Goal: Task Accomplishment & Management: Manage account settings

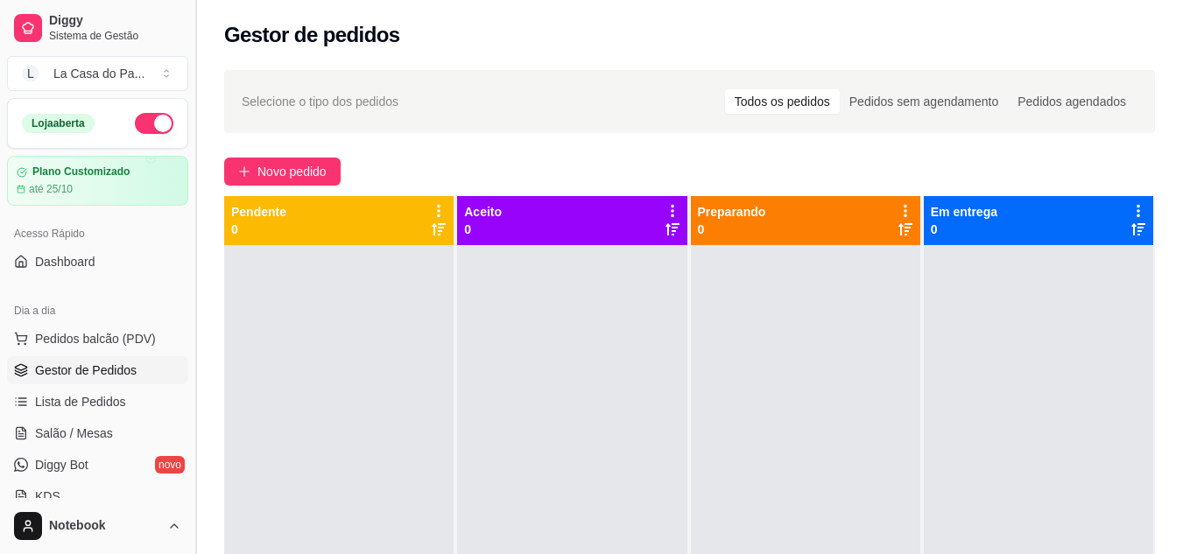
click at [194, 37] on button "Toggle Sidebar" at bounding box center [195, 277] width 14 height 554
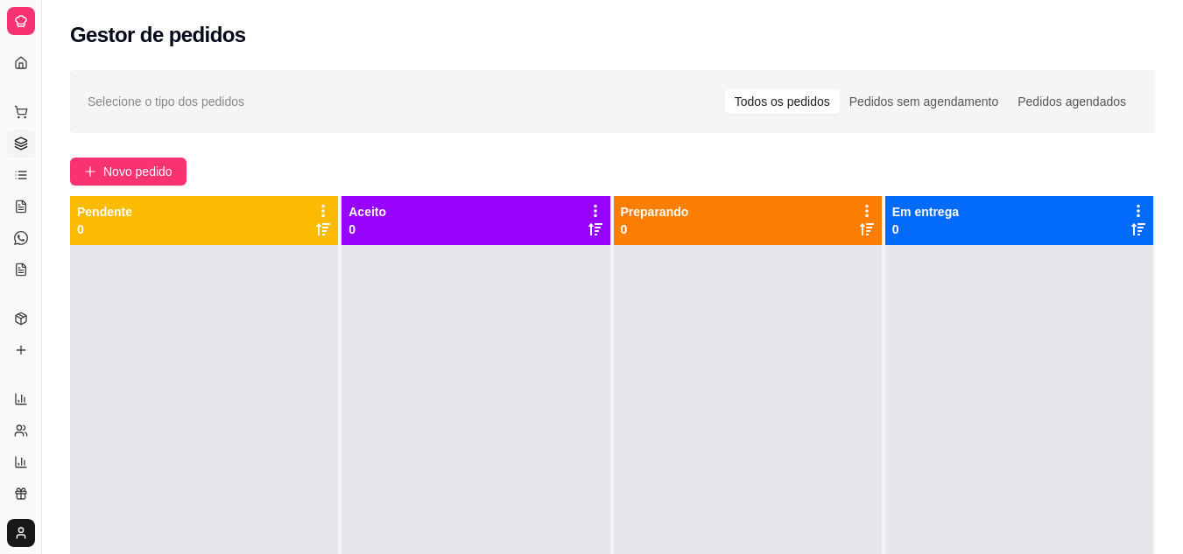
click at [545, 158] on div "Novo pedido" at bounding box center [612, 172] width 1085 height 28
click at [935, 162] on div "Novo pedido" at bounding box center [612, 172] width 1085 height 28
click at [46, 92] on button "Toggle Sidebar" at bounding box center [41, 277] width 14 height 554
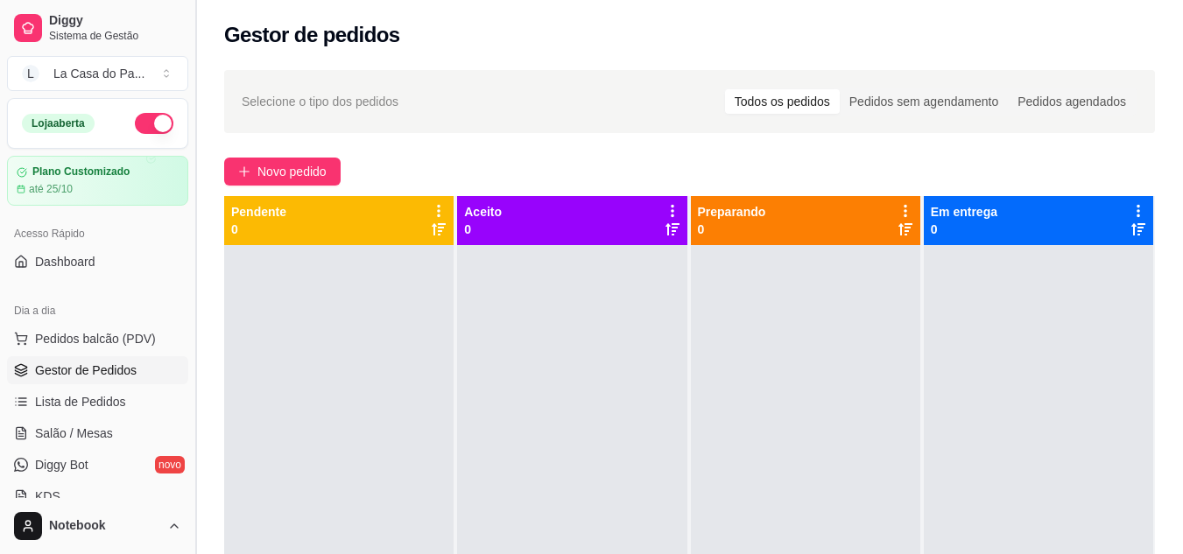
click at [201, 39] on button "Toggle Sidebar" at bounding box center [195, 277] width 14 height 554
click at [194, 24] on button "Toggle Sidebar" at bounding box center [195, 277] width 14 height 554
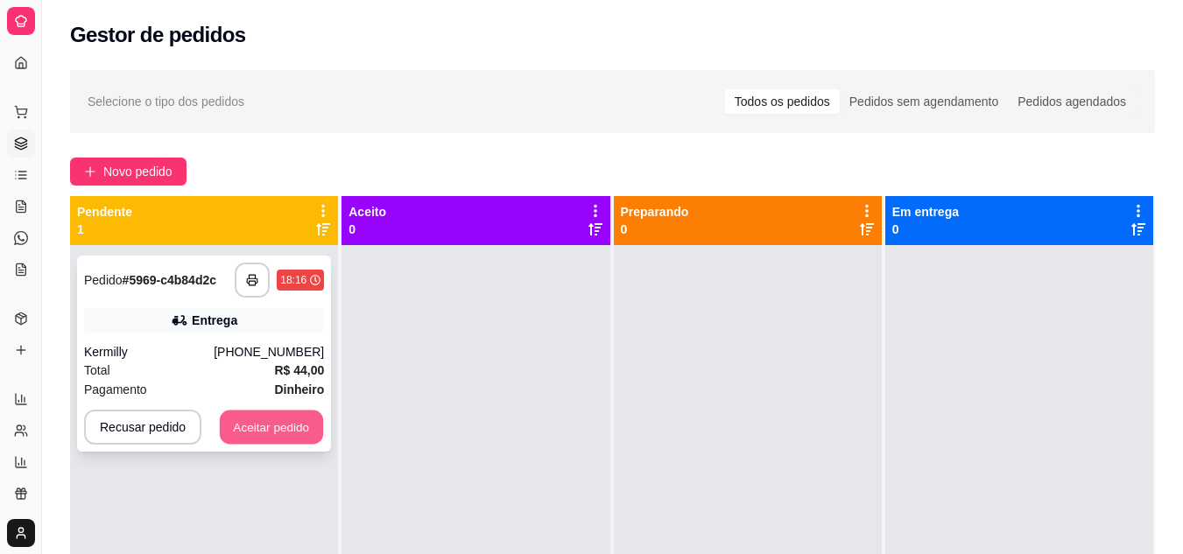
click at [285, 422] on button "Aceitar pedido" at bounding box center [271, 428] width 103 height 34
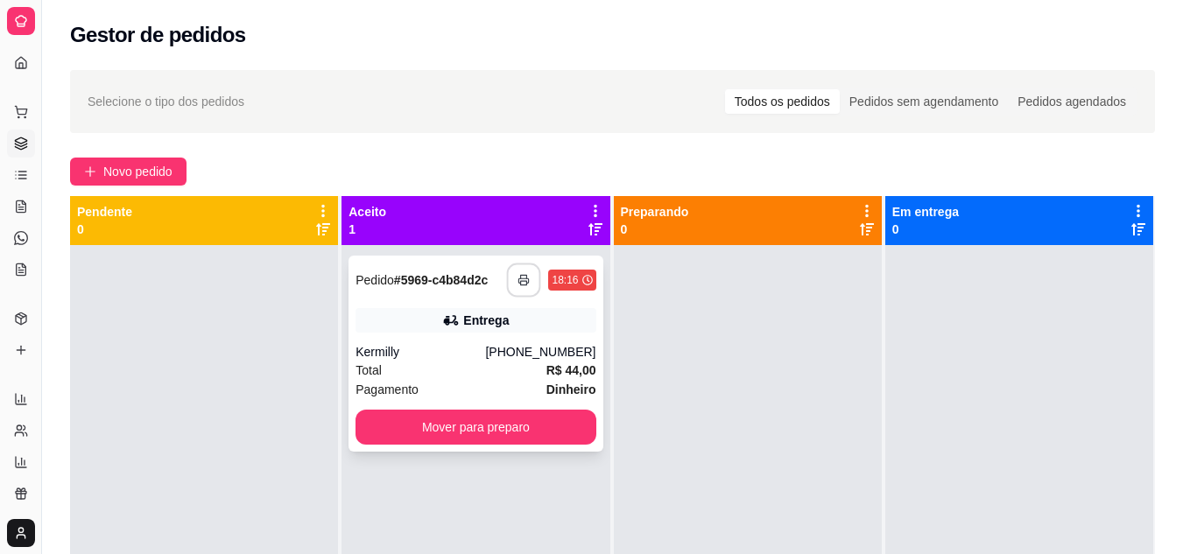
click at [519, 278] on icon "button" at bounding box center [524, 280] width 10 height 4
click at [457, 374] on div "Total R$ 44,00" at bounding box center [475, 370] width 240 height 19
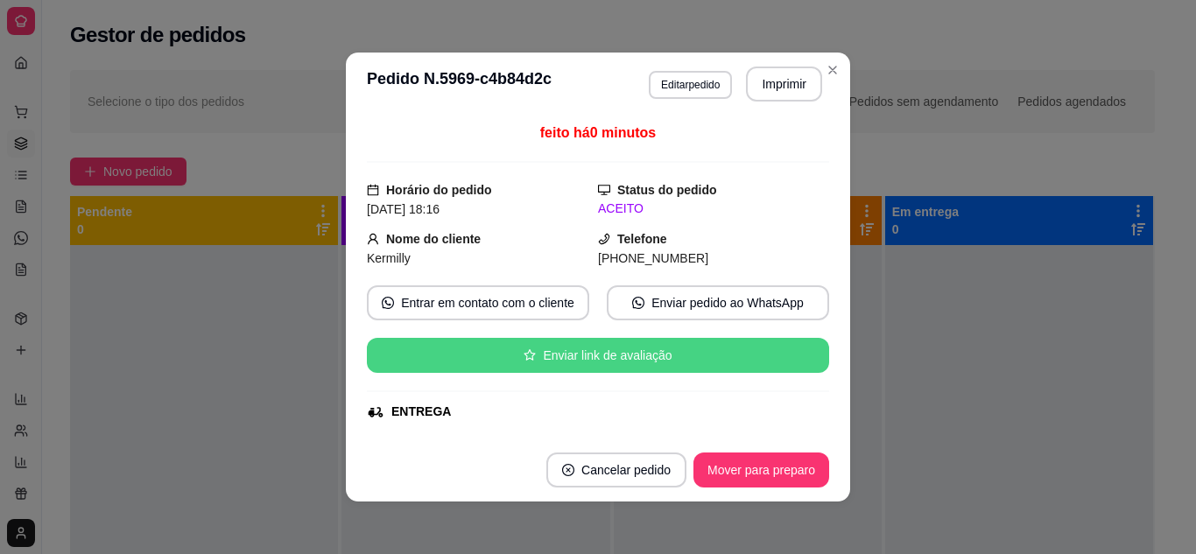
scroll to position [263, 0]
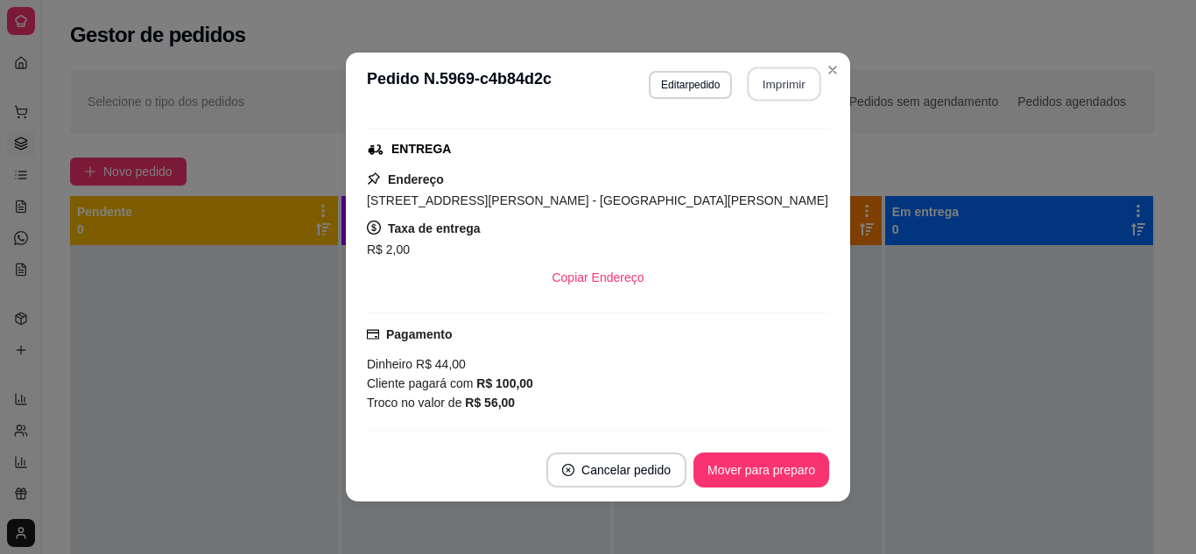
click at [778, 90] on button "Imprimir" at bounding box center [785, 84] width 74 height 34
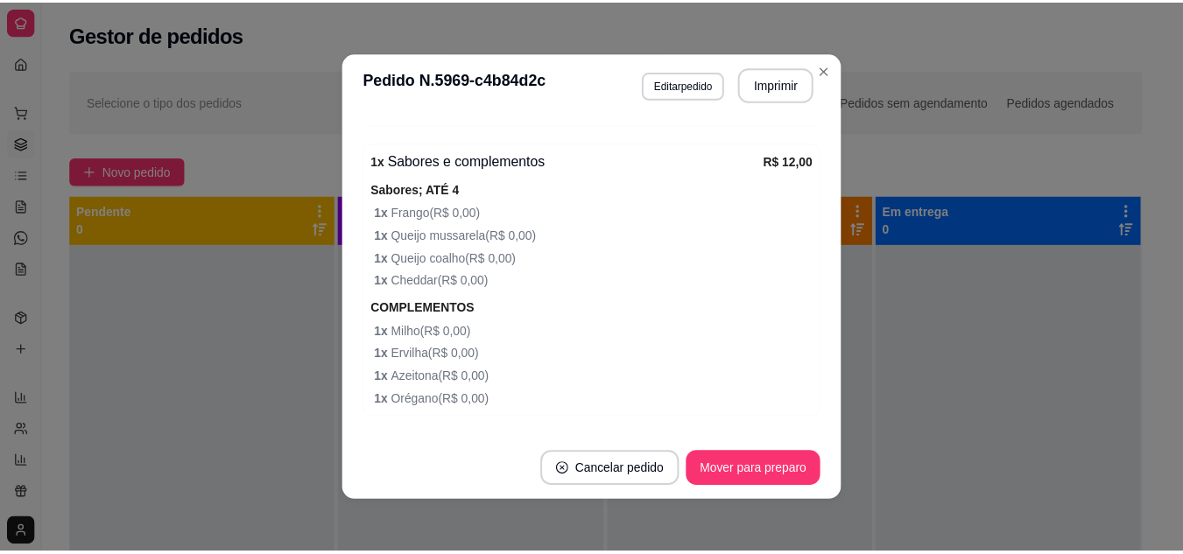
scroll to position [1054, 0]
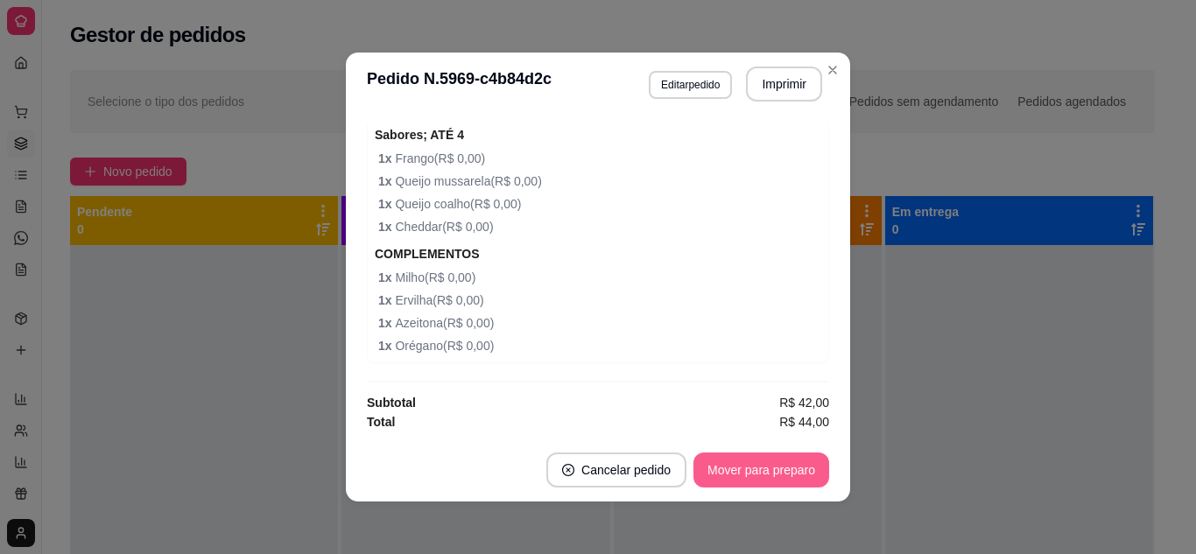
click at [700, 464] on button "Mover para preparo" at bounding box center [761, 470] width 136 height 35
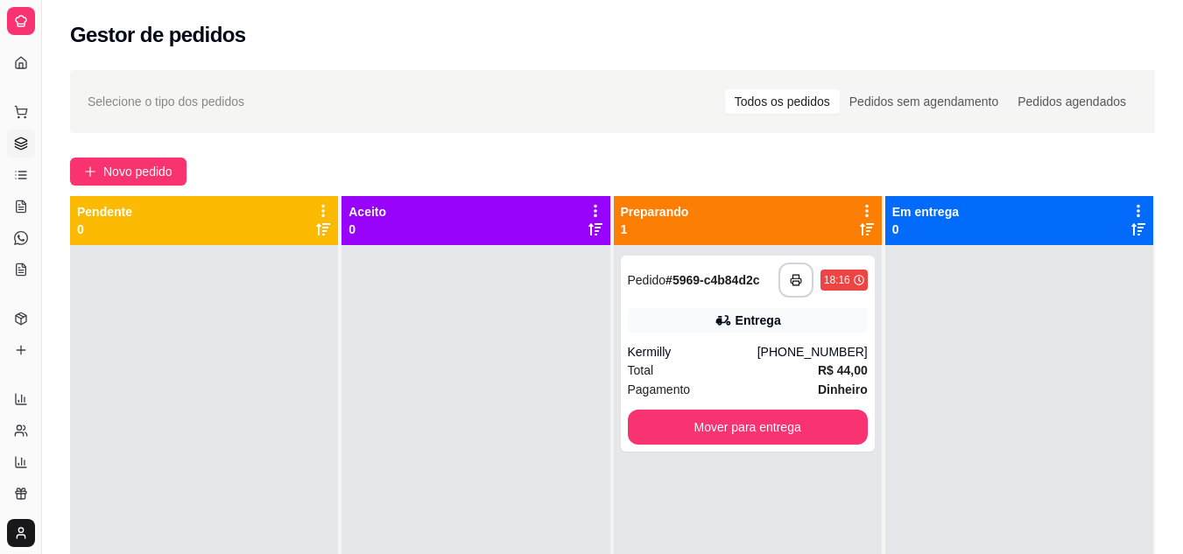
click at [809, 45] on div "Gestor de pedidos" at bounding box center [612, 35] width 1085 height 28
click at [810, 164] on div "Novo pedido" at bounding box center [612, 172] width 1085 height 28
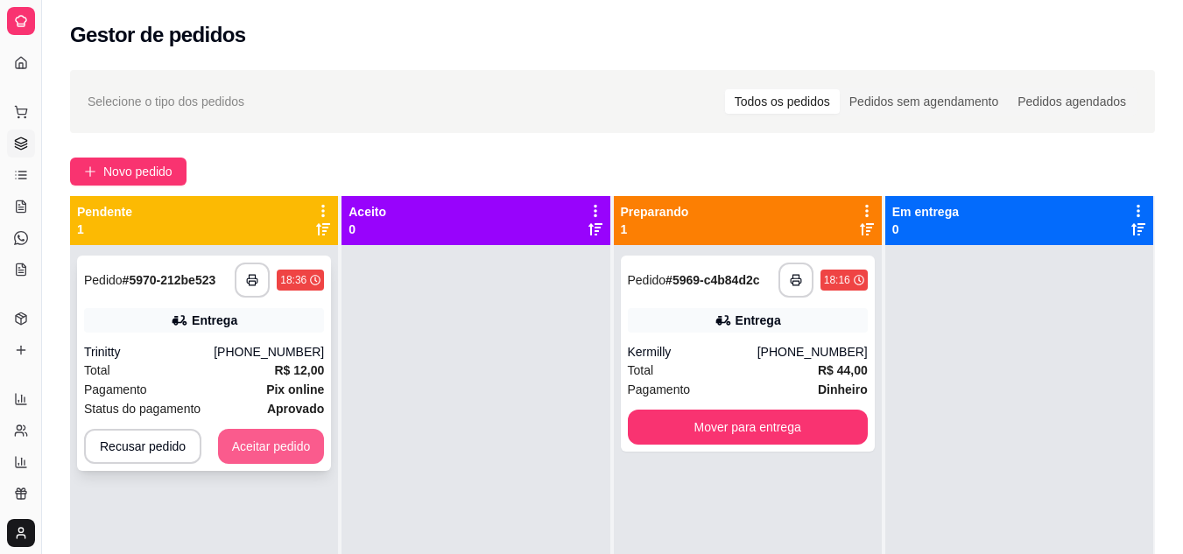
click at [259, 447] on button "Aceitar pedido" at bounding box center [271, 446] width 107 height 35
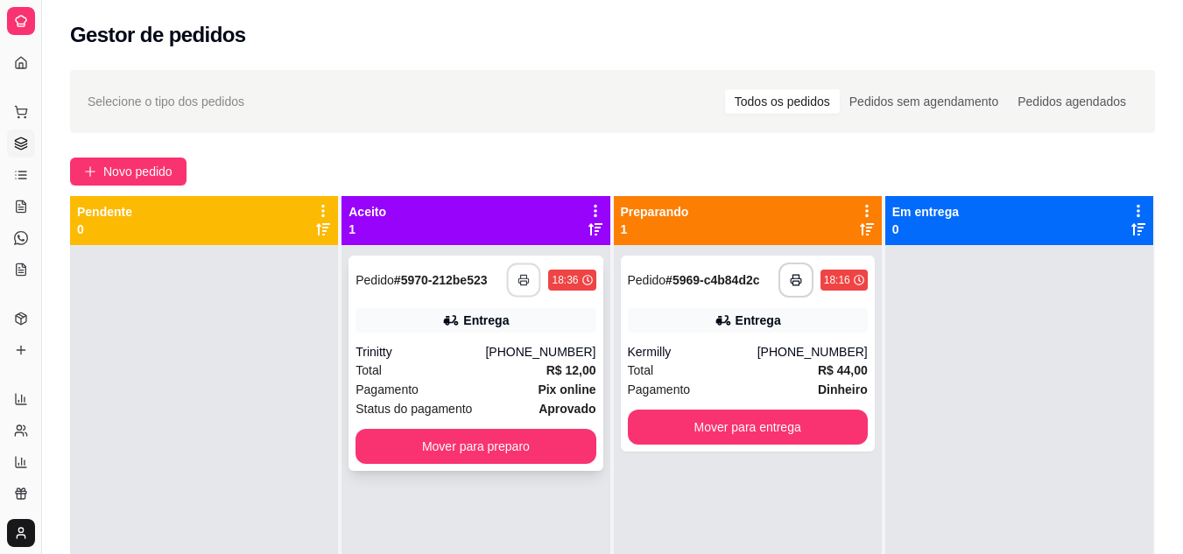
click at [519, 278] on icon "button" at bounding box center [524, 280] width 12 height 12
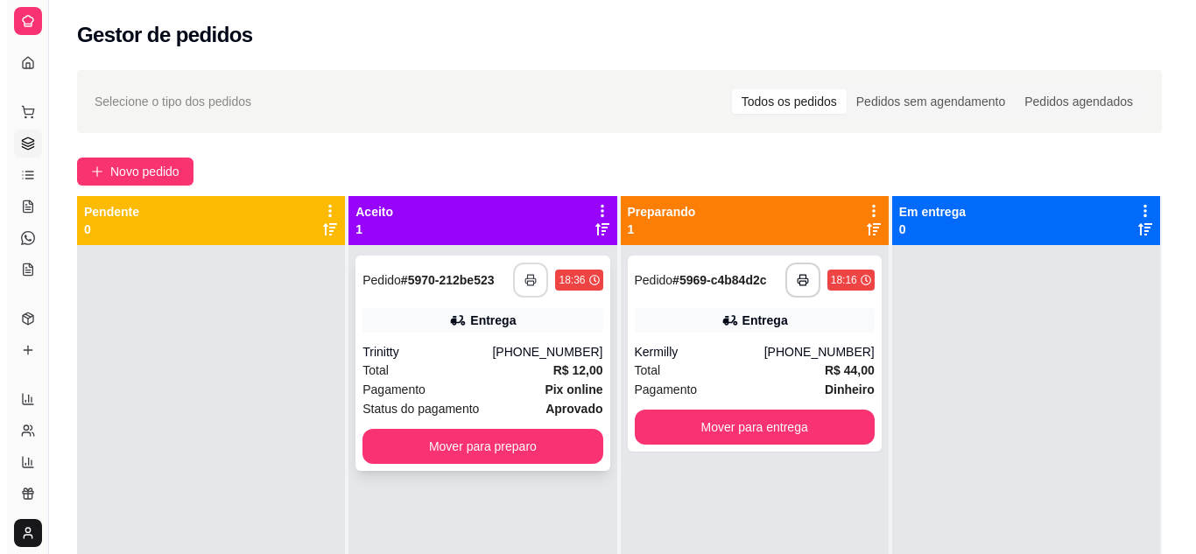
scroll to position [0, 0]
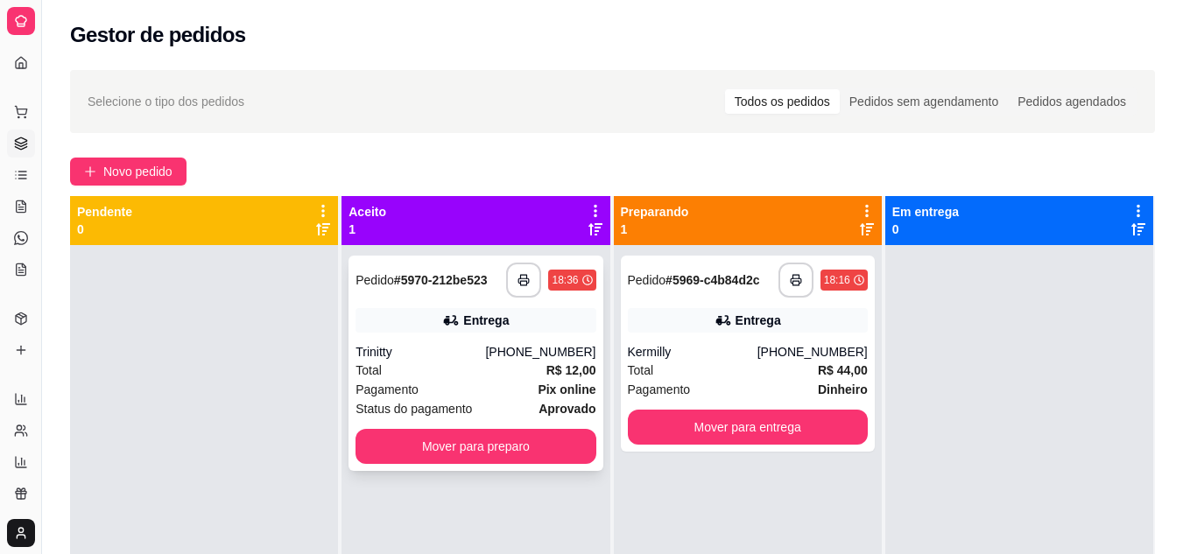
click at [484, 363] on div "Total R$ 12,00" at bounding box center [475, 370] width 240 height 19
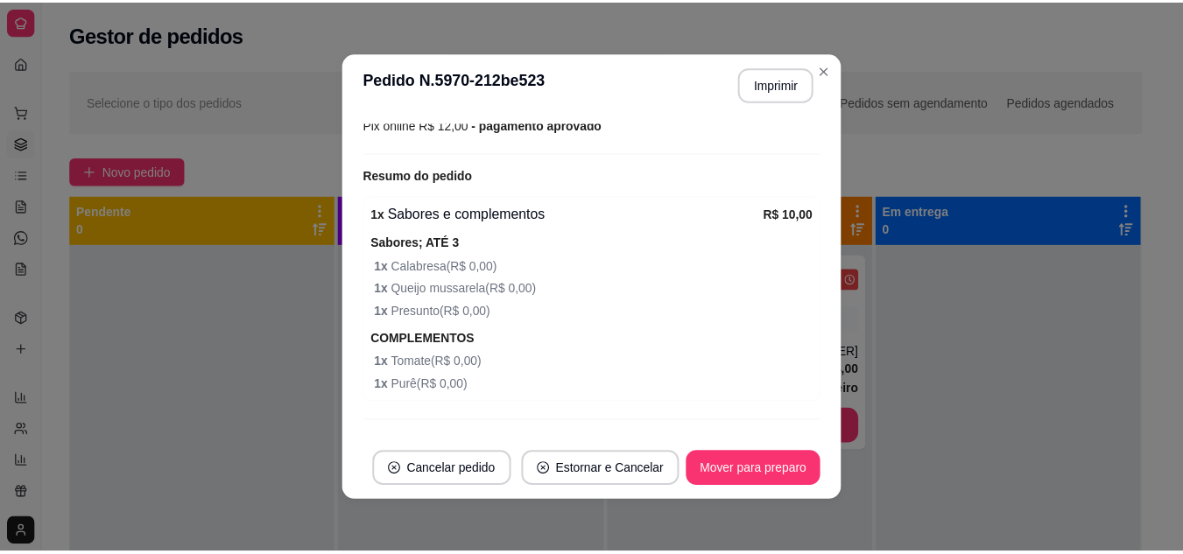
scroll to position [525, 0]
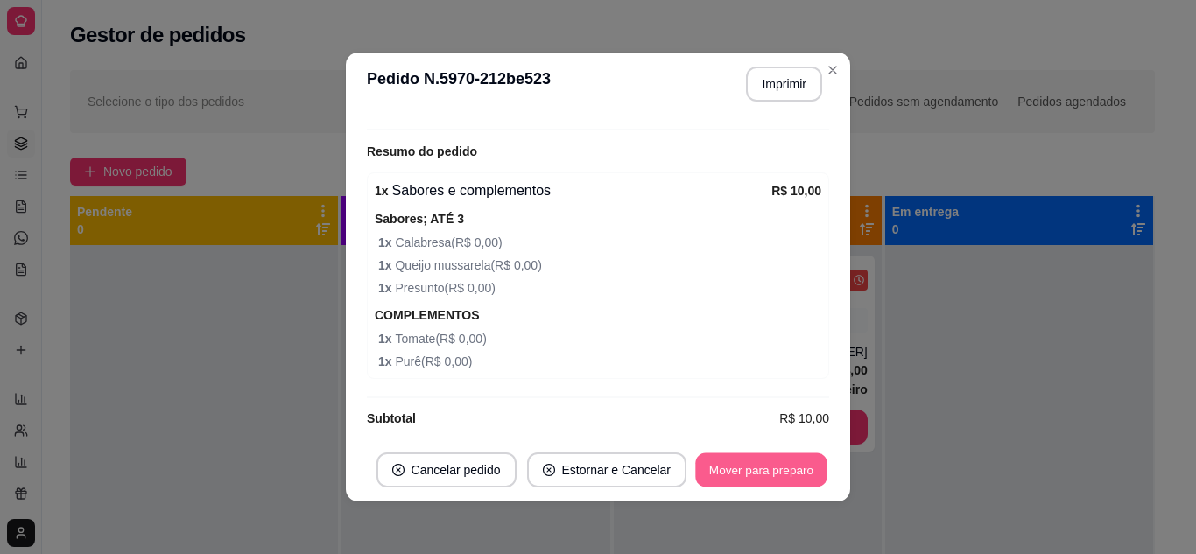
click at [728, 477] on button "Mover para preparo" at bounding box center [760, 471] width 131 height 34
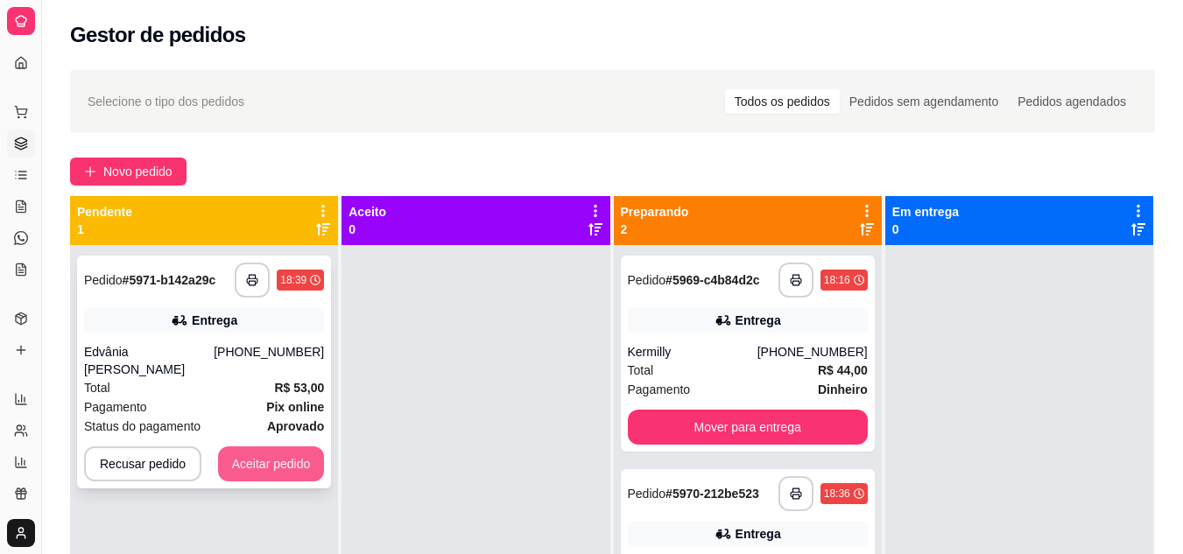
click at [248, 469] on button "Aceitar pedido" at bounding box center [271, 464] width 107 height 35
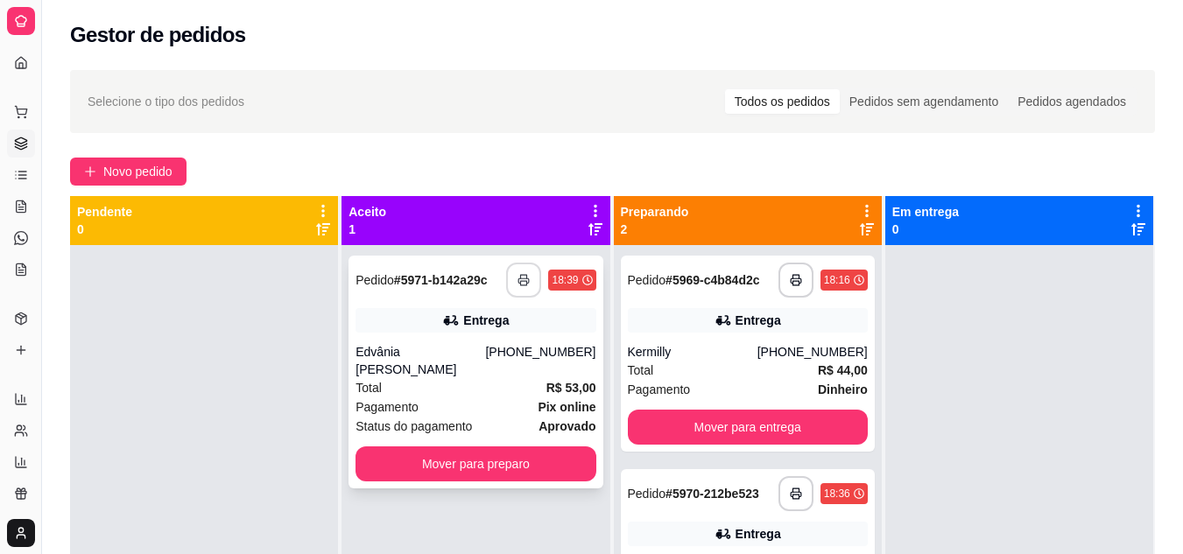
click at [521, 280] on icon "button" at bounding box center [523, 280] width 12 height 12
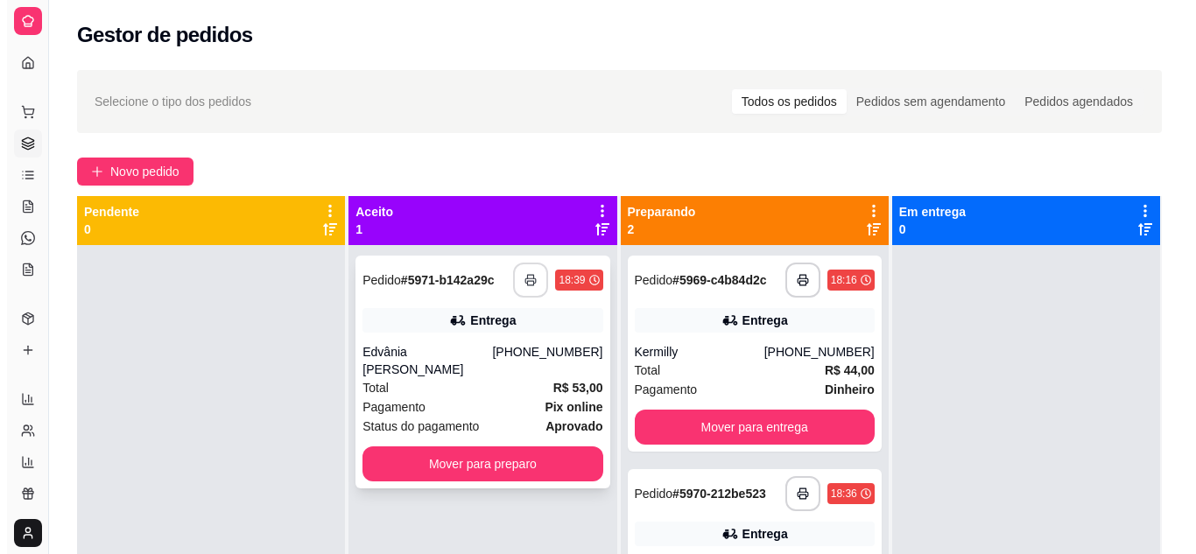
scroll to position [0, 0]
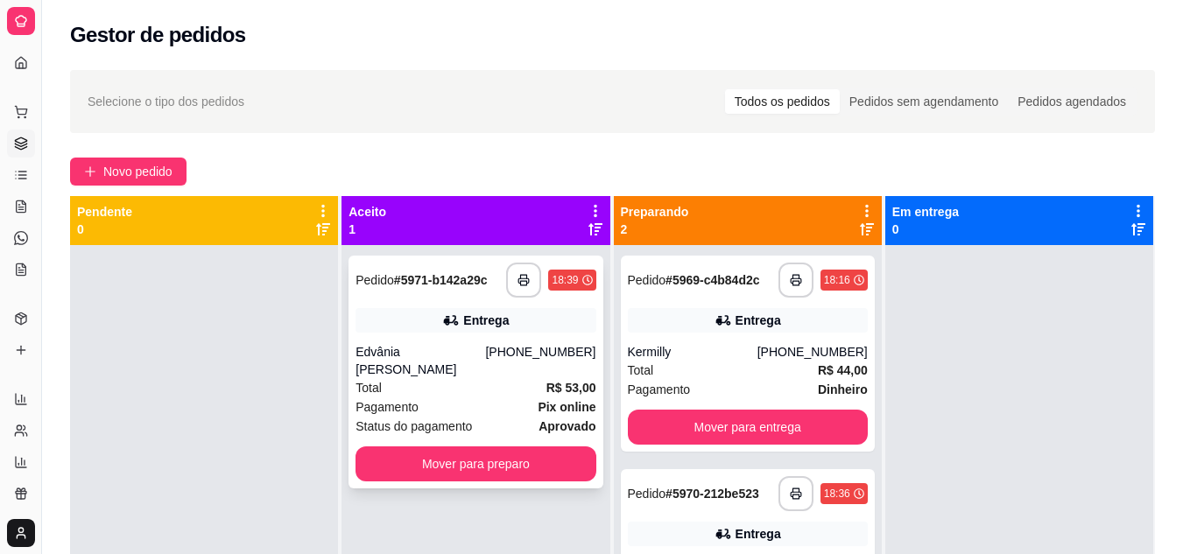
click at [507, 369] on div "(81) 99507-8121" at bounding box center [540, 360] width 110 height 35
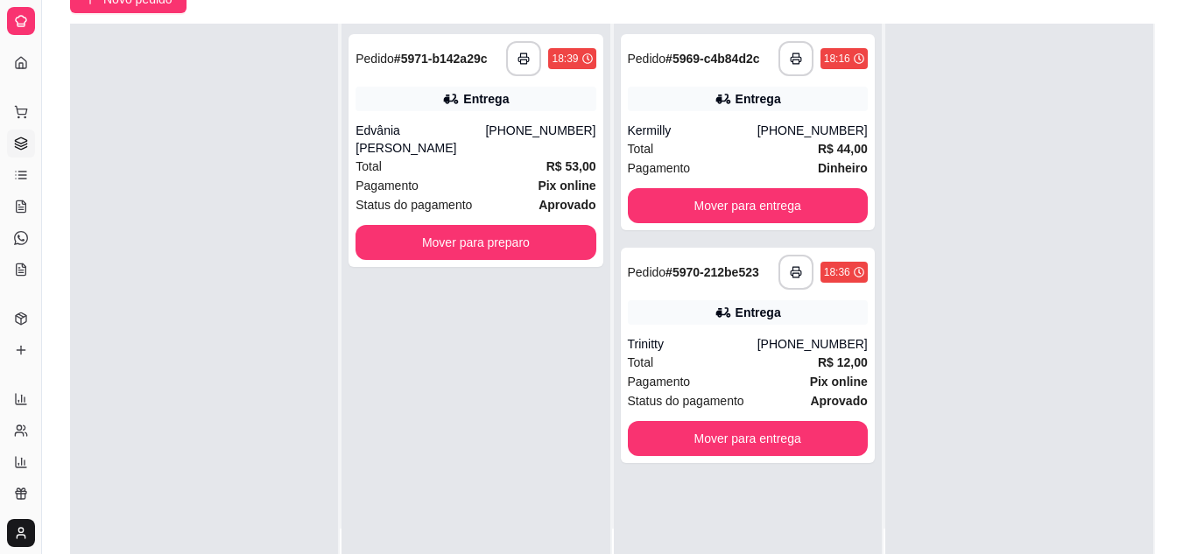
scroll to position [175, 0]
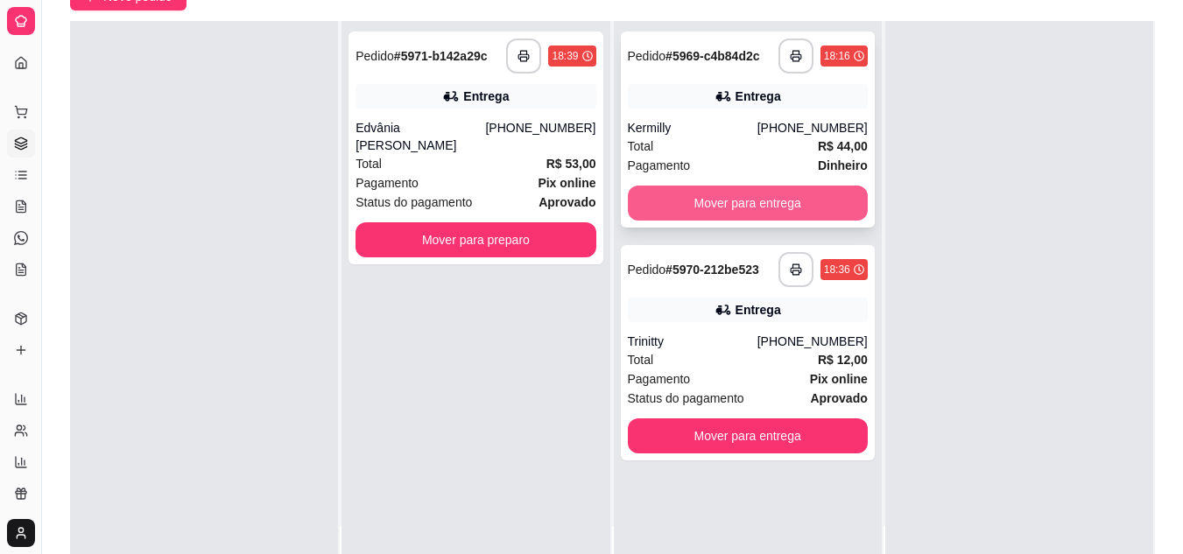
click at [758, 199] on button "Mover para entrega" at bounding box center [748, 203] width 240 height 35
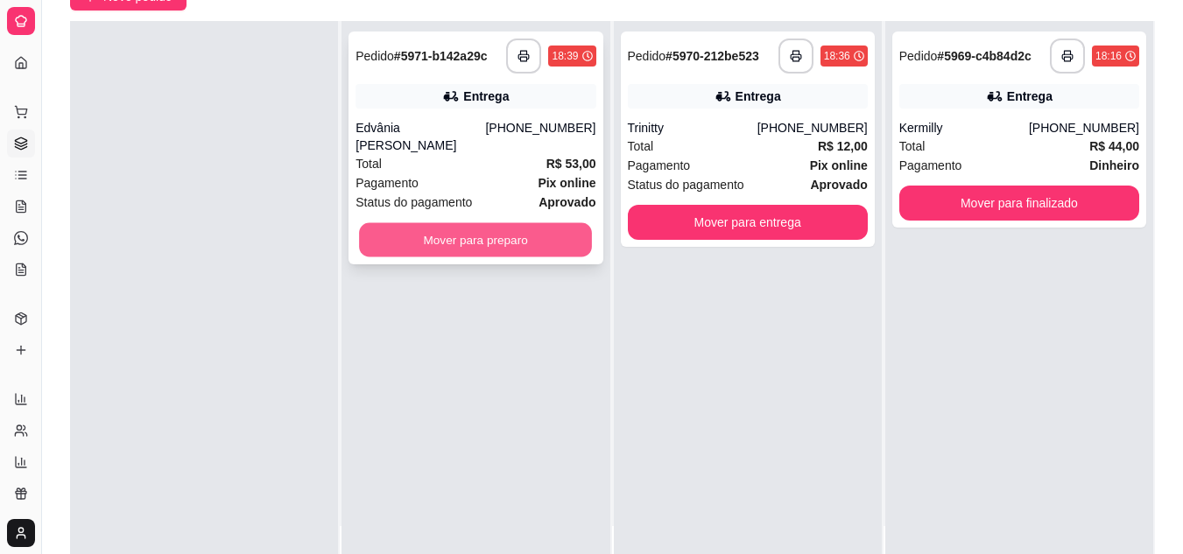
click at [543, 242] on button "Mover para preparo" at bounding box center [475, 240] width 233 height 34
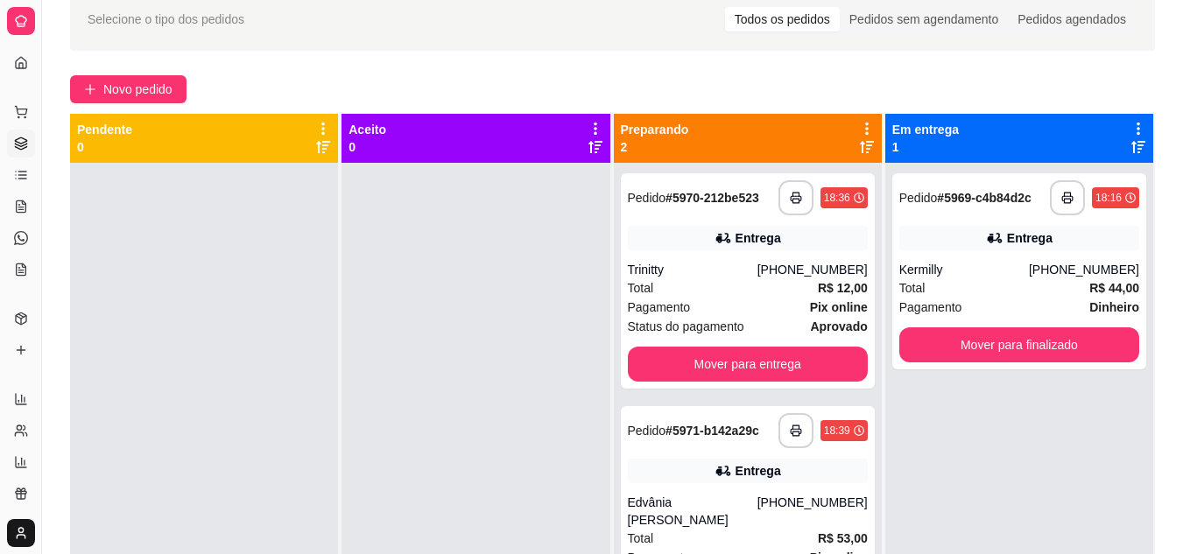
scroll to position [0, 0]
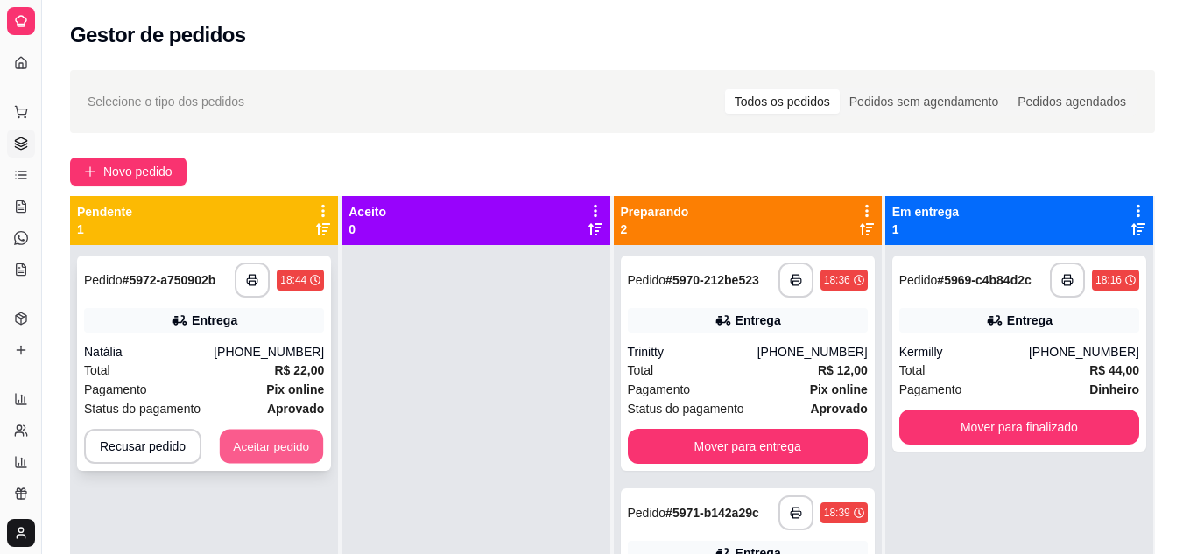
click at [298, 446] on button "Aceitar pedido" at bounding box center [271, 447] width 103 height 34
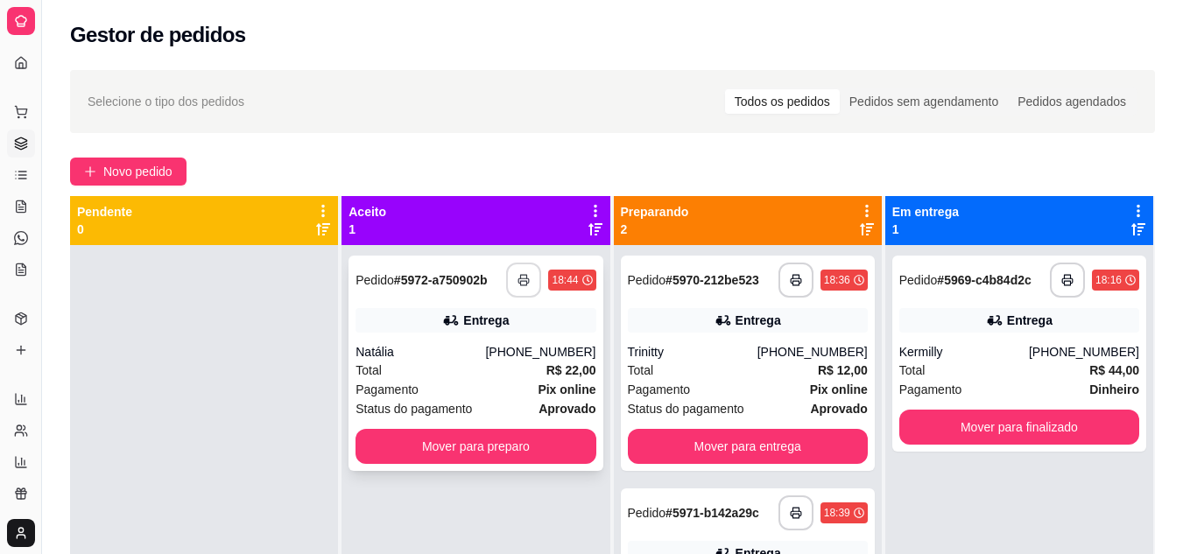
click at [524, 280] on icon "button" at bounding box center [523, 280] width 12 height 12
click at [461, 363] on div "Total R$ 22,00" at bounding box center [475, 370] width 240 height 19
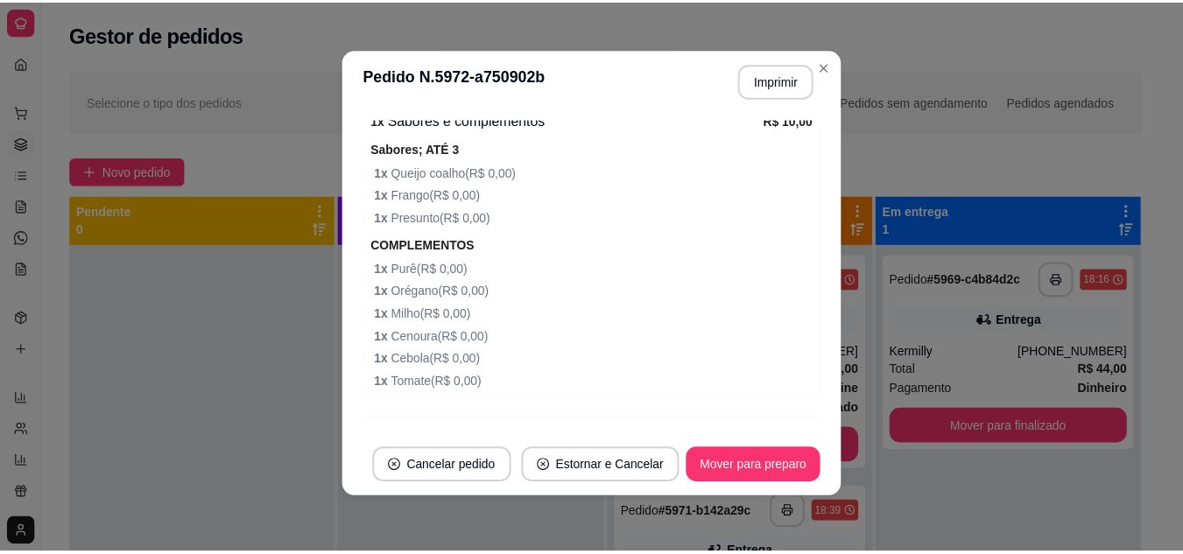
scroll to position [855, 0]
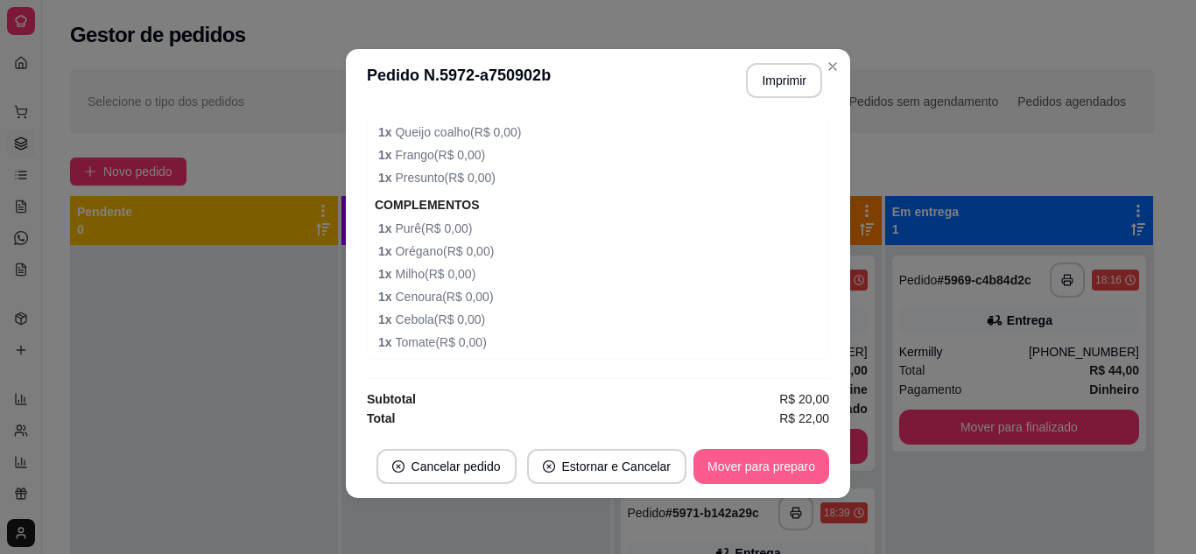
click at [750, 462] on button "Mover para preparo" at bounding box center [761, 466] width 136 height 35
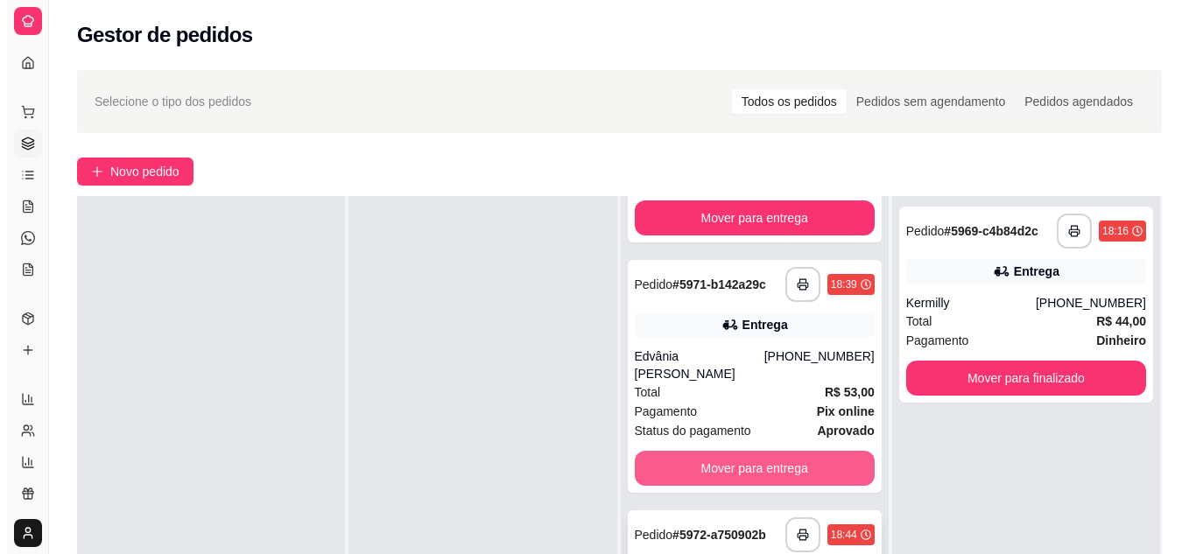
scroll to position [175, 0]
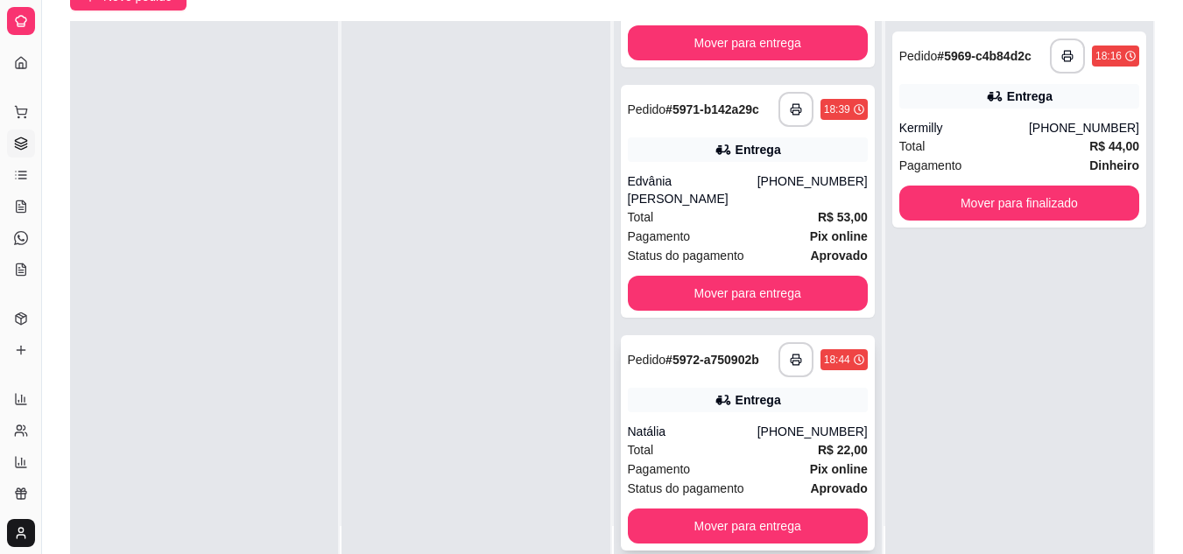
click at [715, 430] on div "Natália" at bounding box center [693, 432] width 130 height 18
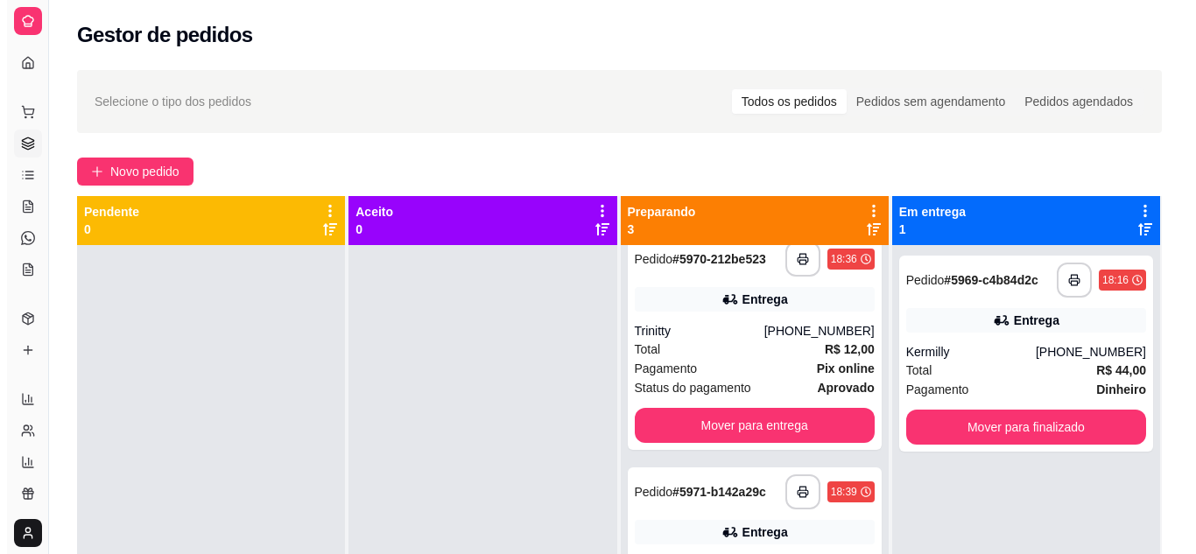
scroll to position [0, 0]
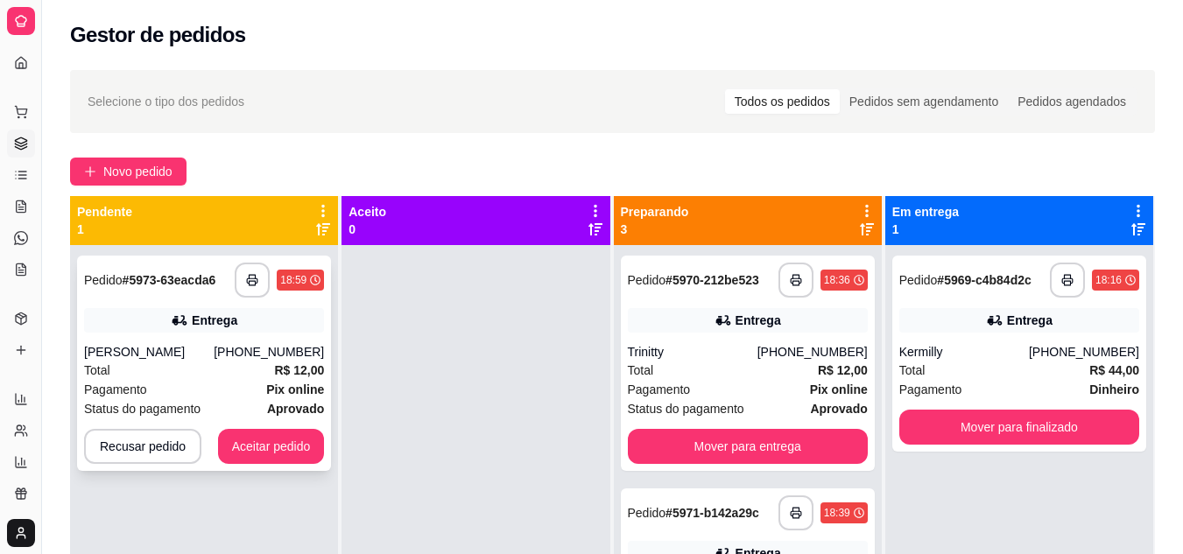
click at [255, 382] on div "Pagamento Pix online" at bounding box center [204, 389] width 240 height 19
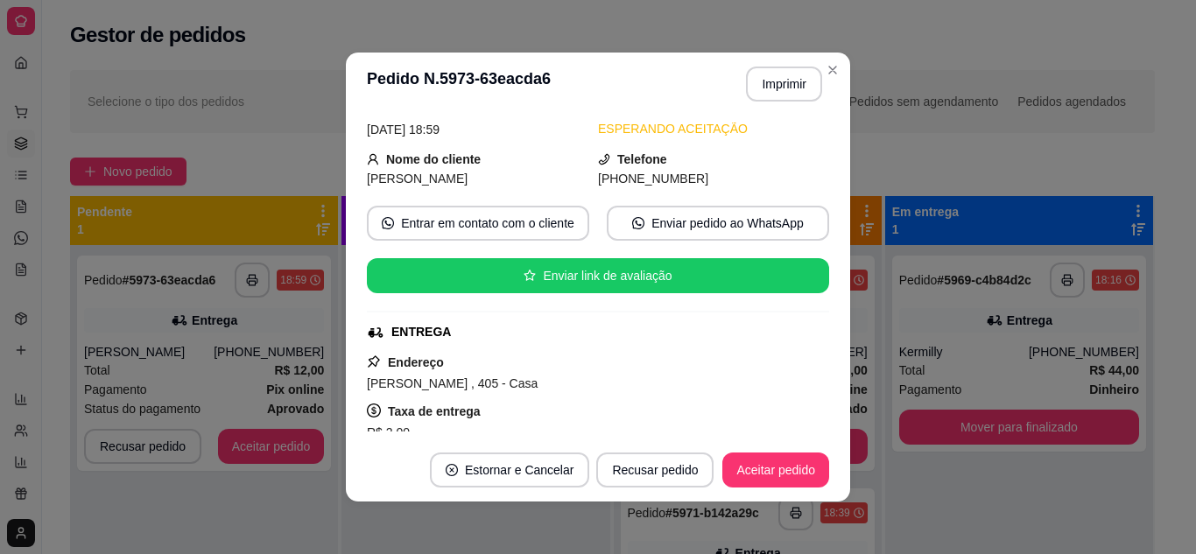
scroll to position [39, 0]
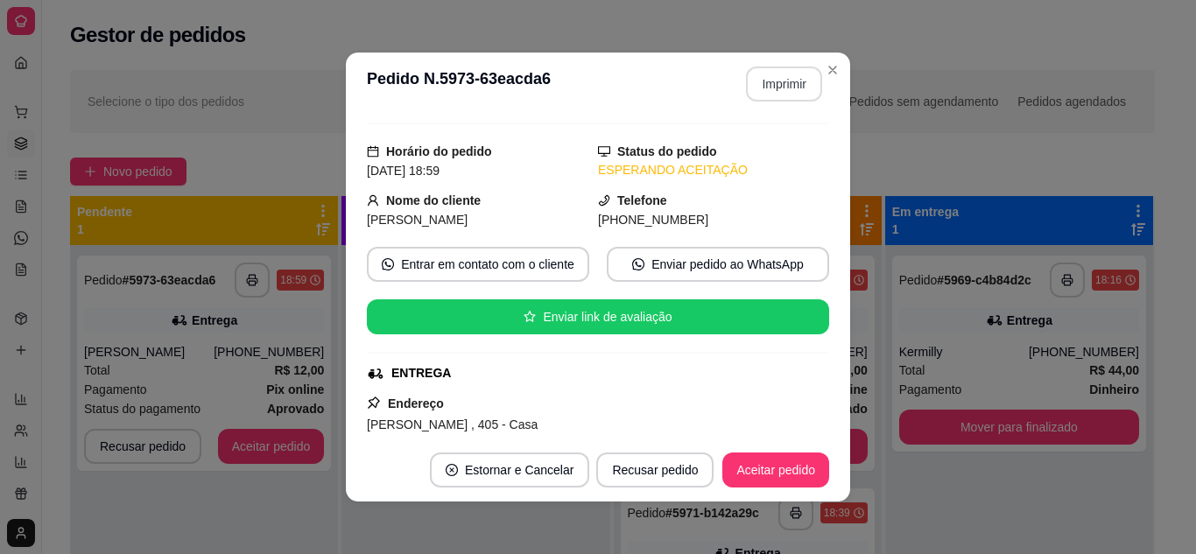
click at [789, 86] on button "Imprimir" at bounding box center [784, 84] width 76 height 35
click at [801, 475] on button "Aceitar pedido" at bounding box center [775, 471] width 103 height 34
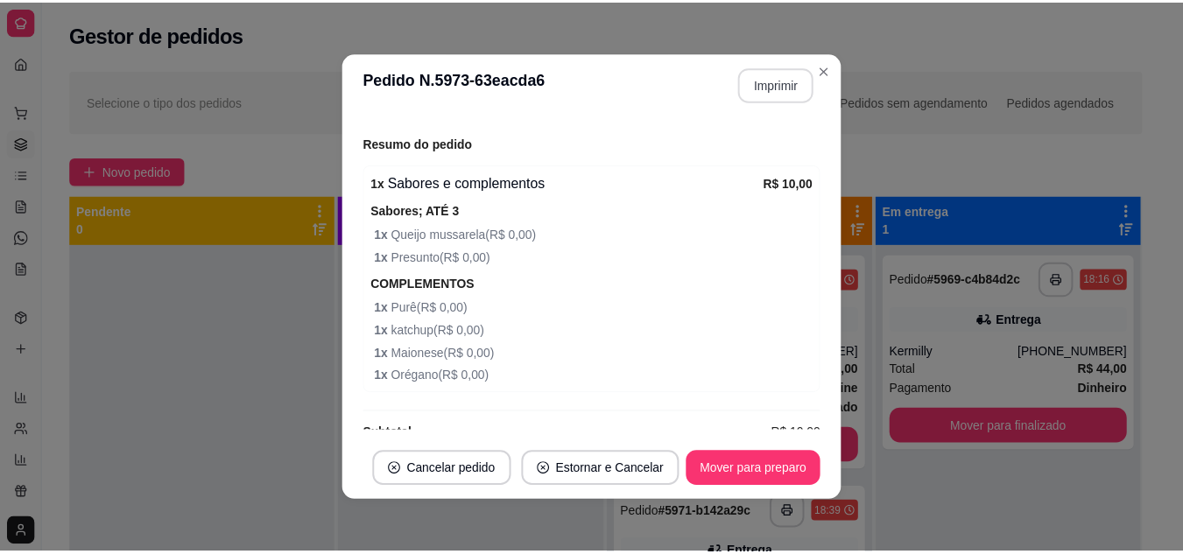
scroll to position [564, 0]
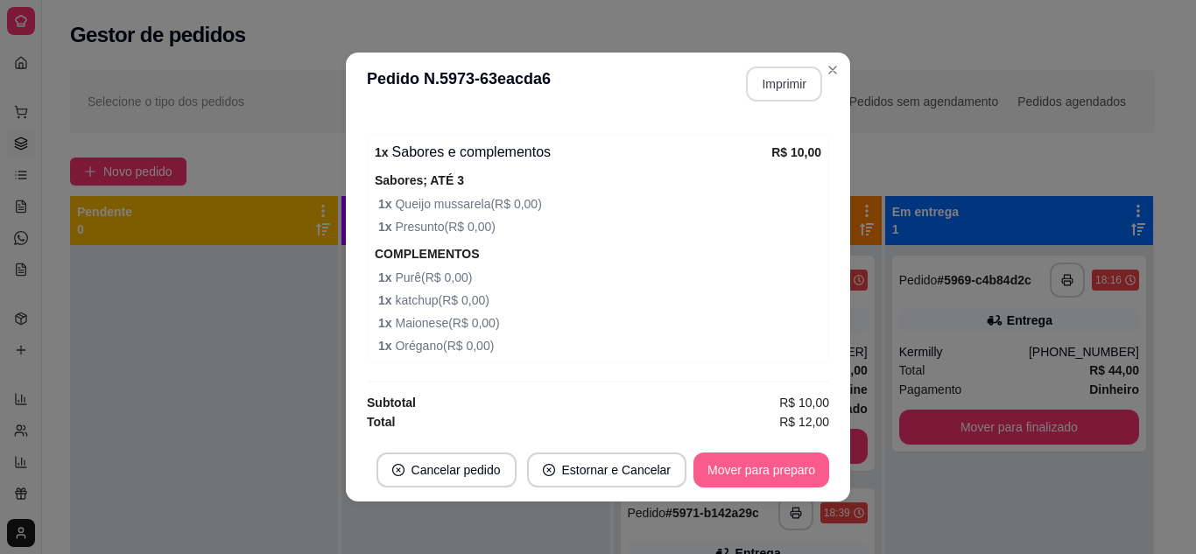
click at [730, 468] on button "Mover para preparo" at bounding box center [761, 470] width 136 height 35
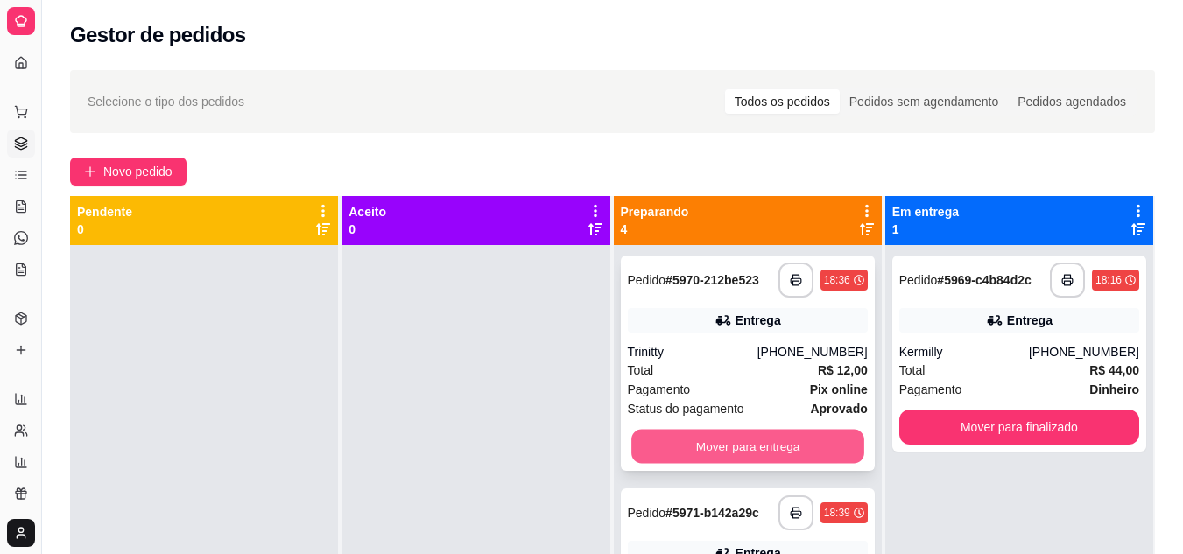
click at [797, 436] on button "Mover para entrega" at bounding box center [747, 447] width 233 height 34
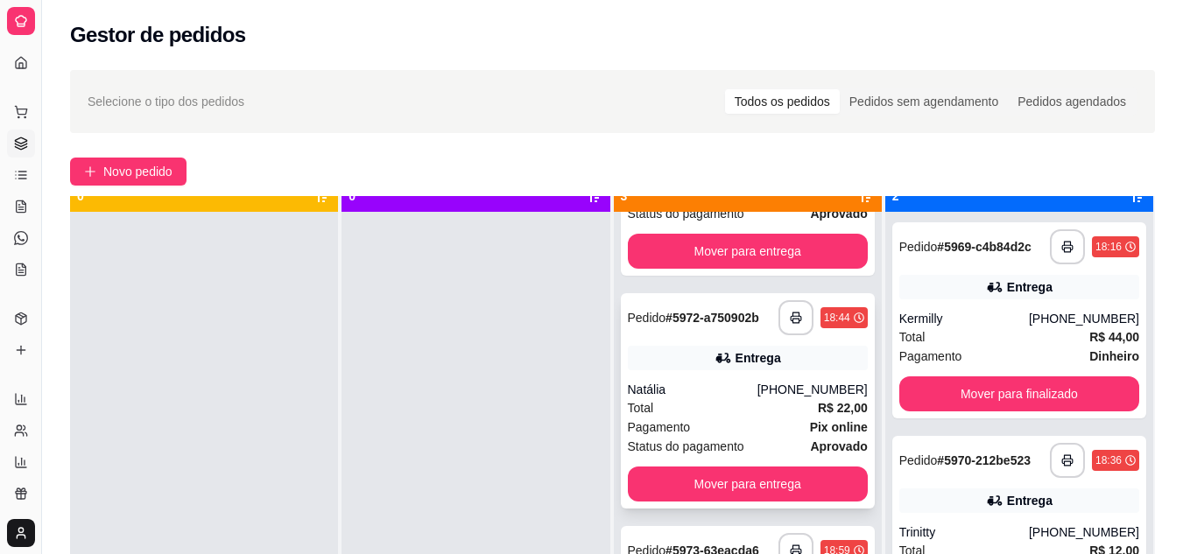
scroll to position [49, 0]
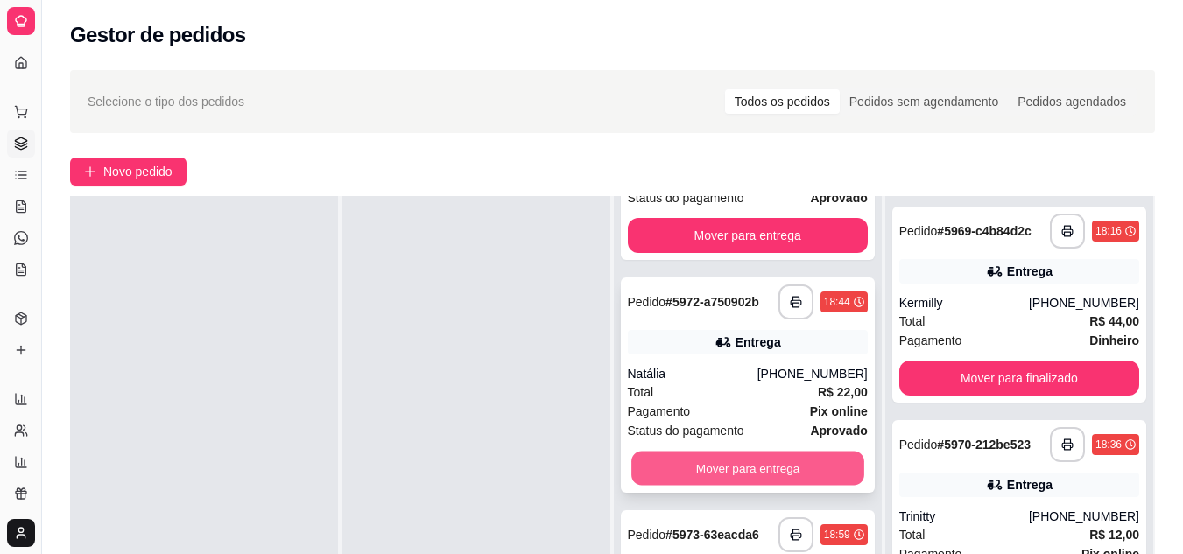
click at [771, 463] on button "Mover para entrega" at bounding box center [747, 469] width 233 height 34
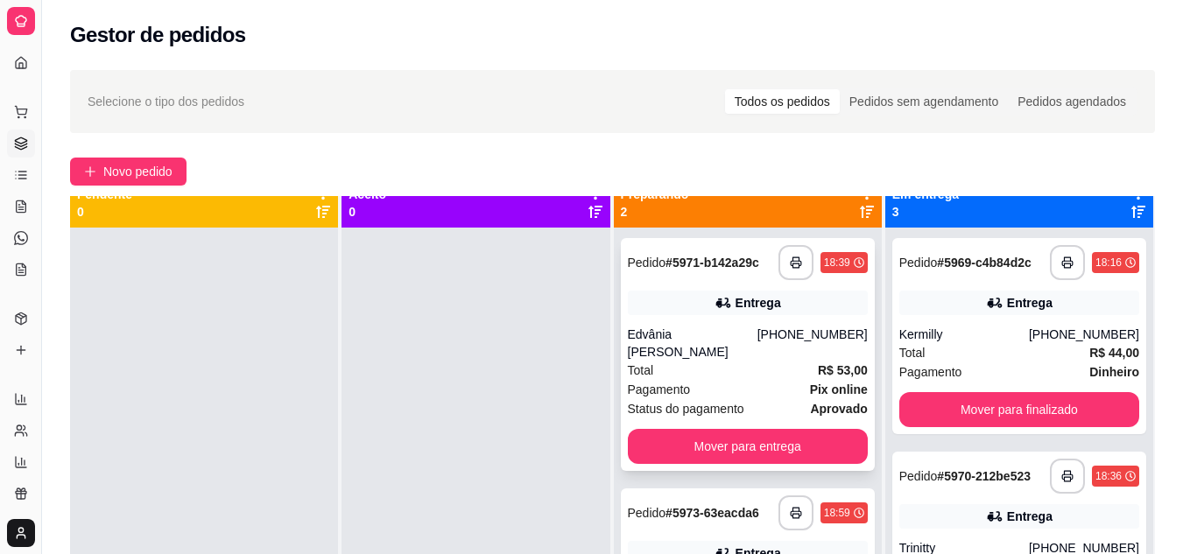
scroll to position [0, 0]
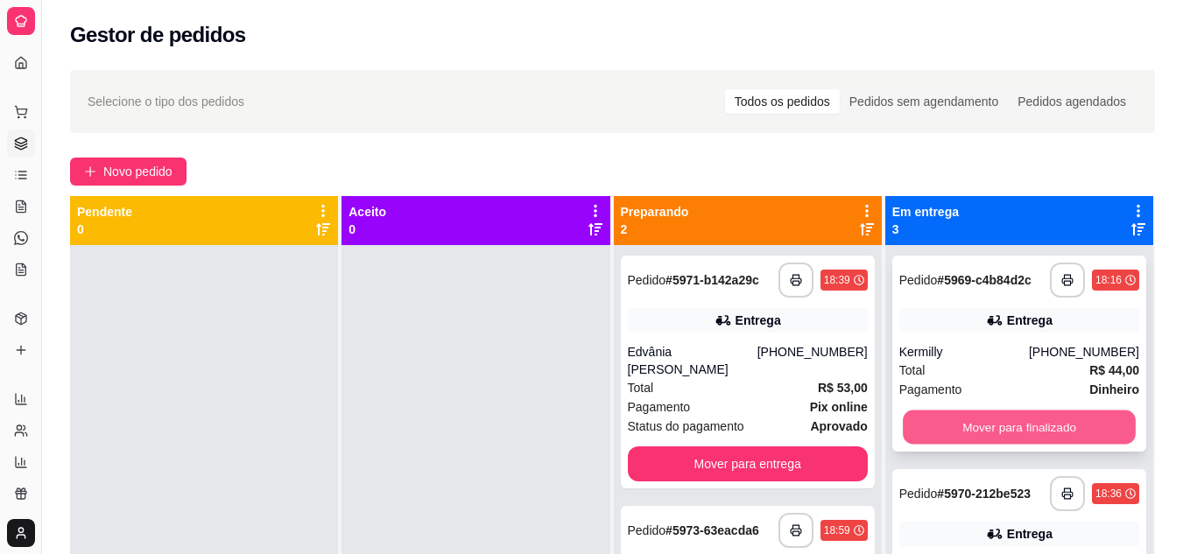
click at [966, 425] on button "Mover para finalizado" at bounding box center [1019, 428] width 233 height 34
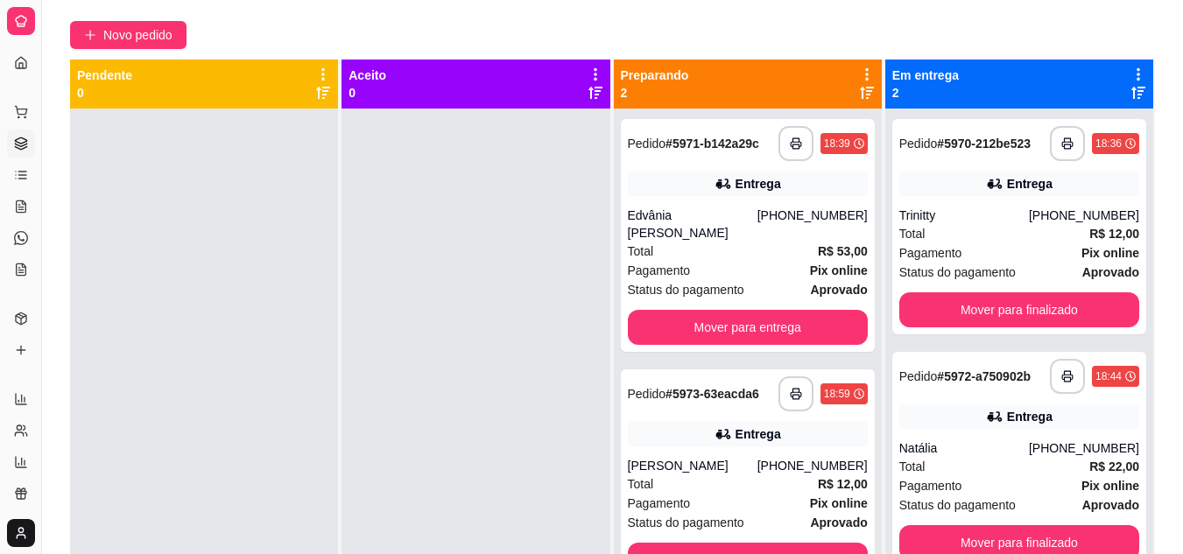
scroll to position [175, 0]
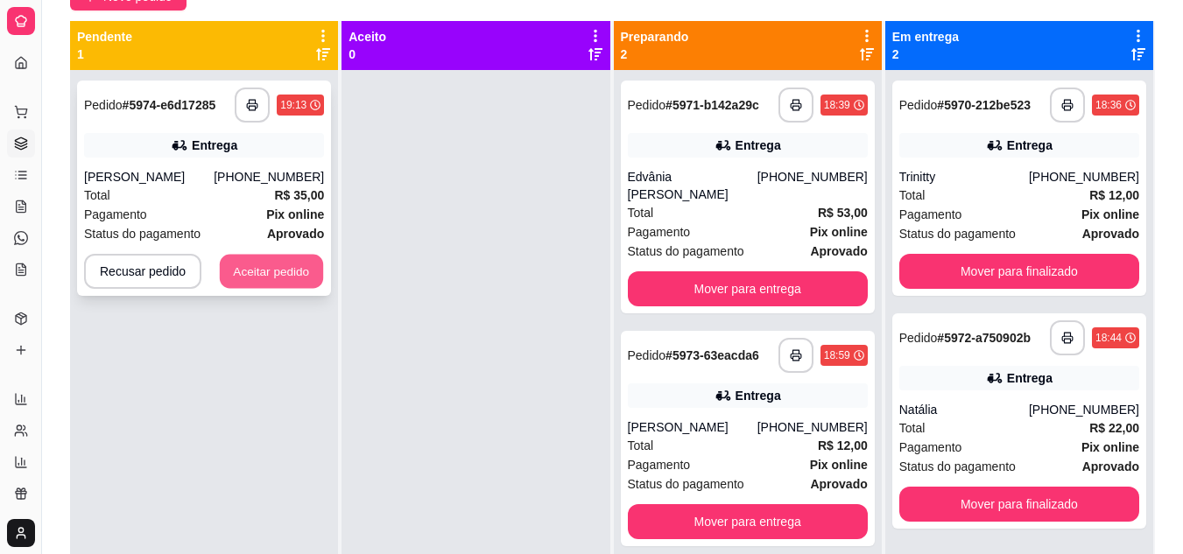
click at [253, 273] on button "Aceitar pedido" at bounding box center [271, 272] width 103 height 34
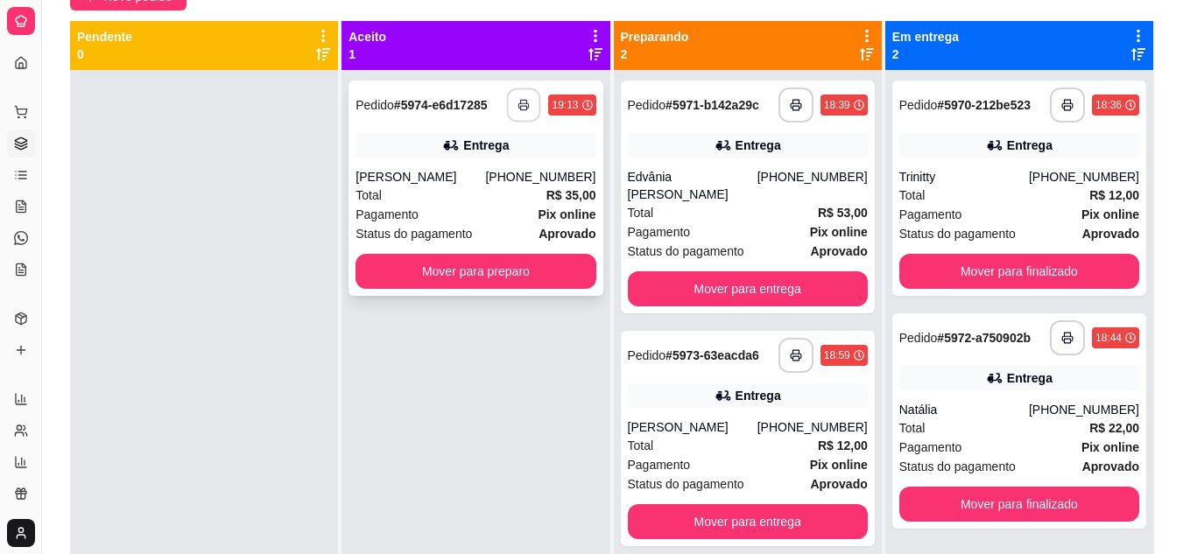
click at [521, 102] on icon "button" at bounding box center [524, 105] width 12 height 12
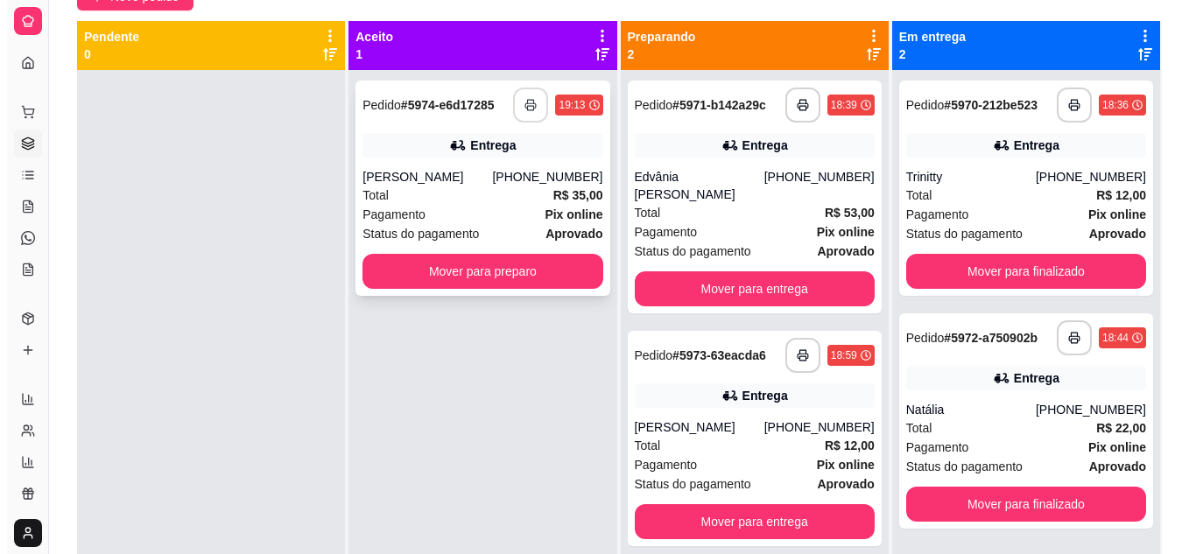
scroll to position [0, 0]
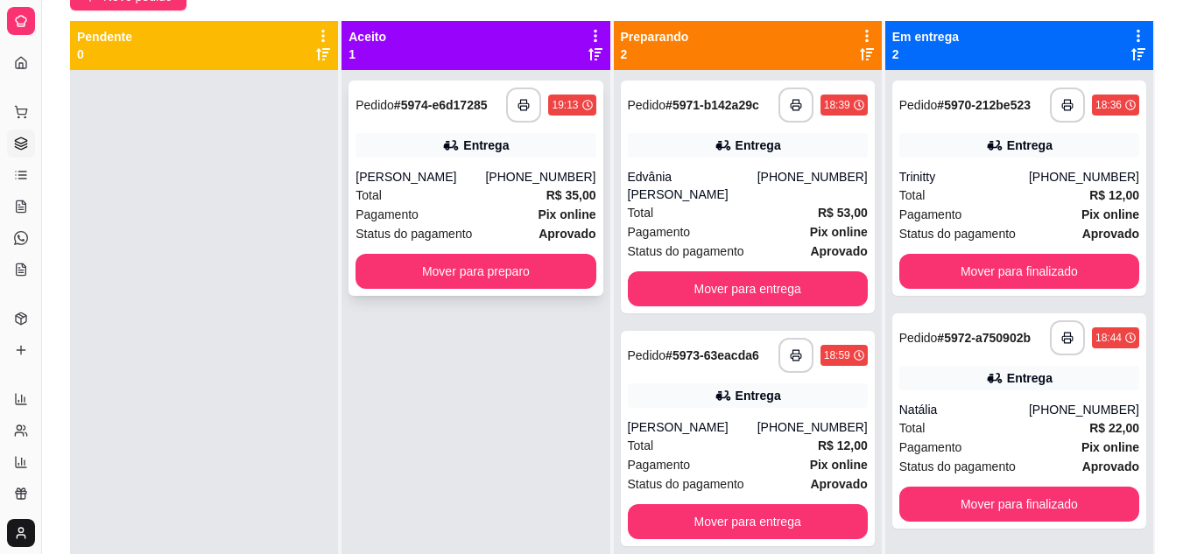
click at [482, 199] on div "Total R$ 35,00" at bounding box center [475, 195] width 240 height 19
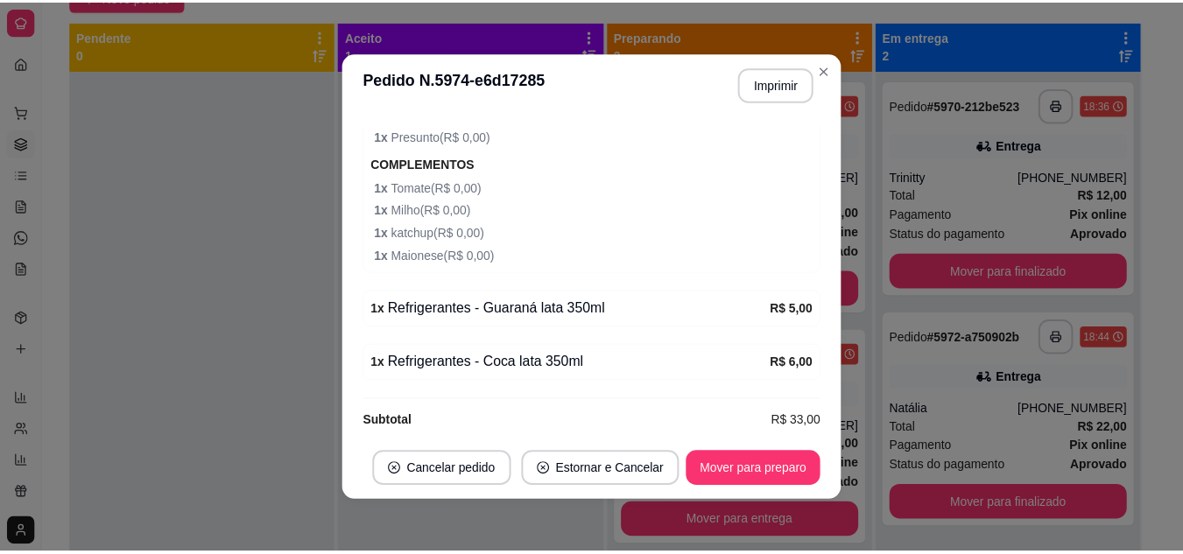
scroll to position [1010, 0]
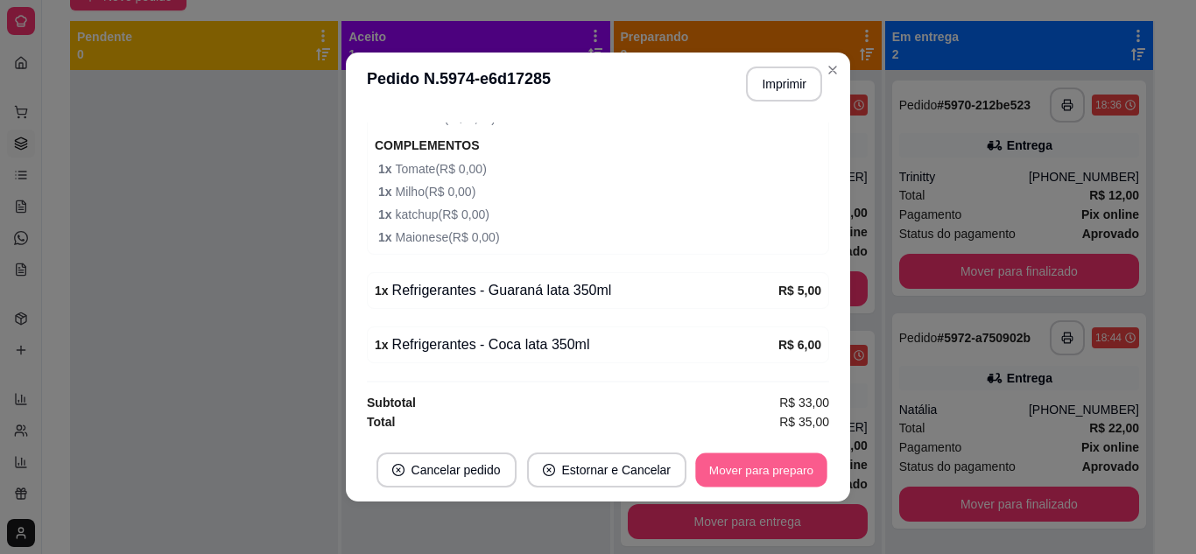
click at [739, 466] on button "Mover para preparo" at bounding box center [760, 471] width 131 height 34
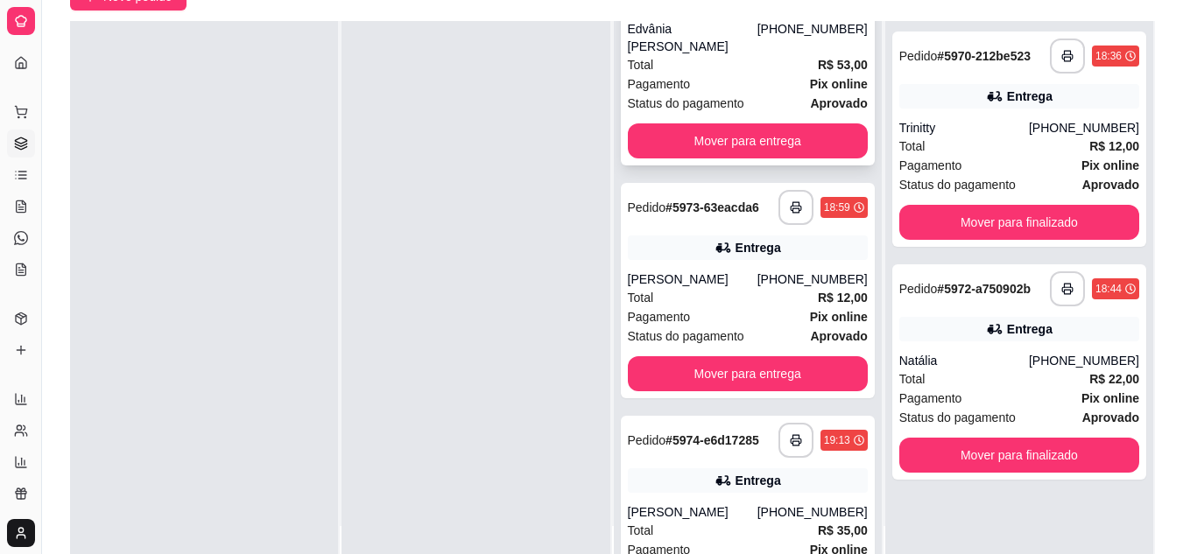
scroll to position [0, 0]
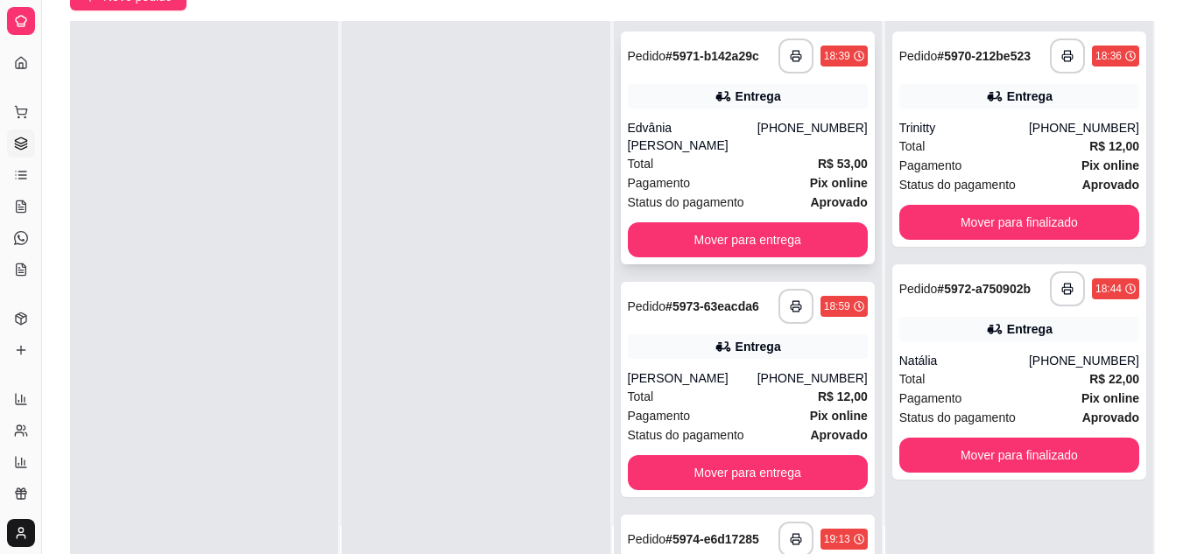
click at [810, 191] on span "Pix online" at bounding box center [839, 182] width 58 height 19
click at [744, 237] on button "Mover para entrega" at bounding box center [748, 239] width 240 height 35
click at [744, 237] on div "Mover para entrega" at bounding box center [748, 239] width 240 height 35
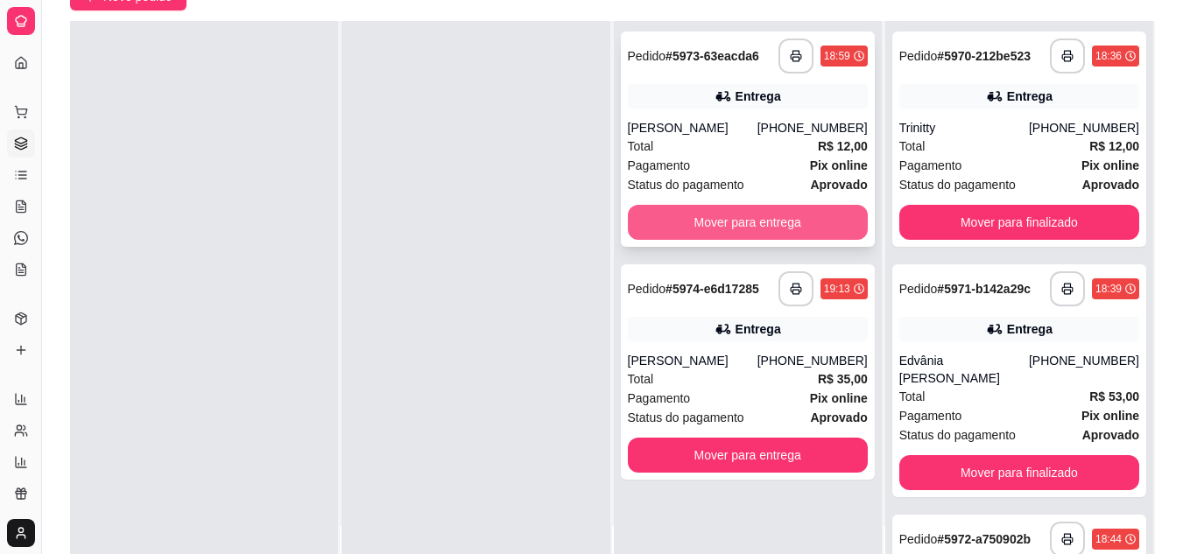
click at [721, 221] on button "Mover para entrega" at bounding box center [748, 222] width 240 height 35
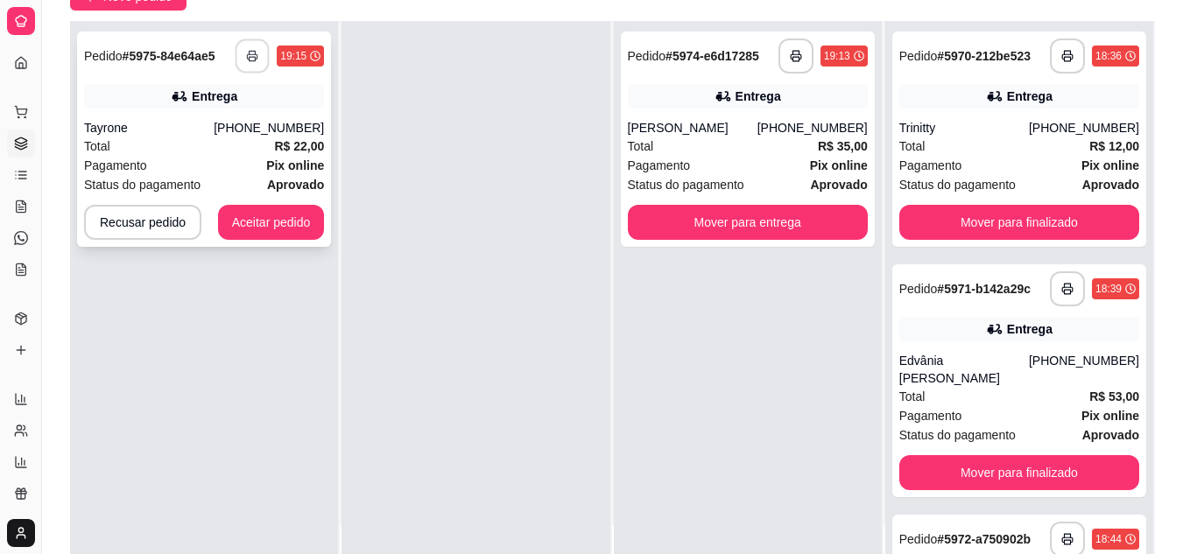
click at [247, 46] on button "button" at bounding box center [253, 56] width 34 height 34
click at [204, 140] on div "Total R$ 22,00" at bounding box center [204, 146] width 240 height 19
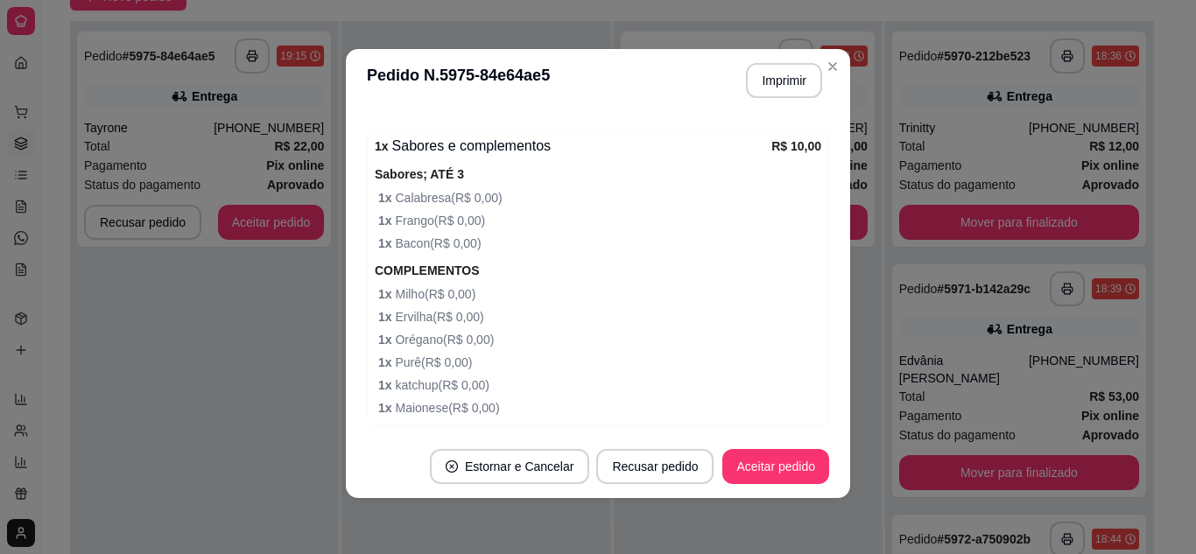
scroll to position [700, 0]
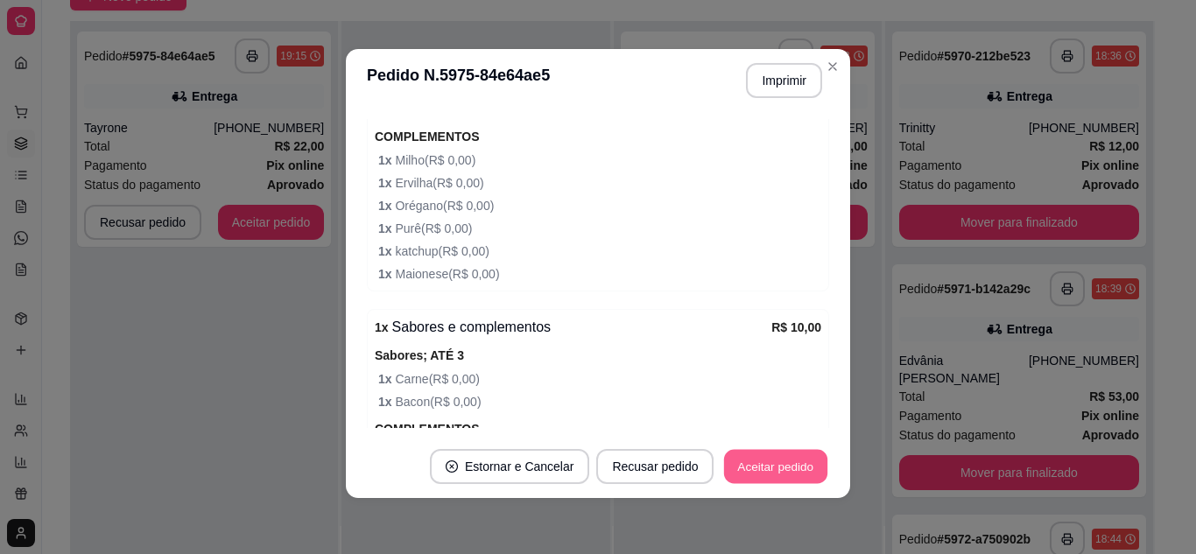
click at [777, 454] on button "Aceitar pedido" at bounding box center [775, 467] width 103 height 34
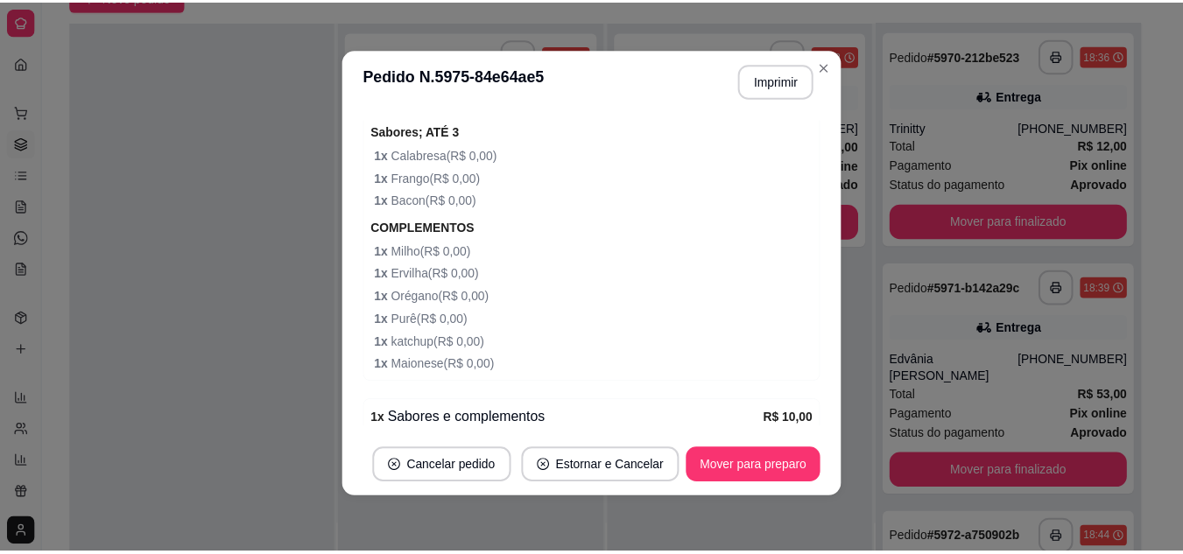
scroll to position [487, 0]
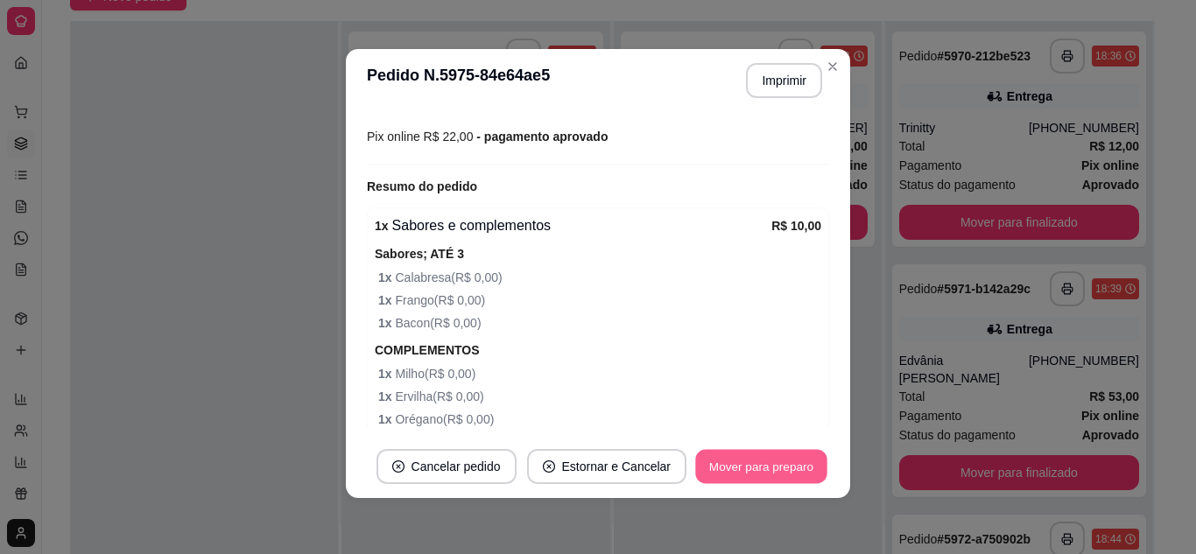
click at [787, 464] on button "Mover para preparo" at bounding box center [760, 467] width 131 height 34
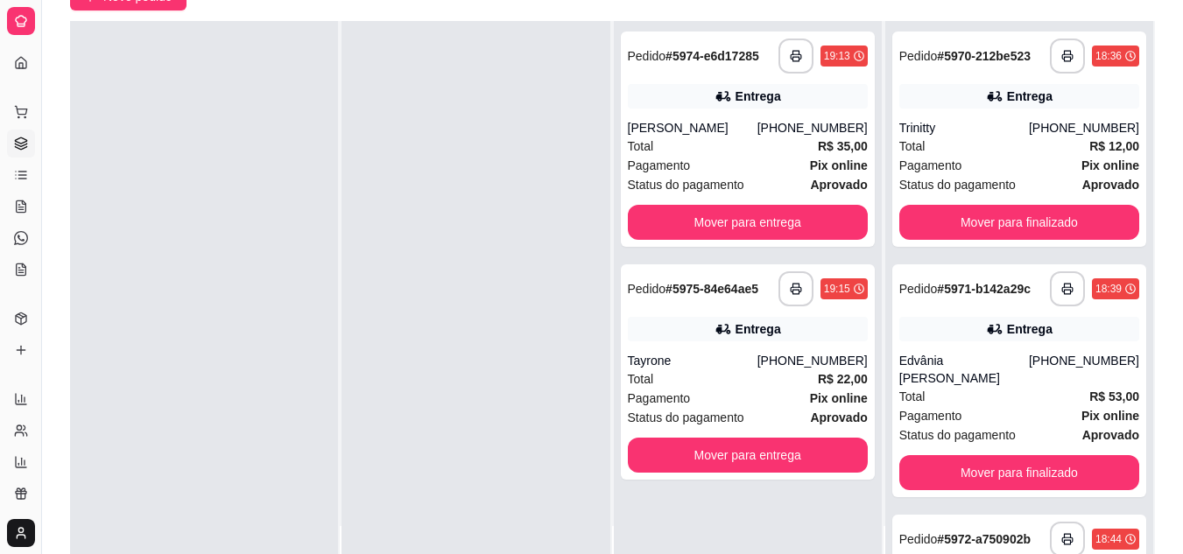
scroll to position [0, 0]
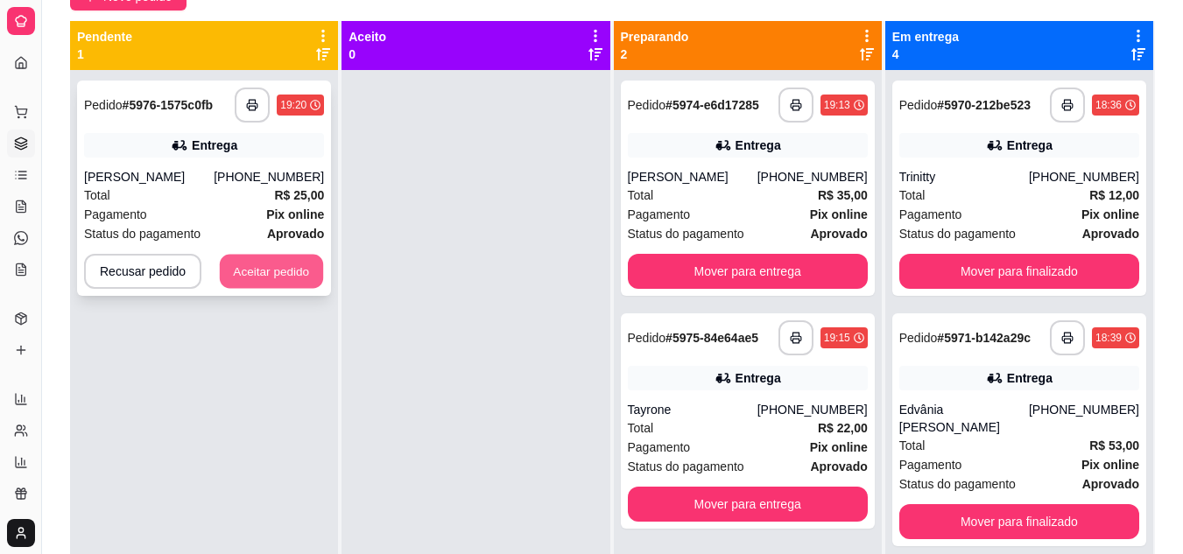
click at [301, 262] on button "Aceitar pedido" at bounding box center [271, 272] width 103 height 34
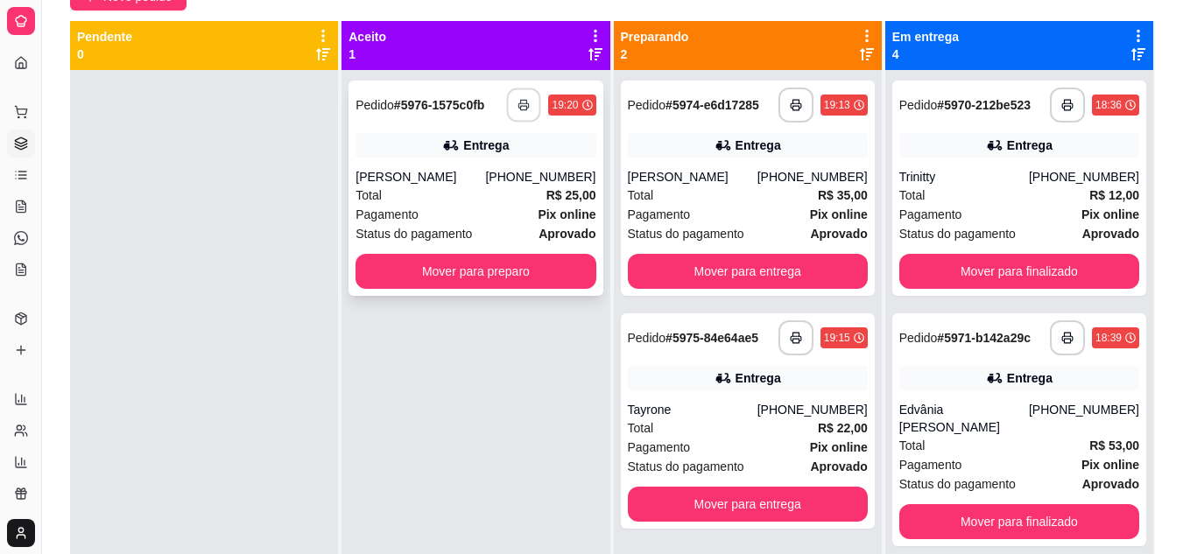
click at [525, 110] on button "button" at bounding box center [524, 105] width 34 height 34
click at [484, 203] on div "Total R$ 25,00" at bounding box center [475, 195] width 240 height 19
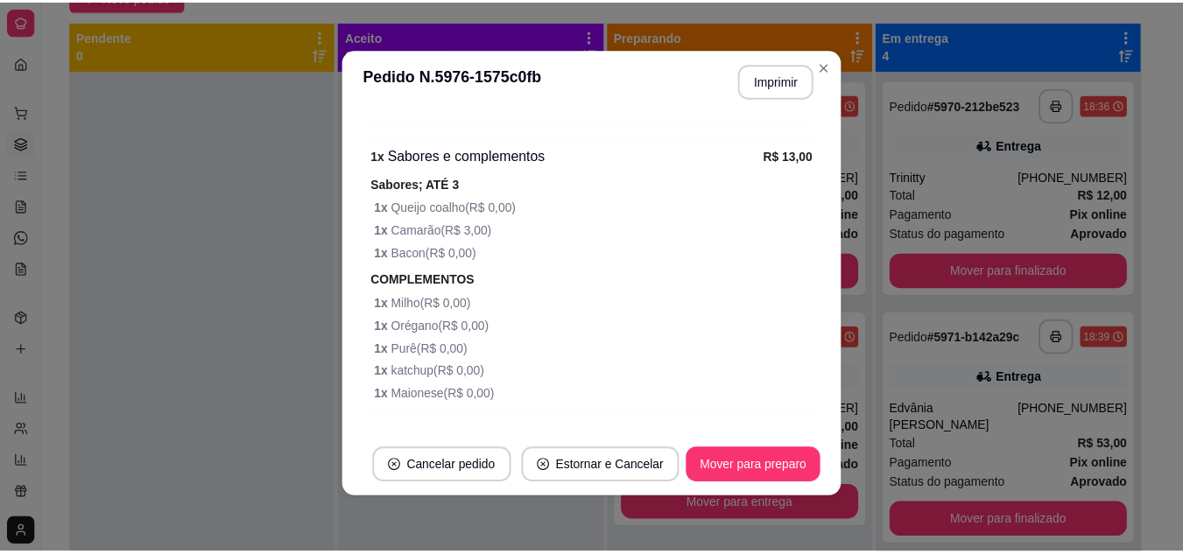
scroll to position [1016, 0]
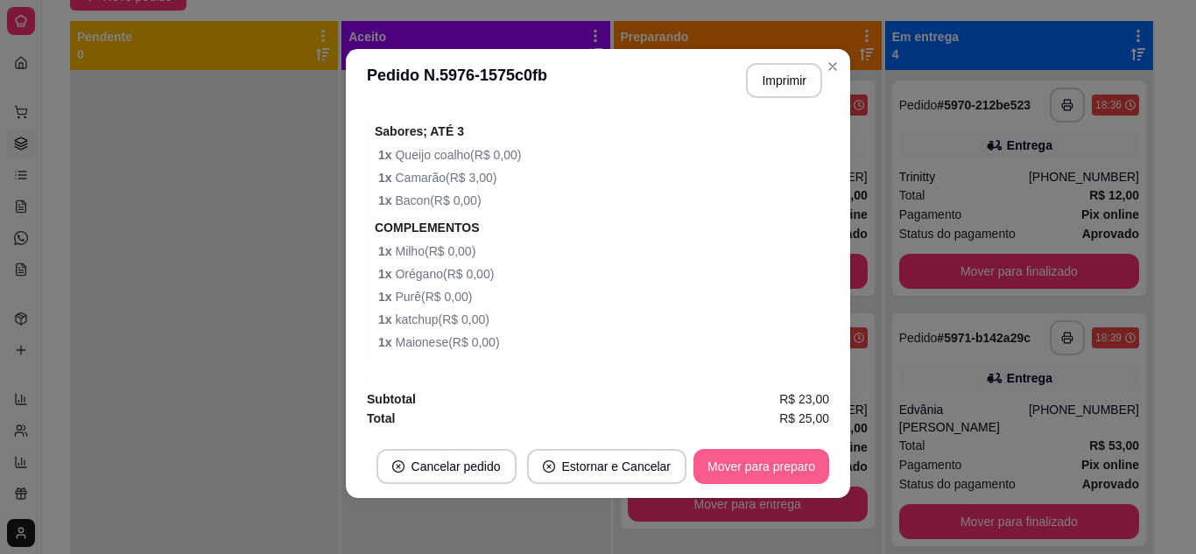
click at [780, 475] on button "Mover para preparo" at bounding box center [761, 466] width 136 height 35
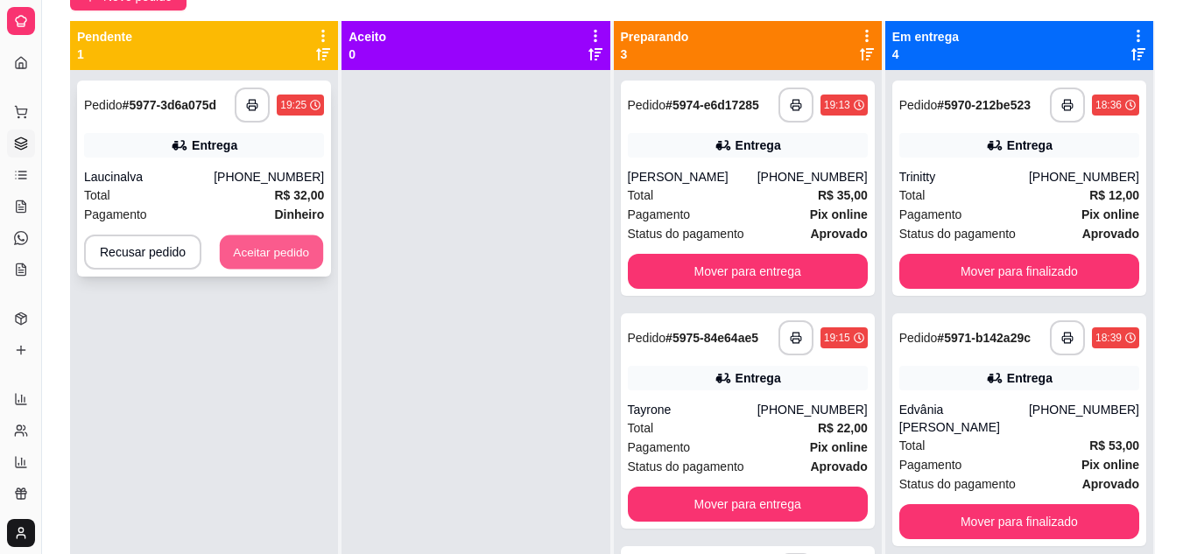
click at [269, 253] on button "Aceitar pedido" at bounding box center [271, 253] width 103 height 34
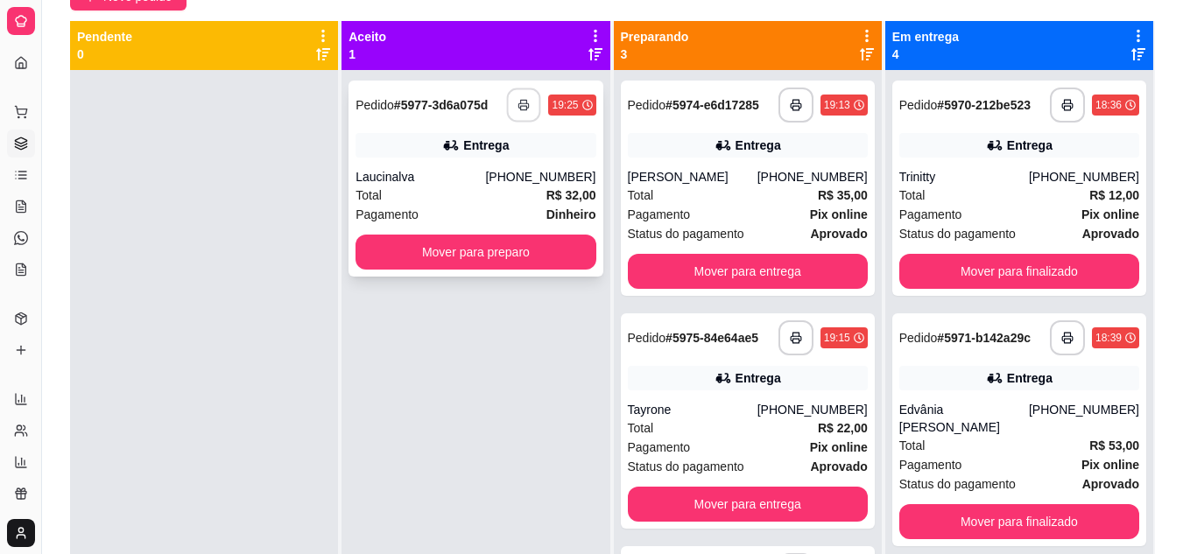
click at [518, 104] on icon "button" at bounding box center [524, 105] width 12 height 12
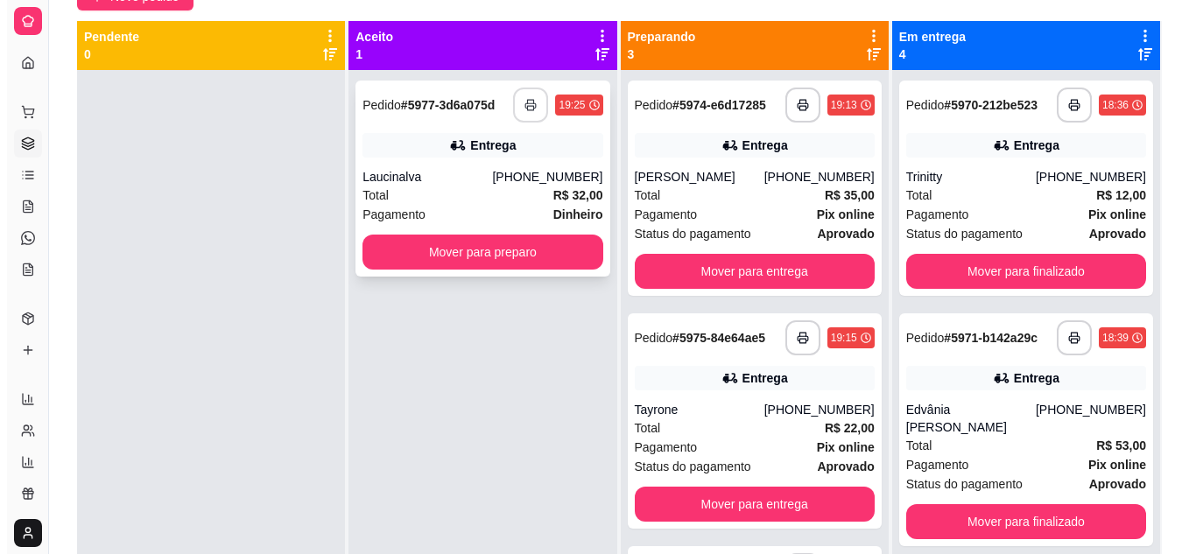
scroll to position [0, 0]
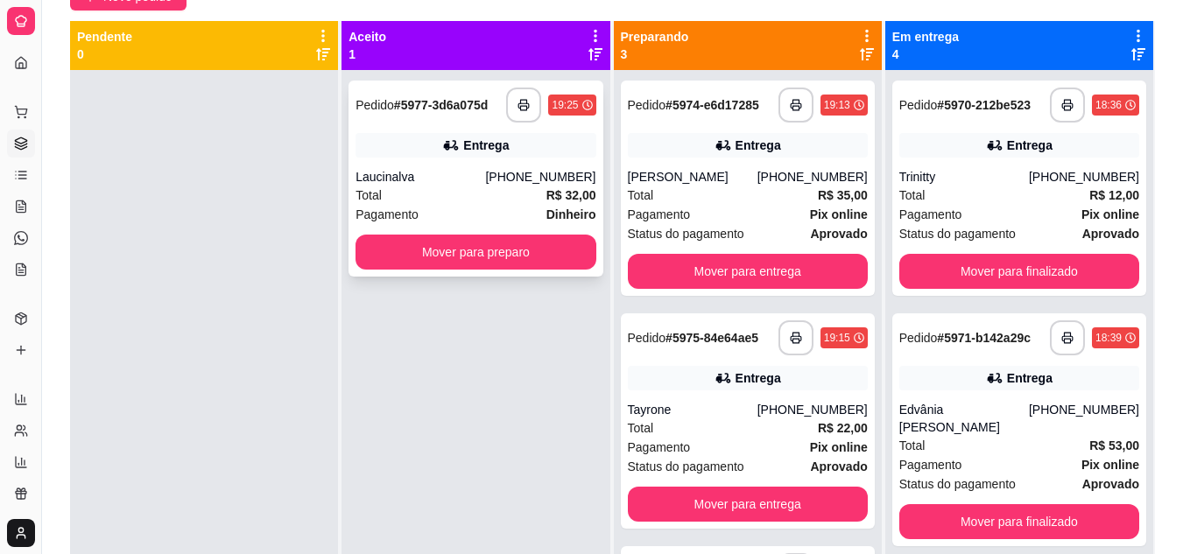
click at [474, 190] on div "Total R$ 32,00" at bounding box center [475, 195] width 240 height 19
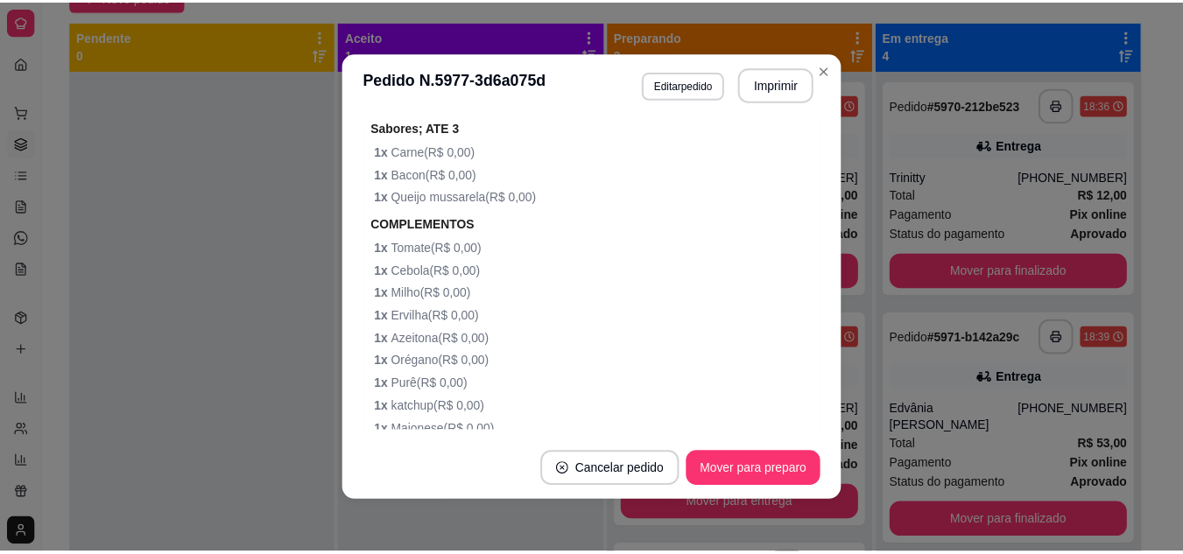
scroll to position [1376, 0]
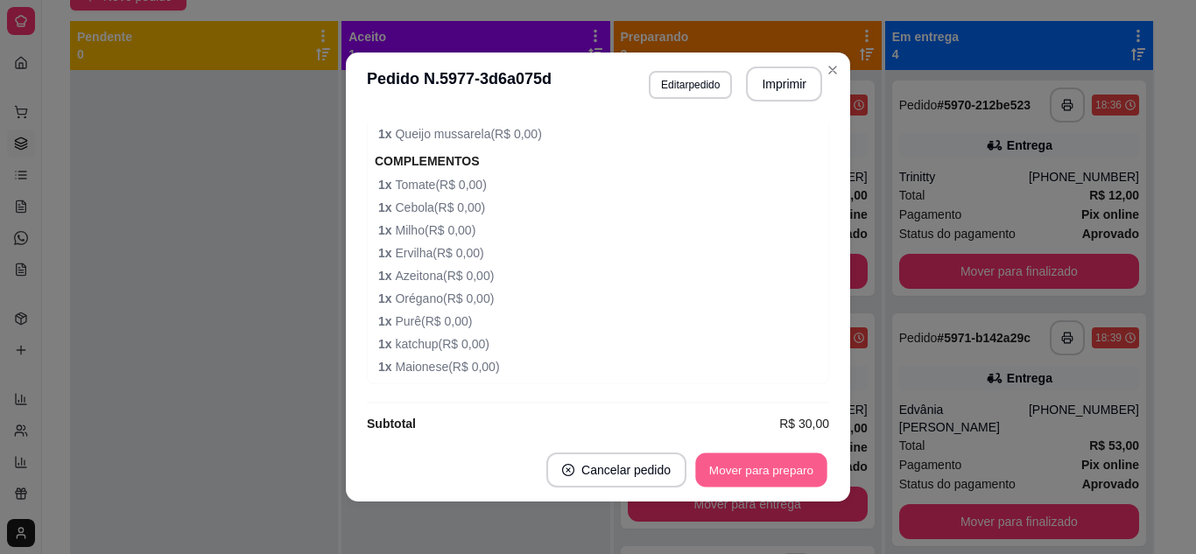
click at [745, 475] on button "Mover para preparo" at bounding box center [760, 471] width 131 height 34
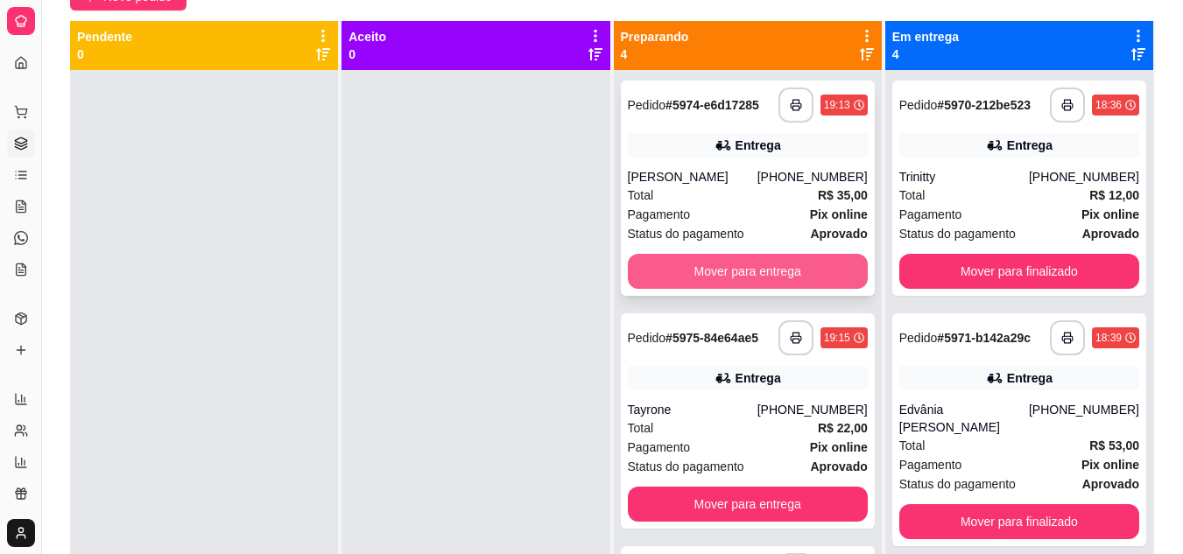
click at [665, 271] on button "Mover para entrega" at bounding box center [748, 271] width 240 height 35
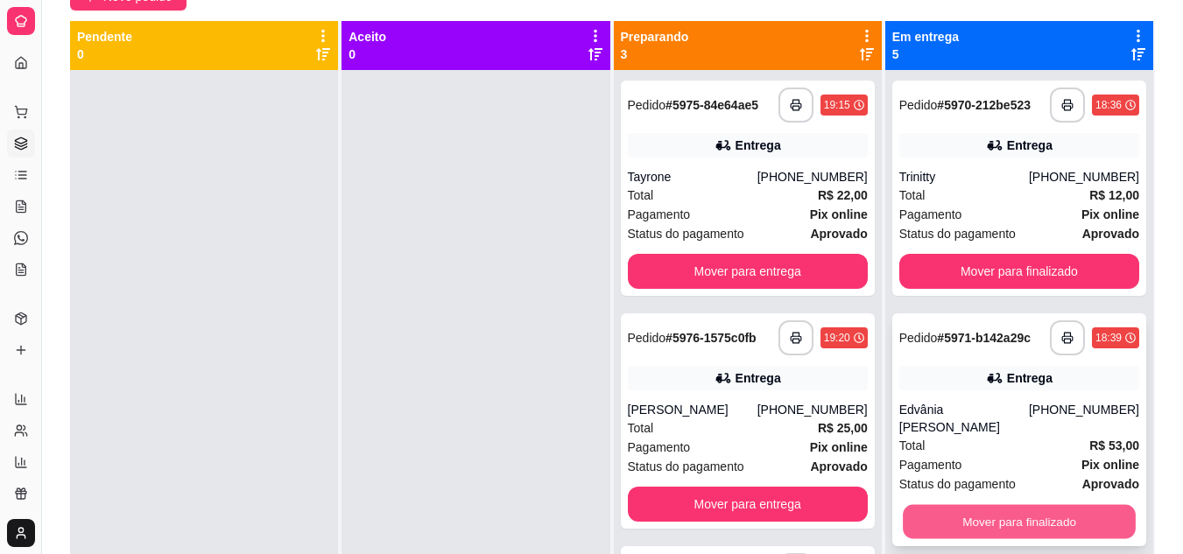
click at [1033, 517] on button "Mover para finalizado" at bounding box center [1019, 522] width 233 height 34
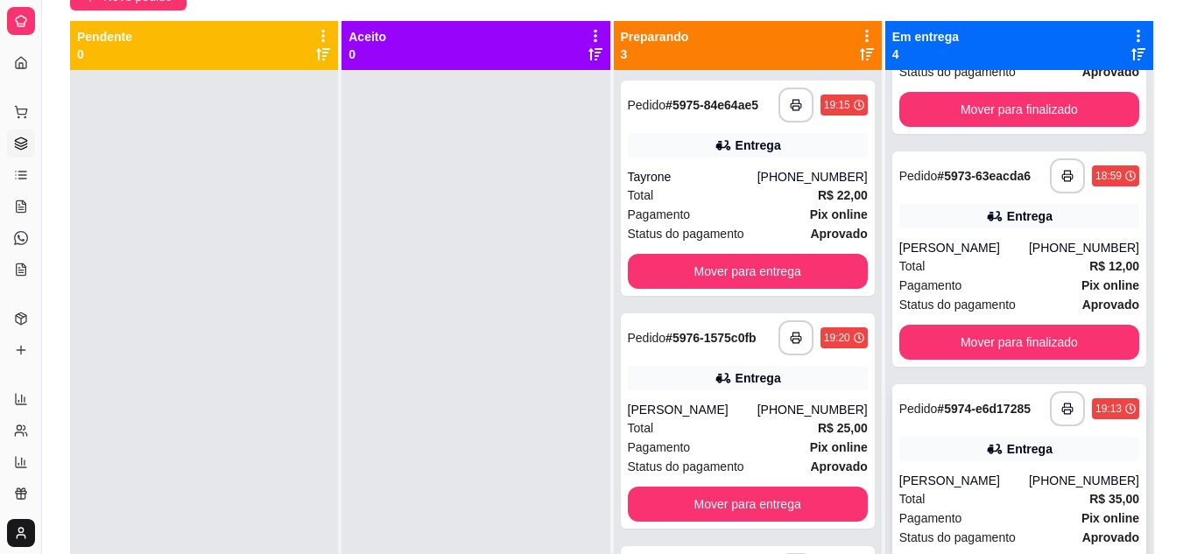
scroll to position [49, 0]
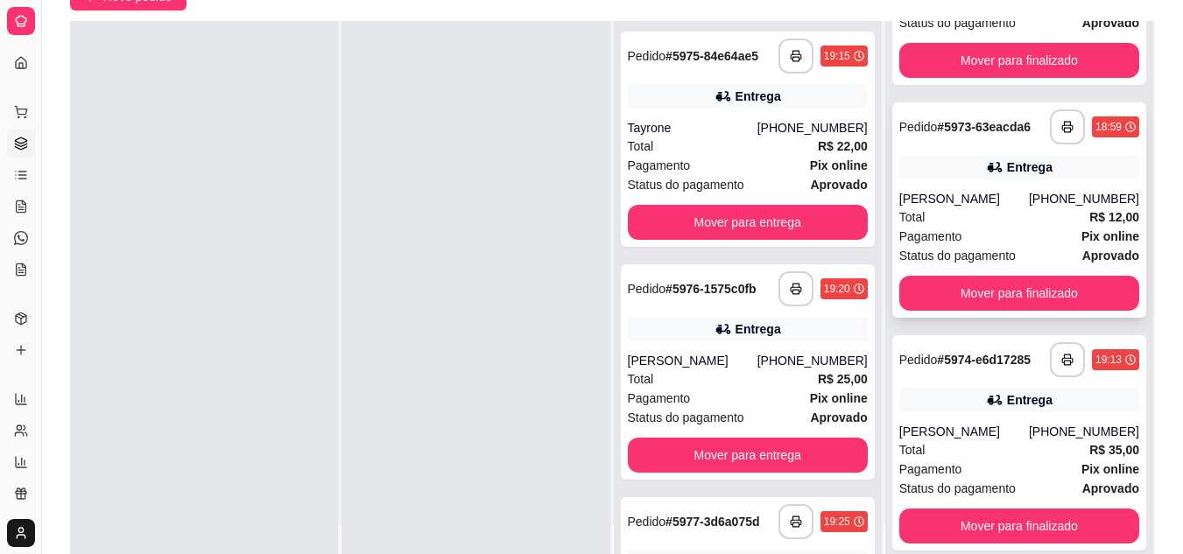
click at [1030, 227] on div "Pagamento Pix online" at bounding box center [1019, 236] width 240 height 19
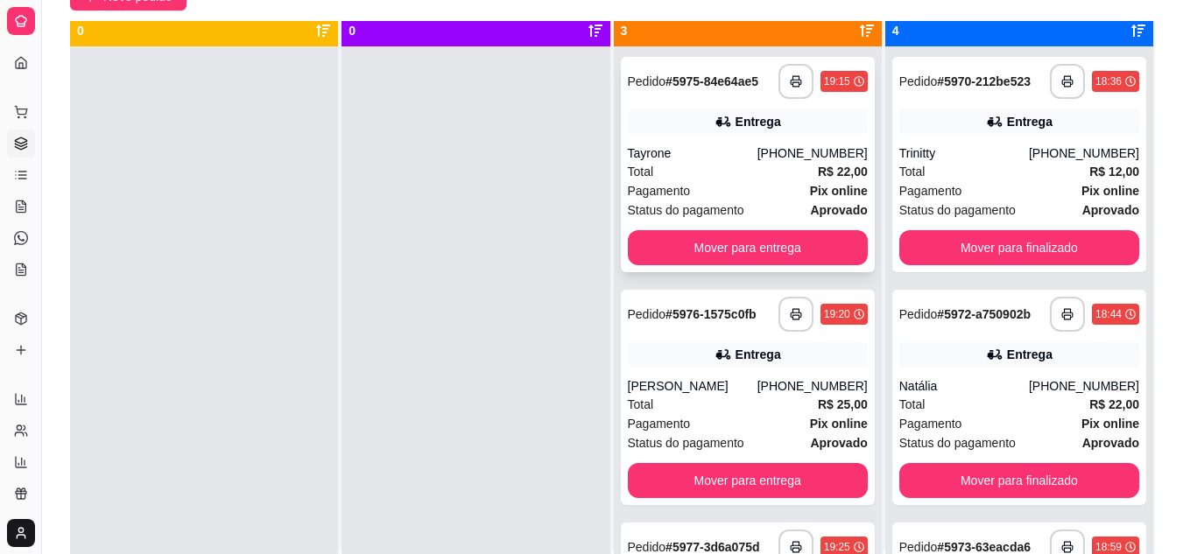
scroll to position [0, 0]
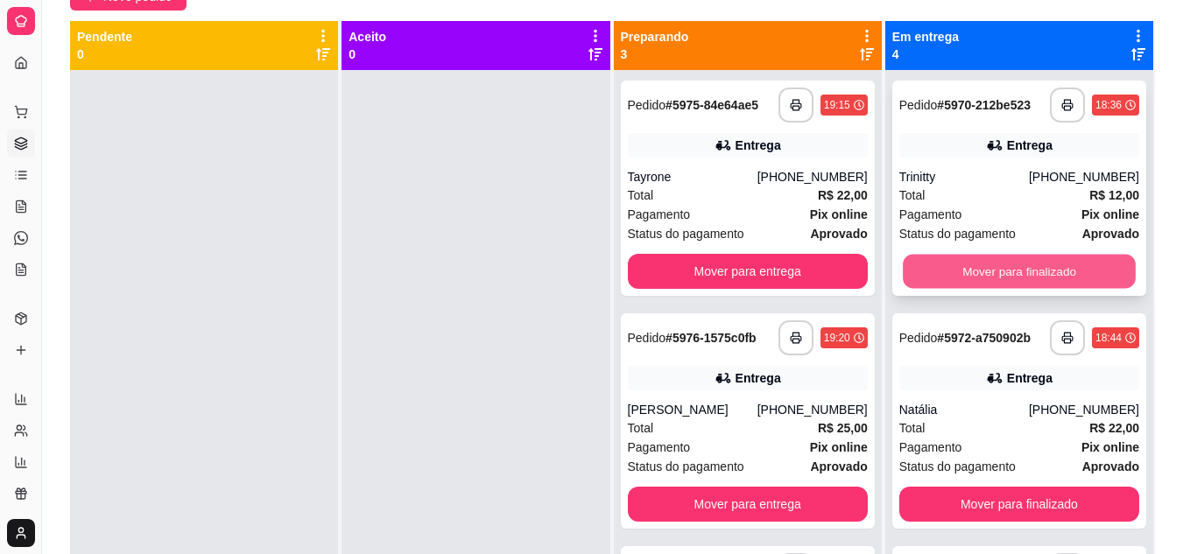
click at [1004, 273] on button "Mover para finalizado" at bounding box center [1019, 272] width 233 height 34
click at [999, 269] on button "Mover para finalizado" at bounding box center [1019, 272] width 233 height 34
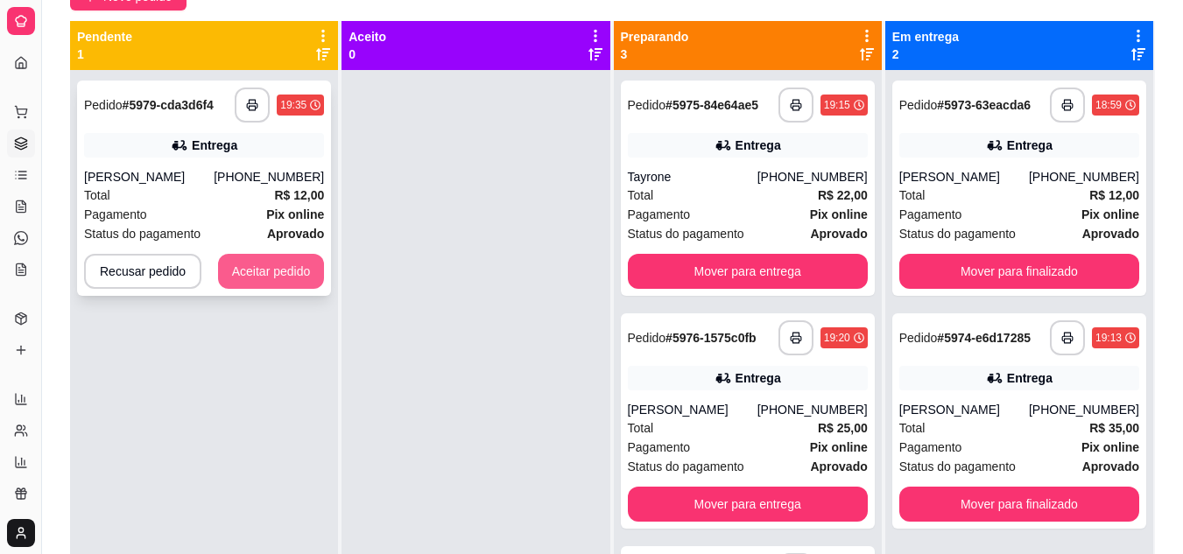
click at [278, 277] on button "Aceitar pedido" at bounding box center [271, 271] width 107 height 35
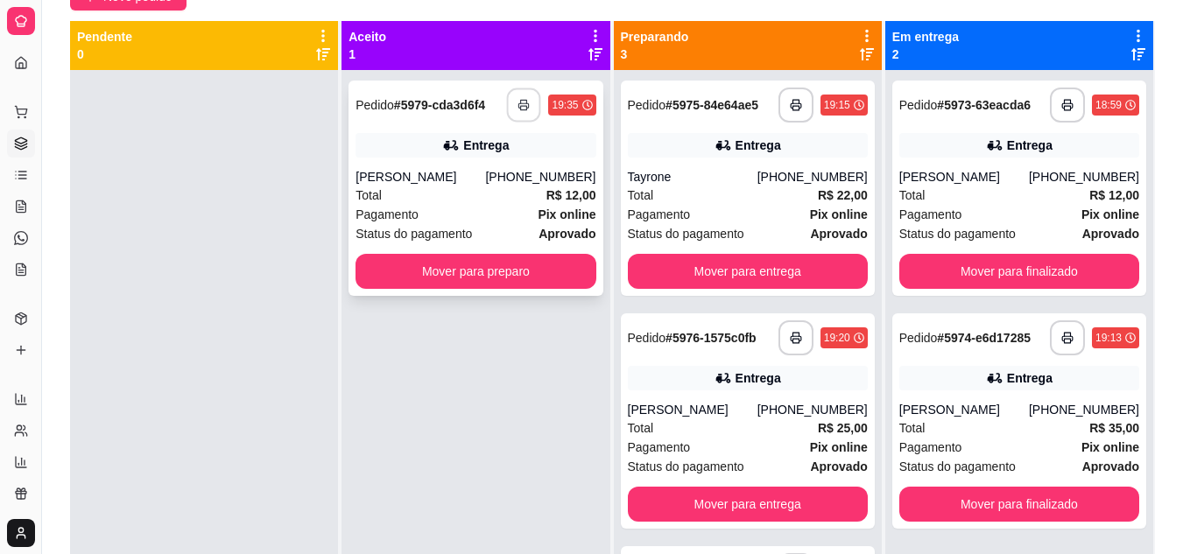
click at [529, 102] on button "button" at bounding box center [524, 105] width 34 height 34
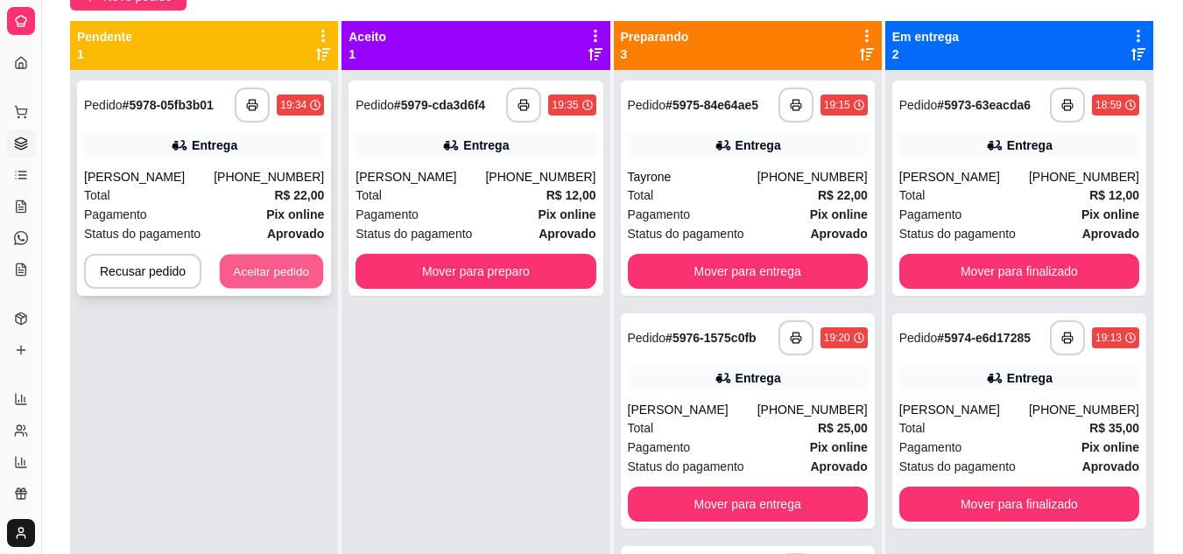
click at [249, 271] on button "Aceitar pedido" at bounding box center [271, 272] width 103 height 34
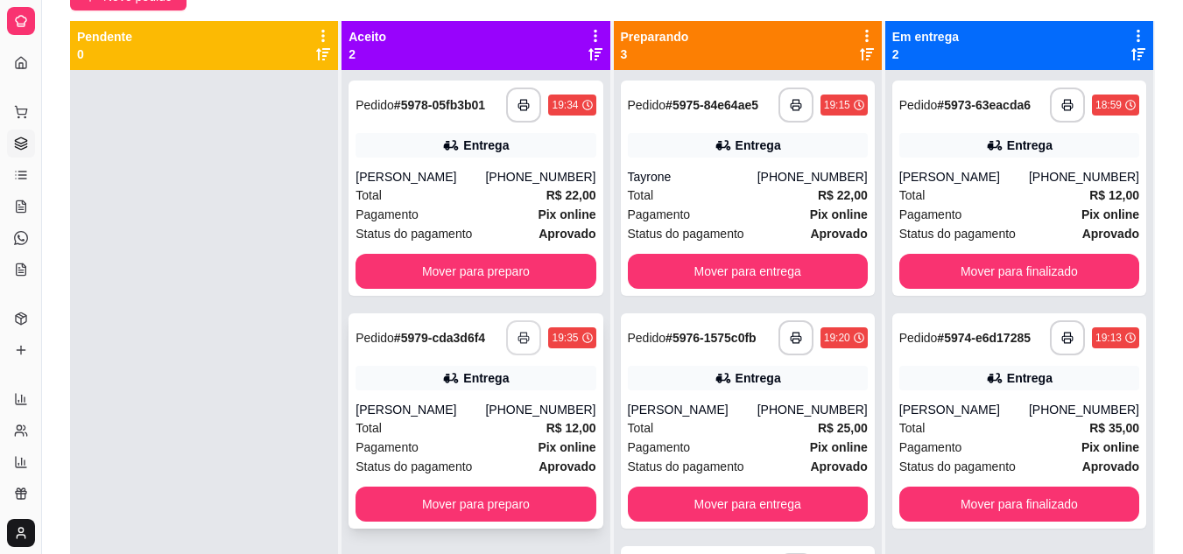
click at [517, 339] on icon "button" at bounding box center [523, 338] width 12 height 12
click at [588, 54] on icon at bounding box center [595, 54] width 14 height 14
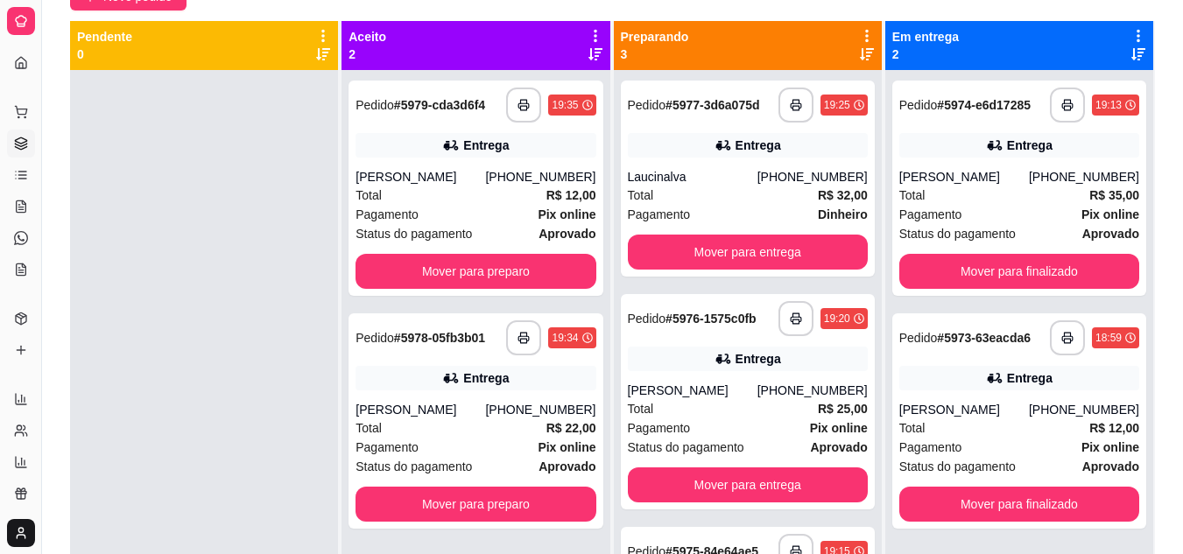
click at [589, 53] on icon at bounding box center [595, 54] width 14 height 12
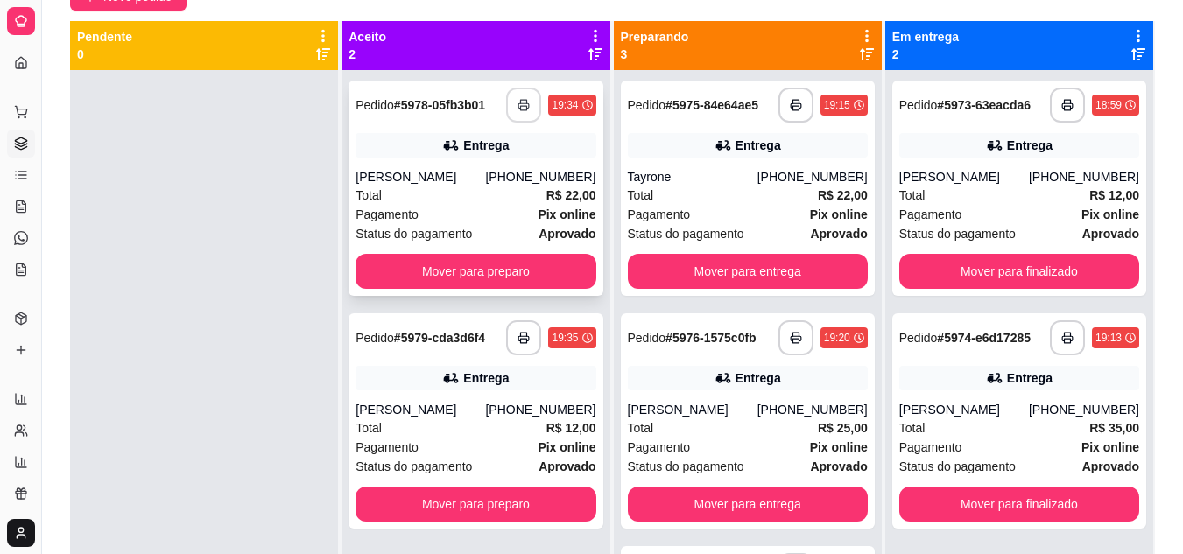
click at [517, 109] on icon "button" at bounding box center [523, 105] width 12 height 12
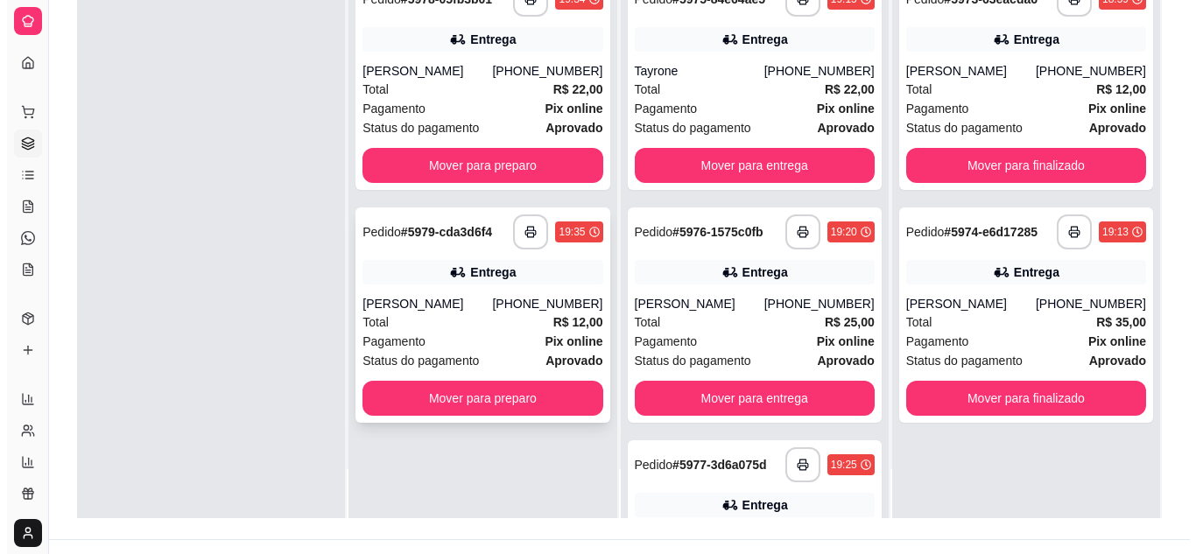
scroll to position [263, 0]
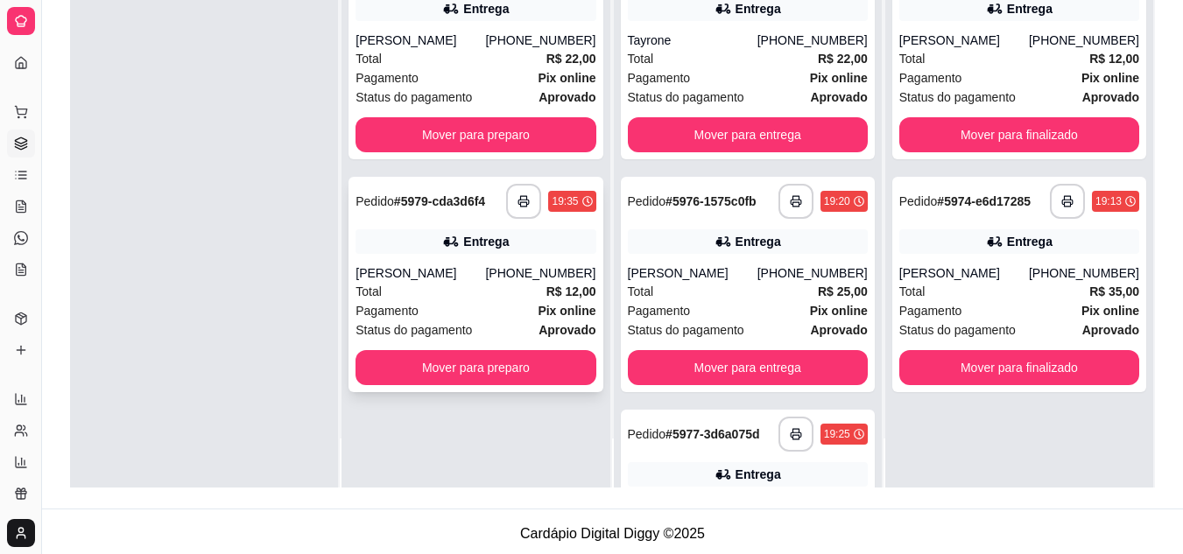
click at [471, 295] on div "Total R$ 12,00" at bounding box center [475, 291] width 240 height 19
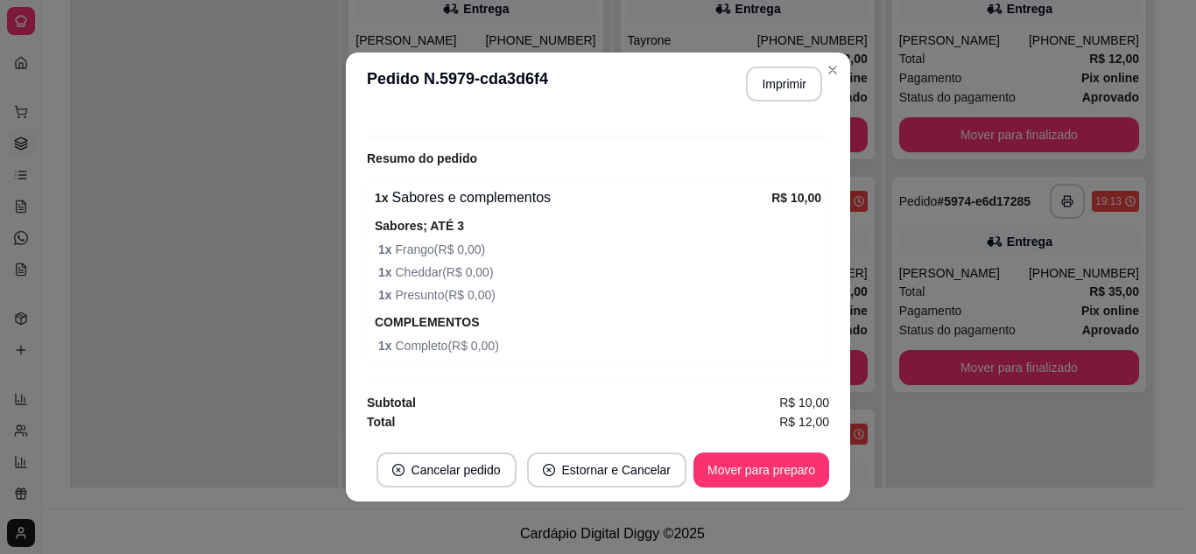
scroll to position [4, 0]
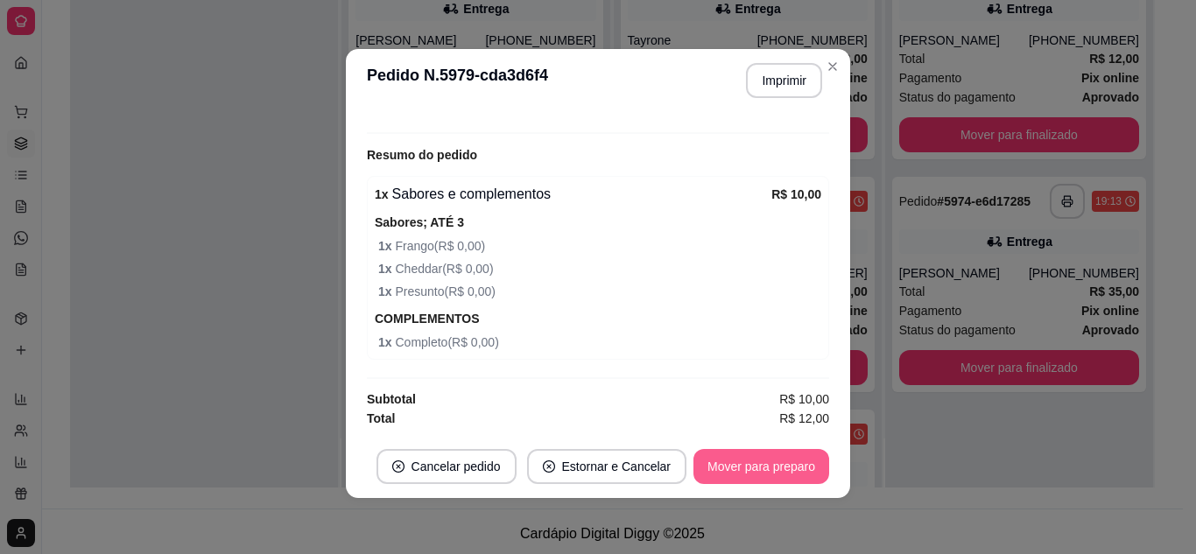
click at [763, 467] on button "Mover para preparo" at bounding box center [761, 466] width 136 height 35
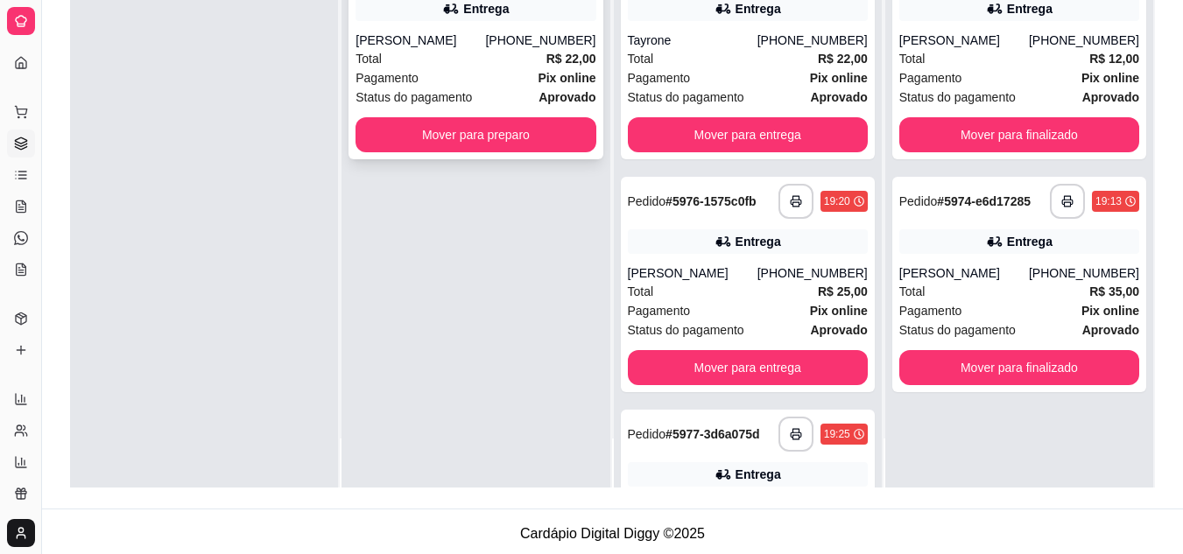
click at [498, 67] on div "Total R$ 22,00" at bounding box center [475, 58] width 240 height 19
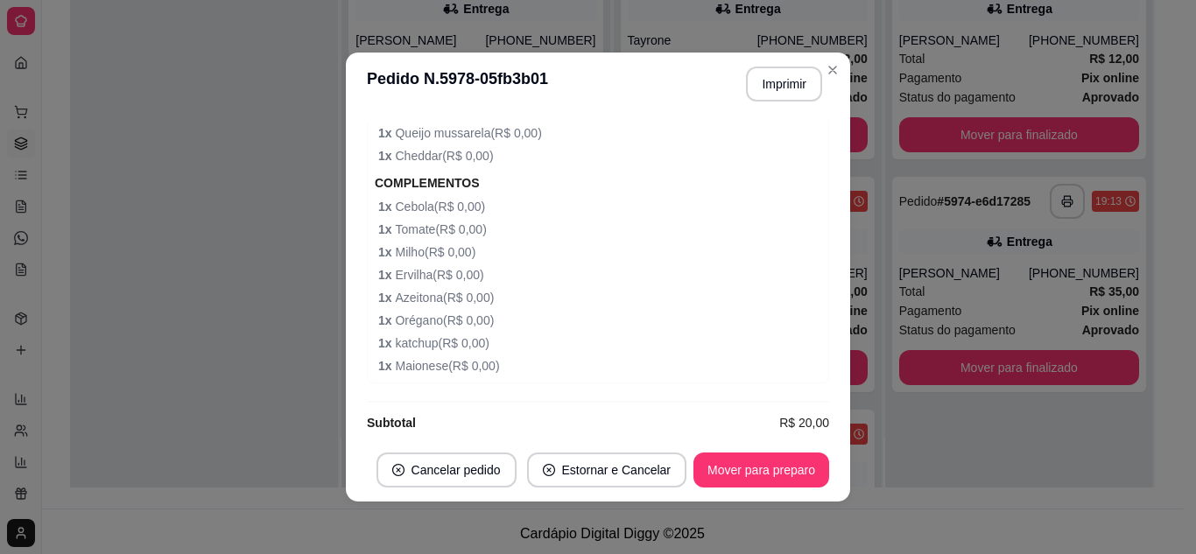
scroll to position [1051, 0]
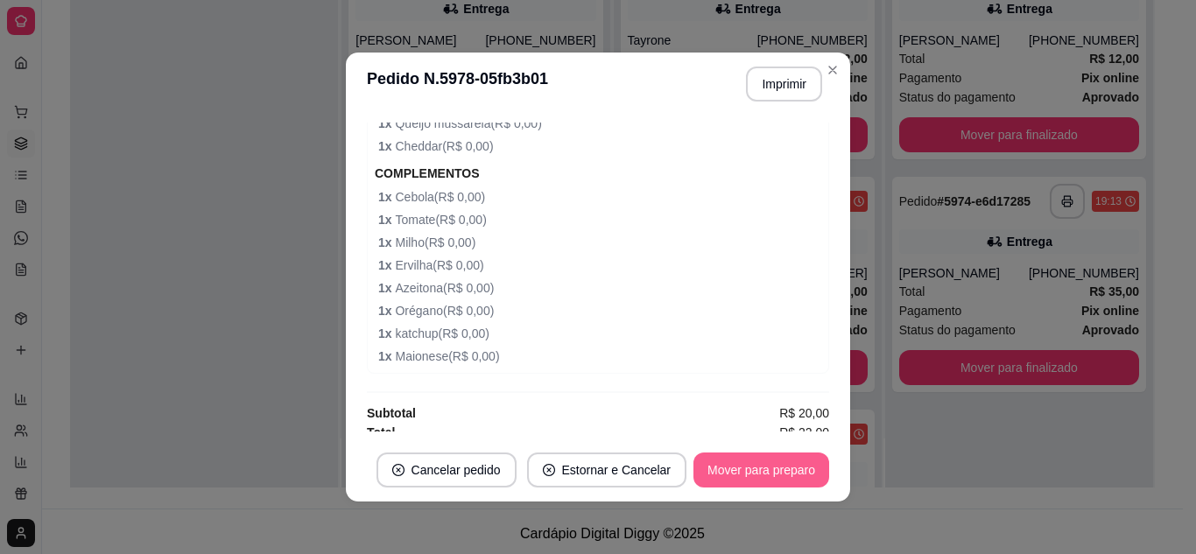
click at [811, 471] on button "Mover para preparo" at bounding box center [761, 470] width 136 height 35
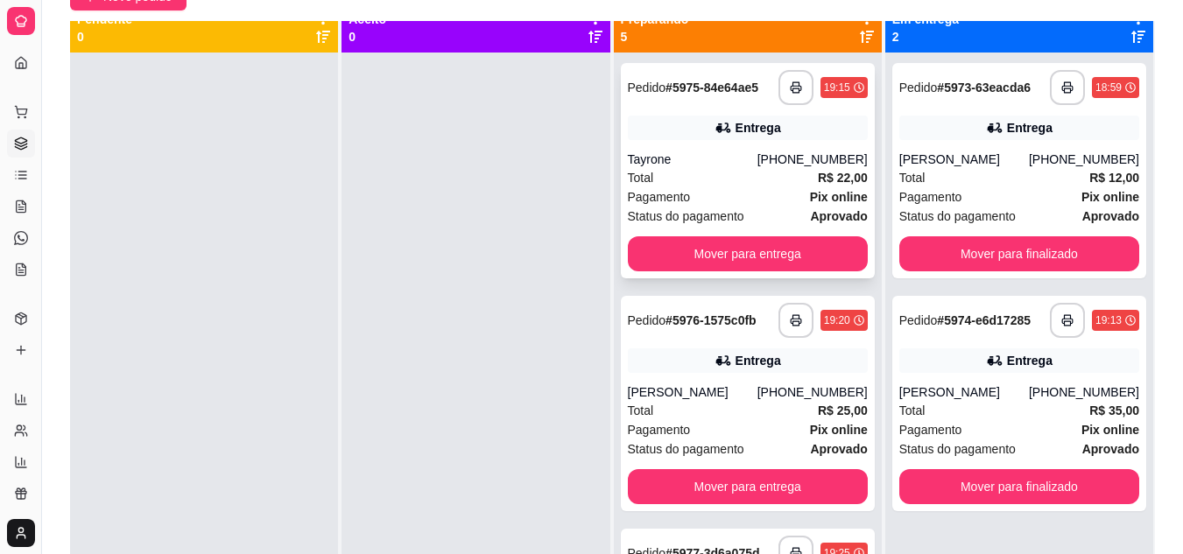
scroll to position [0, 0]
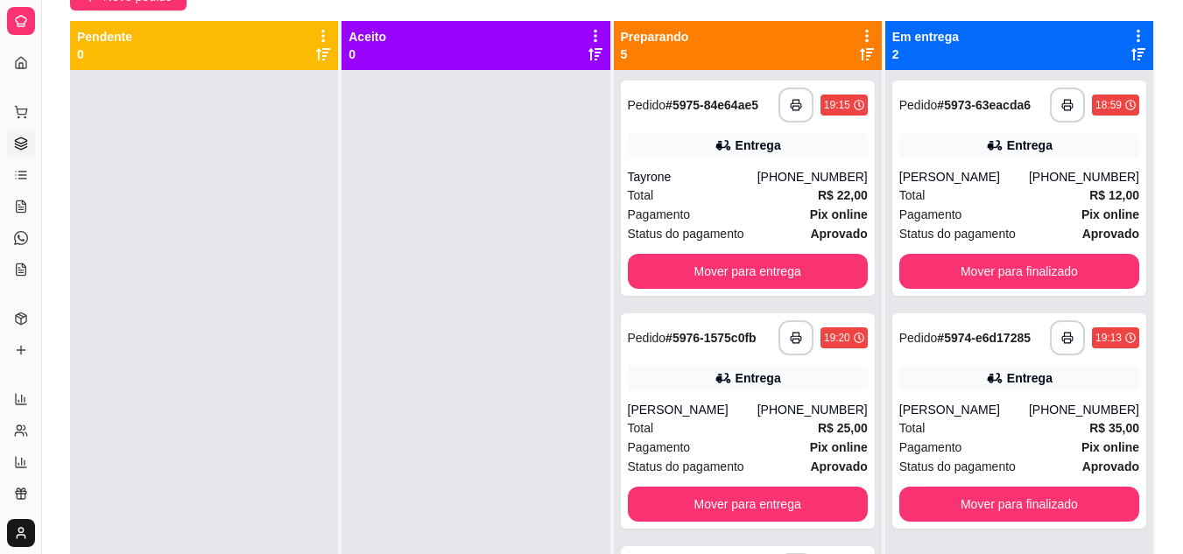
click at [860, 54] on icon at bounding box center [867, 54] width 14 height 14
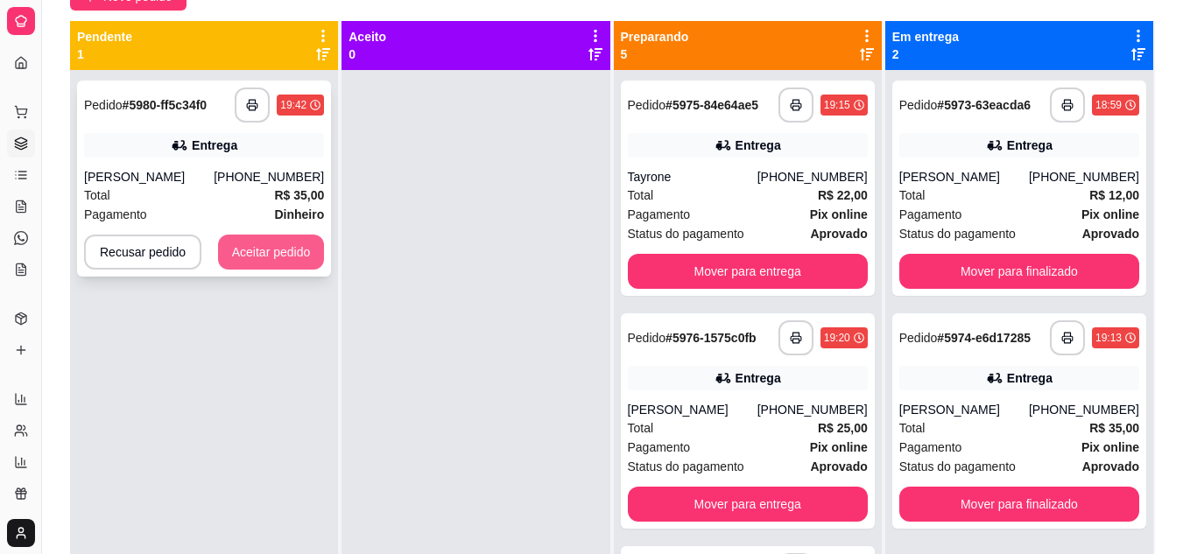
click at [267, 254] on button "Aceitar pedido" at bounding box center [271, 252] width 107 height 35
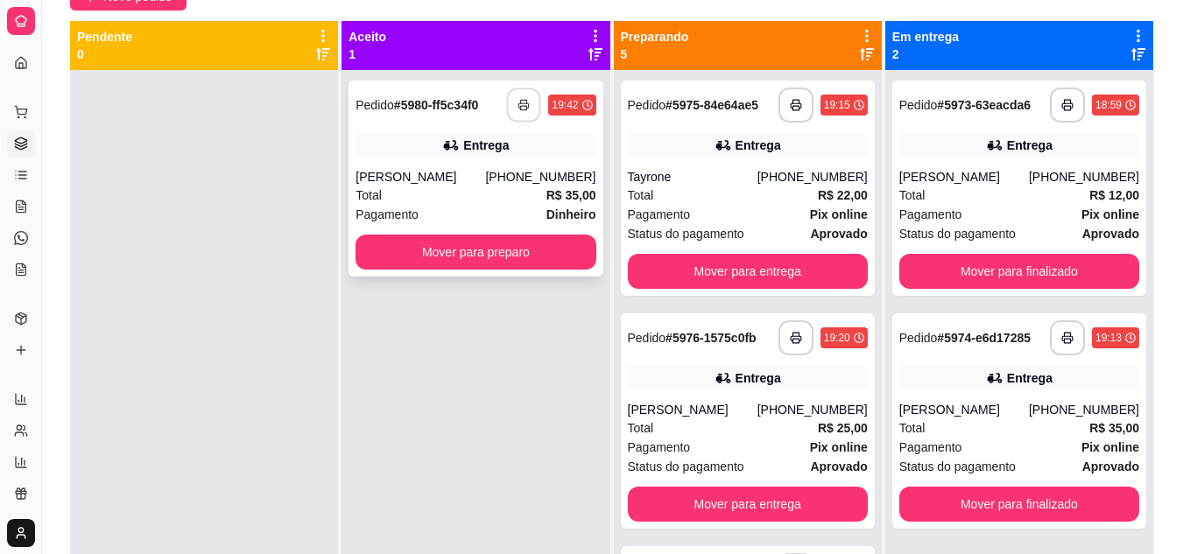
click at [519, 107] on icon "button" at bounding box center [524, 105] width 12 height 12
click at [471, 191] on div "Total R$ 35,00" at bounding box center [475, 195] width 240 height 19
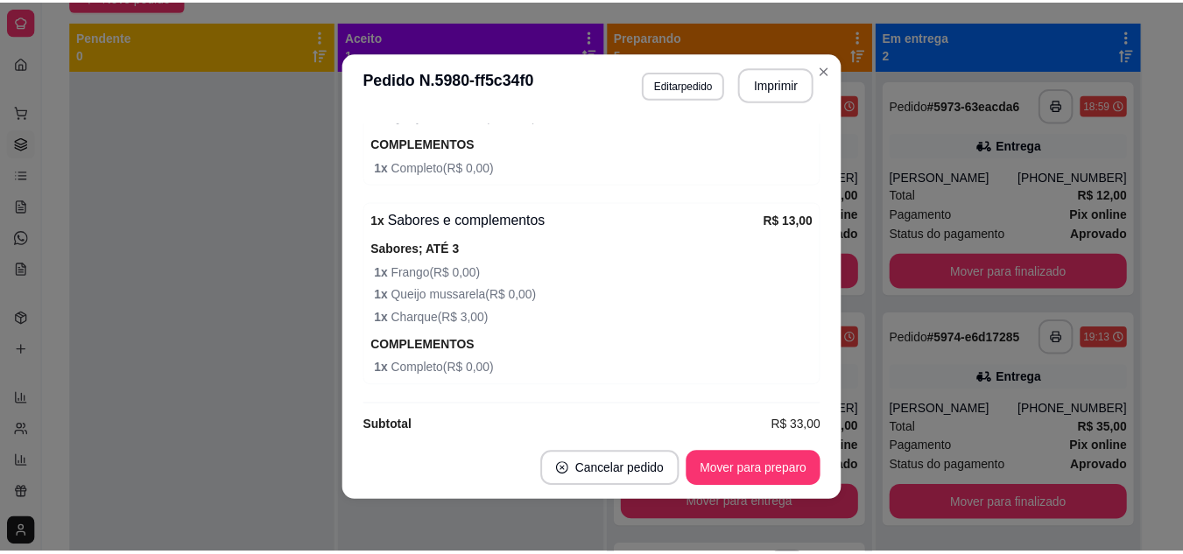
scroll to position [909, 0]
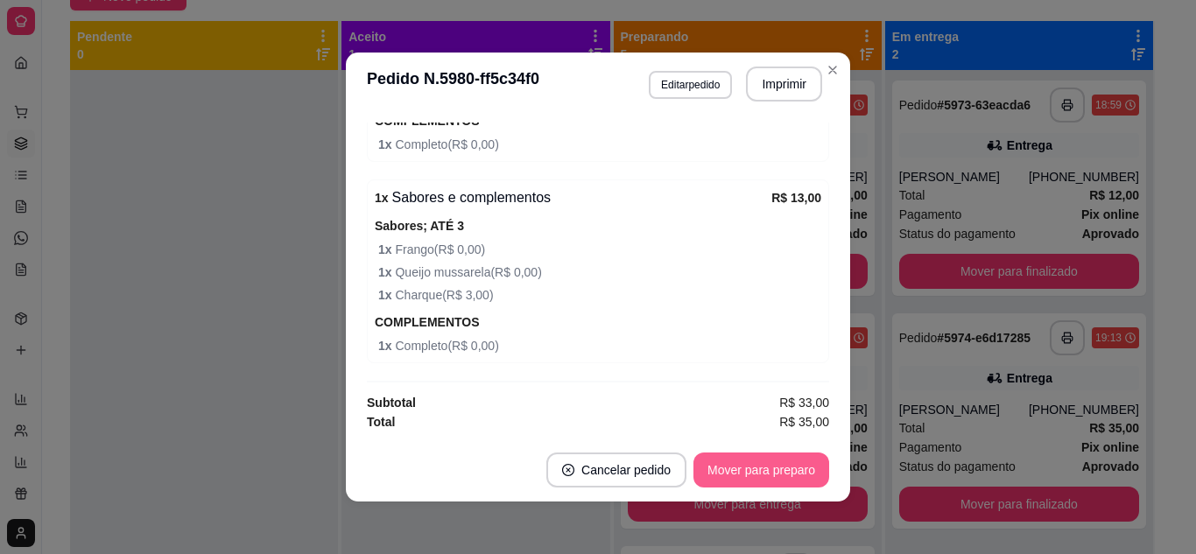
click at [784, 454] on button "Mover para preparo" at bounding box center [761, 470] width 136 height 35
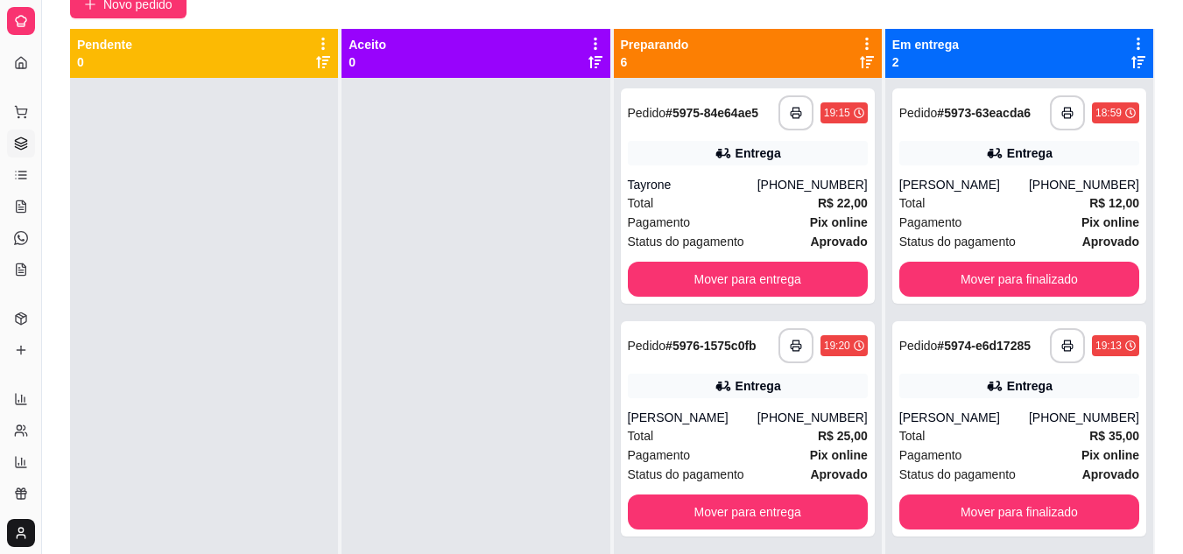
scroll to position [175, 0]
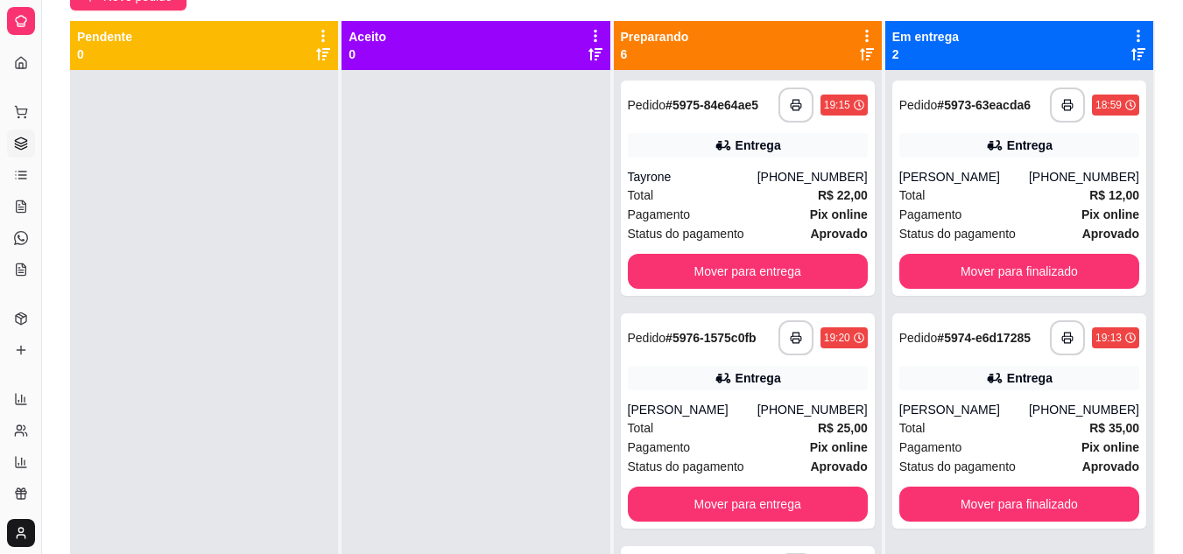
drag, startPoint x: 826, startPoint y: 103, endPoint x: 360, endPoint y: 219, distance: 479.9
click at [360, 219] on div at bounding box center [475, 347] width 268 height 554
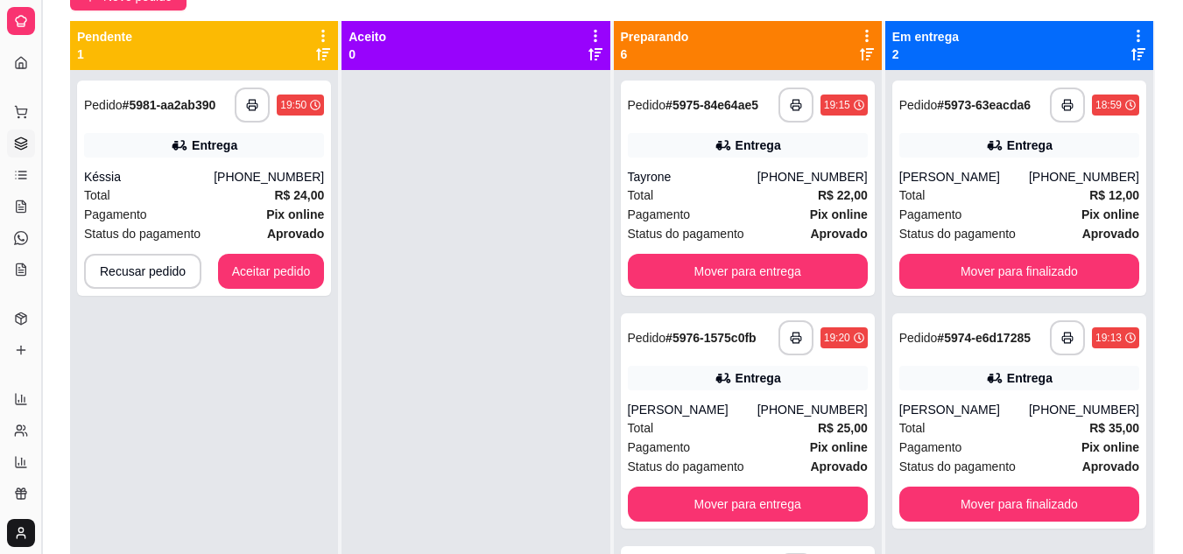
click at [44, 159] on button "Toggle Sidebar" at bounding box center [41, 277] width 14 height 554
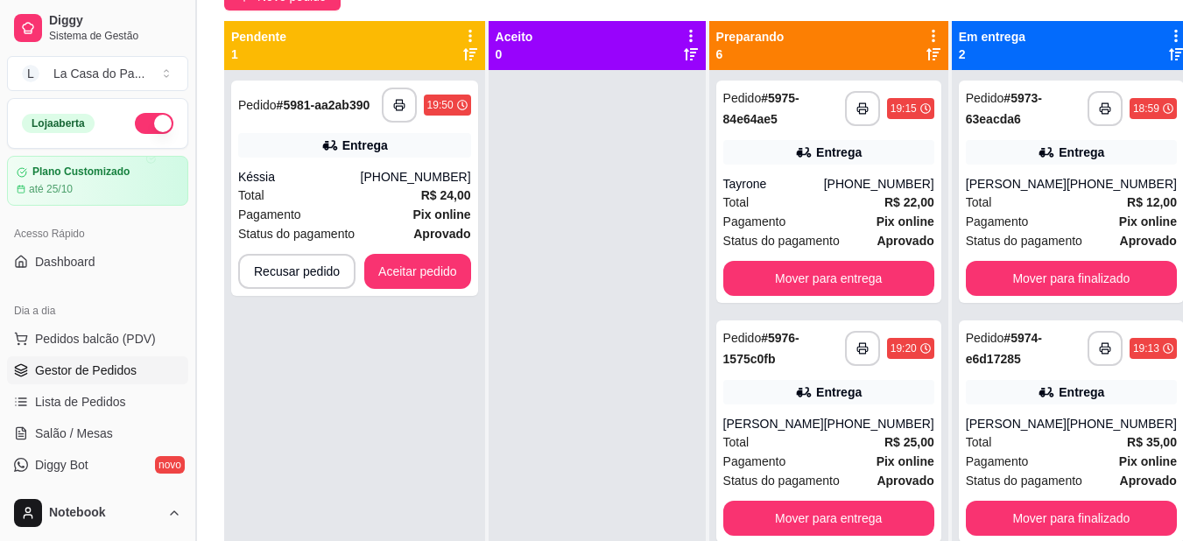
click at [197, 31] on button "Toggle Sidebar" at bounding box center [195, 270] width 14 height 541
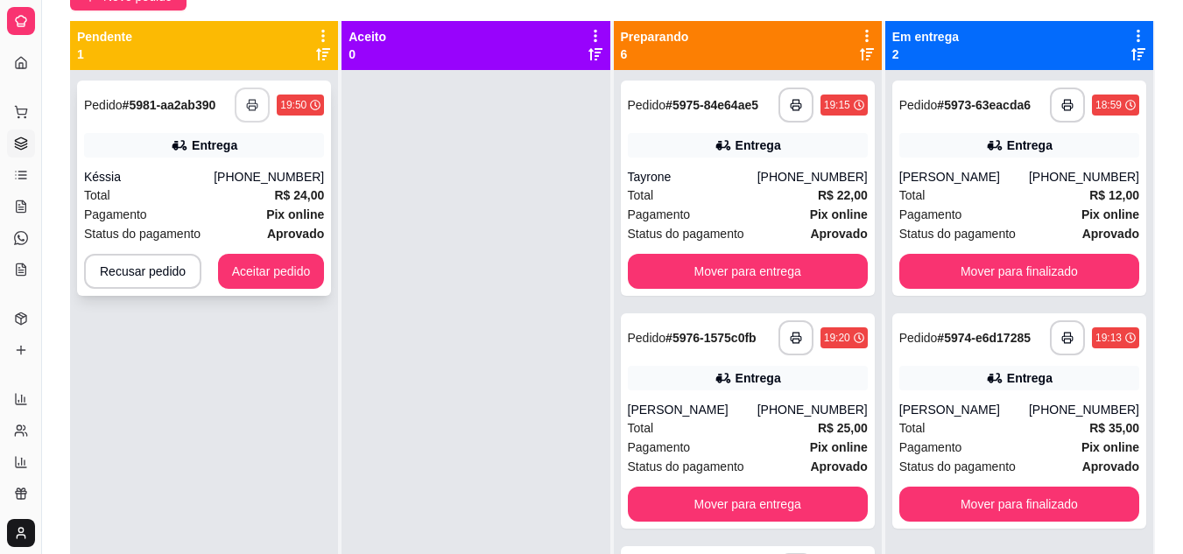
click at [249, 94] on button "button" at bounding box center [252, 105] width 35 height 35
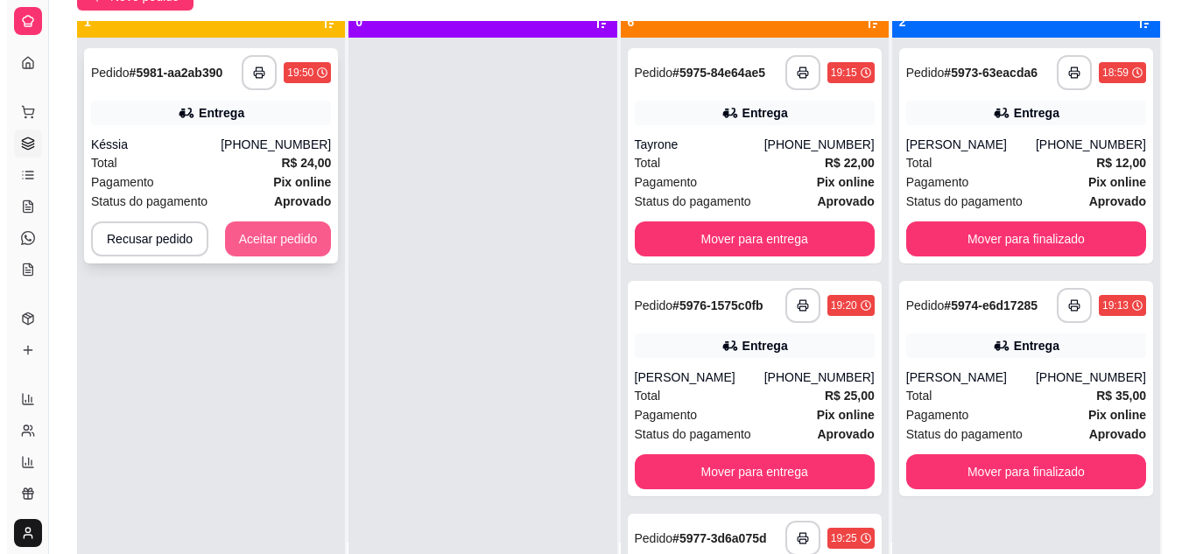
scroll to position [49, 0]
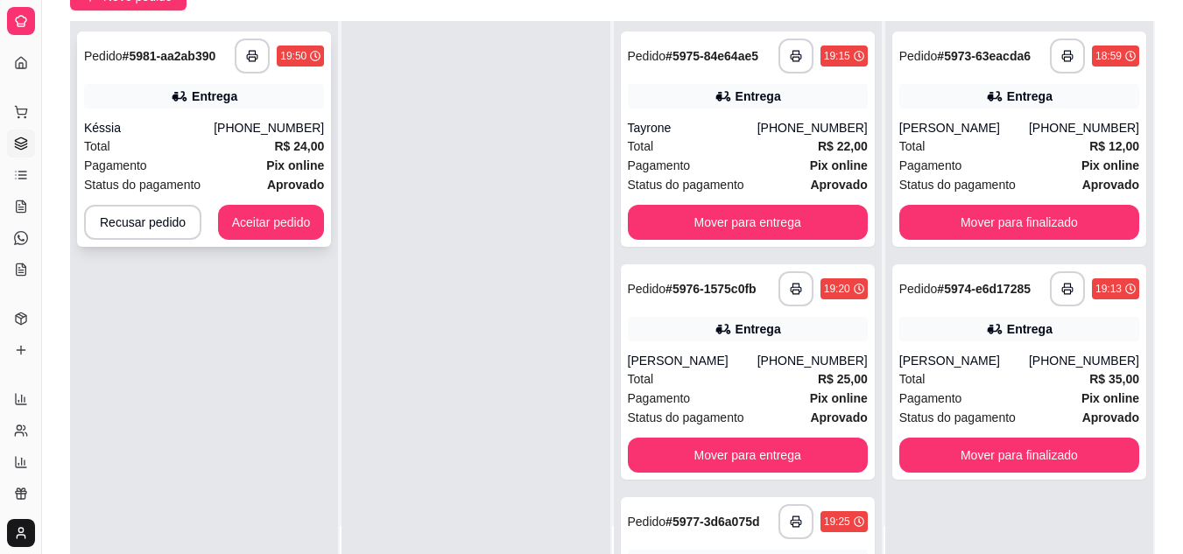
click at [203, 153] on div "Total R$ 24,00" at bounding box center [204, 146] width 240 height 19
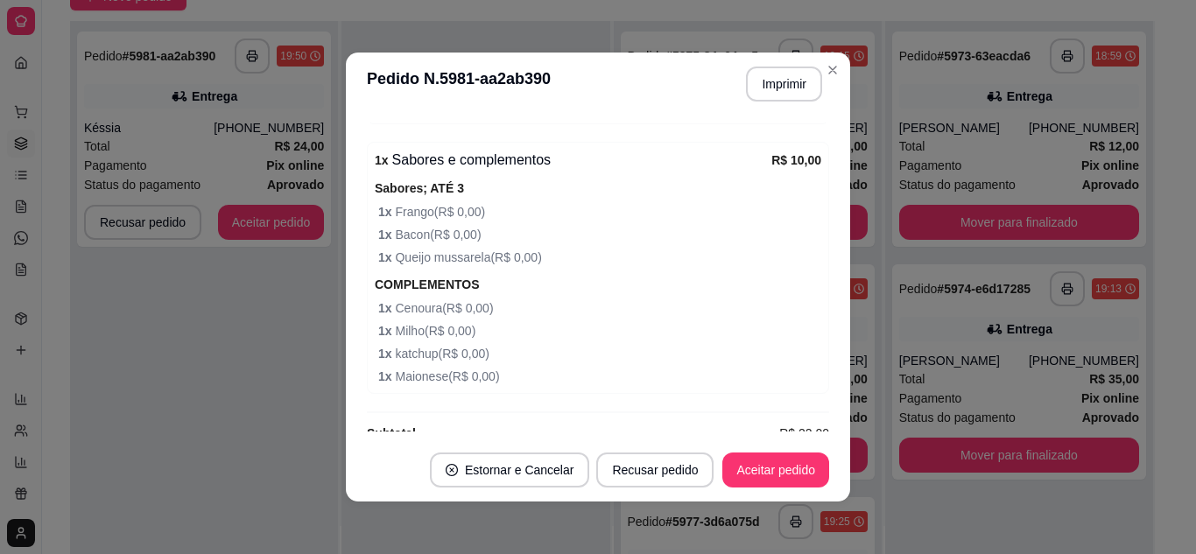
scroll to position [641, 0]
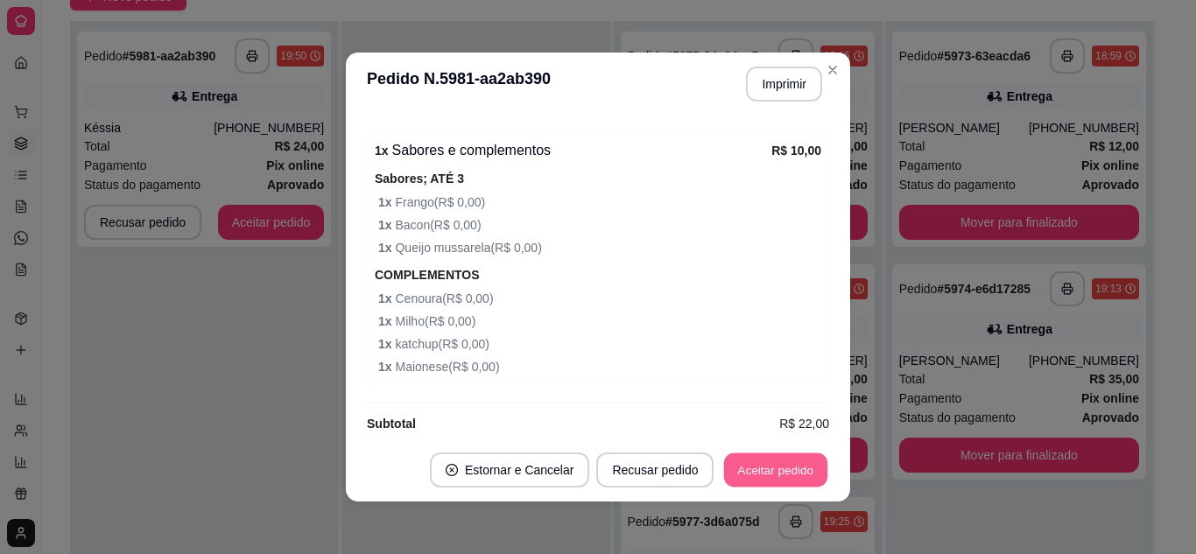
click at [757, 468] on button "Aceitar pedido" at bounding box center [775, 471] width 103 height 34
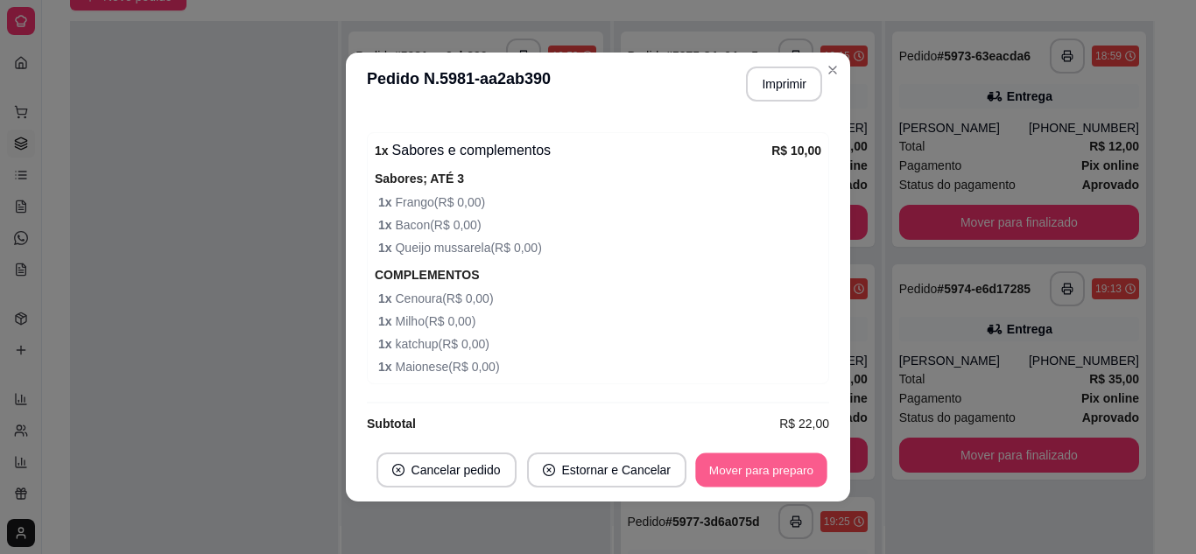
click at [714, 466] on button "Mover para preparo" at bounding box center [760, 471] width 131 height 34
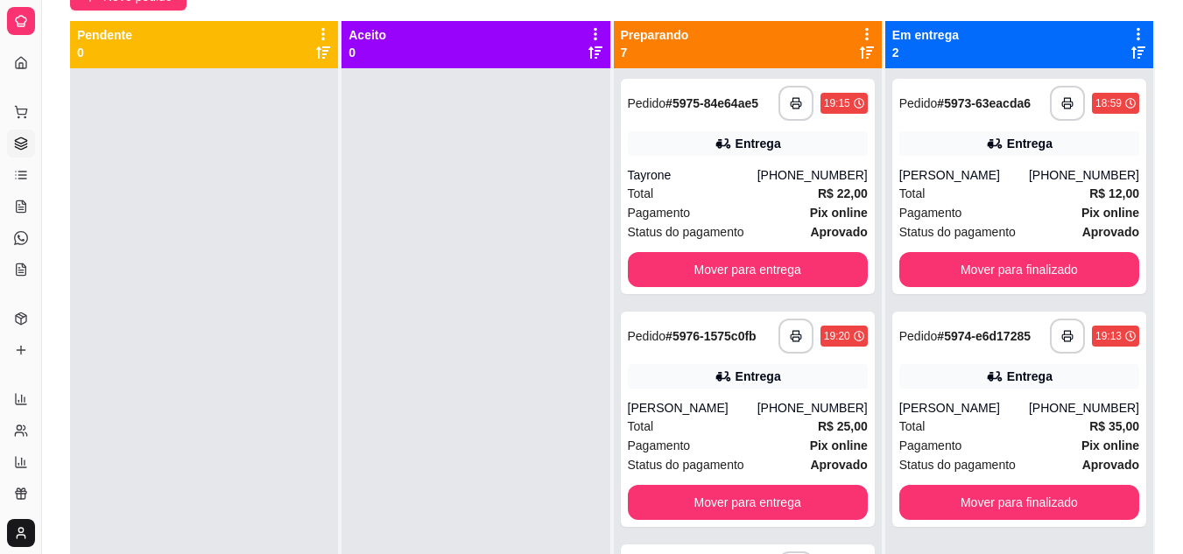
scroll to position [0, 0]
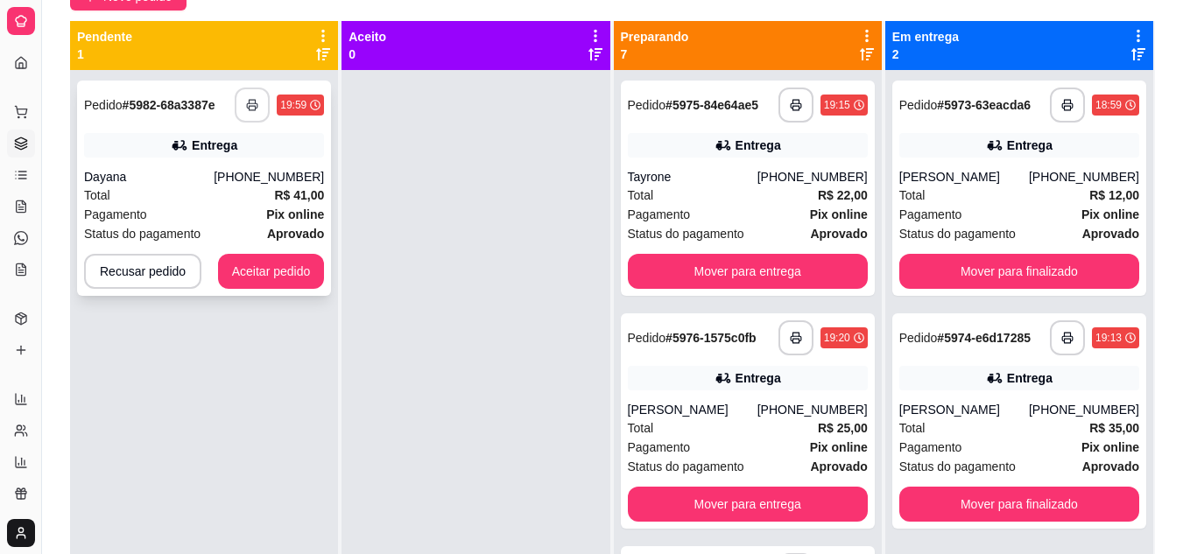
click at [253, 108] on rect "button" at bounding box center [253, 108] width 6 height 4
click at [208, 194] on div "Total R$ 41,00" at bounding box center [204, 195] width 240 height 19
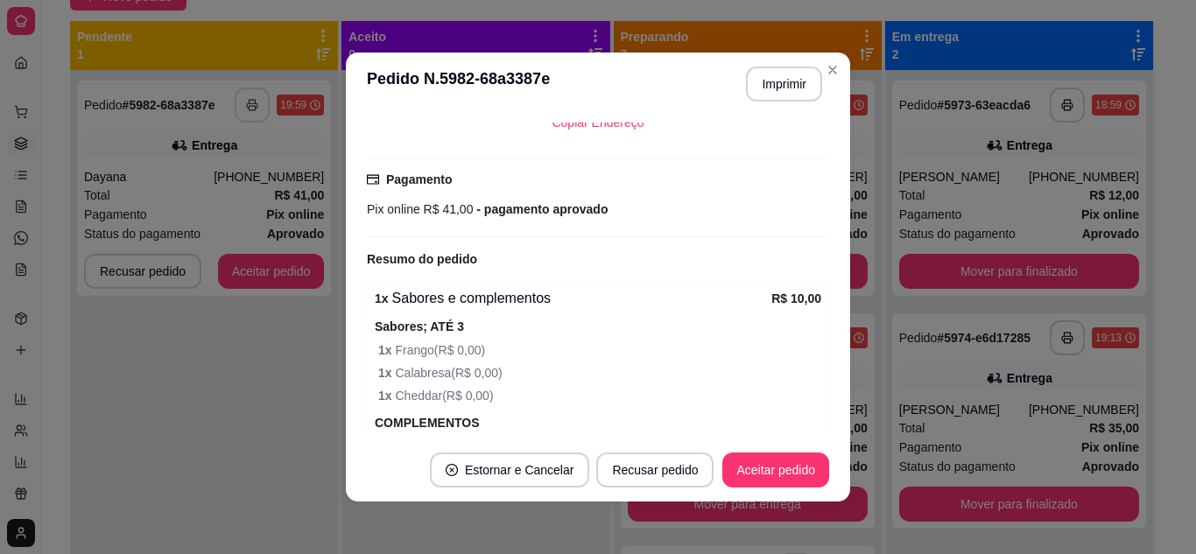
scroll to position [525, 0]
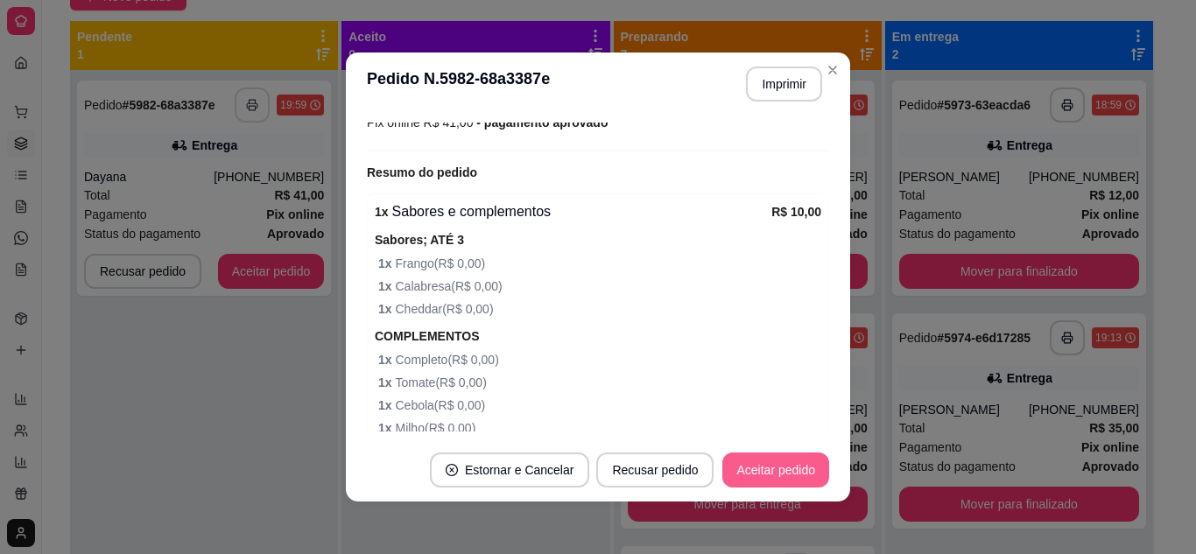
click at [750, 459] on button "Aceitar pedido" at bounding box center [775, 470] width 107 height 35
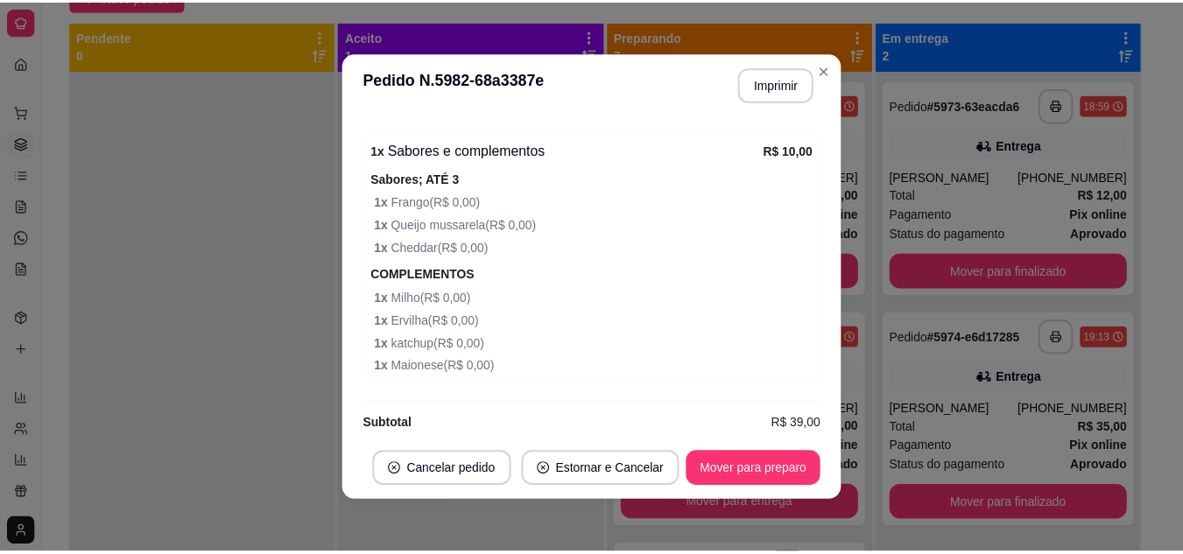
scroll to position [4, 0]
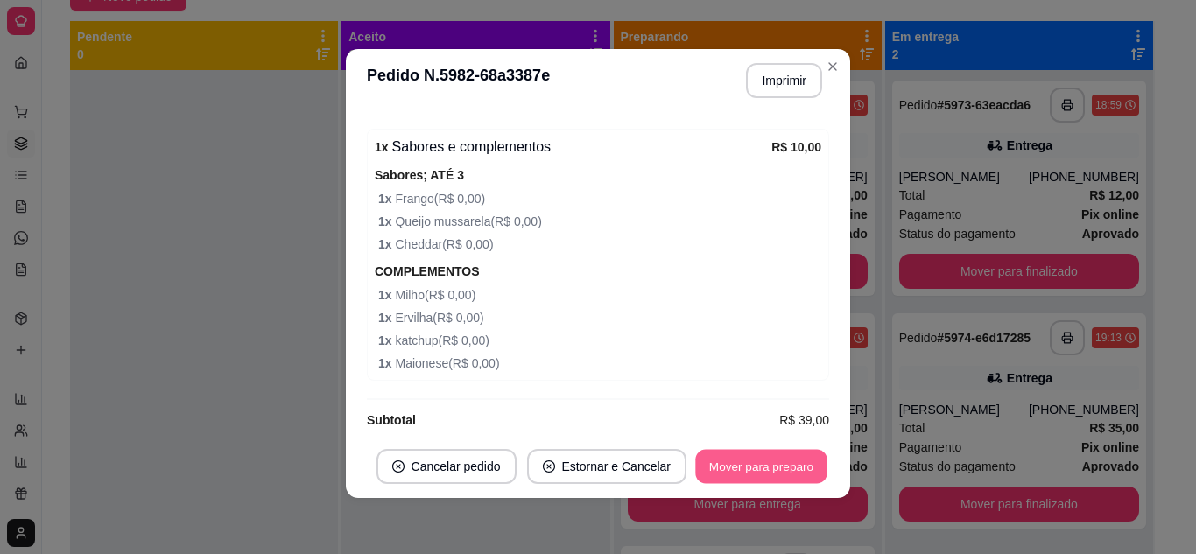
click at [752, 467] on button "Mover para preparo" at bounding box center [760, 467] width 131 height 34
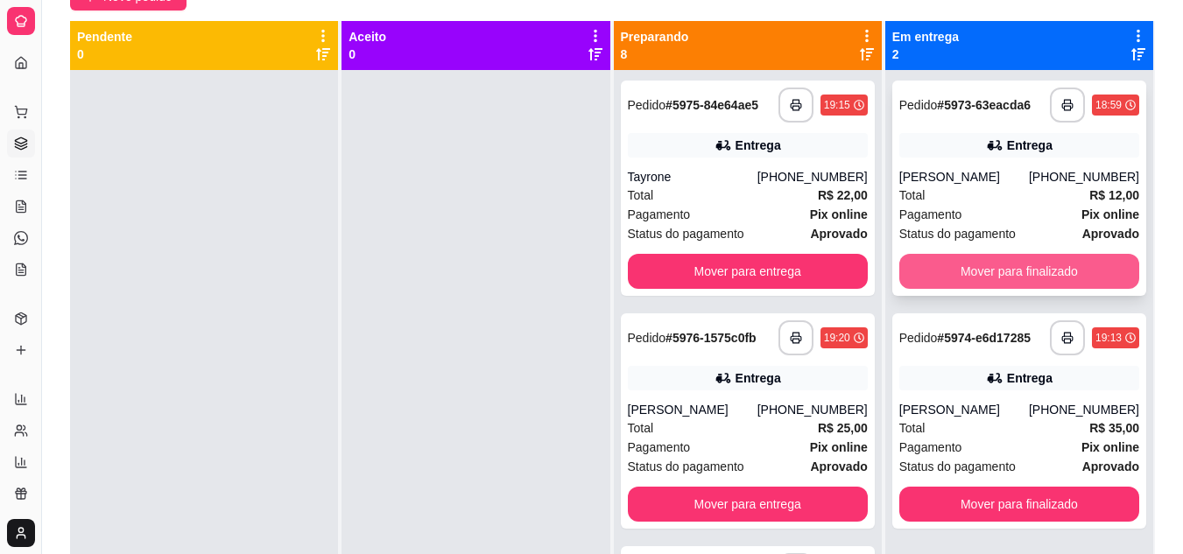
click at [977, 265] on button "Mover para finalizado" at bounding box center [1019, 271] width 240 height 35
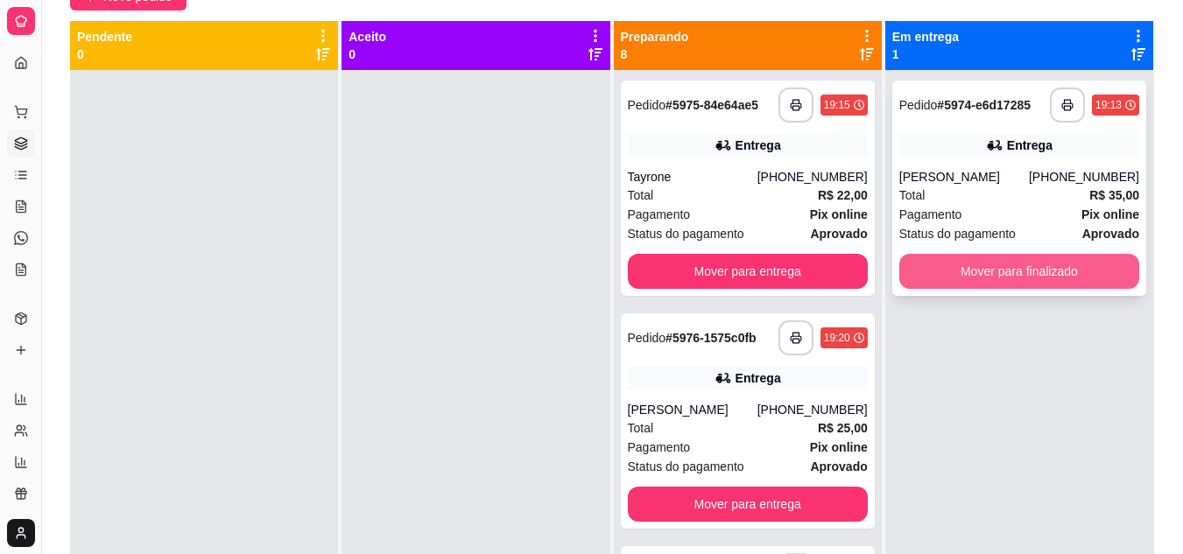
click at [967, 271] on button "Mover para finalizado" at bounding box center [1019, 271] width 240 height 35
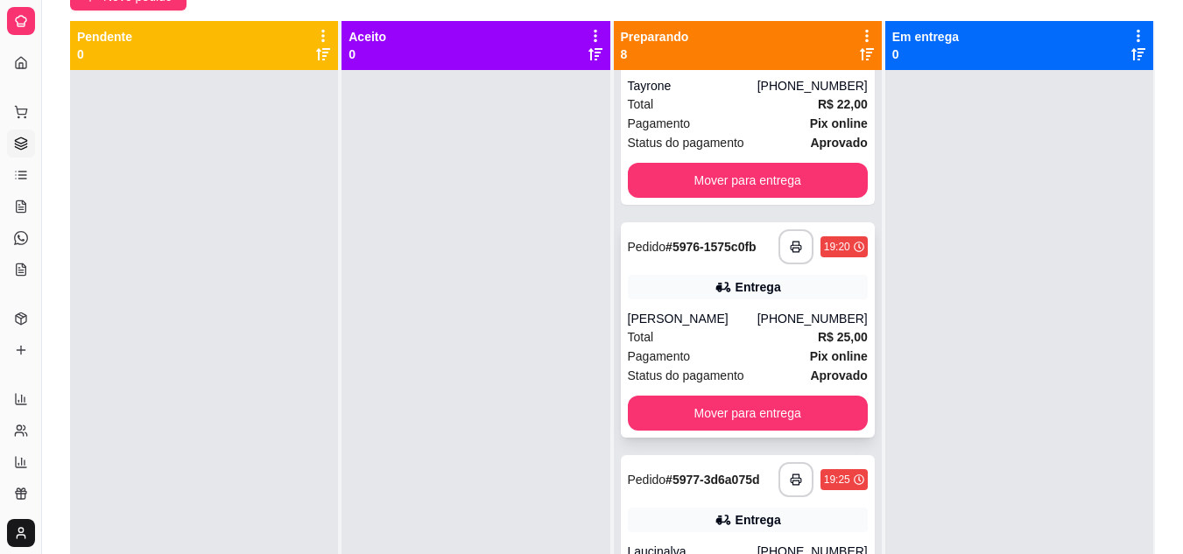
scroll to position [263, 0]
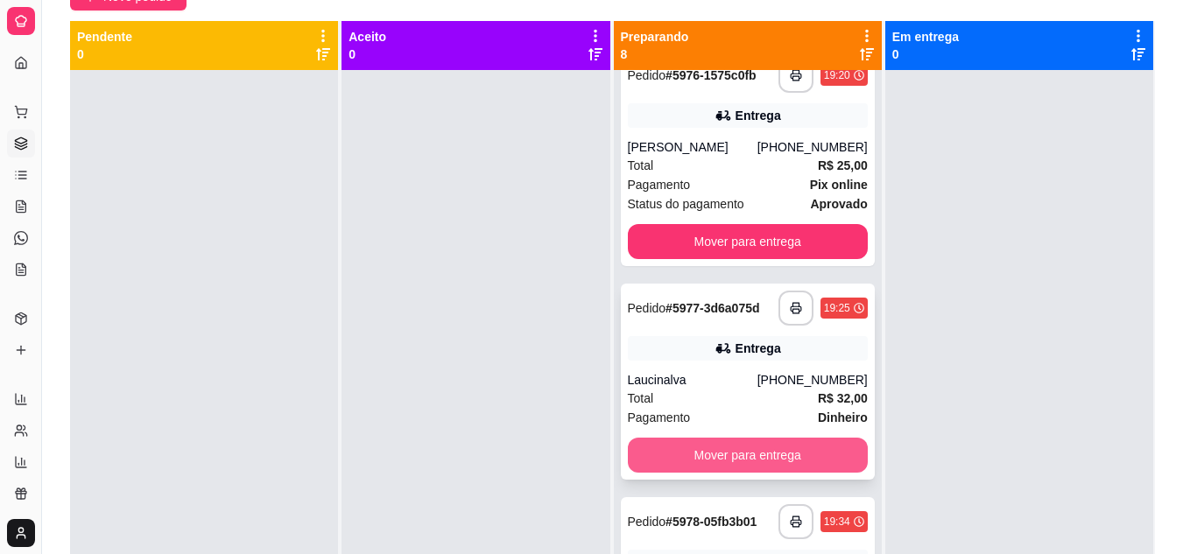
click at [731, 447] on button "Mover para entrega" at bounding box center [748, 455] width 240 height 35
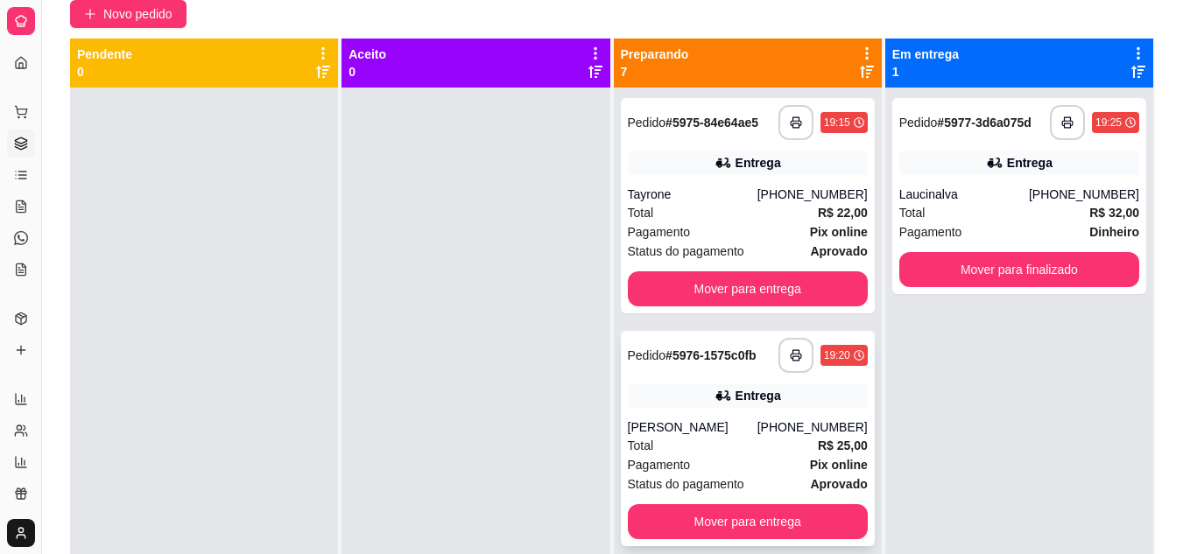
scroll to position [92, 0]
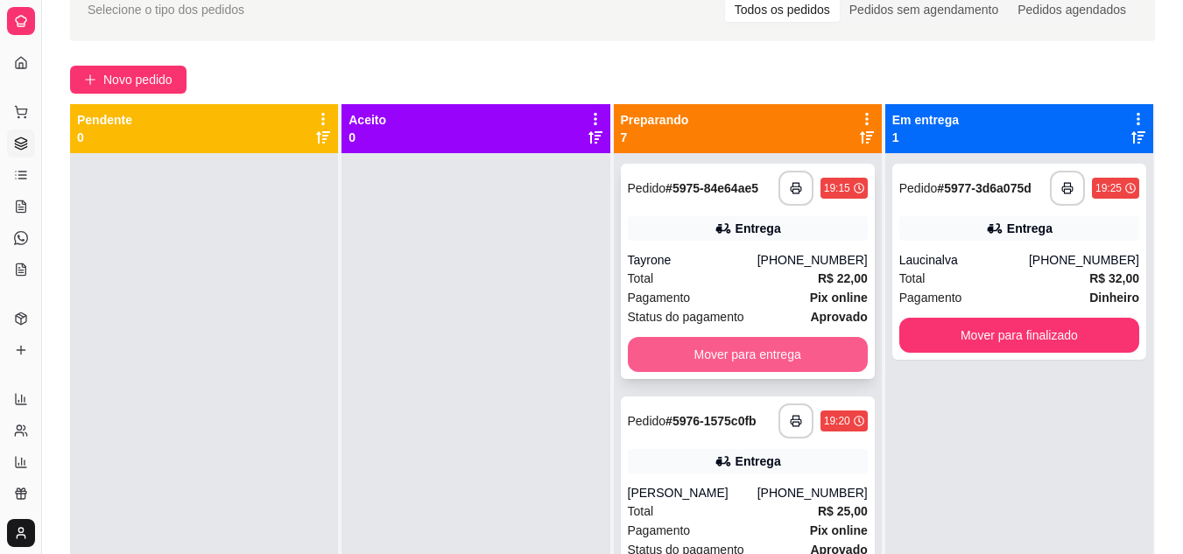
click at [728, 359] on button "Mover para entrega" at bounding box center [748, 354] width 240 height 35
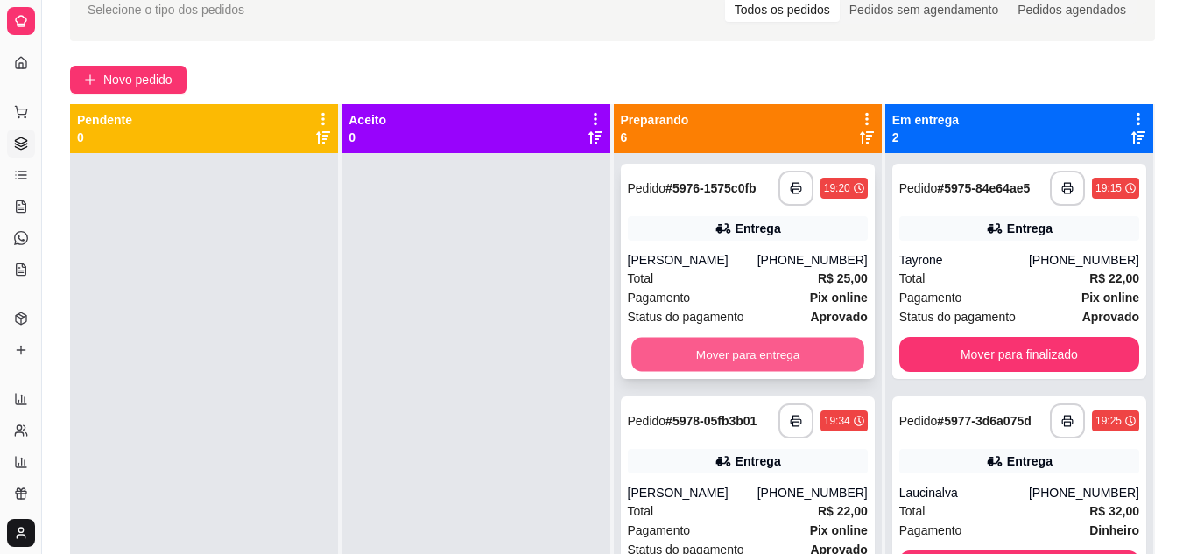
click at [705, 359] on button "Mover para entrega" at bounding box center [747, 355] width 233 height 34
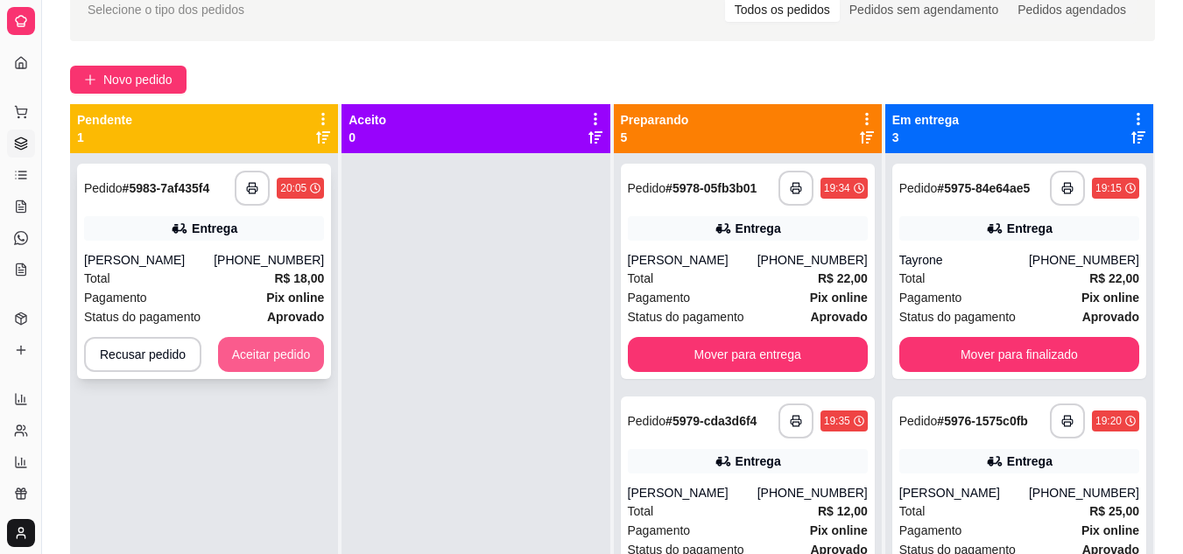
click at [253, 351] on button "Aceitar pedido" at bounding box center [271, 354] width 107 height 35
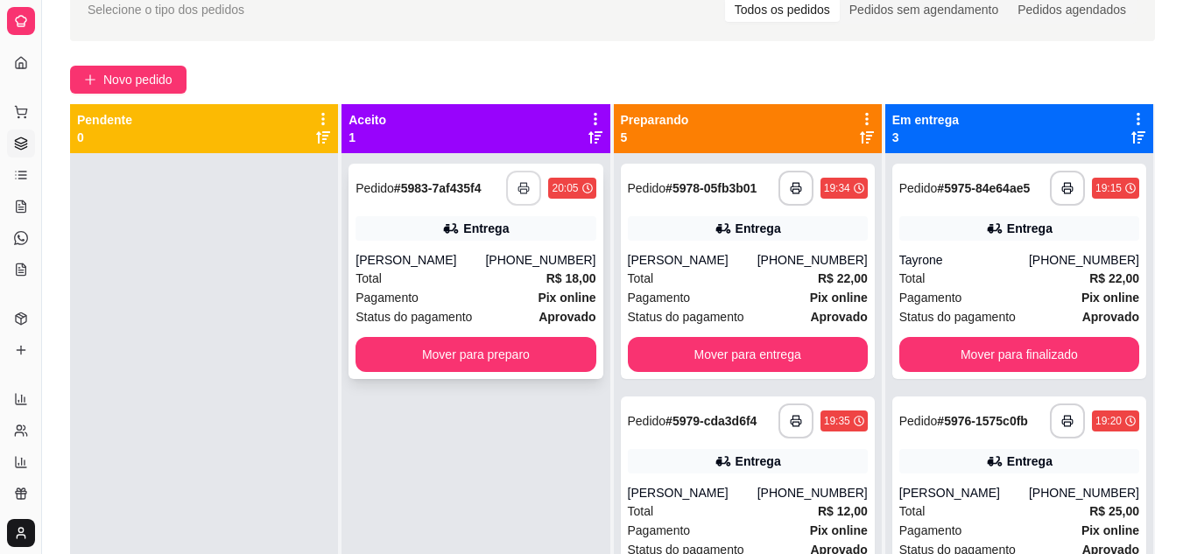
click at [524, 193] on icon "button" at bounding box center [523, 188] width 12 height 12
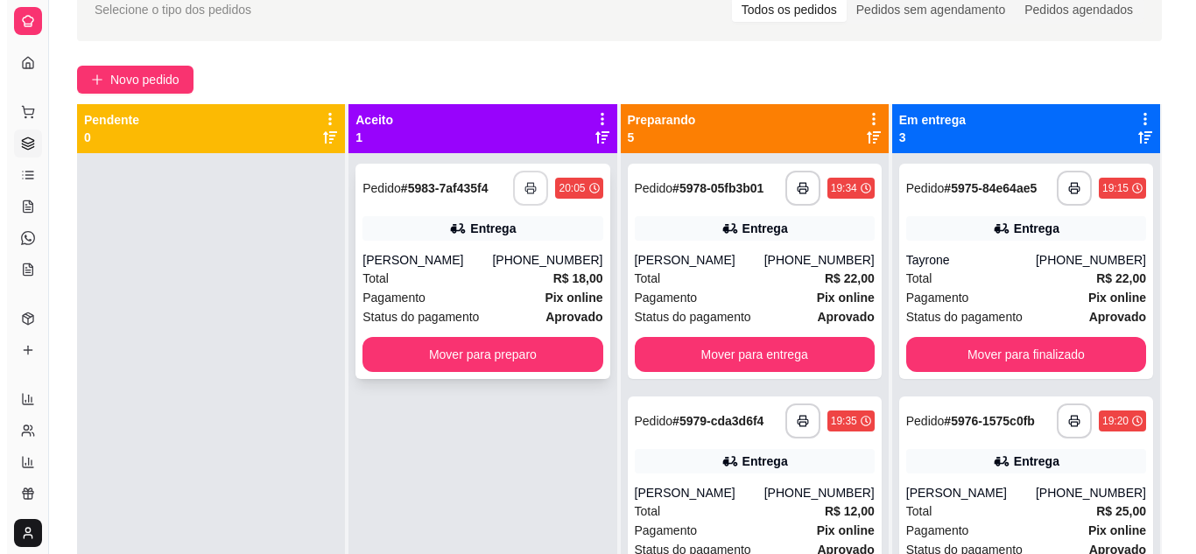
scroll to position [0, 0]
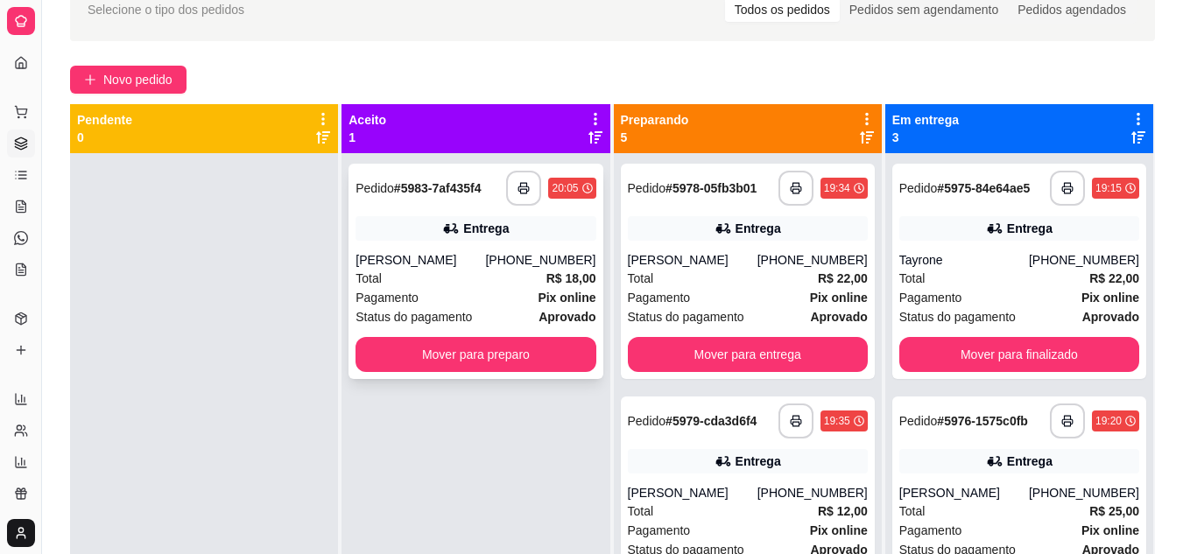
click at [503, 292] on div "Pagamento Pix online" at bounding box center [475, 297] width 240 height 19
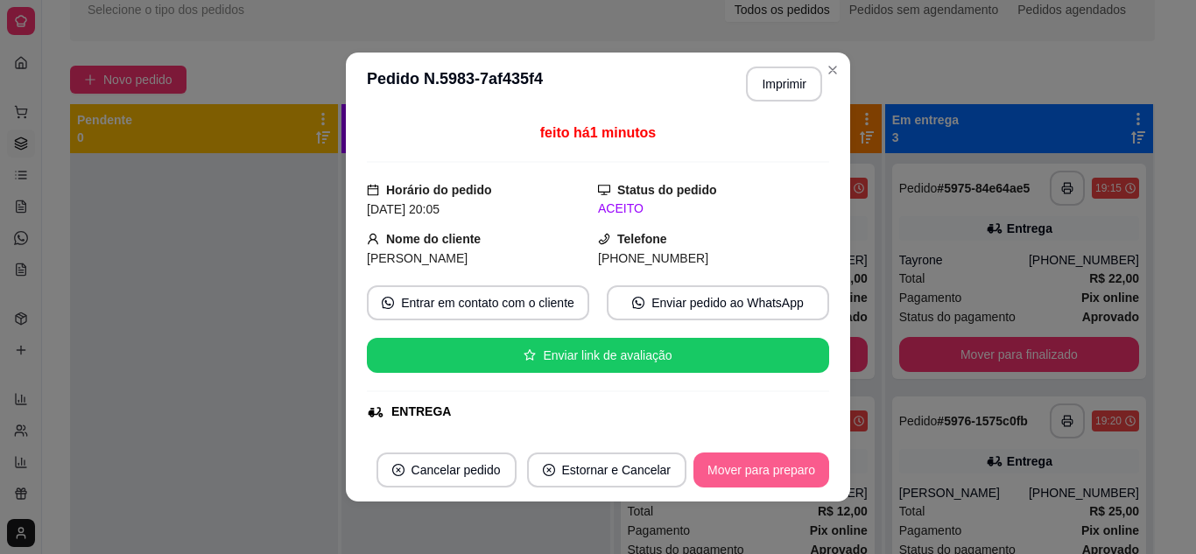
click at [753, 474] on button "Mover para preparo" at bounding box center [761, 470] width 136 height 35
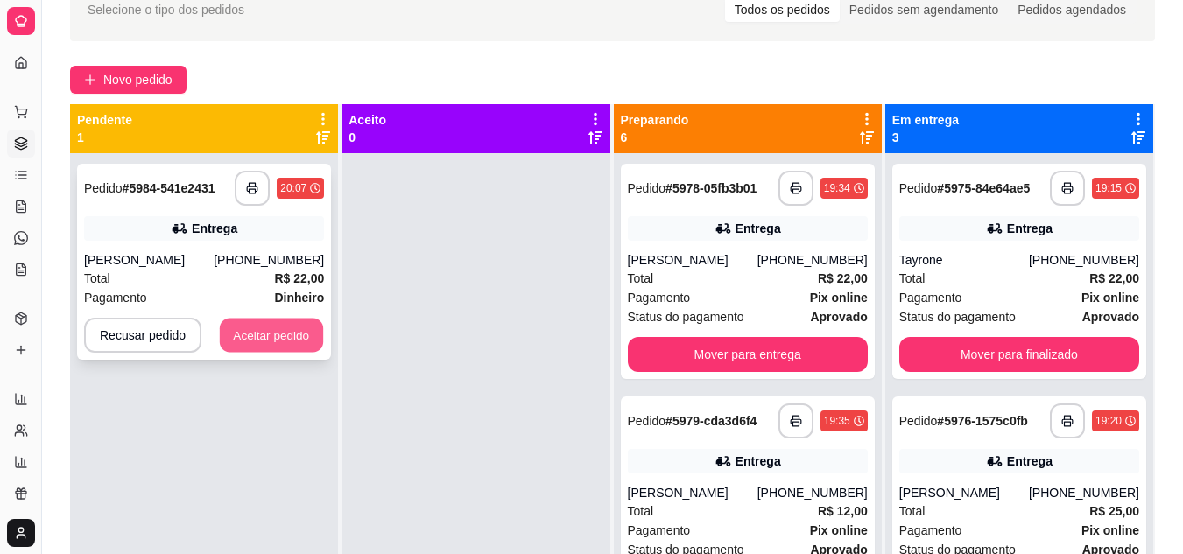
click at [291, 333] on button "Aceitar pedido" at bounding box center [271, 336] width 103 height 34
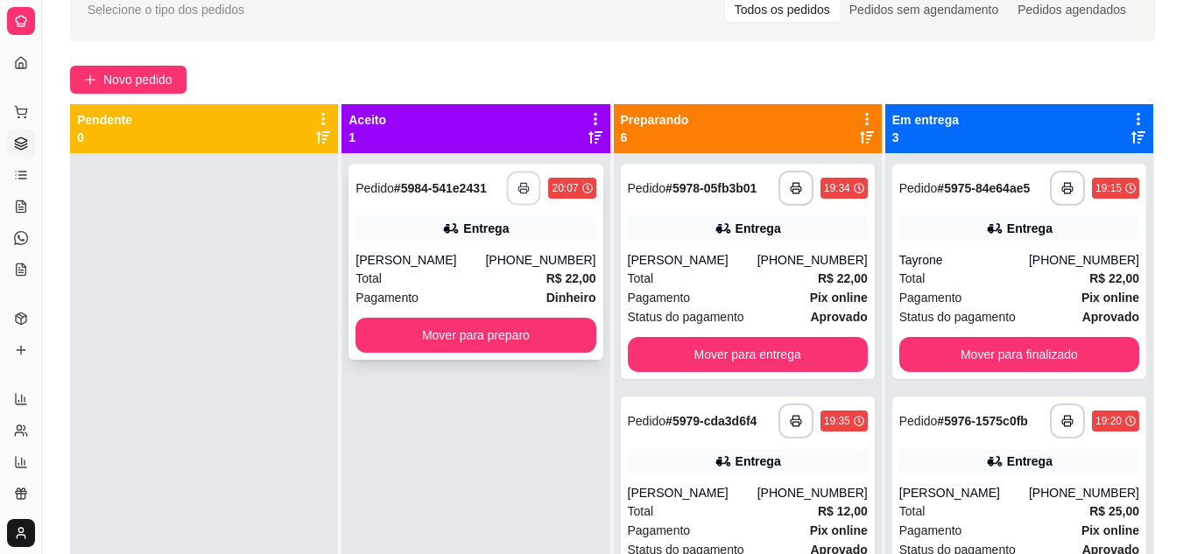
click at [519, 192] on icon "button" at bounding box center [524, 188] width 12 height 12
click at [479, 270] on div "Total R$ 22,00" at bounding box center [475, 278] width 240 height 19
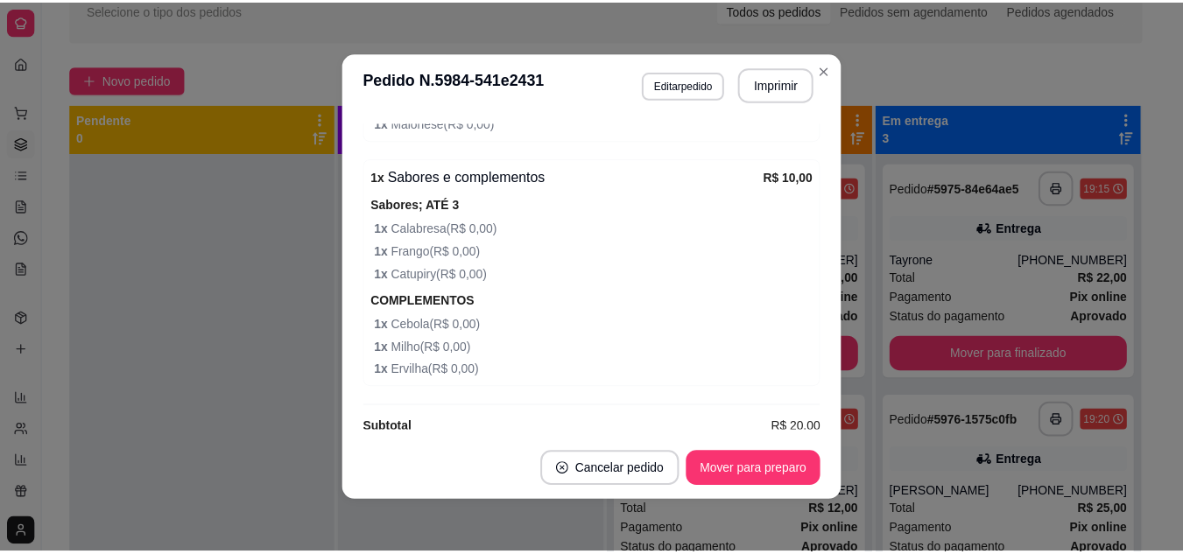
scroll to position [947, 0]
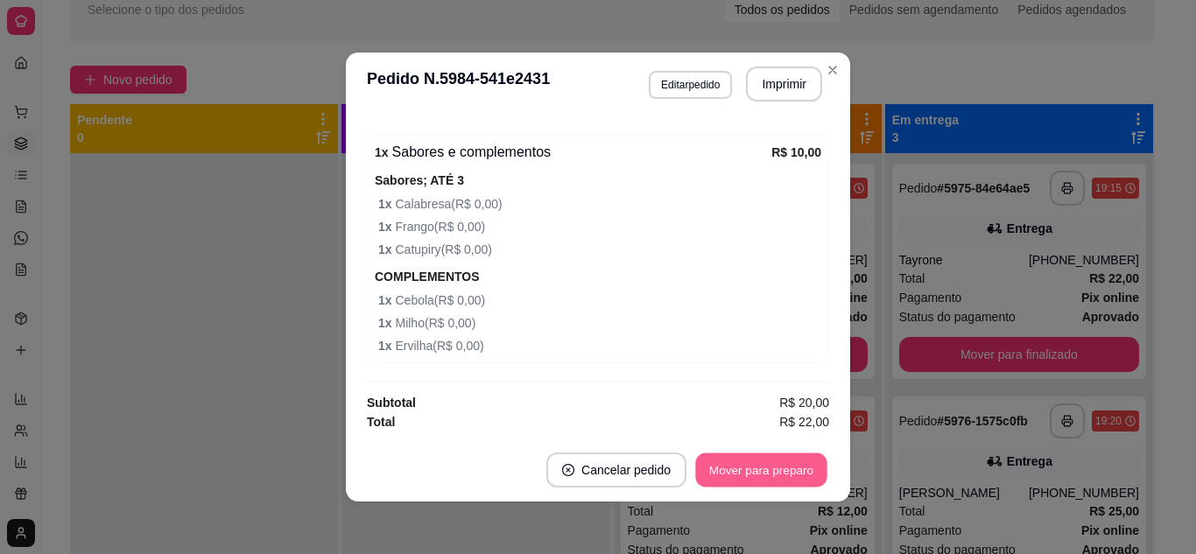
click at [718, 470] on button "Mover para preparo" at bounding box center [760, 471] width 131 height 34
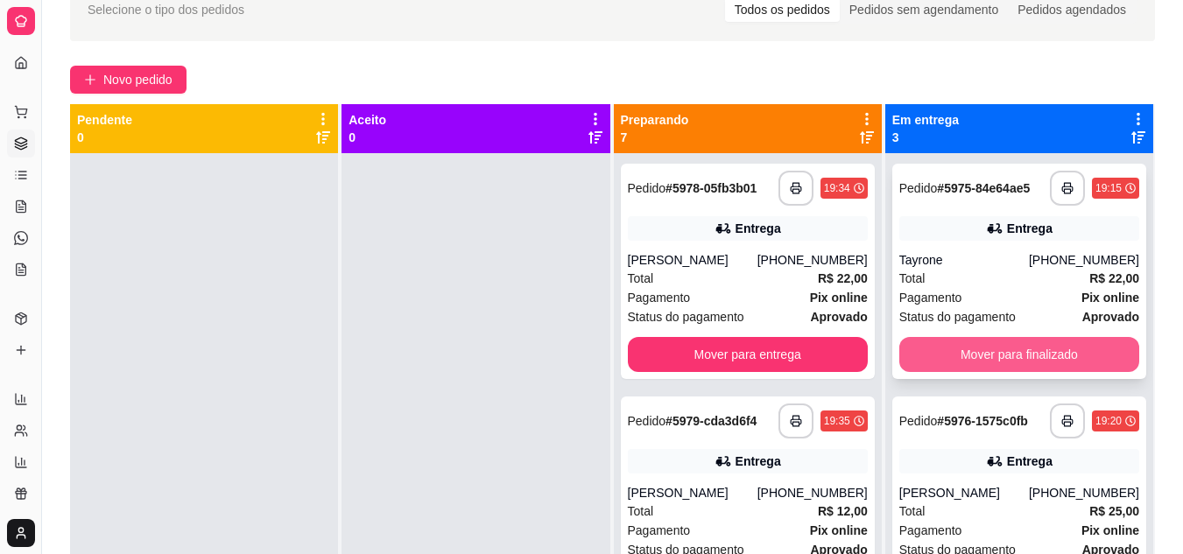
click at [953, 366] on button "Mover para finalizado" at bounding box center [1019, 354] width 240 height 35
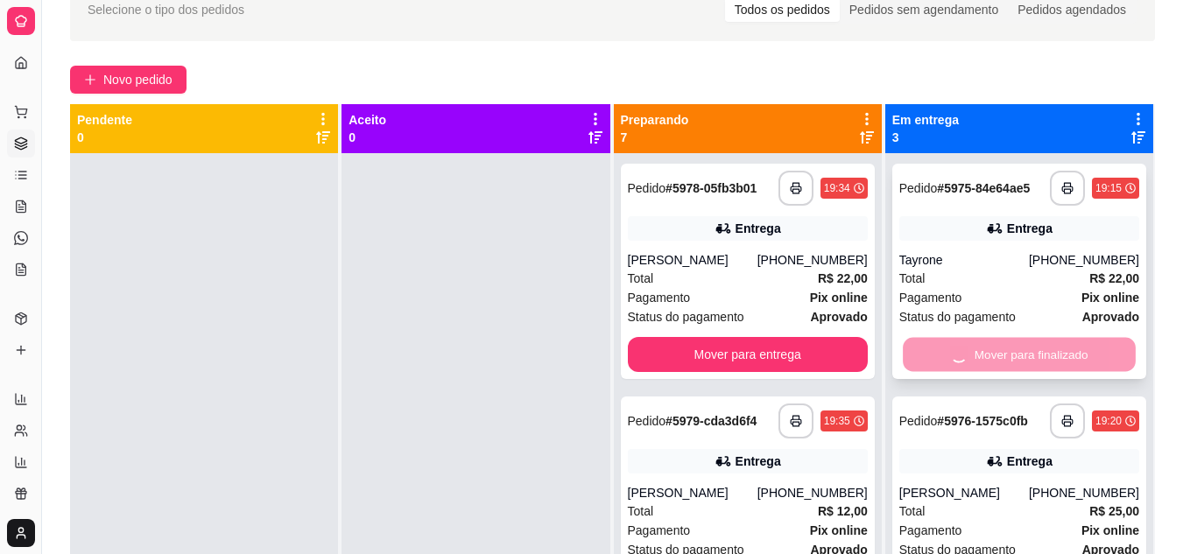
click at [953, 366] on div "Mover para finalizado" at bounding box center [1019, 354] width 240 height 35
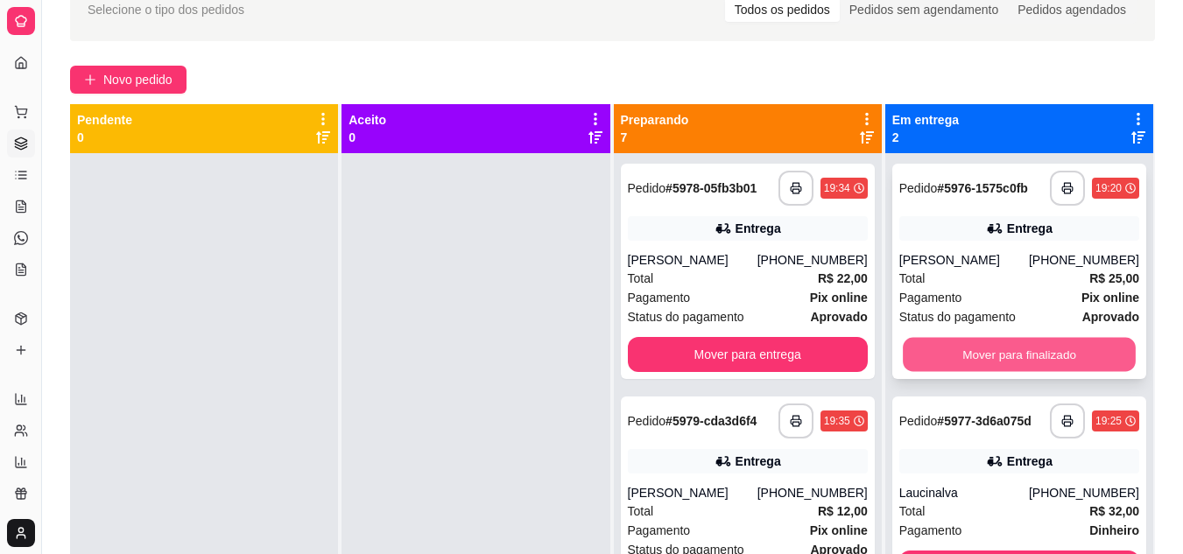
click at [973, 355] on button "Mover para finalizado" at bounding box center [1019, 355] width 233 height 34
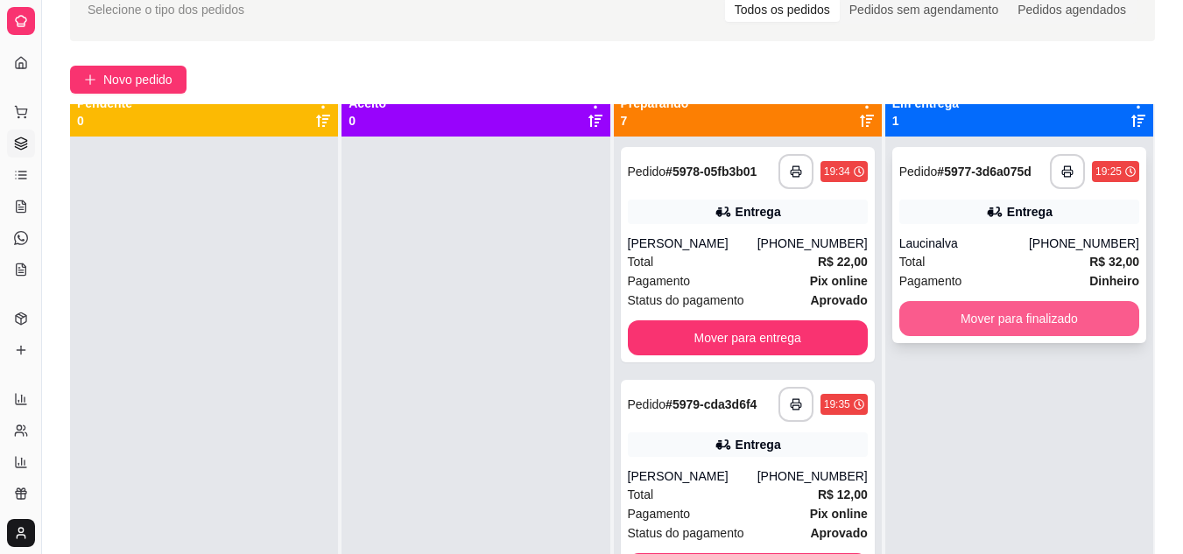
scroll to position [0, 0]
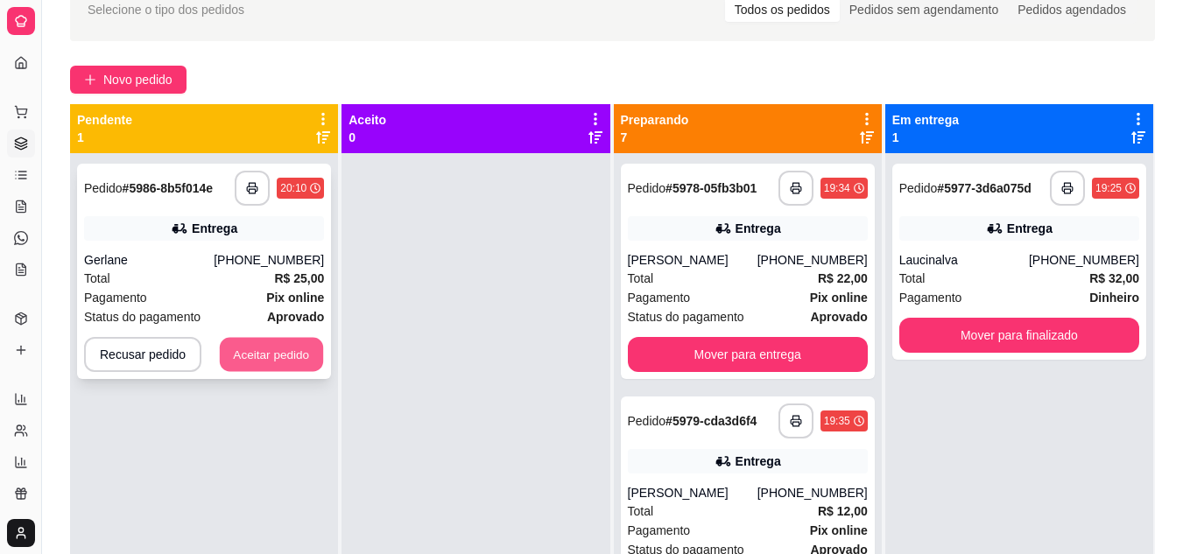
click at [278, 355] on button "Aceitar pedido" at bounding box center [271, 355] width 103 height 34
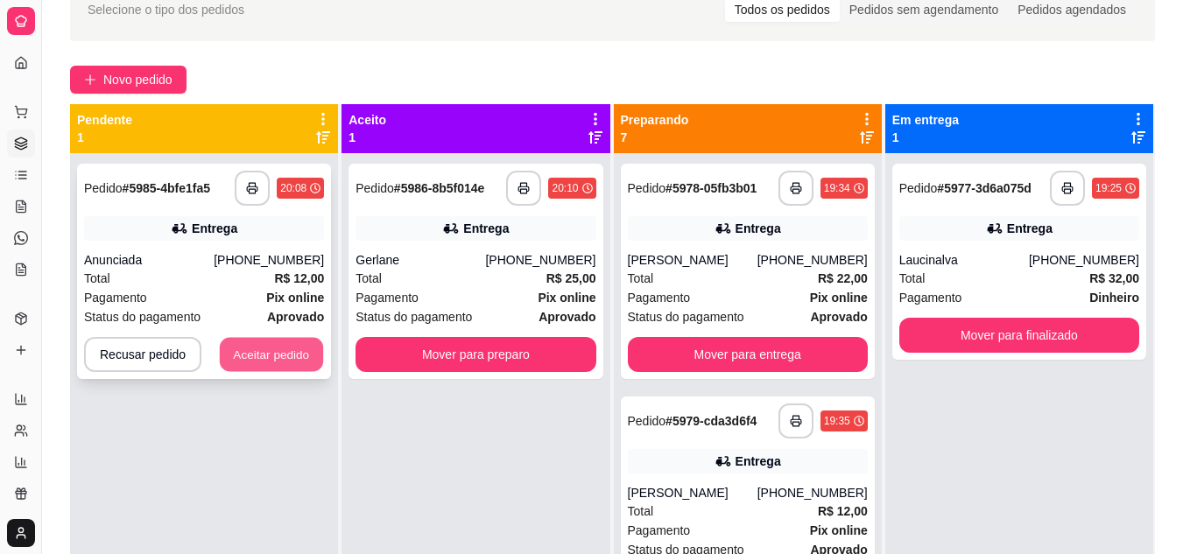
click at [259, 360] on button "Aceitar pedido" at bounding box center [271, 355] width 103 height 34
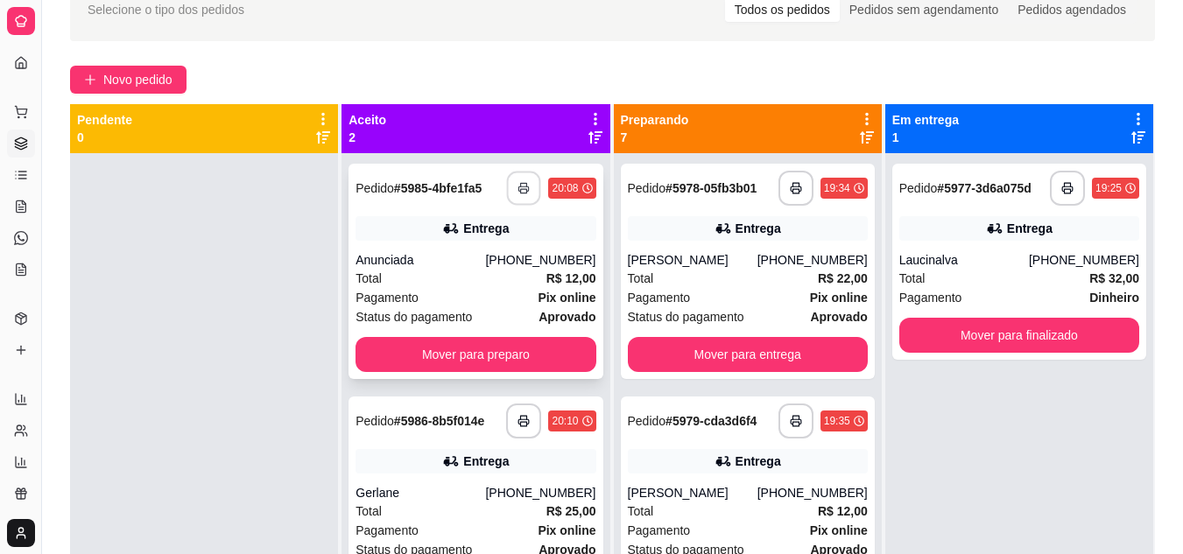
click at [519, 195] on button "button" at bounding box center [524, 189] width 34 height 34
click at [522, 423] on rect "button" at bounding box center [524, 424] width 6 height 4
click at [485, 260] on div "Anunciada" at bounding box center [420, 260] width 130 height 18
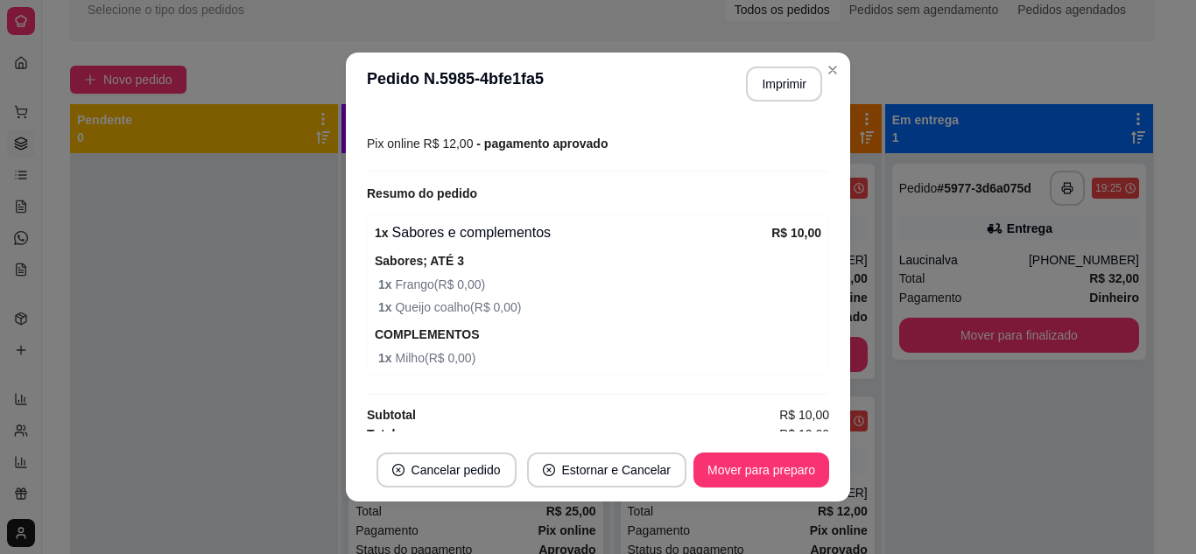
scroll to position [496, 0]
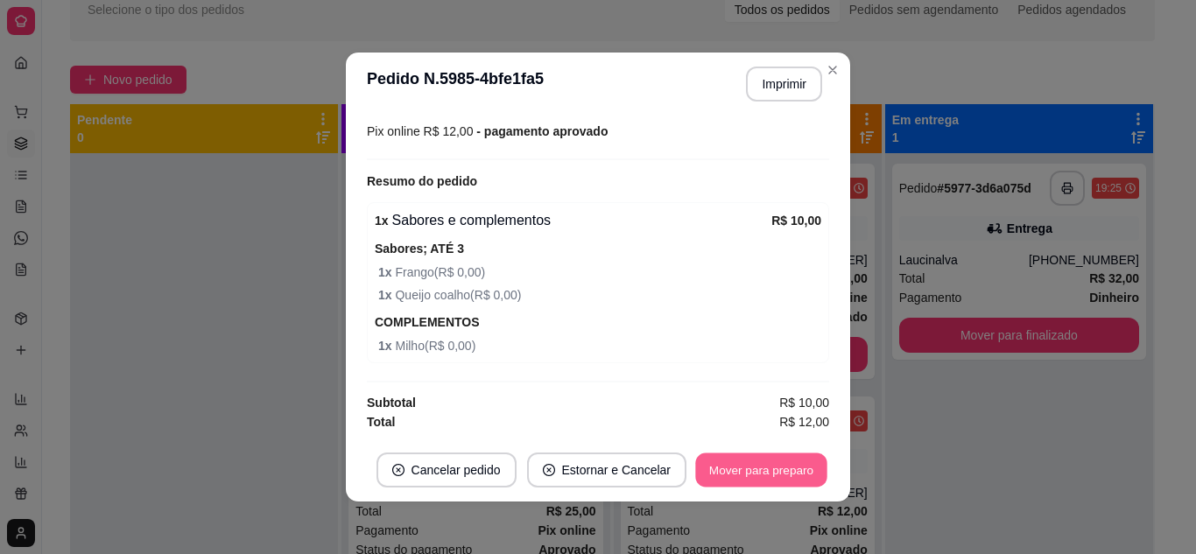
click at [742, 468] on button "Mover para preparo" at bounding box center [760, 471] width 131 height 34
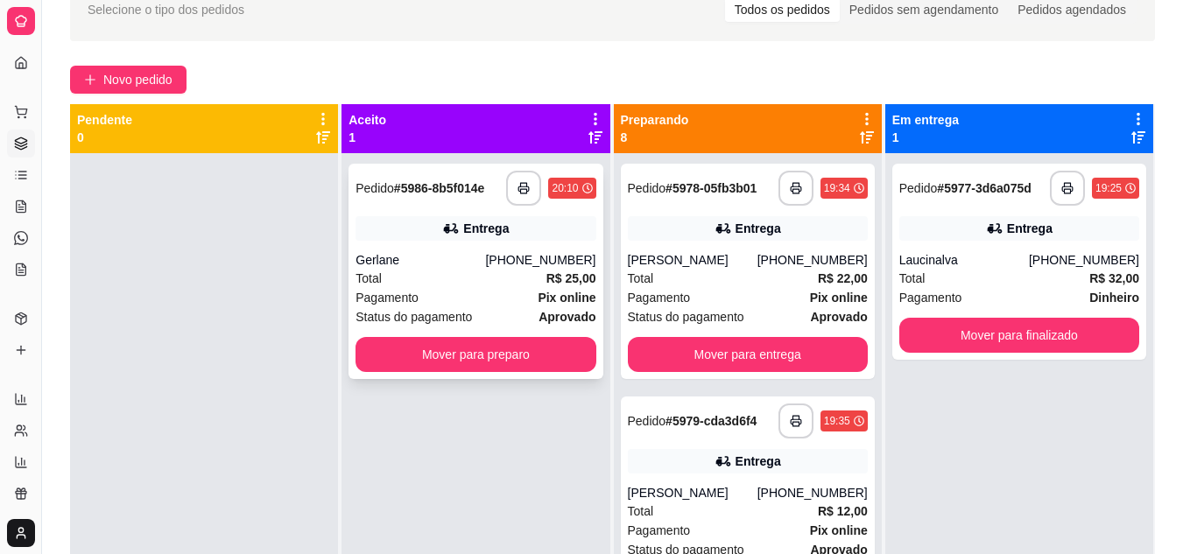
click at [456, 285] on div "Total R$ 25,00" at bounding box center [475, 278] width 240 height 19
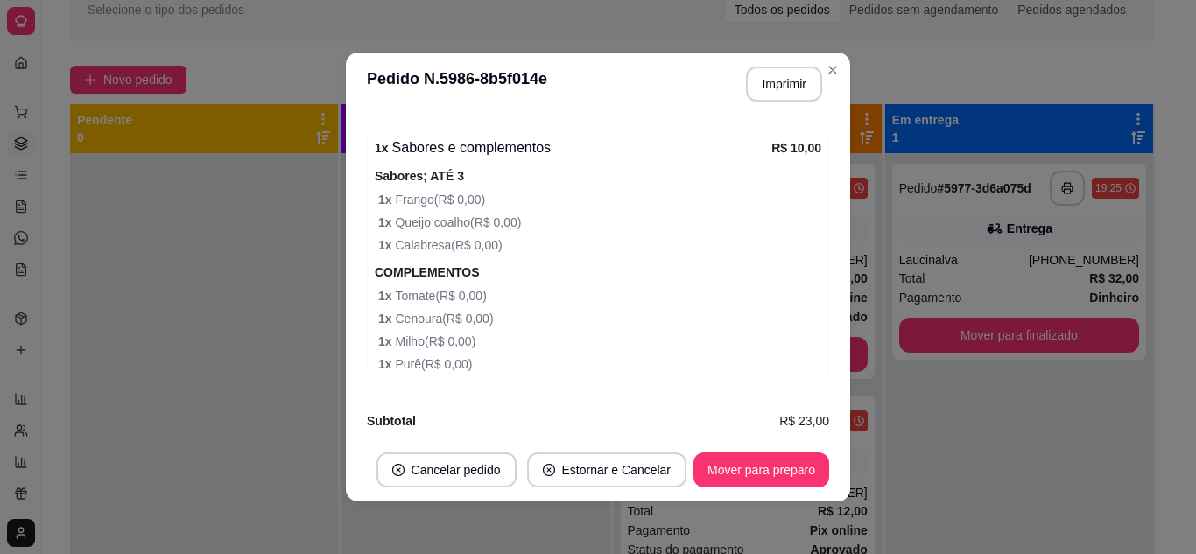
scroll to position [879, 0]
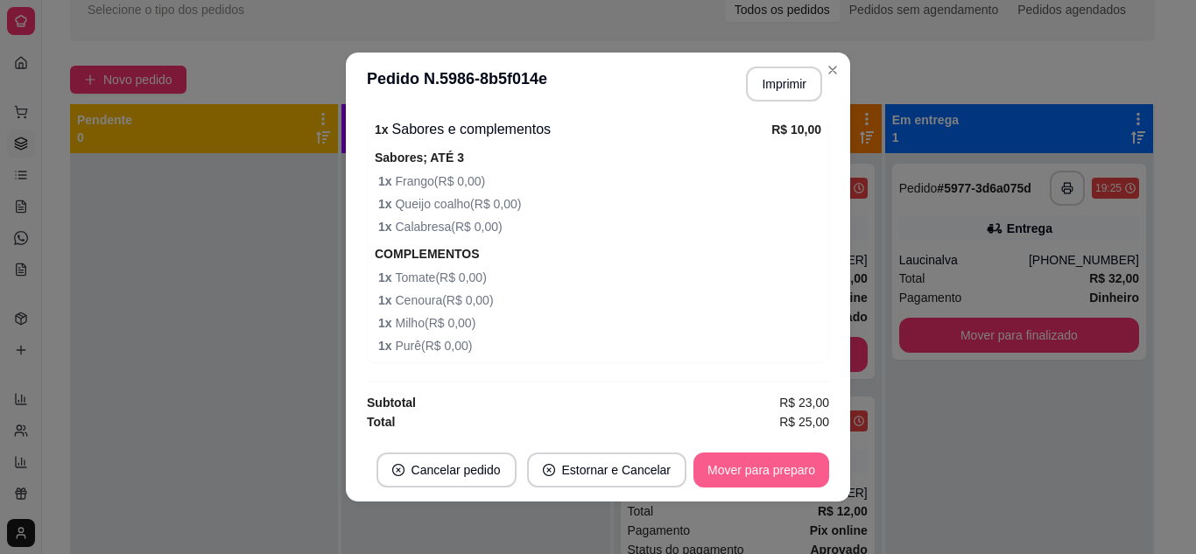
click at [707, 461] on button "Mover para preparo" at bounding box center [761, 470] width 136 height 35
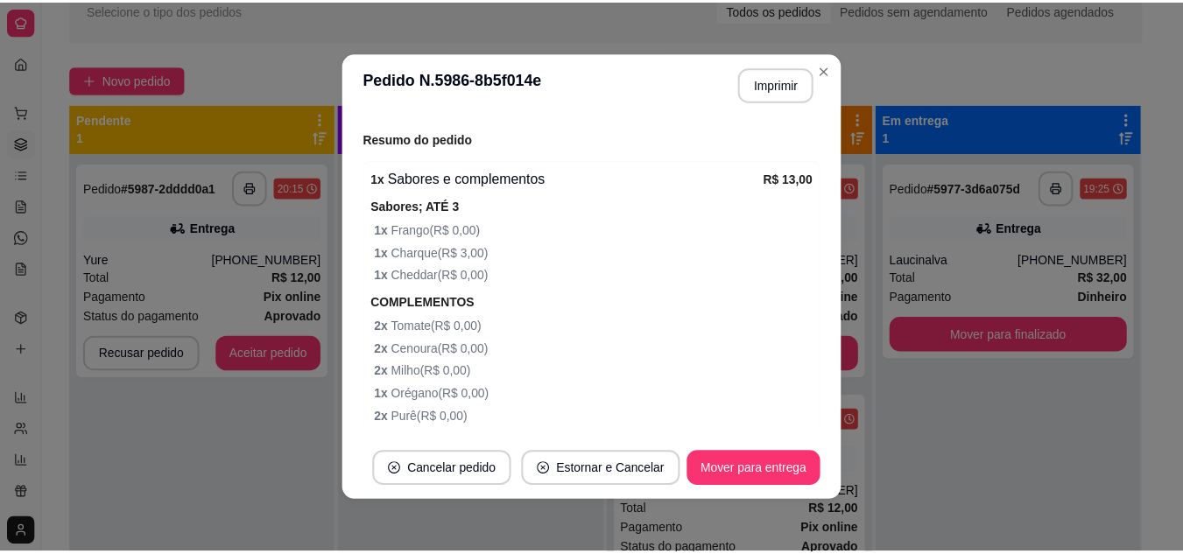
scroll to position [529, 0]
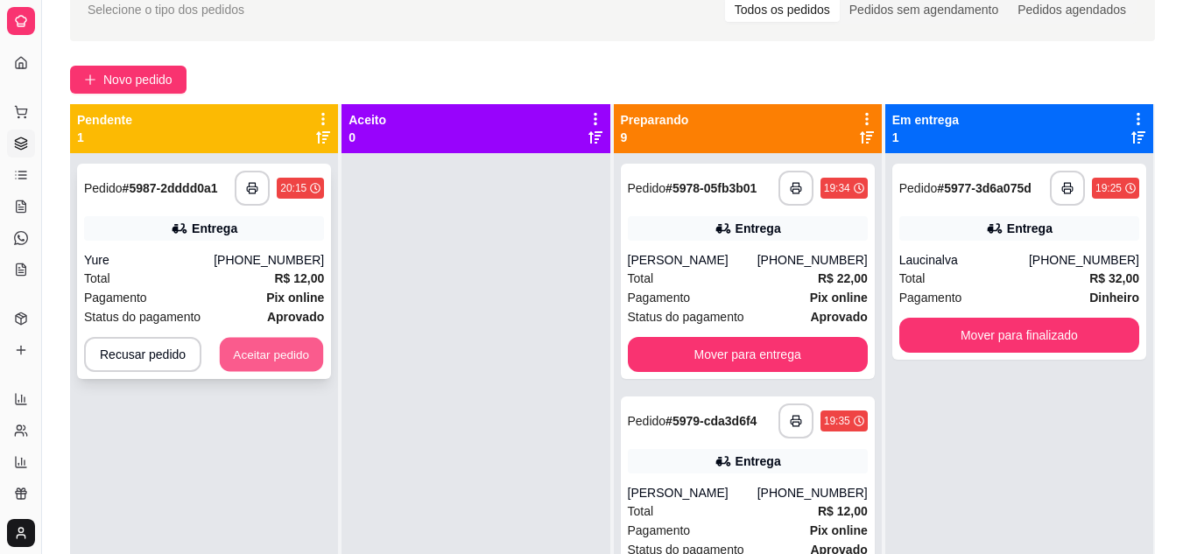
click at [257, 361] on button "Aceitar pedido" at bounding box center [271, 355] width 103 height 34
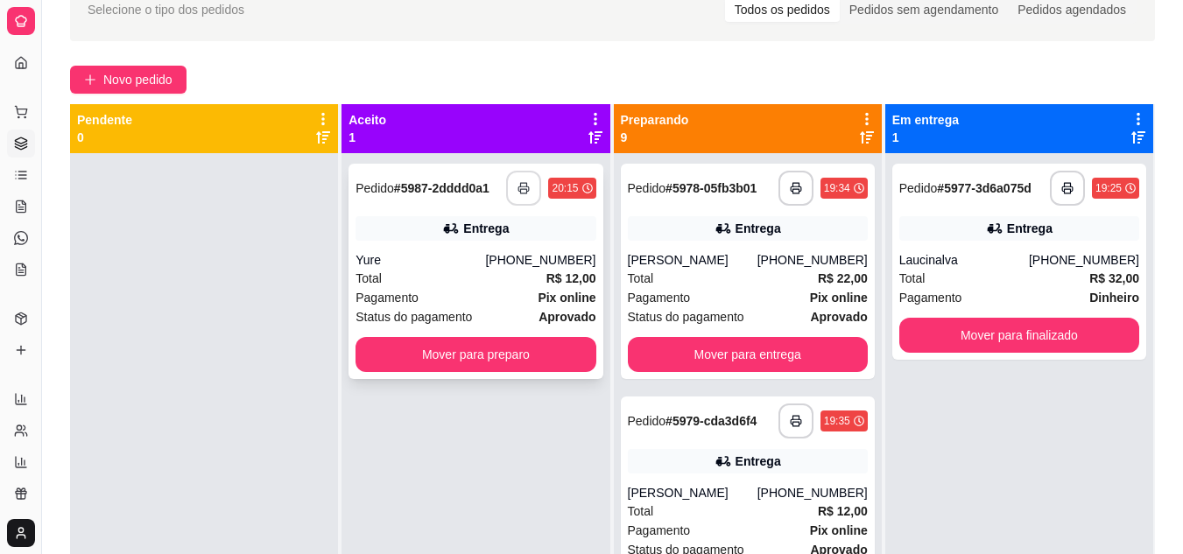
click at [518, 197] on button "button" at bounding box center [523, 188] width 35 height 35
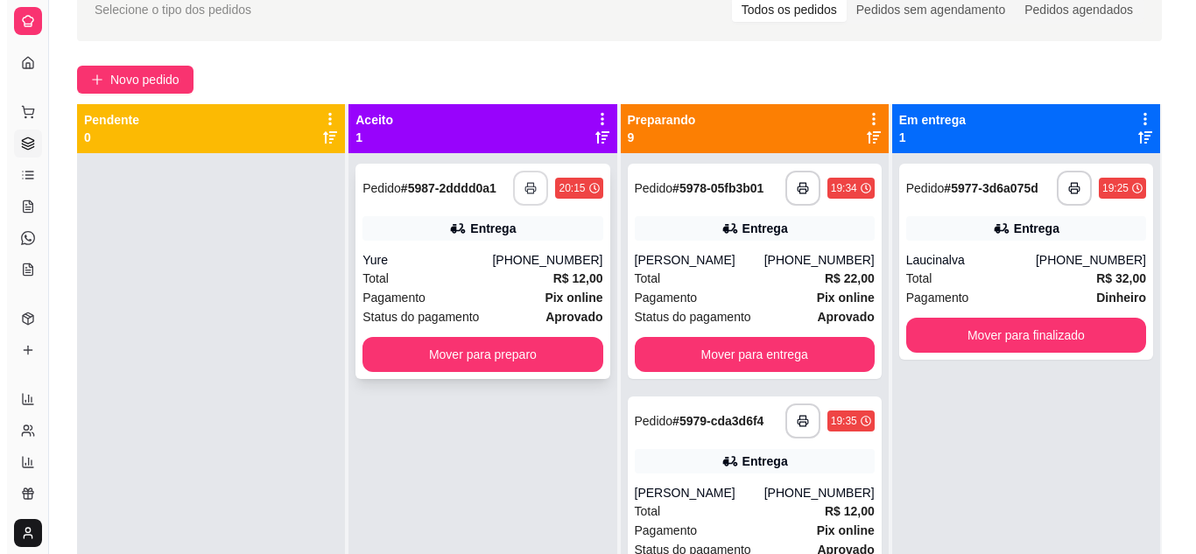
scroll to position [0, 0]
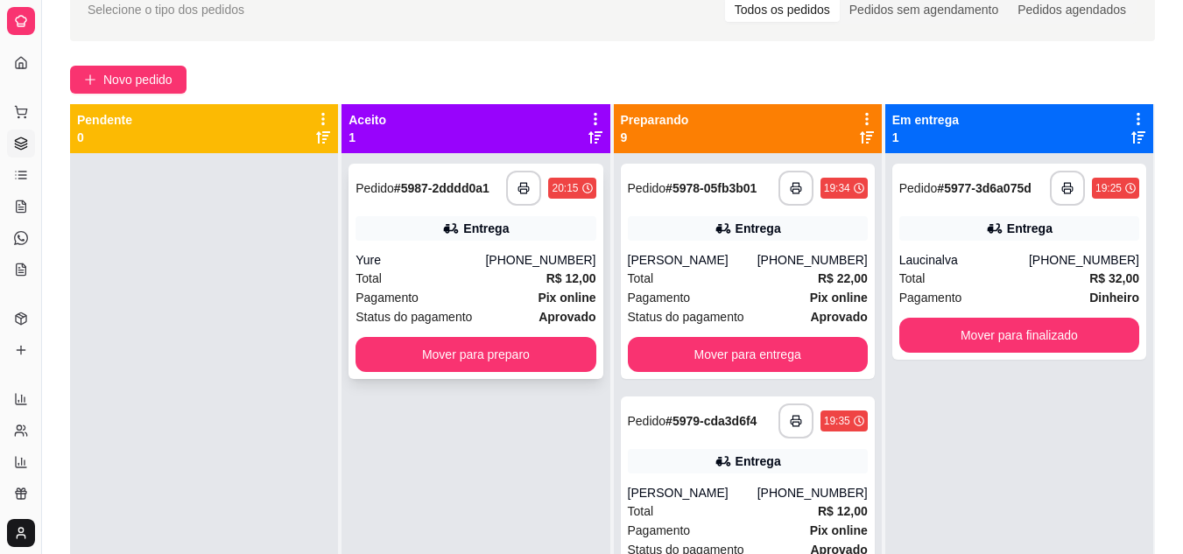
click at [468, 301] on div "Pagamento Pix online" at bounding box center [475, 297] width 240 height 19
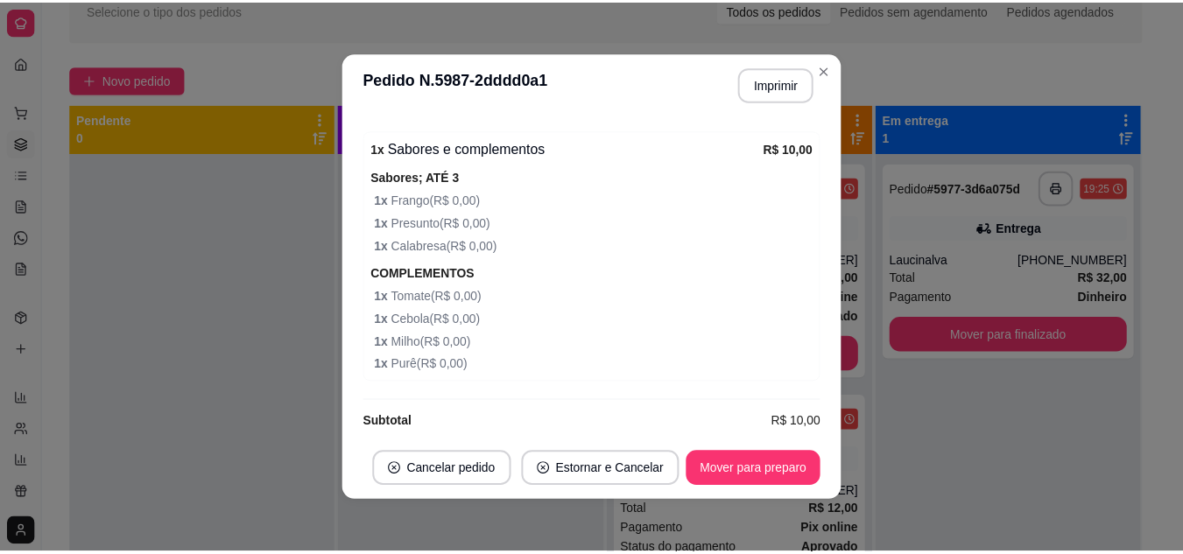
scroll to position [587, 0]
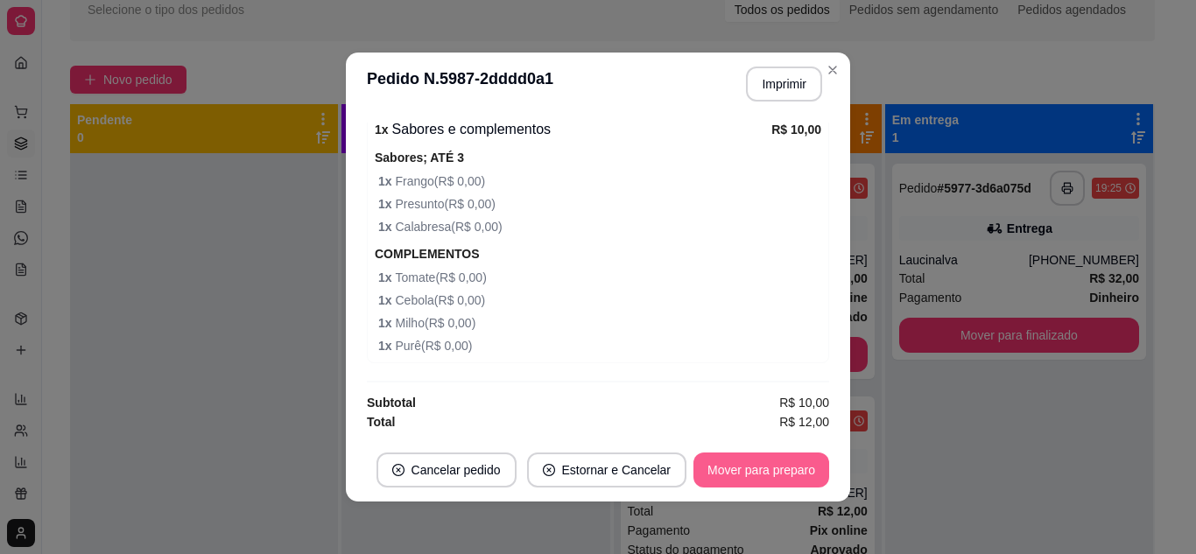
click at [712, 465] on button "Mover para preparo" at bounding box center [761, 470] width 136 height 35
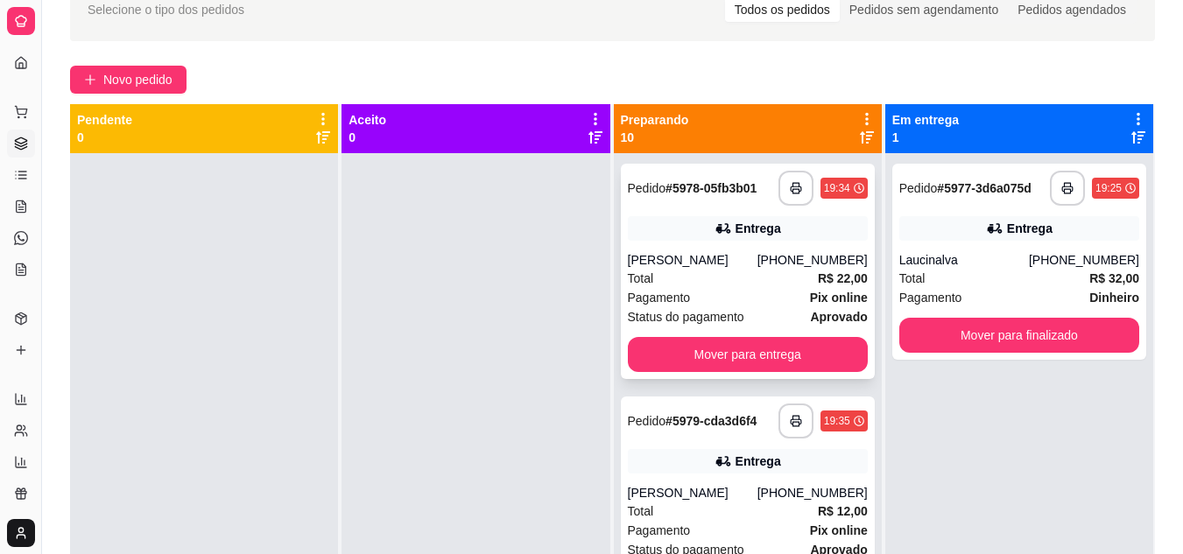
click at [718, 263] on div "Robério Lima" at bounding box center [693, 260] width 130 height 18
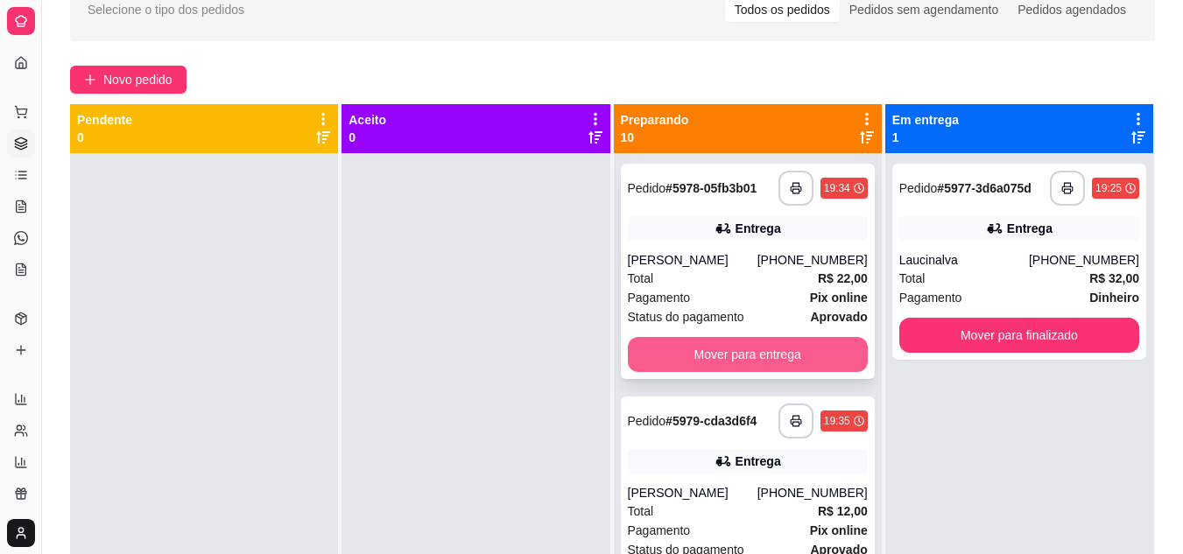
click at [693, 348] on button "Mover para entrega" at bounding box center [748, 354] width 240 height 35
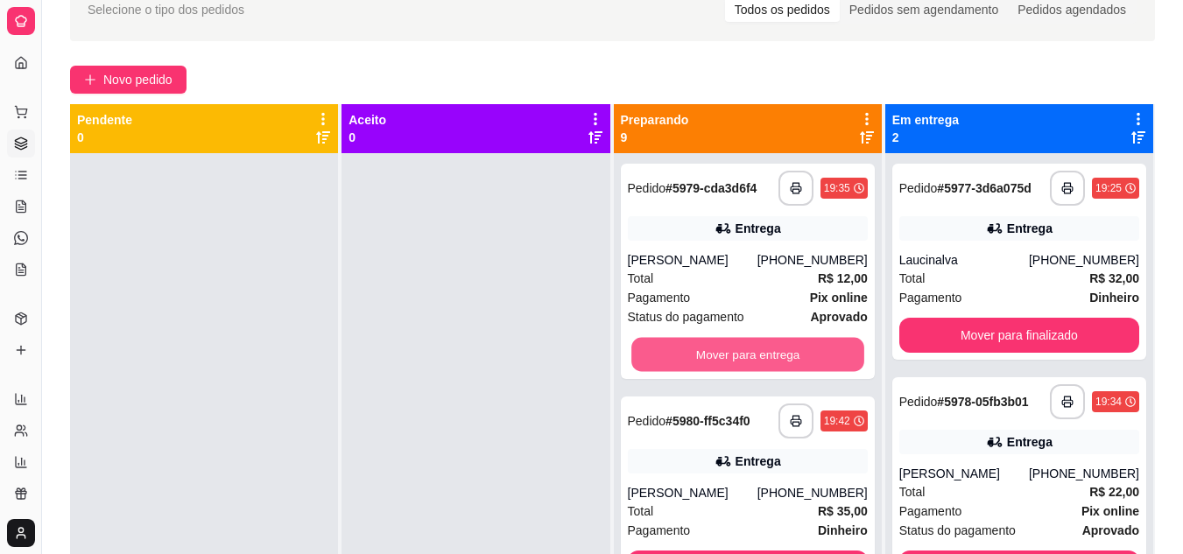
click at [697, 356] on button "Mover para entrega" at bounding box center [747, 355] width 233 height 34
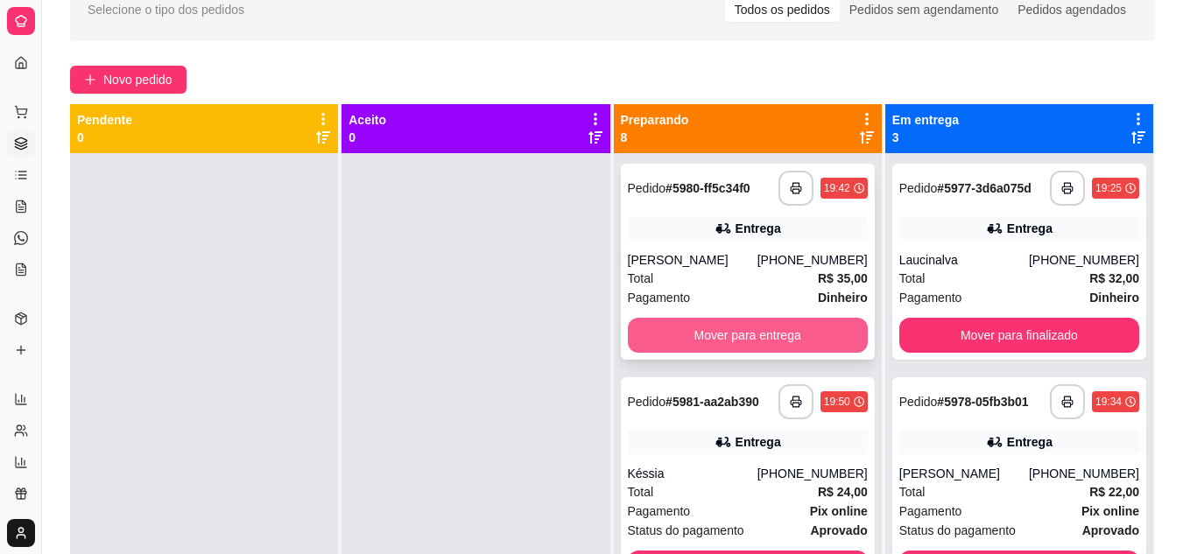
click at [703, 341] on button "Mover para entrega" at bounding box center [748, 335] width 240 height 35
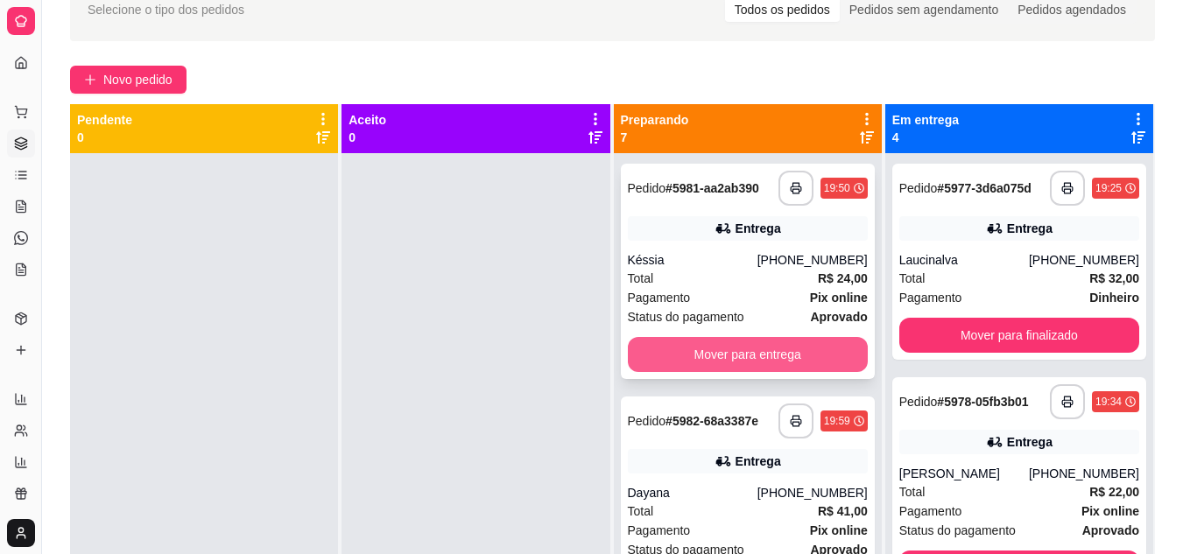
click at [721, 356] on button "Mover para entrega" at bounding box center [748, 354] width 240 height 35
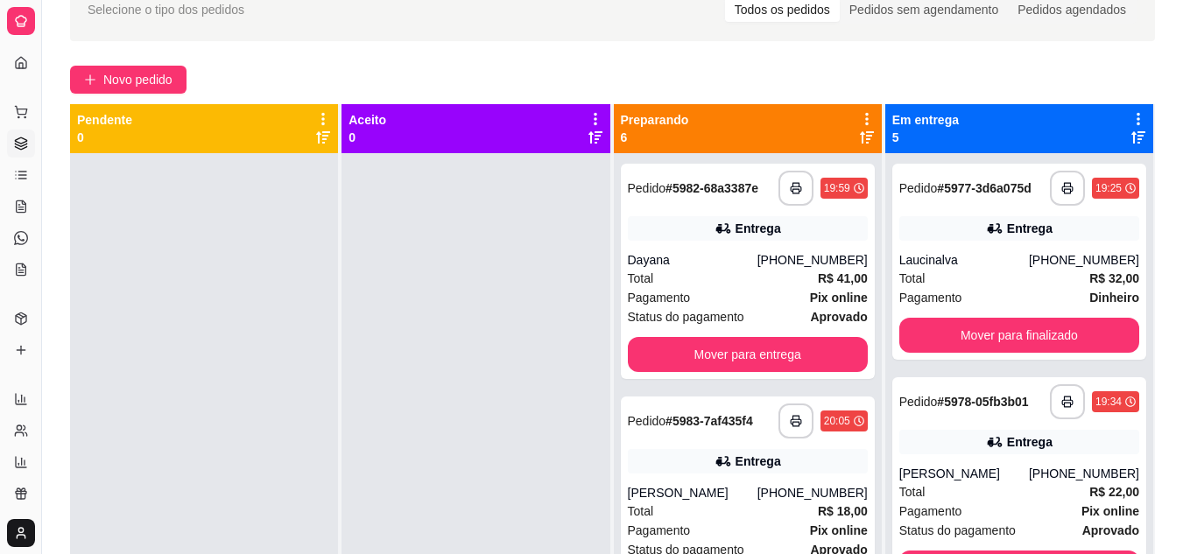
scroll to position [179, 0]
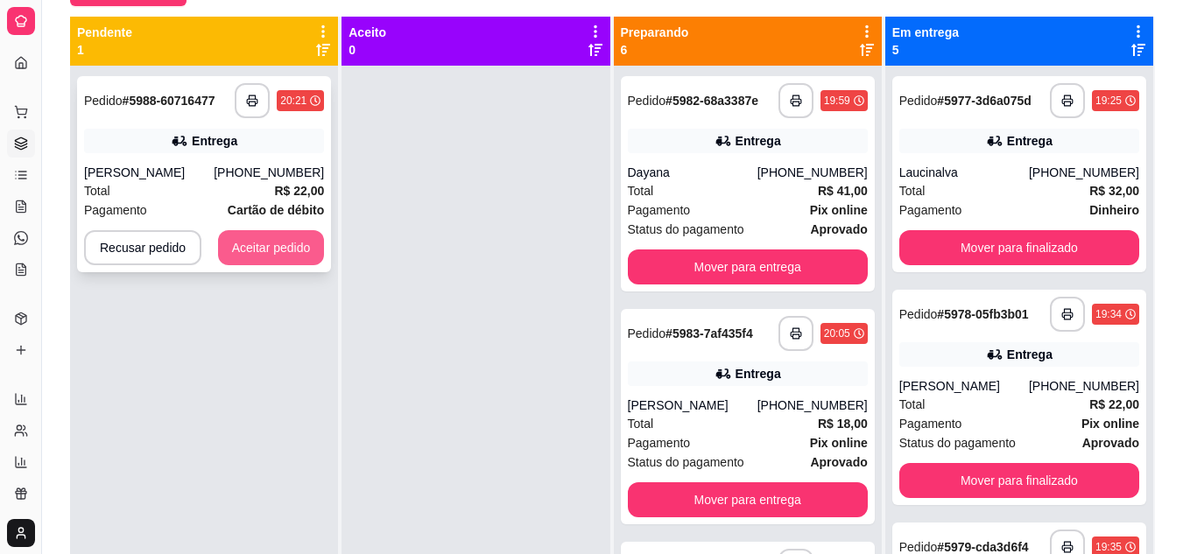
click at [283, 243] on button "Aceitar pedido" at bounding box center [271, 247] width 107 height 35
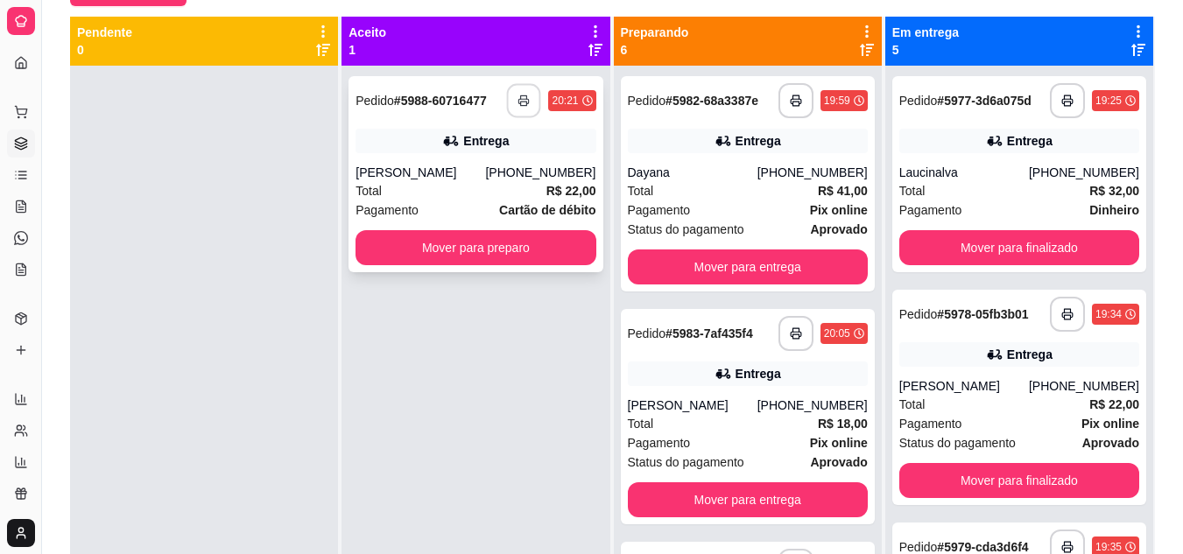
click at [520, 92] on button "button" at bounding box center [524, 101] width 34 height 34
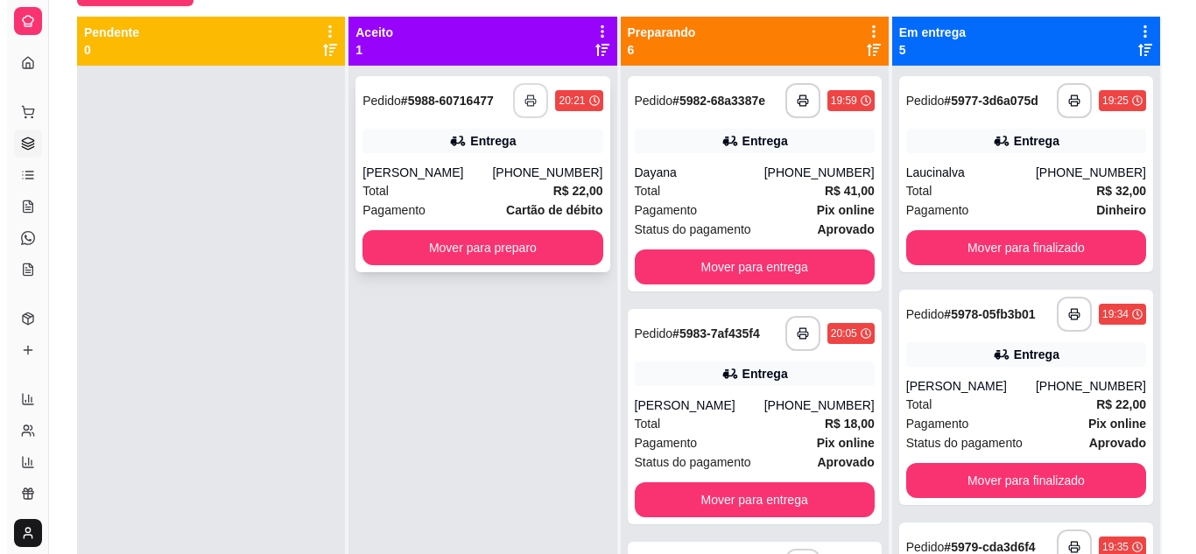
scroll to position [0, 0]
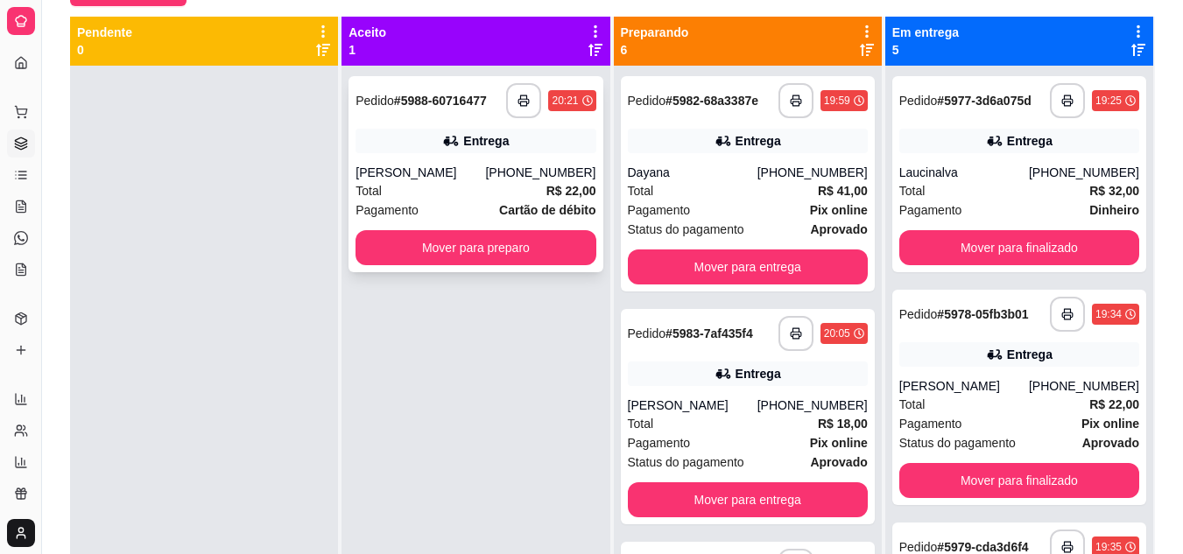
click at [457, 194] on div "Total R$ 22,00" at bounding box center [475, 190] width 240 height 19
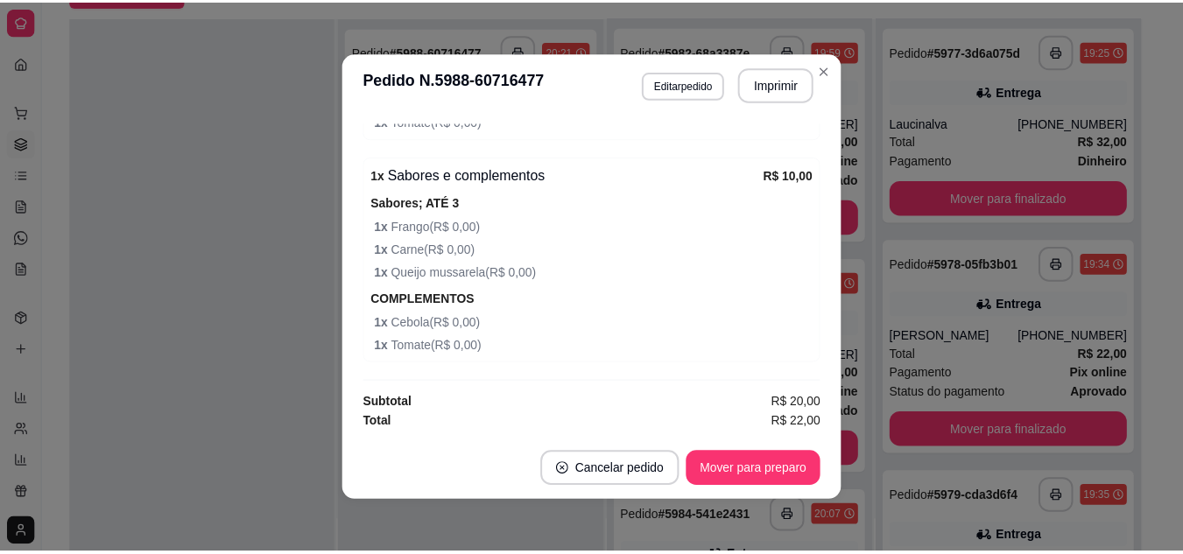
scroll to position [809, 0]
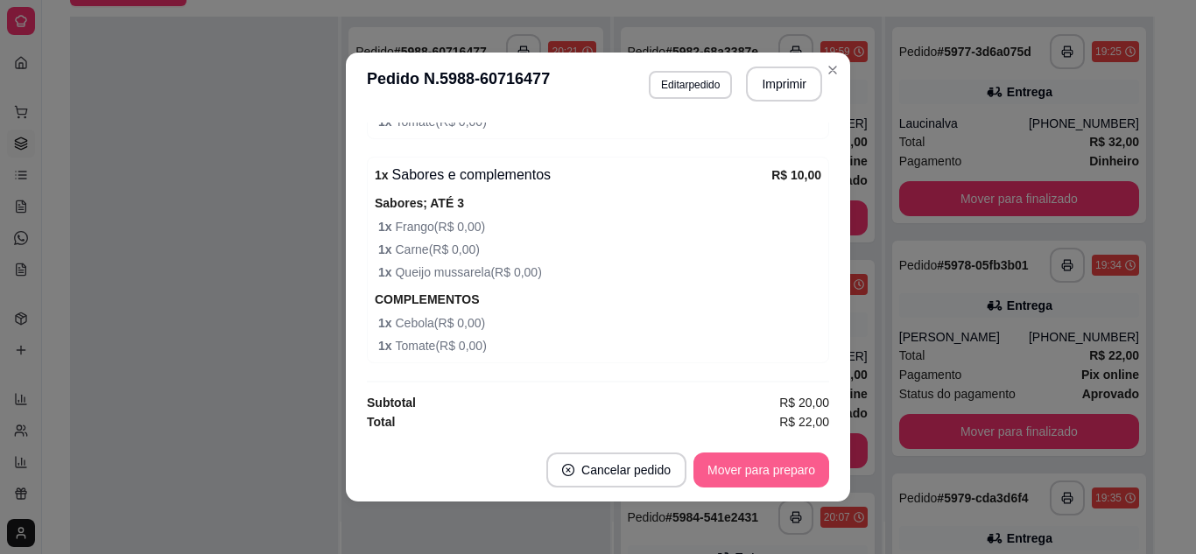
click at [735, 472] on button "Mover para preparo" at bounding box center [761, 470] width 136 height 35
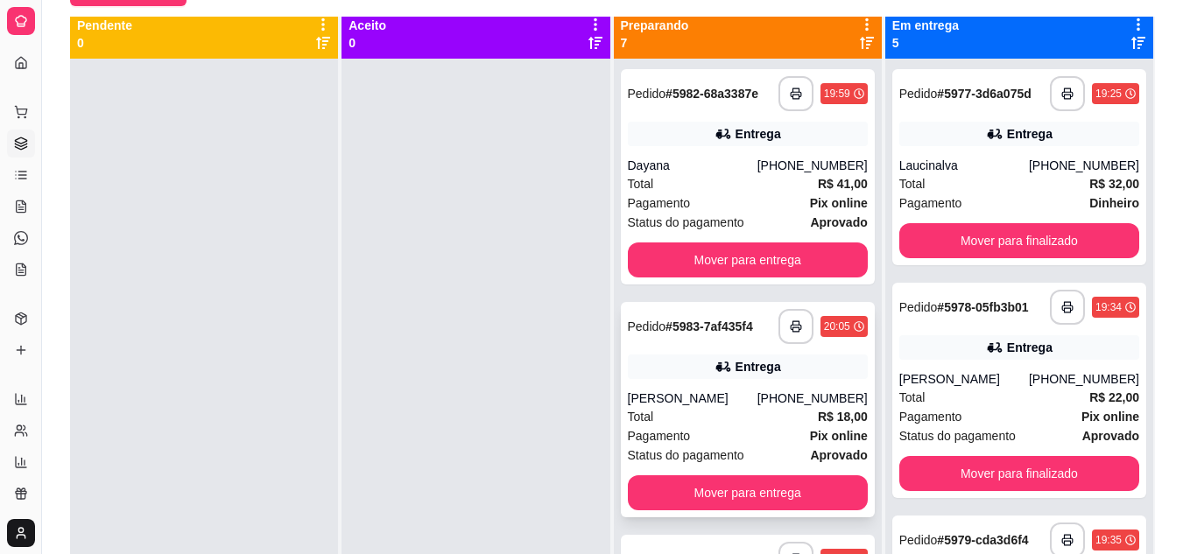
scroll to position [0, 0]
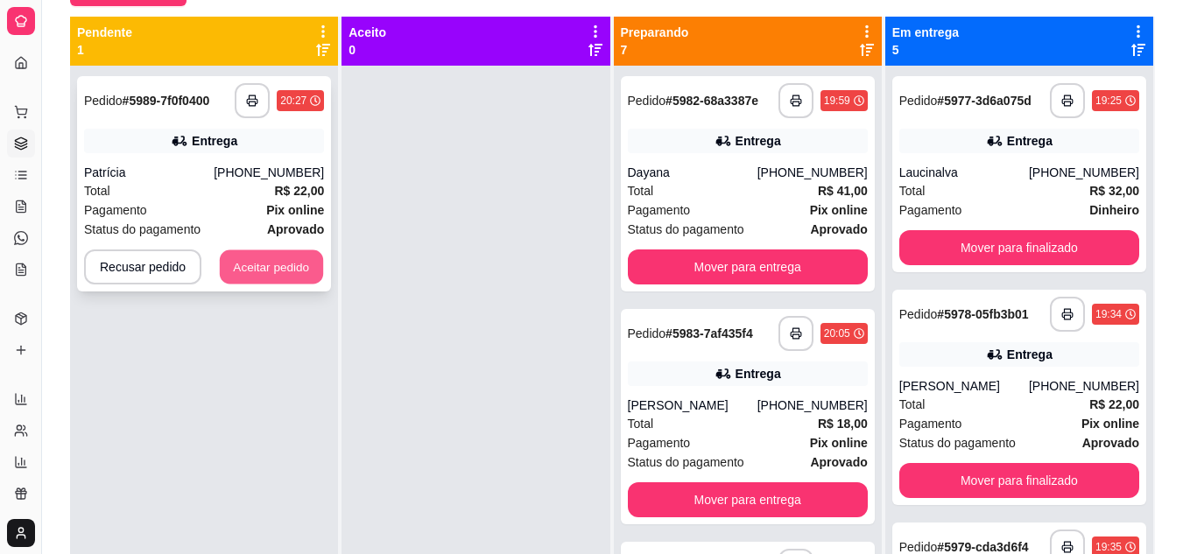
click at [289, 254] on button "Aceitar pedido" at bounding box center [271, 267] width 103 height 34
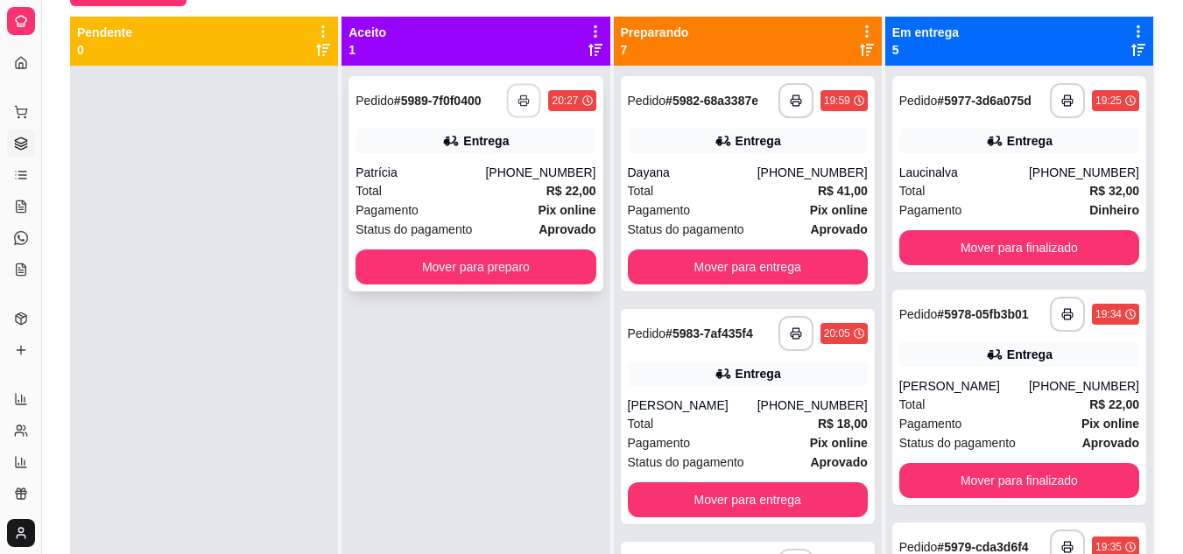
click at [518, 100] on icon "button" at bounding box center [524, 101] width 12 height 12
click at [459, 187] on div "Total R$ 22,00" at bounding box center [475, 190] width 240 height 19
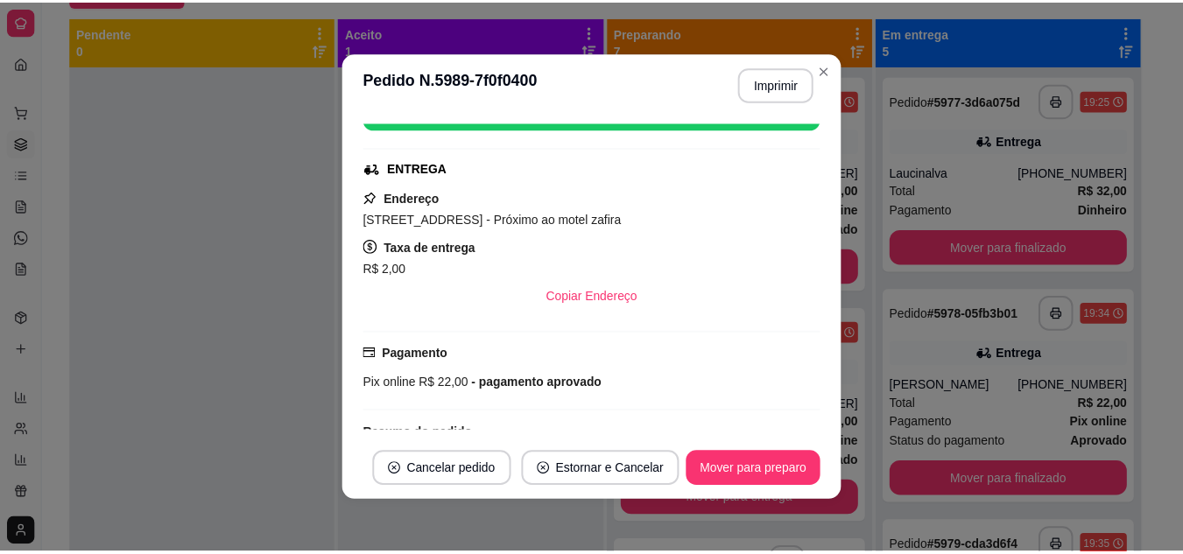
scroll to position [88, 0]
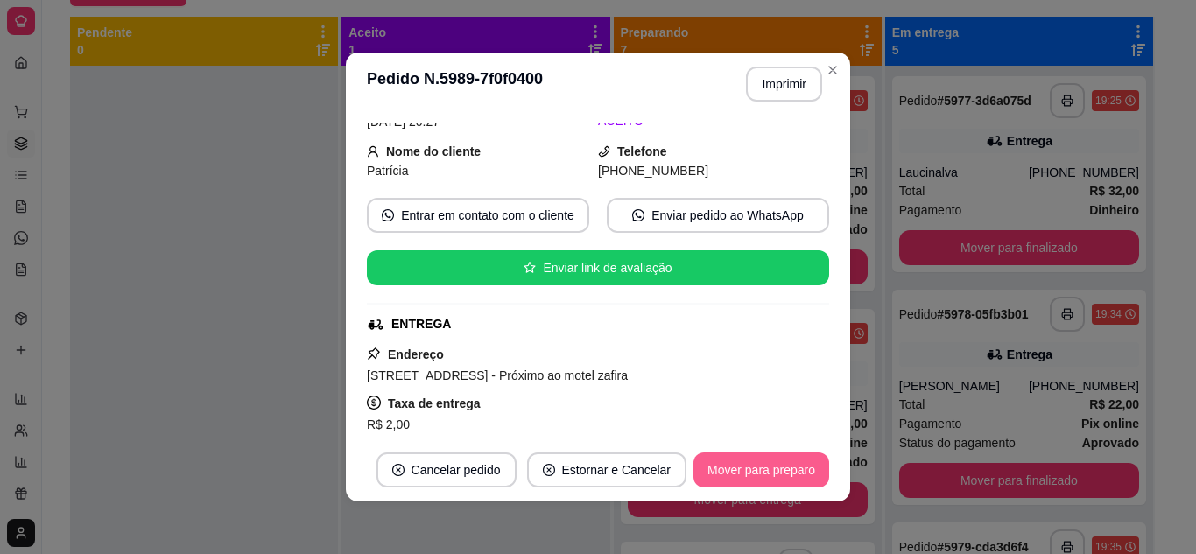
click at [763, 475] on button "Mover para preparo" at bounding box center [761, 470] width 136 height 35
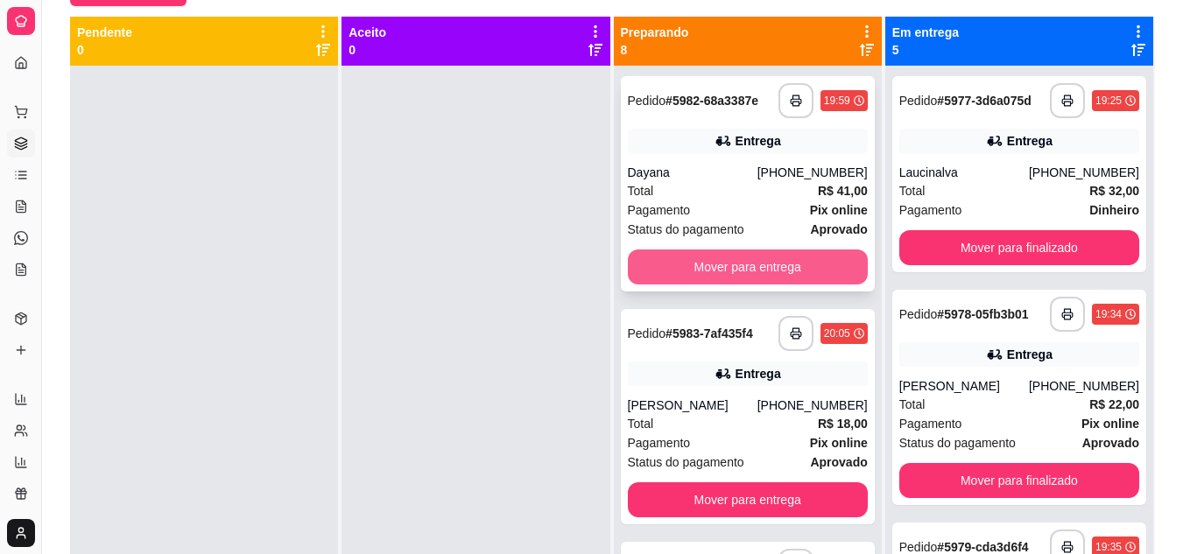
click at [741, 263] on button "Mover para entrega" at bounding box center [748, 267] width 240 height 35
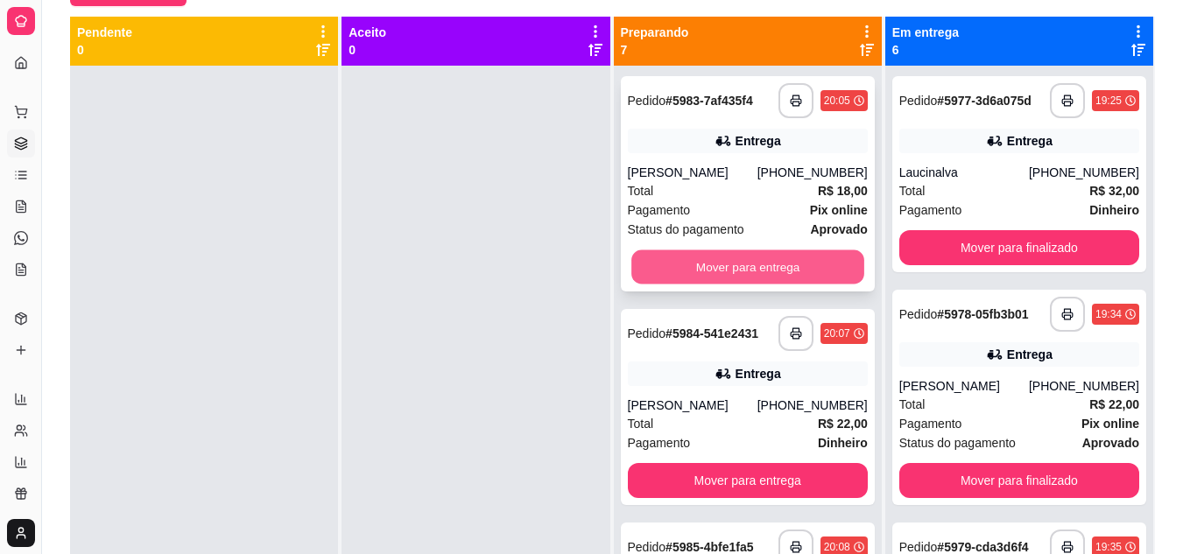
click at [747, 263] on button "Mover para entrega" at bounding box center [747, 267] width 233 height 34
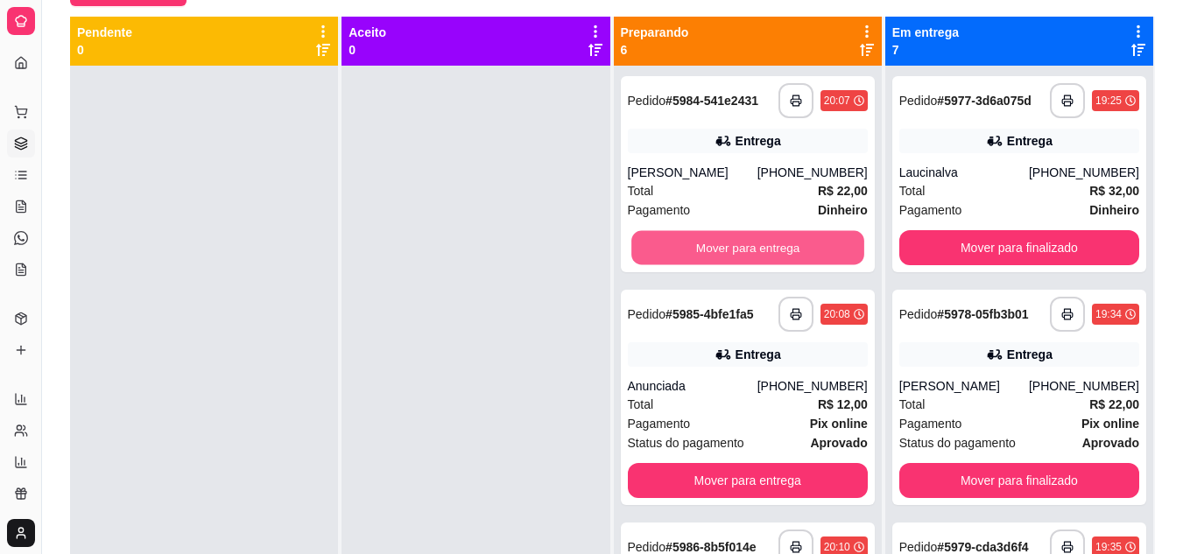
click at [747, 263] on button "Mover para entrega" at bounding box center [747, 248] width 233 height 34
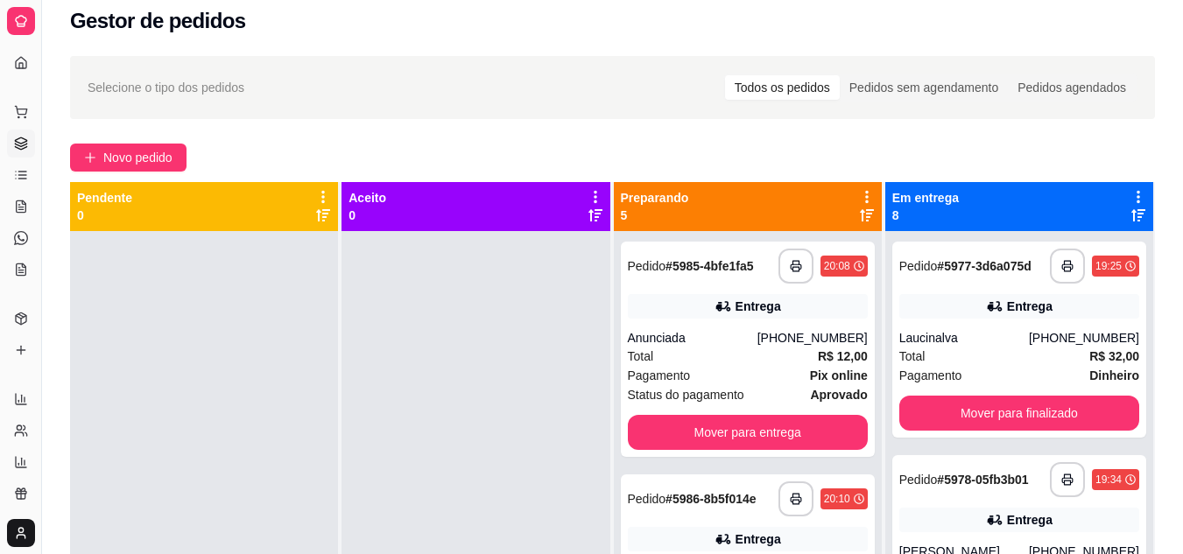
scroll to position [0, 0]
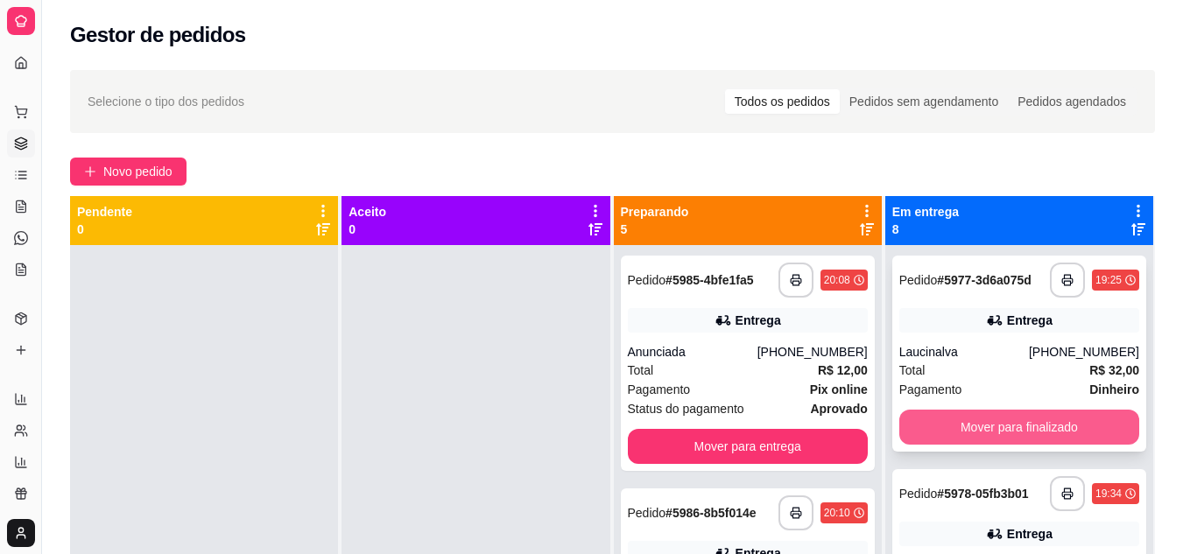
click at [997, 423] on button "Mover para finalizado" at bounding box center [1019, 427] width 240 height 35
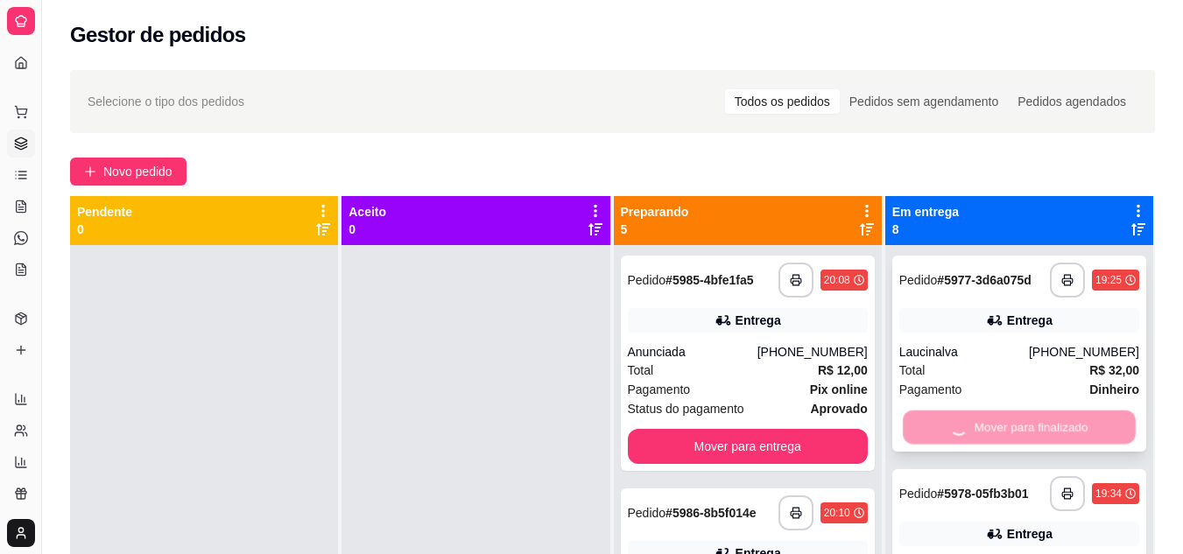
click at [997, 423] on div "Mover para finalizado" at bounding box center [1019, 427] width 240 height 35
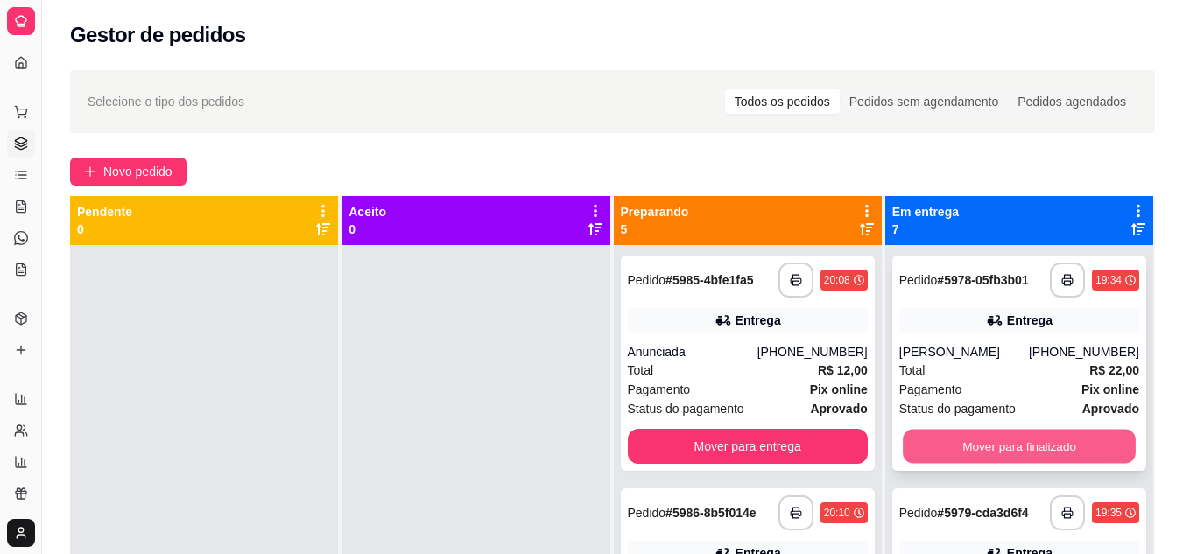
click at [1013, 451] on button "Mover para finalizado" at bounding box center [1019, 447] width 233 height 34
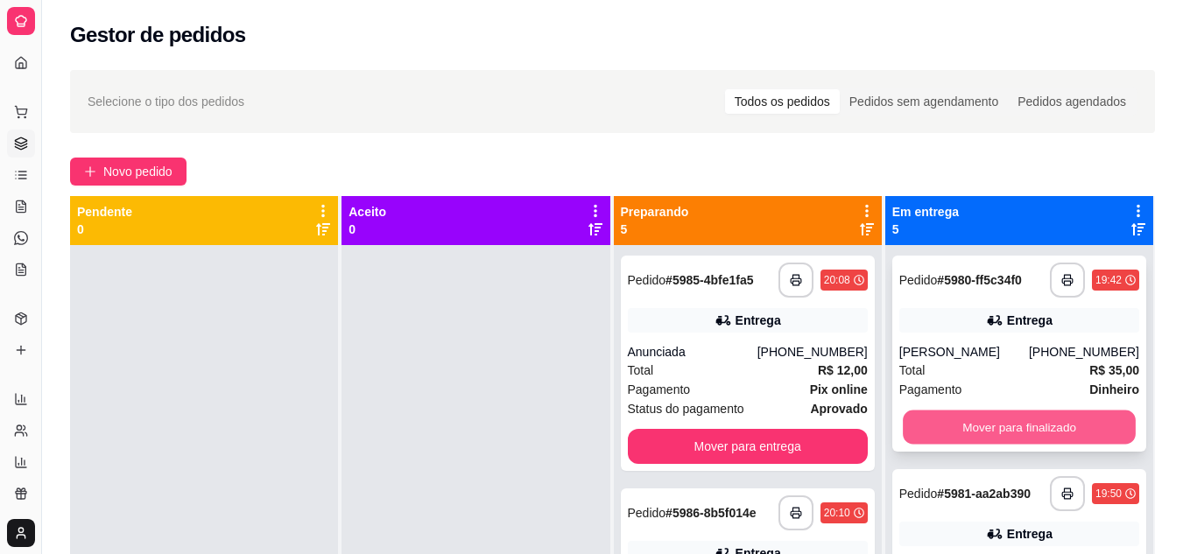
click at [1000, 437] on button "Mover para finalizado" at bounding box center [1019, 428] width 233 height 34
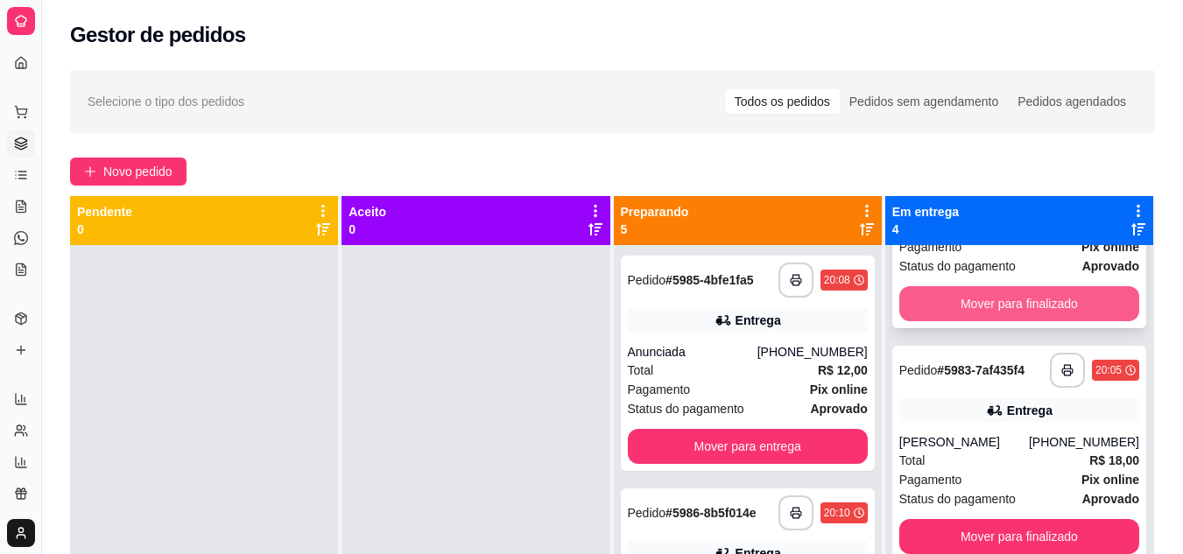
click at [1005, 310] on button "Mover para finalizado" at bounding box center [1019, 303] width 240 height 35
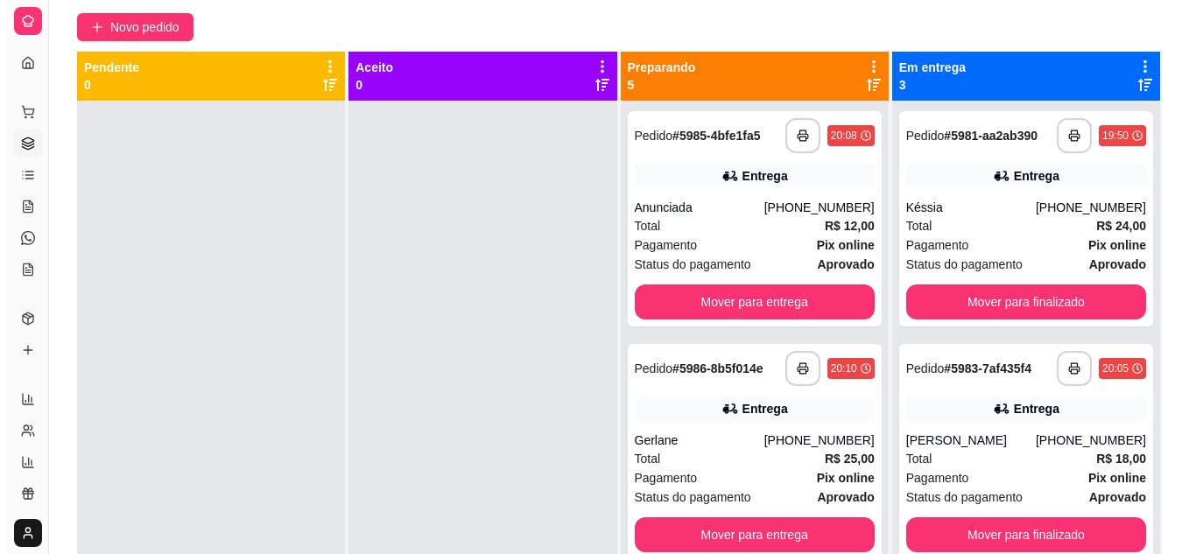
scroll to position [175, 0]
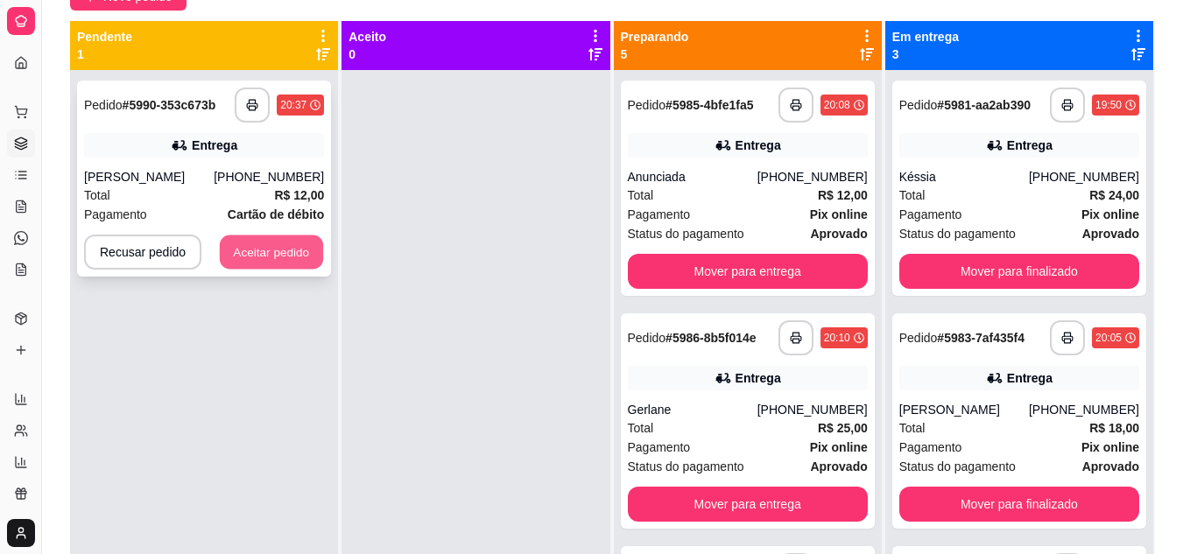
click at [300, 256] on button "Aceitar pedido" at bounding box center [271, 253] width 103 height 34
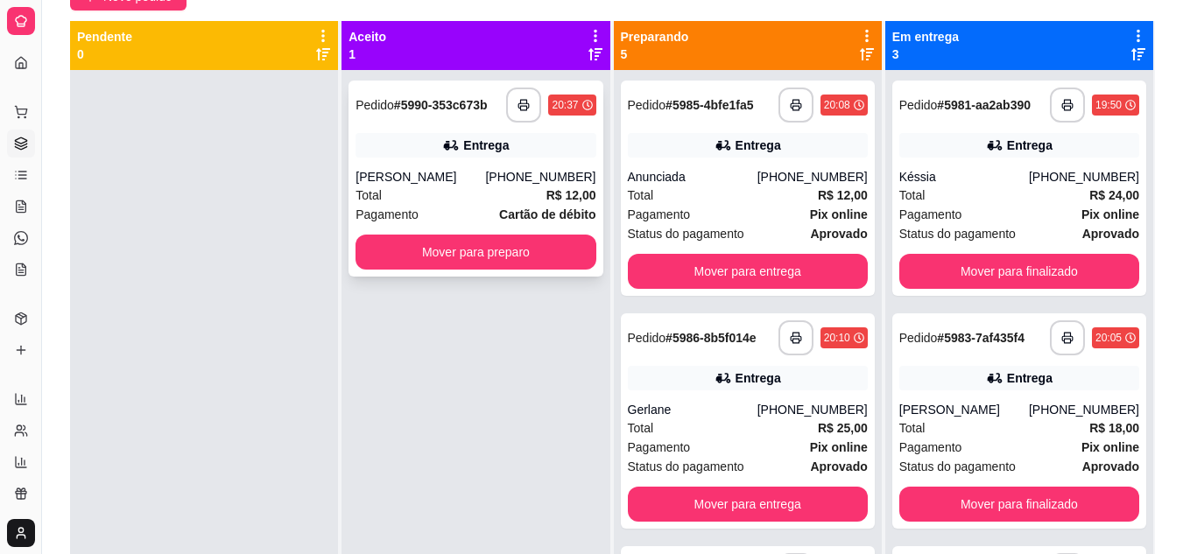
click at [474, 207] on div "Pagamento Cartão de débito" at bounding box center [475, 214] width 240 height 19
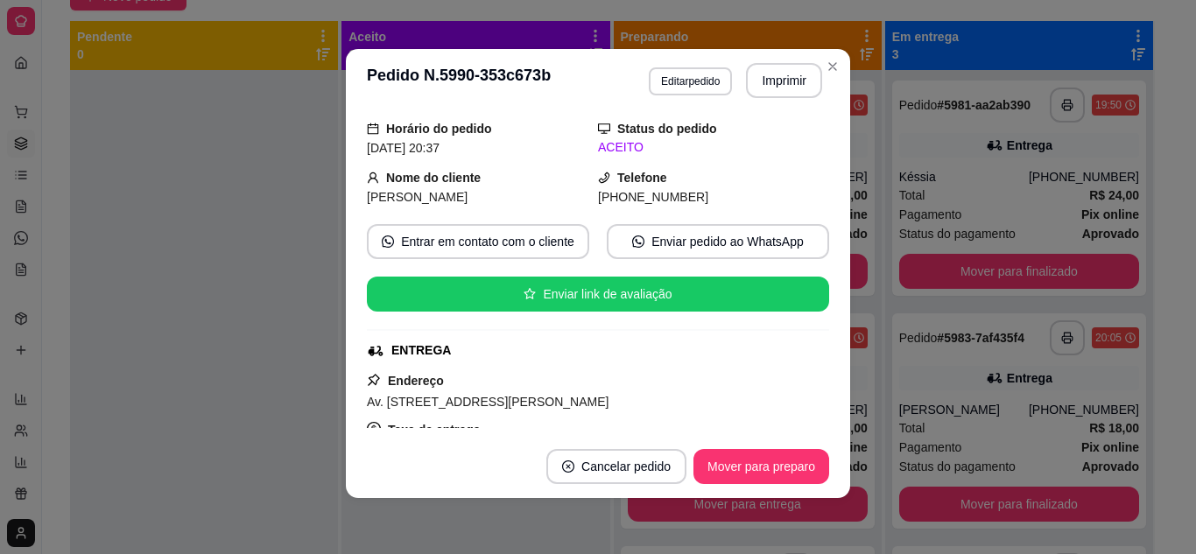
scroll to position [0, 0]
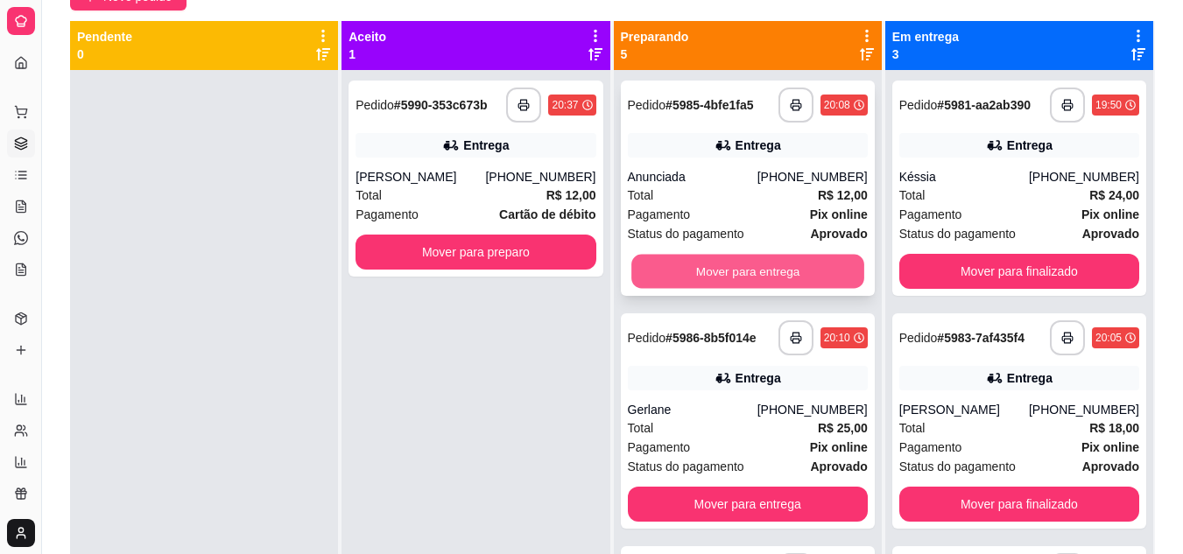
click at [792, 278] on button "Mover para entrega" at bounding box center [747, 272] width 233 height 34
click at [790, 277] on button "Mover para entrega" at bounding box center [747, 272] width 233 height 34
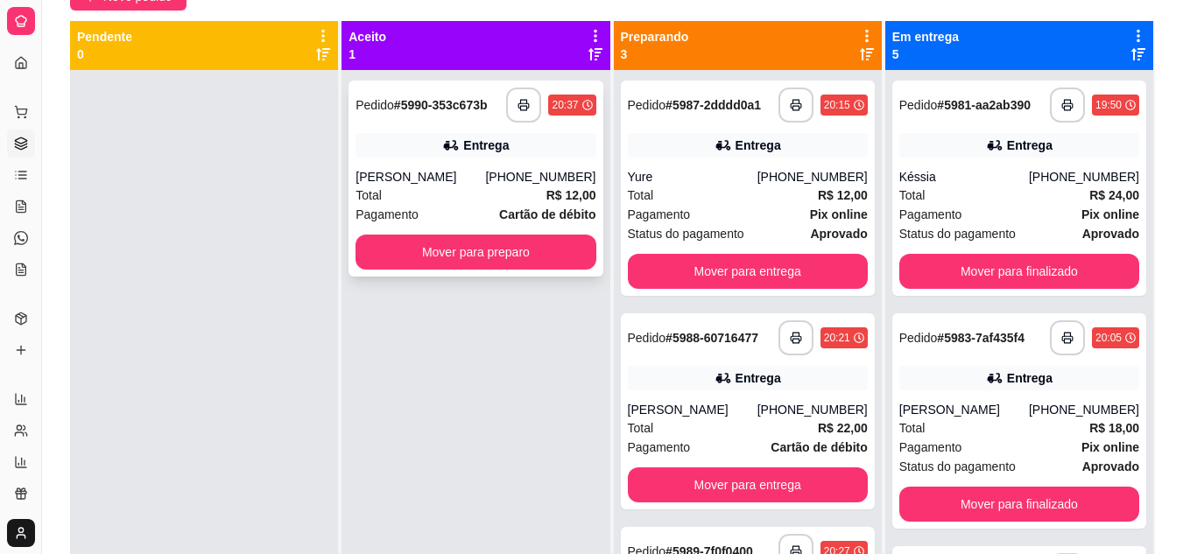
click at [474, 190] on div "Total R$ 12,00" at bounding box center [475, 195] width 240 height 19
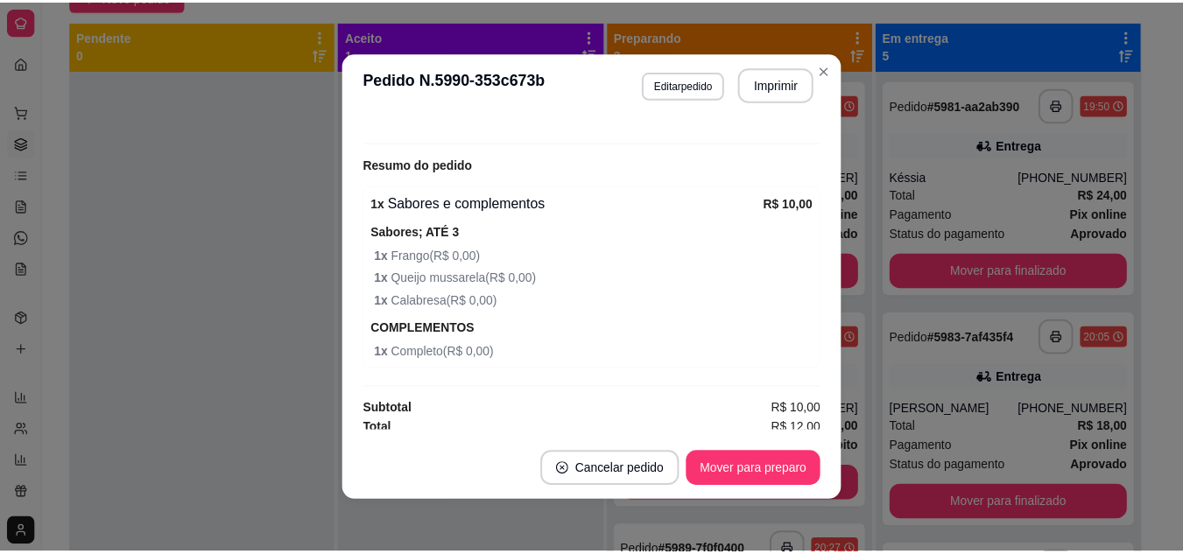
scroll to position [518, 0]
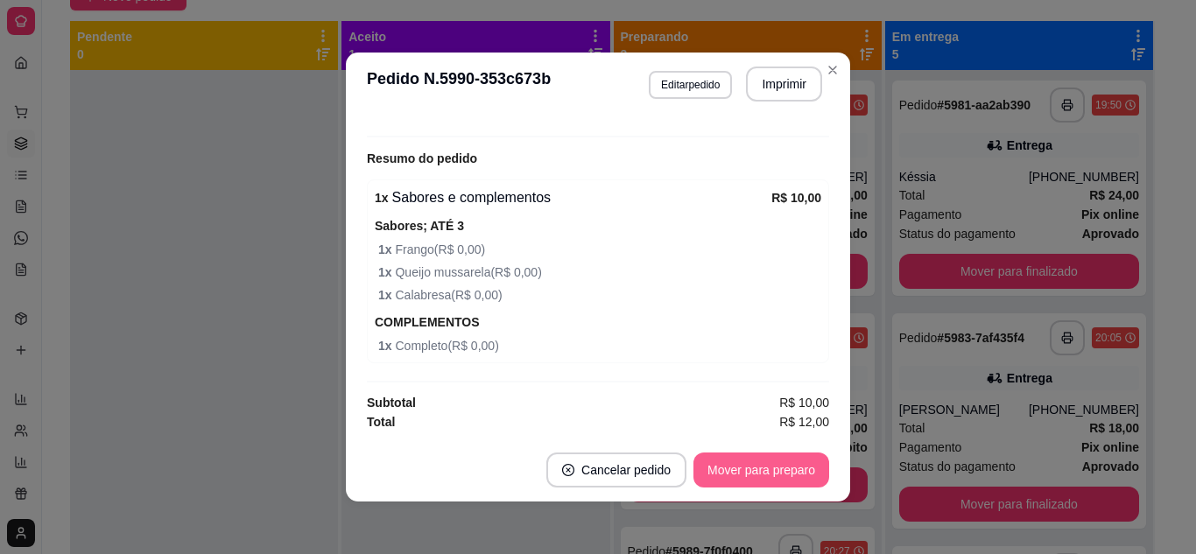
click at [770, 469] on button "Mover para preparo" at bounding box center [761, 470] width 136 height 35
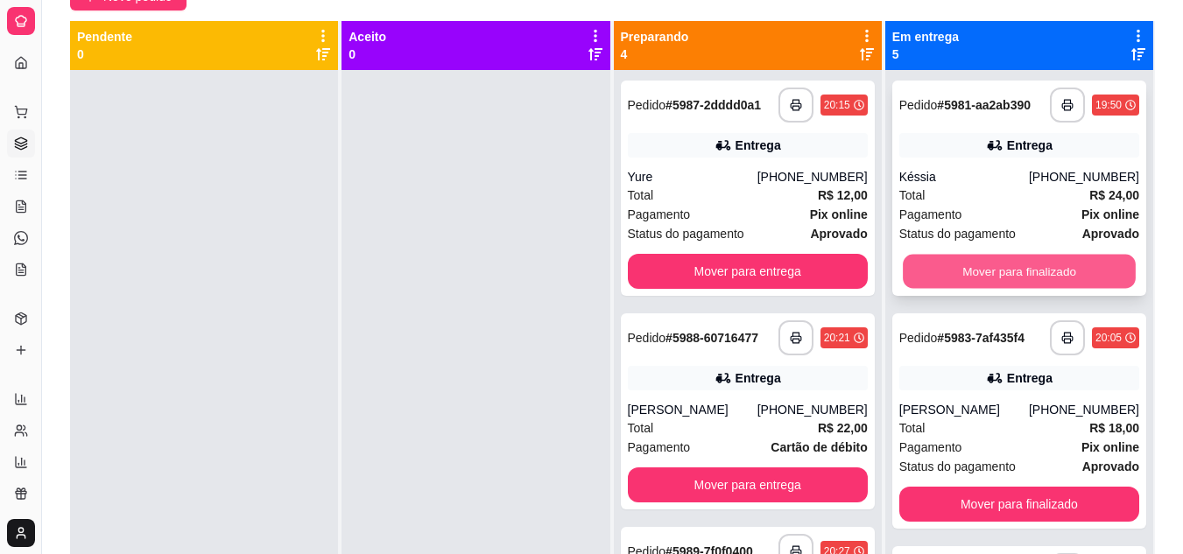
click at [957, 278] on button "Mover para finalizado" at bounding box center [1019, 272] width 233 height 34
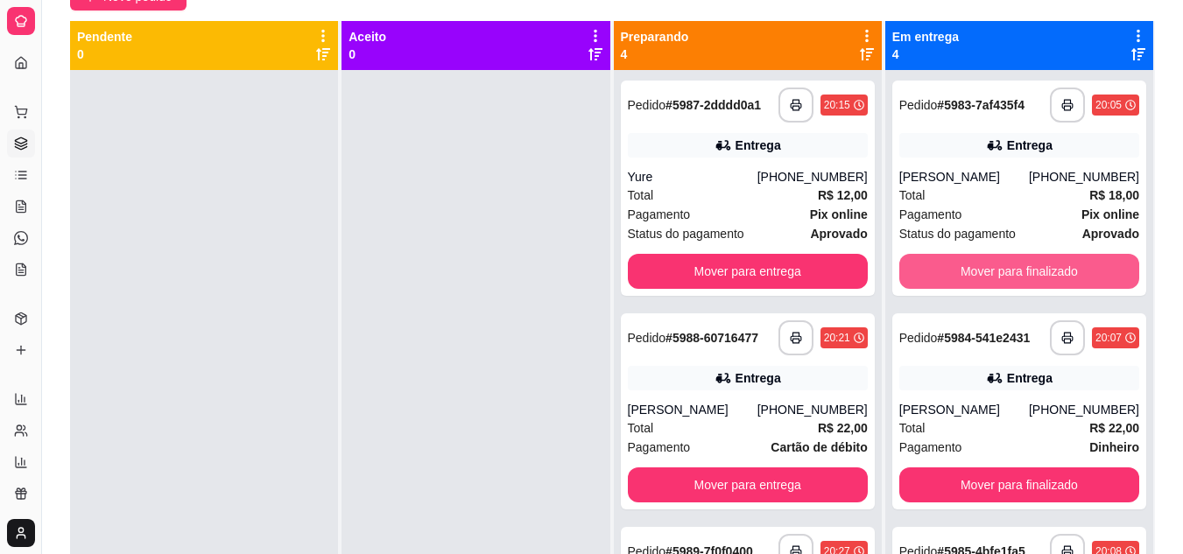
click at [957, 278] on button "Mover para finalizado" at bounding box center [1019, 271] width 240 height 35
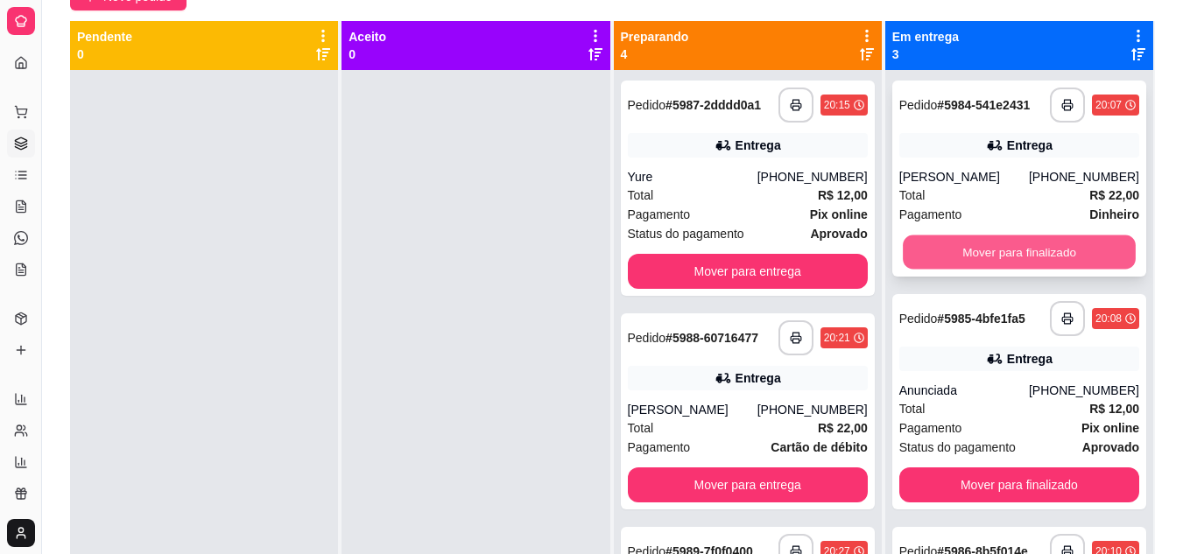
click at [968, 248] on button "Mover para finalizado" at bounding box center [1019, 253] width 233 height 34
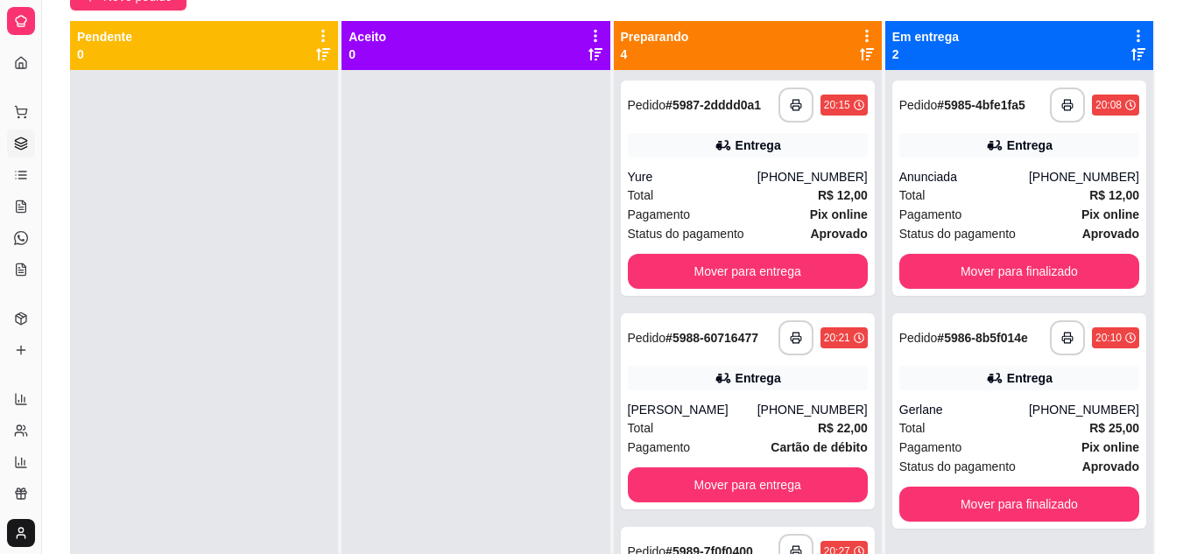
click at [552, 302] on div at bounding box center [475, 347] width 268 height 554
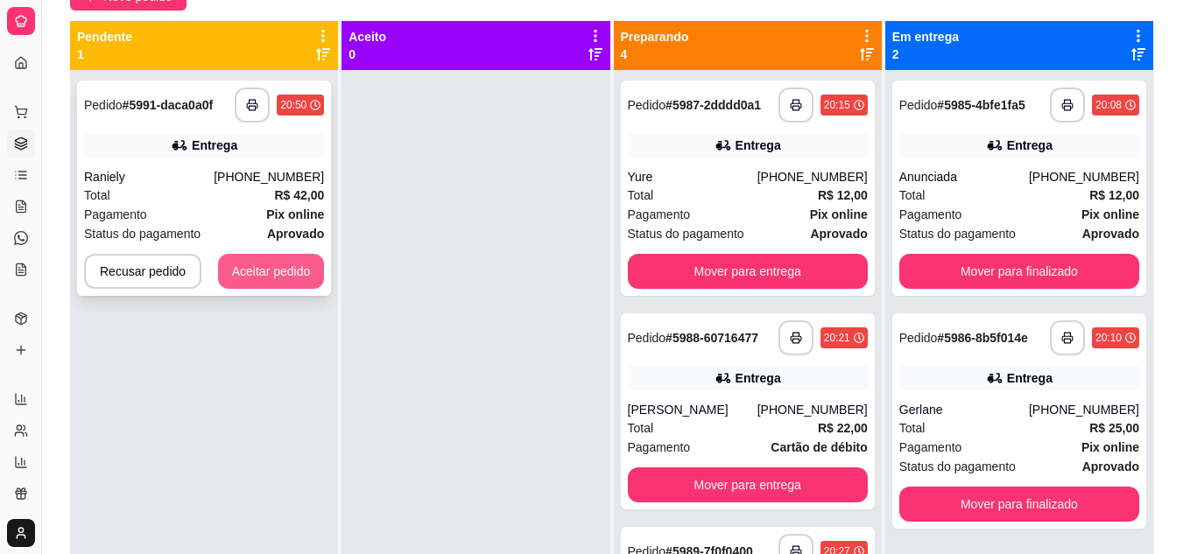
click at [273, 282] on button "Aceitar pedido" at bounding box center [271, 271] width 107 height 35
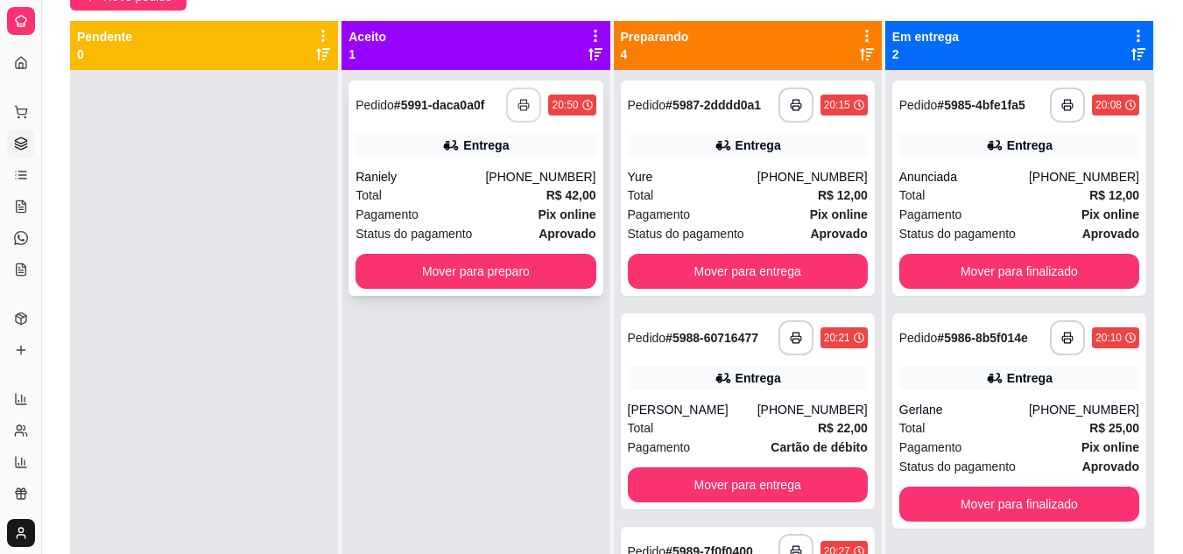
click at [517, 99] on icon "button" at bounding box center [523, 105] width 12 height 12
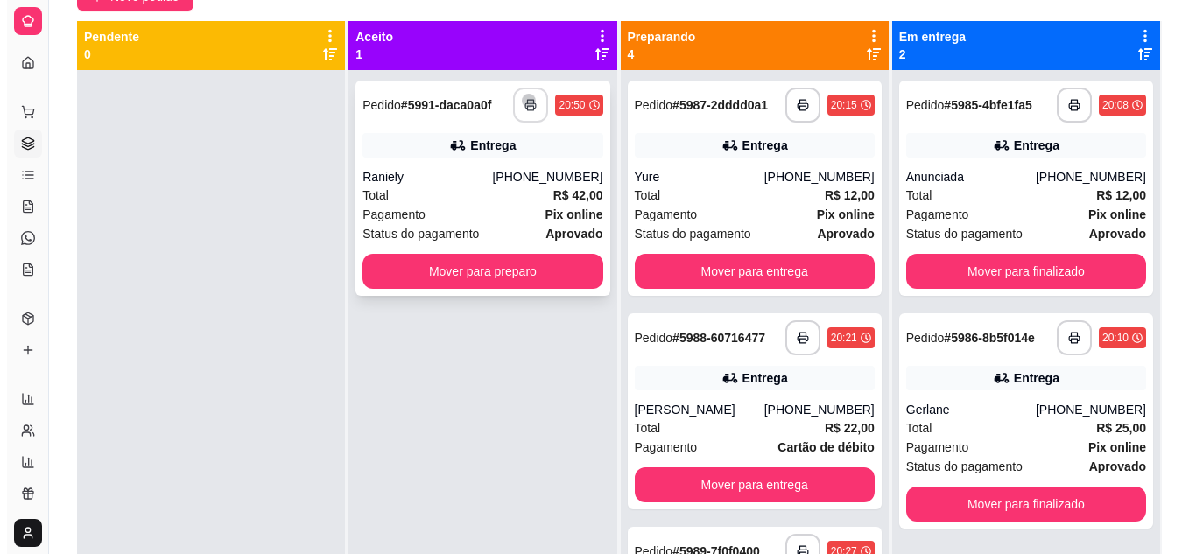
scroll to position [0, 0]
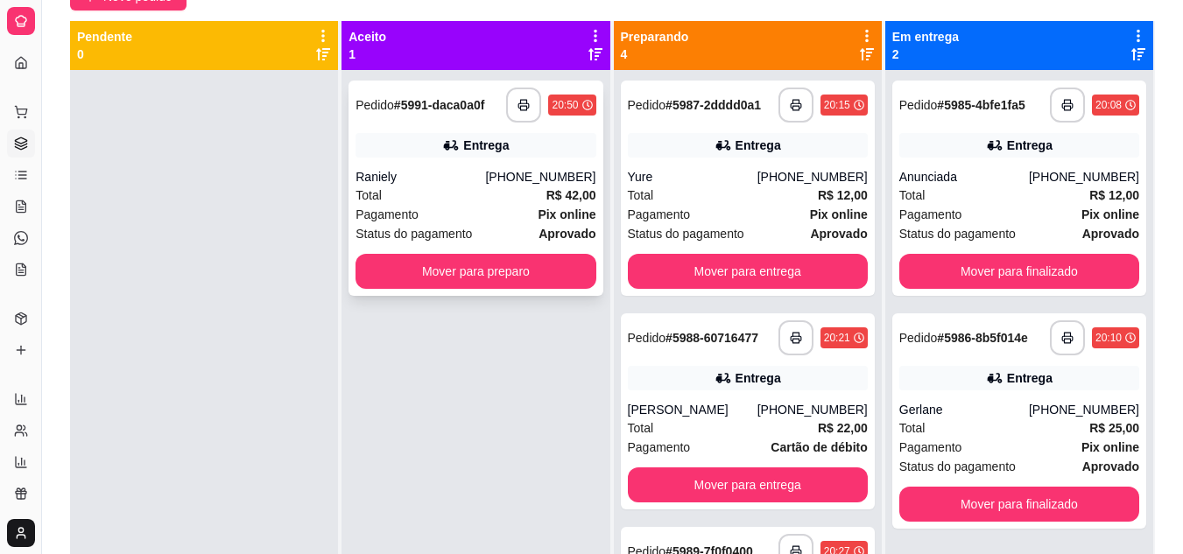
click at [492, 214] on div "Pagamento Pix online" at bounding box center [475, 214] width 240 height 19
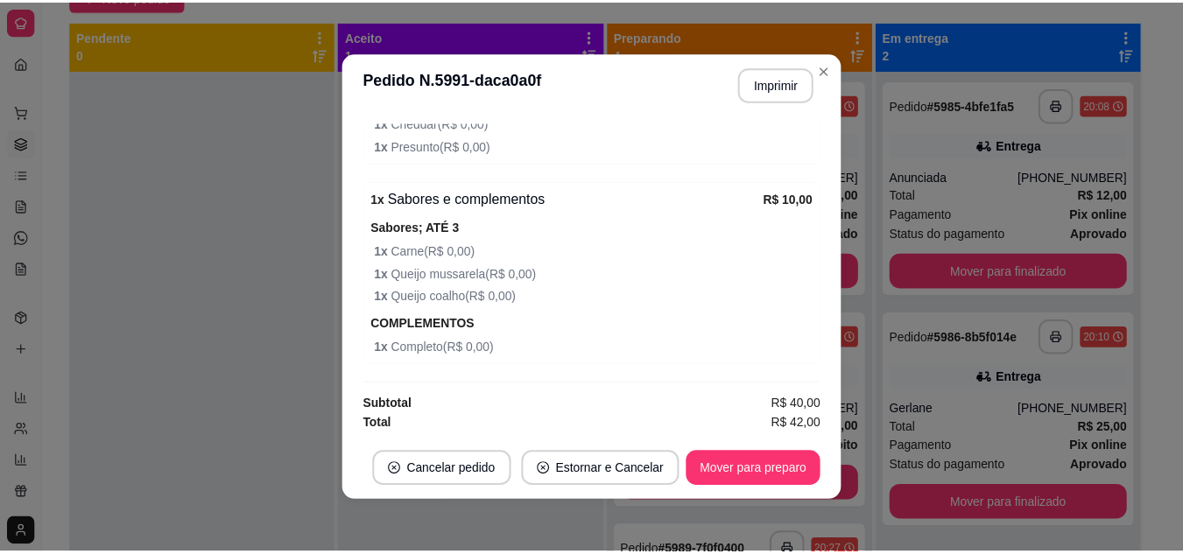
scroll to position [1254, 0]
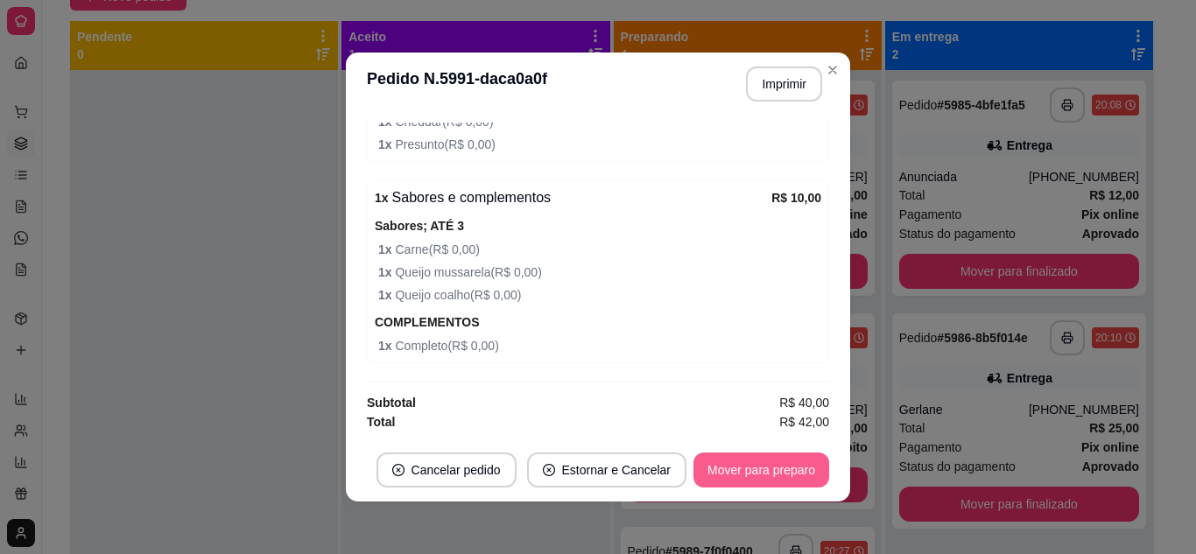
click at [765, 468] on button "Mover para preparo" at bounding box center [761, 470] width 136 height 35
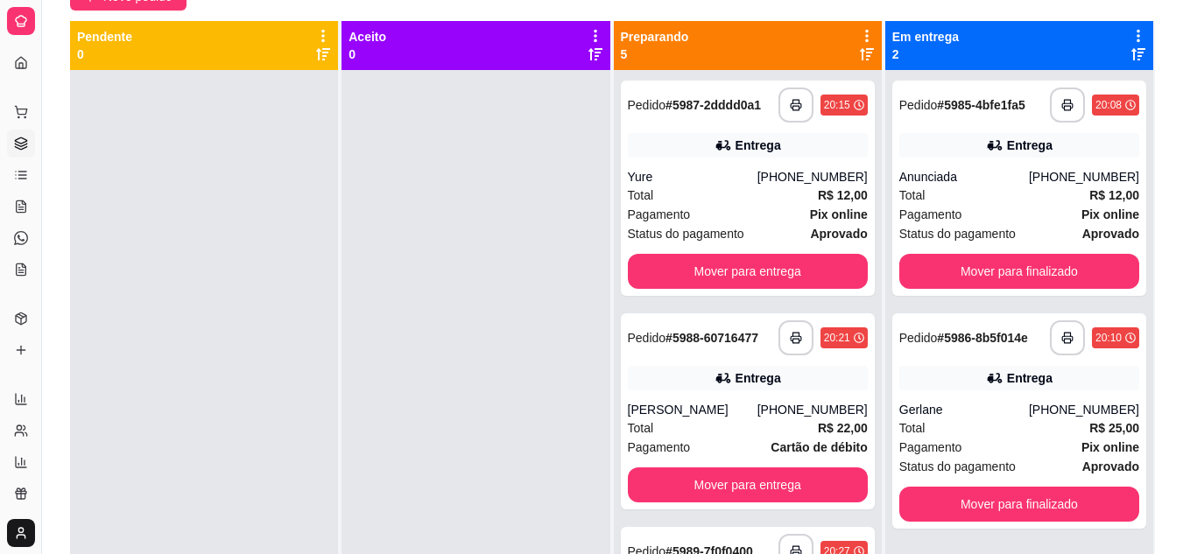
click at [181, 219] on div at bounding box center [204, 347] width 268 height 554
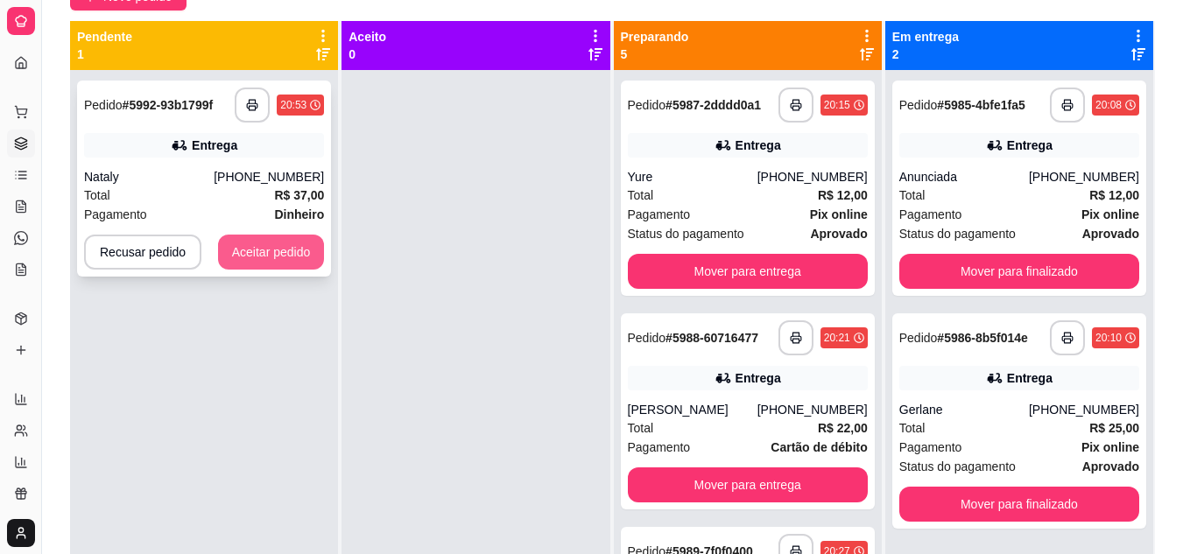
click at [262, 250] on button "Aceitar pedido" at bounding box center [271, 252] width 107 height 35
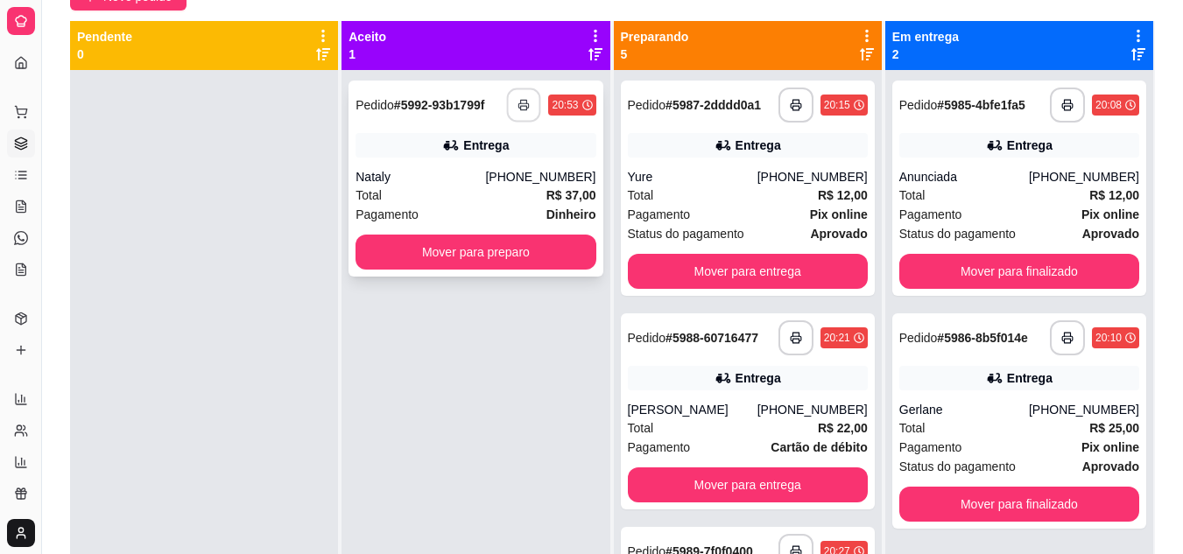
click at [524, 105] on icon "button" at bounding box center [524, 105] width 12 height 12
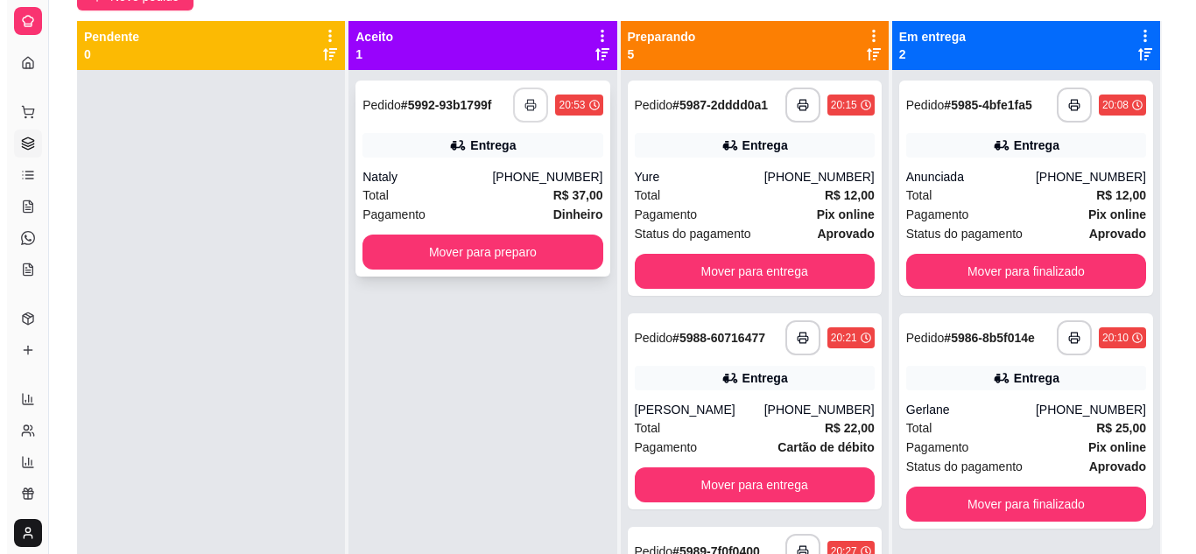
scroll to position [0, 0]
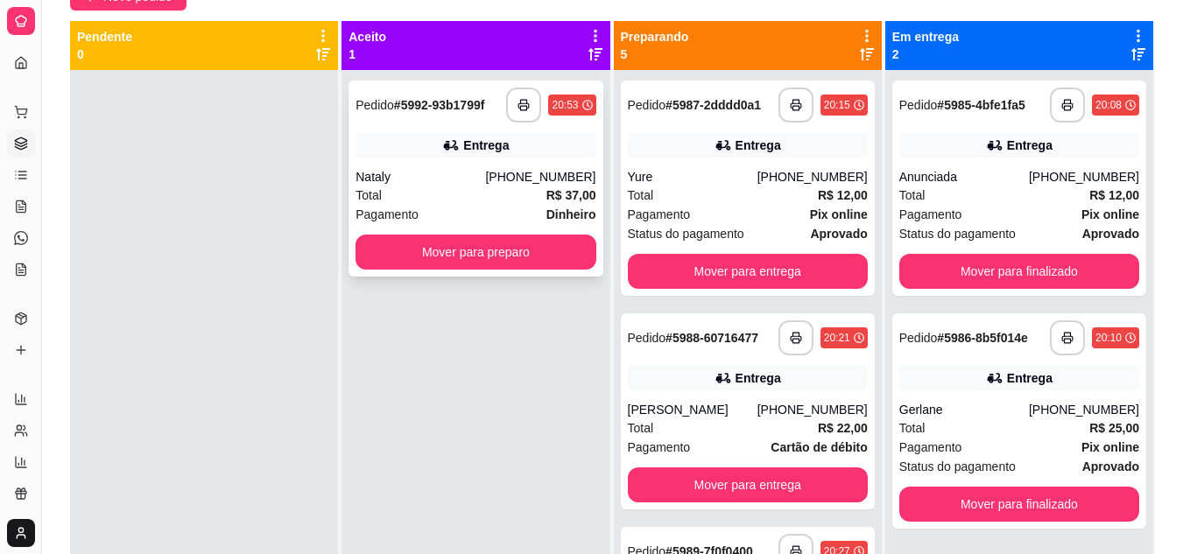
click at [476, 200] on div "Total R$ 37,00" at bounding box center [475, 195] width 240 height 19
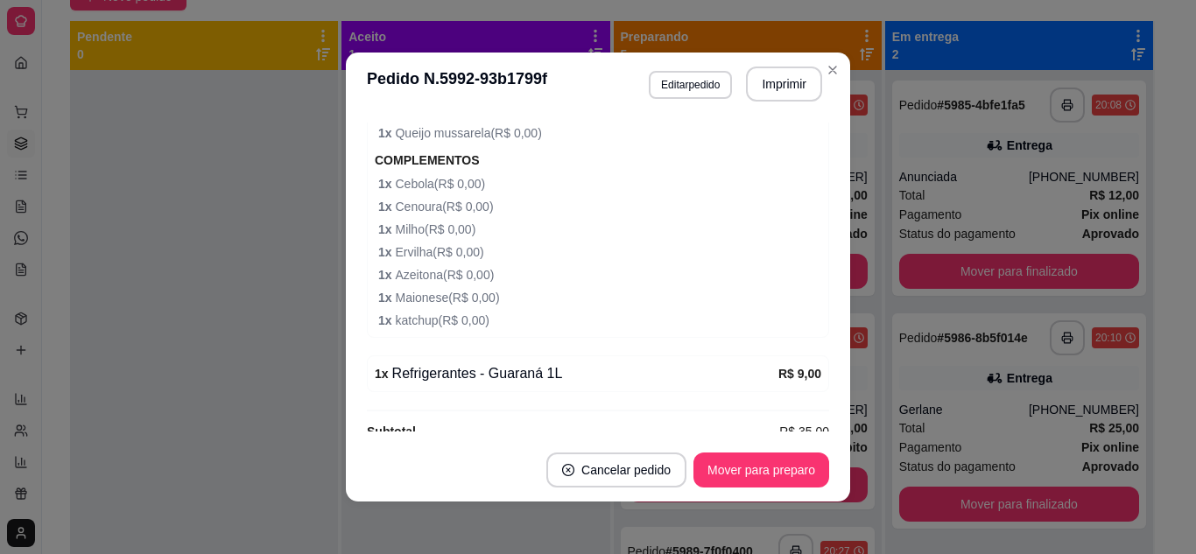
scroll to position [1117, 0]
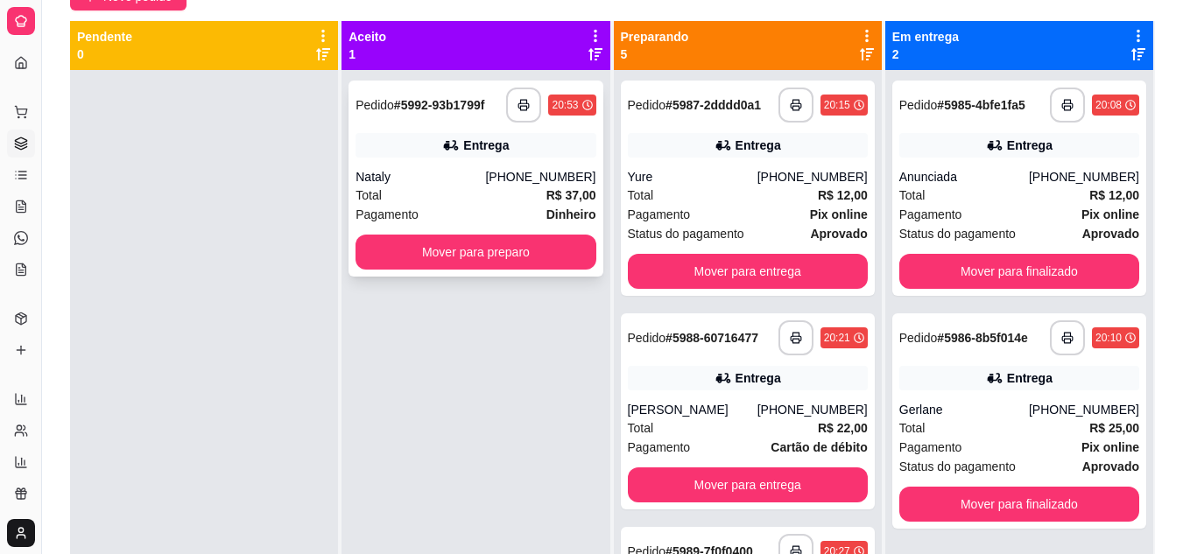
click at [463, 183] on div "Nataly" at bounding box center [420, 177] width 130 height 18
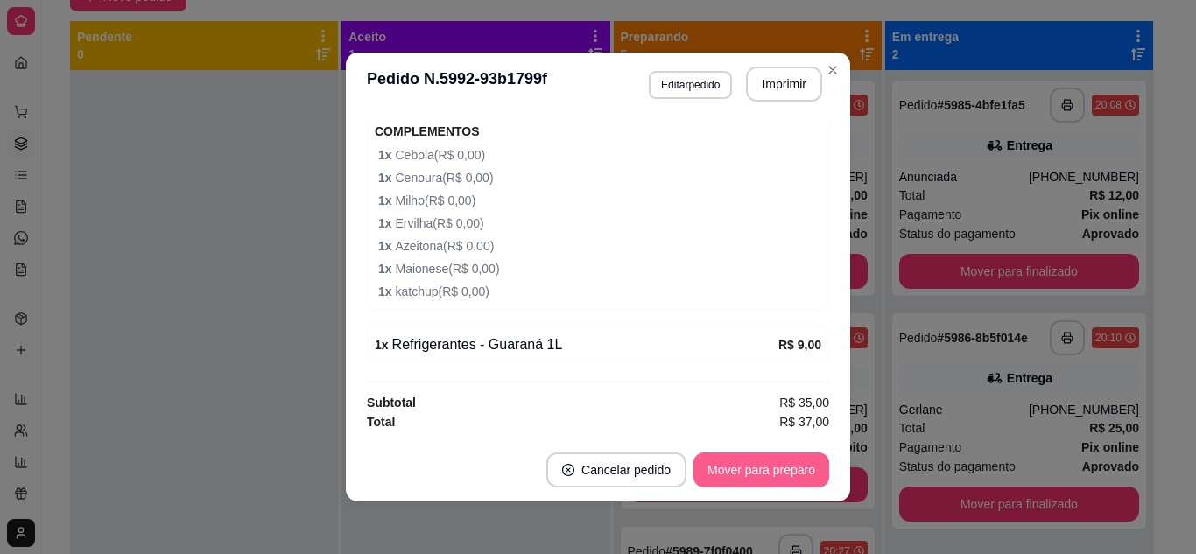
click at [736, 469] on button "Mover para preparo" at bounding box center [761, 470] width 136 height 35
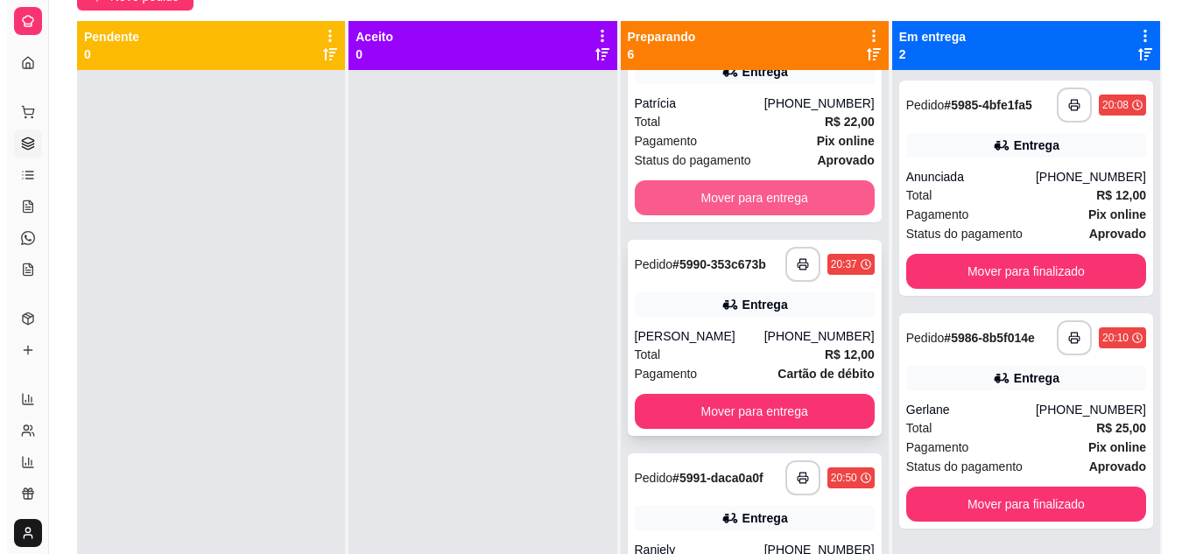
scroll to position [525, 0]
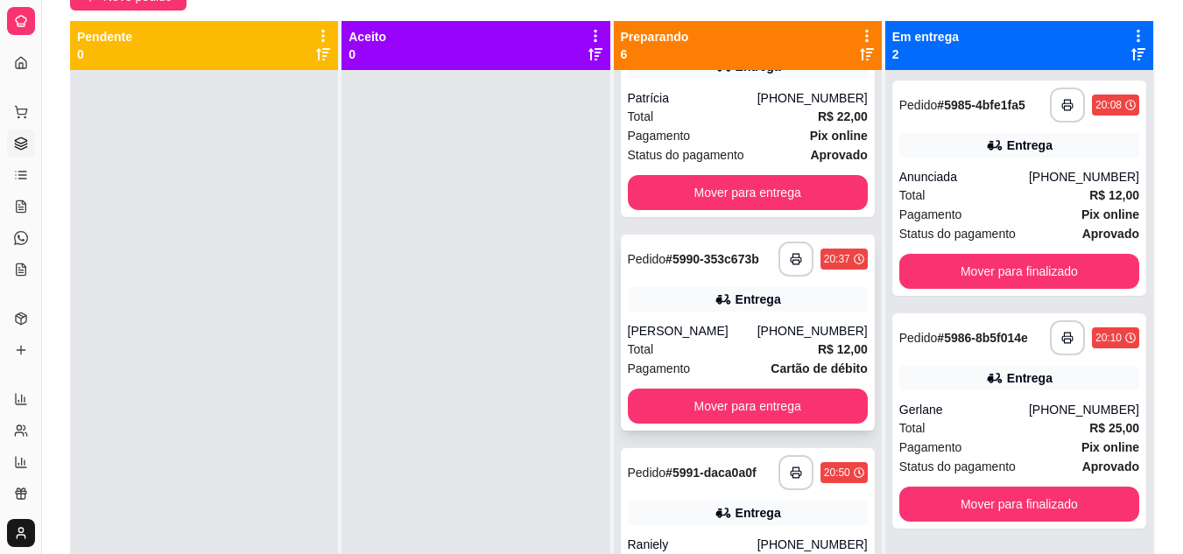
click at [729, 323] on div "Bruno" at bounding box center [693, 331] width 130 height 18
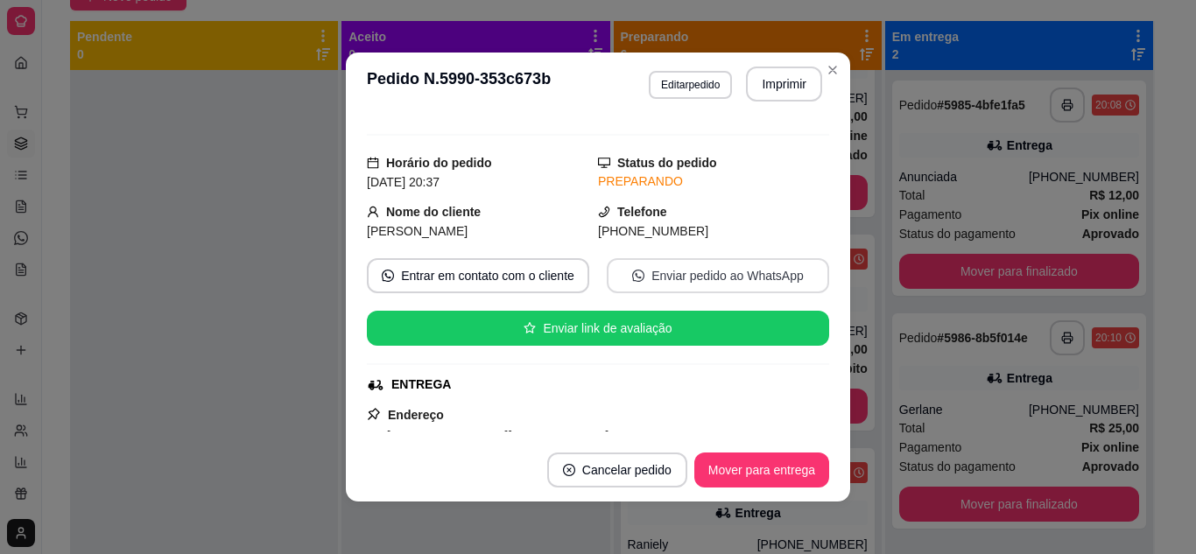
scroll to position [0, 0]
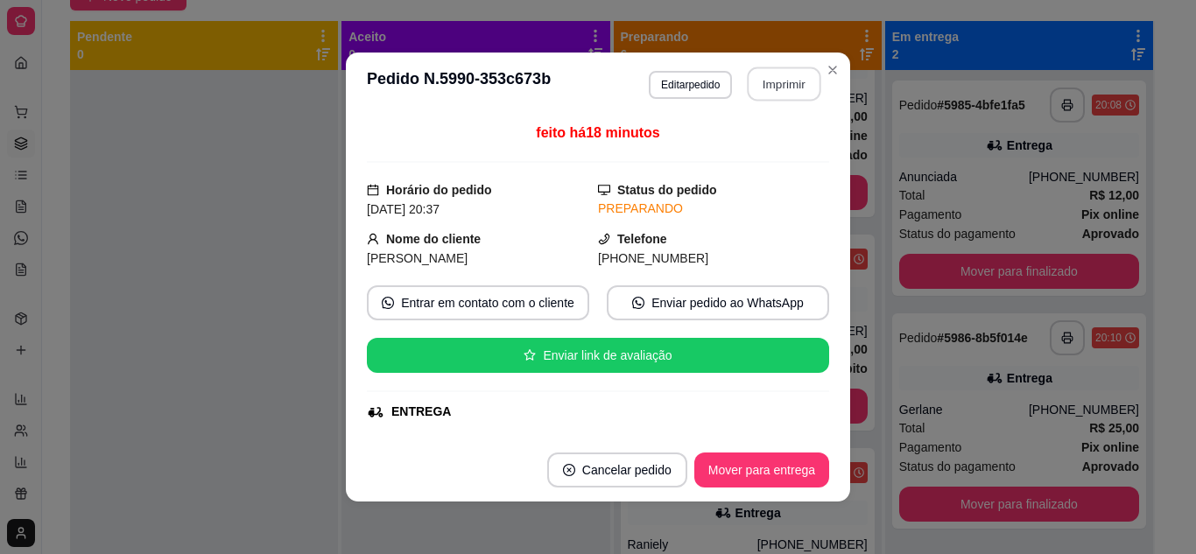
click at [779, 88] on button "Imprimir" at bounding box center [785, 84] width 74 height 34
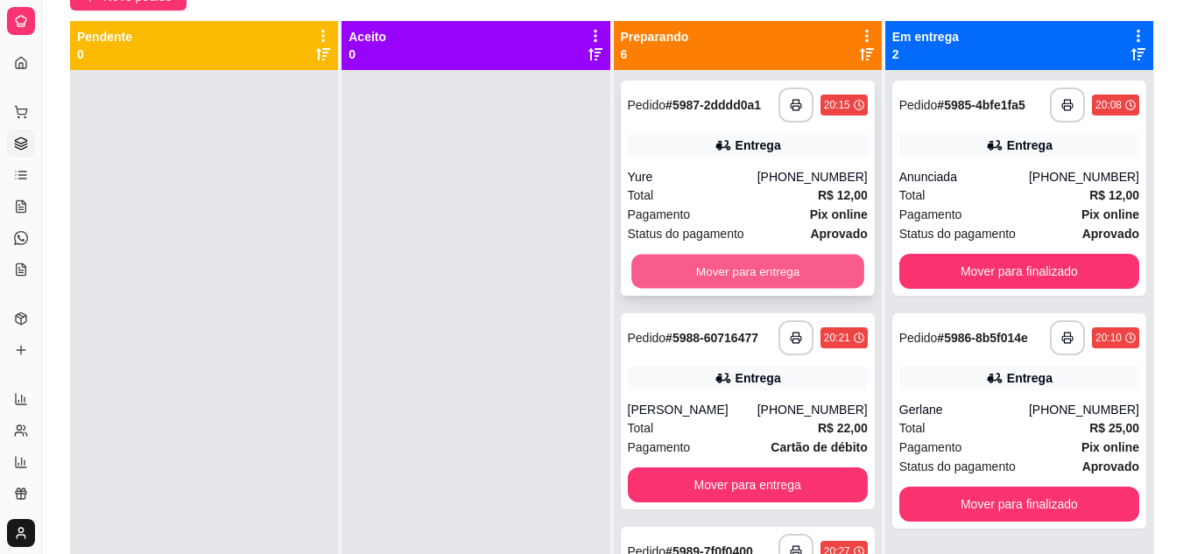
click at [663, 267] on button "Mover para entrega" at bounding box center [747, 272] width 233 height 34
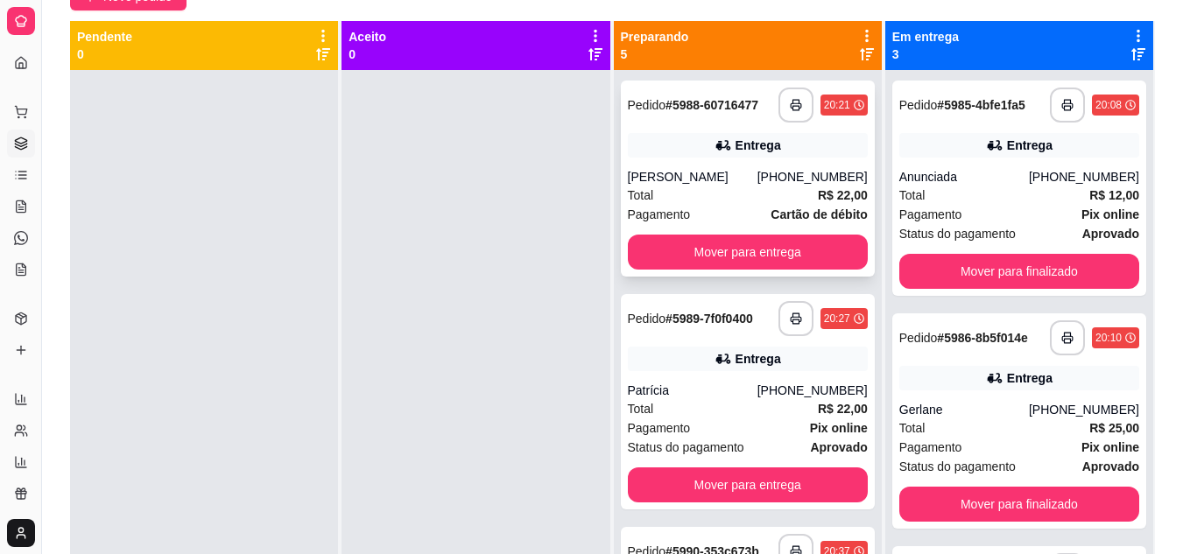
click at [729, 272] on div "**********" at bounding box center [748, 179] width 254 height 196
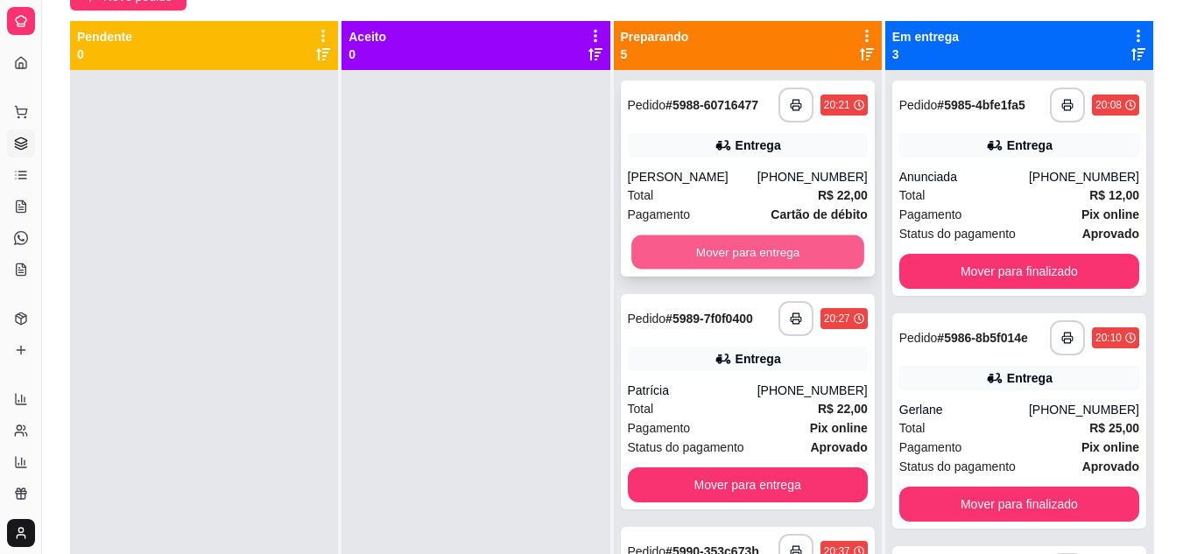
click at [734, 245] on button "Mover para entrega" at bounding box center [747, 253] width 233 height 34
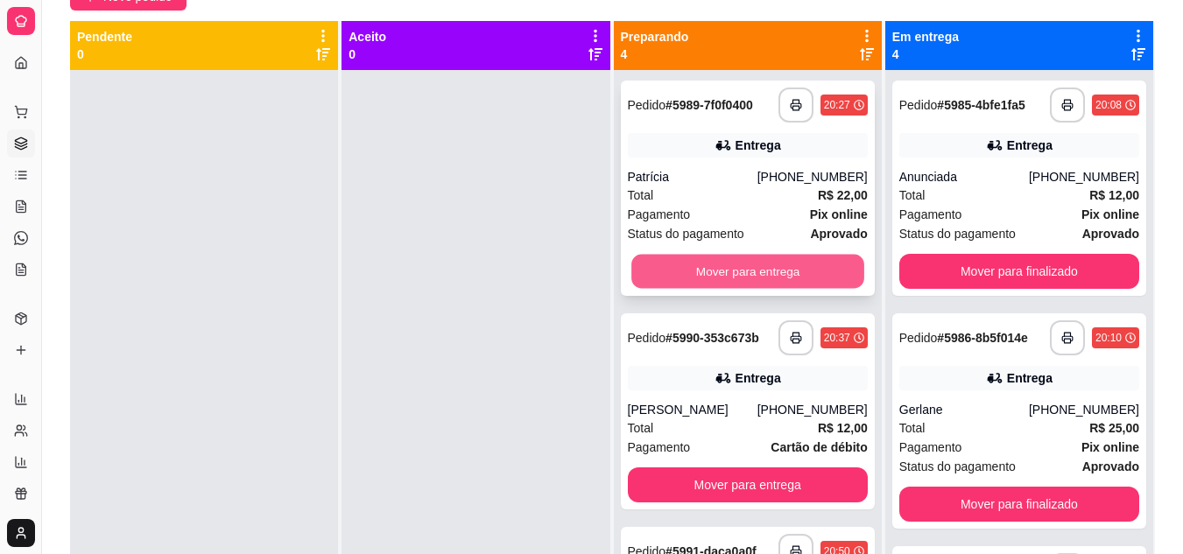
click at [710, 265] on button "Mover para entrega" at bounding box center [747, 272] width 233 height 34
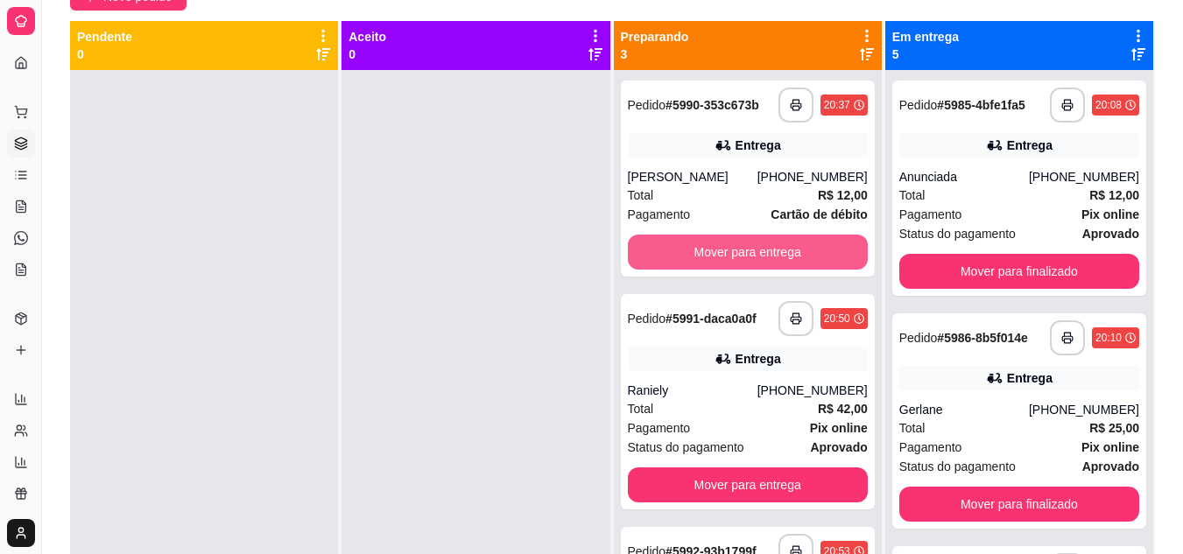
click at [710, 265] on button "Mover para entrega" at bounding box center [748, 252] width 240 height 35
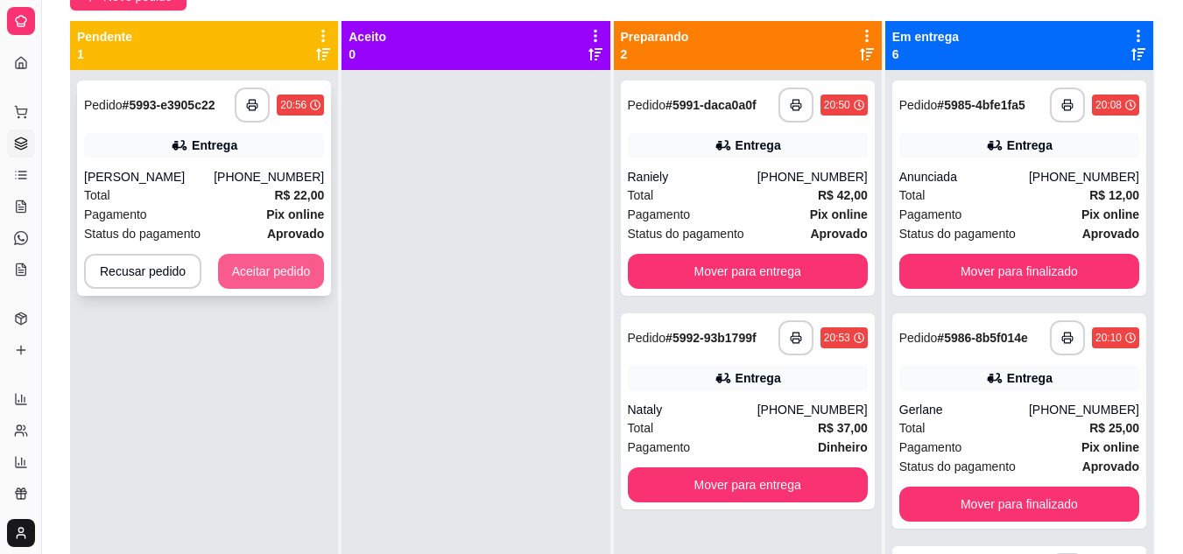
click at [270, 261] on button "Aceitar pedido" at bounding box center [271, 271] width 107 height 35
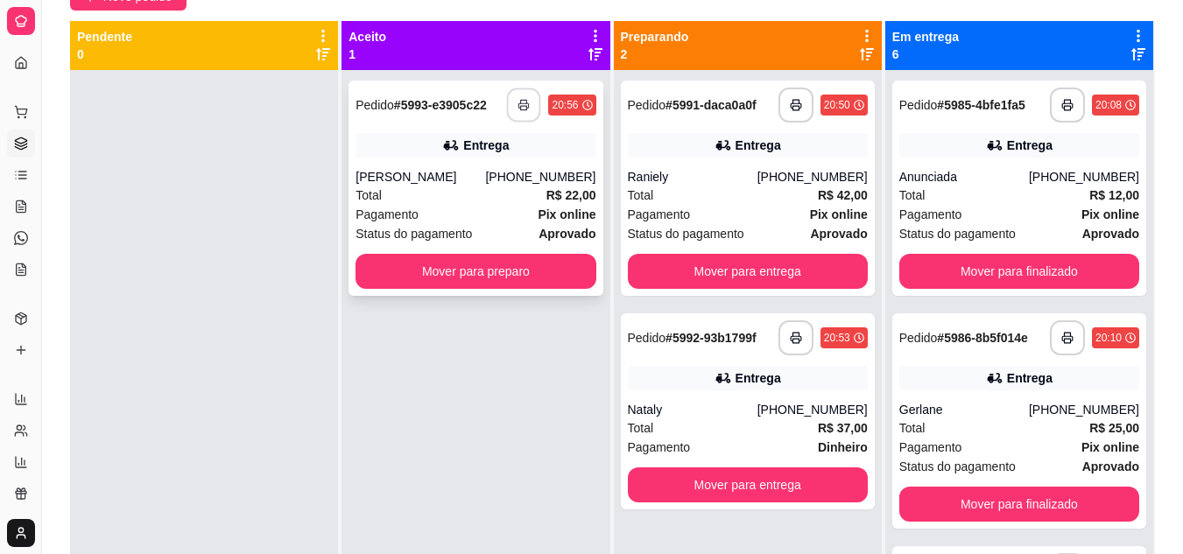
click at [521, 113] on button "button" at bounding box center [524, 105] width 34 height 34
click at [432, 203] on div "Total R$ 22,00" at bounding box center [475, 195] width 240 height 19
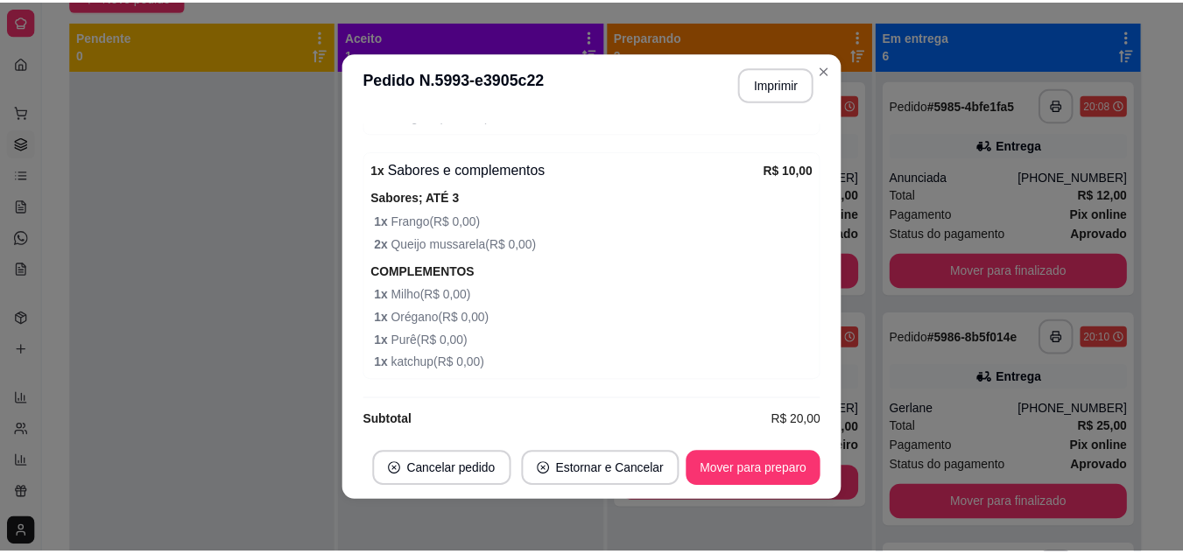
scroll to position [765, 0]
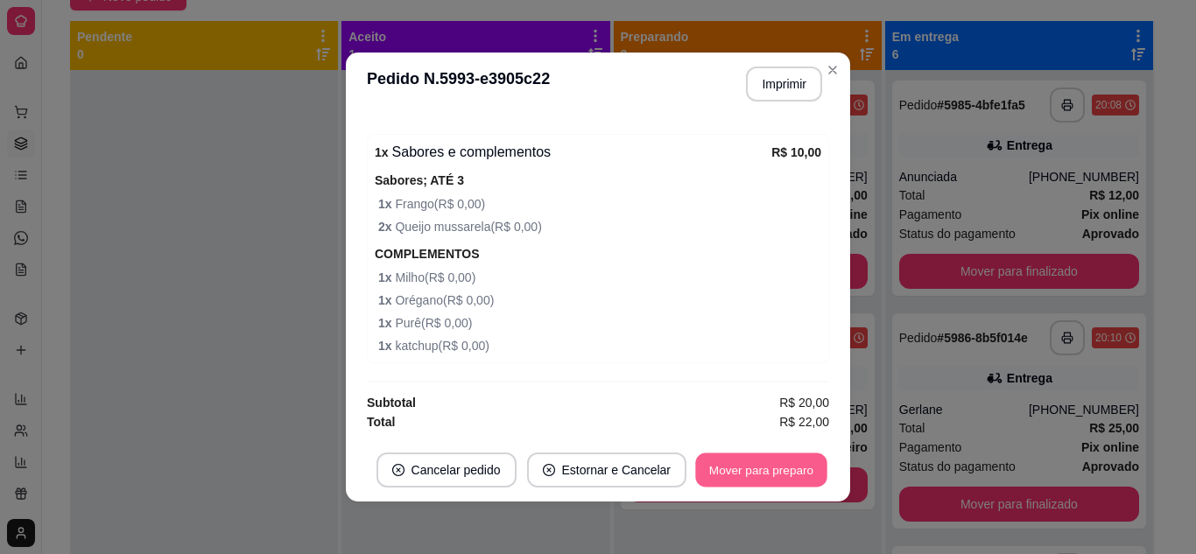
click at [795, 475] on button "Mover para preparo" at bounding box center [760, 471] width 131 height 34
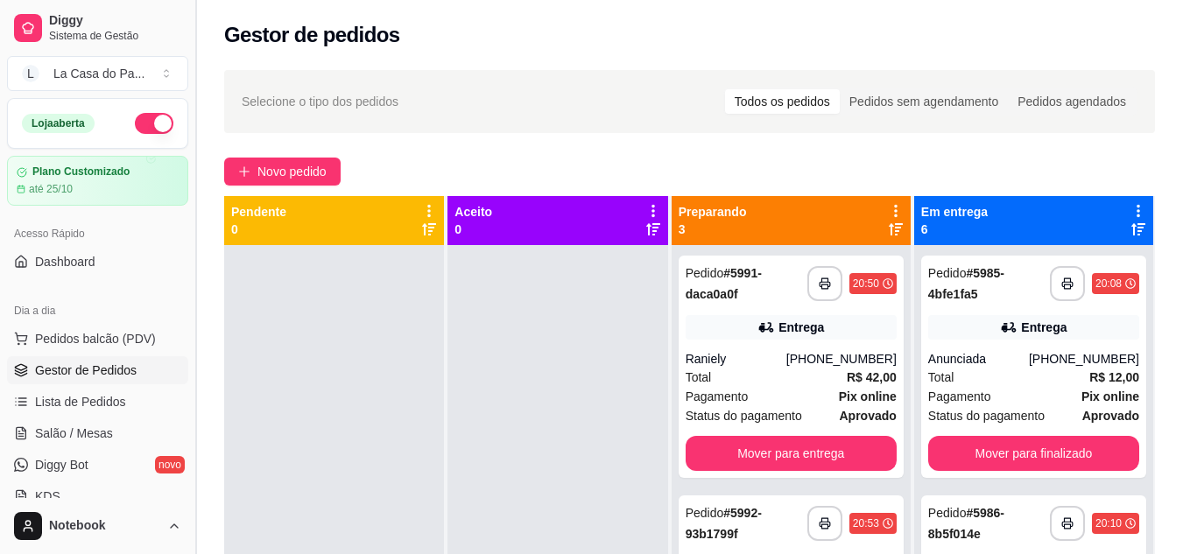
click at [193, 39] on button "Toggle Sidebar" at bounding box center [195, 277] width 14 height 554
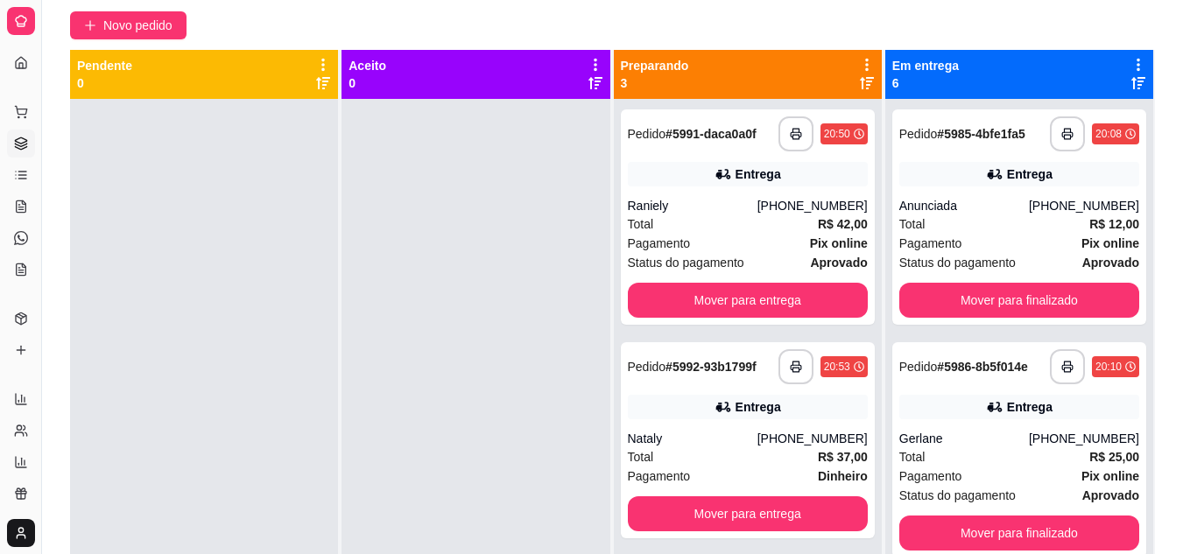
scroll to position [175, 0]
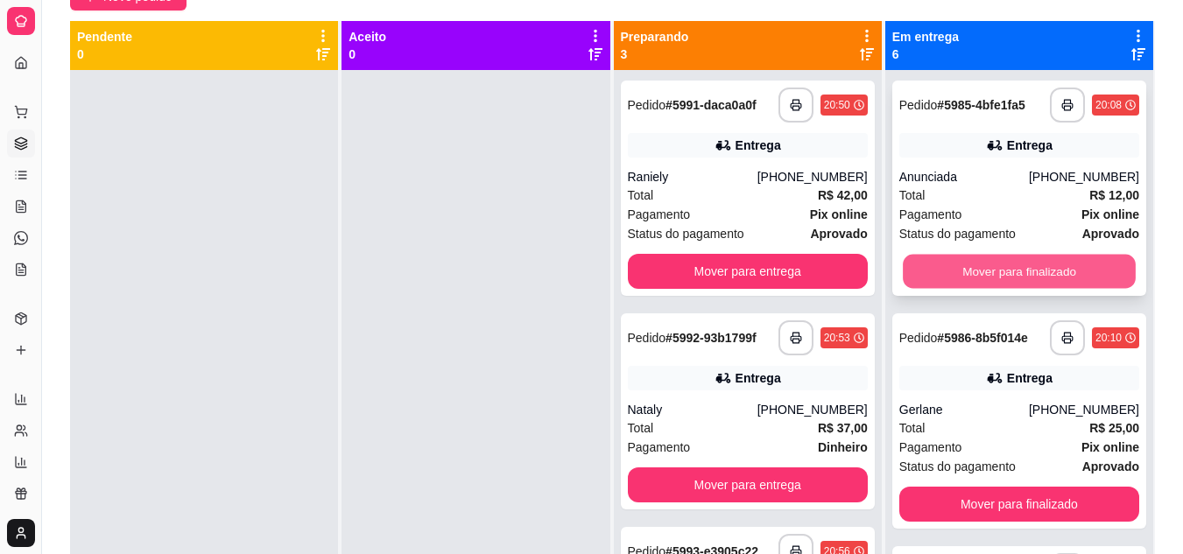
click at [995, 264] on button "Mover para finalizado" at bounding box center [1019, 272] width 233 height 34
click at [983, 272] on button "Mover para finalizado" at bounding box center [1019, 272] width 233 height 34
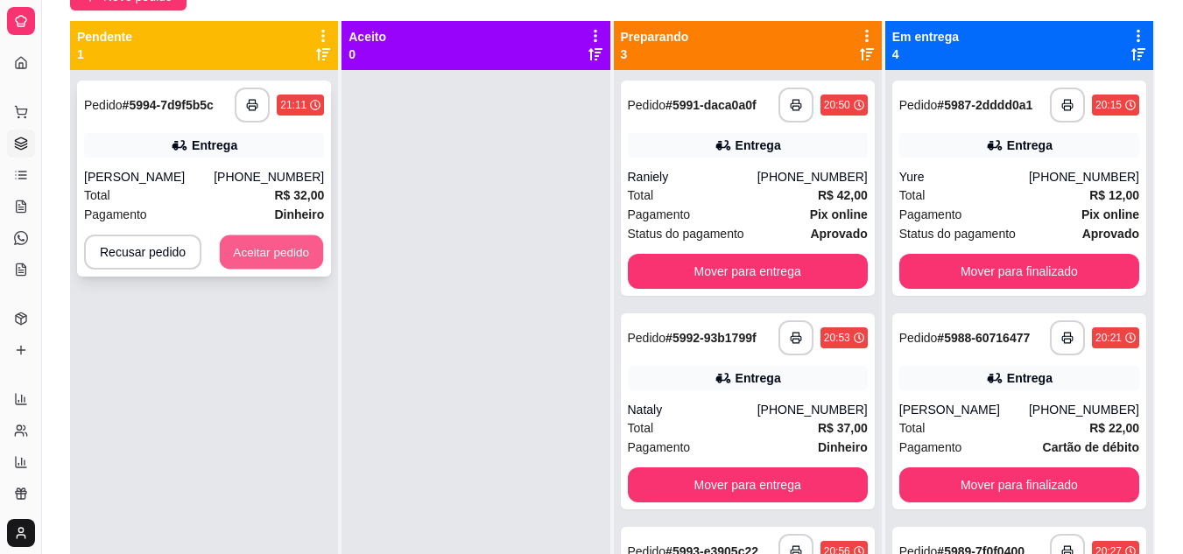
click at [222, 248] on button "Aceitar pedido" at bounding box center [271, 253] width 103 height 34
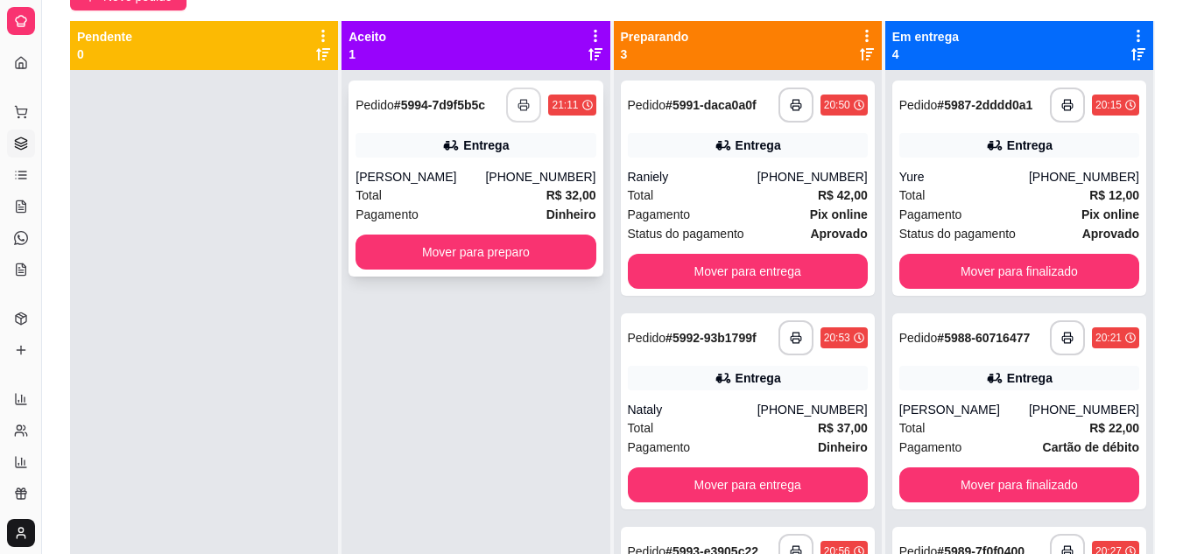
click at [519, 95] on button "button" at bounding box center [523, 105] width 35 height 35
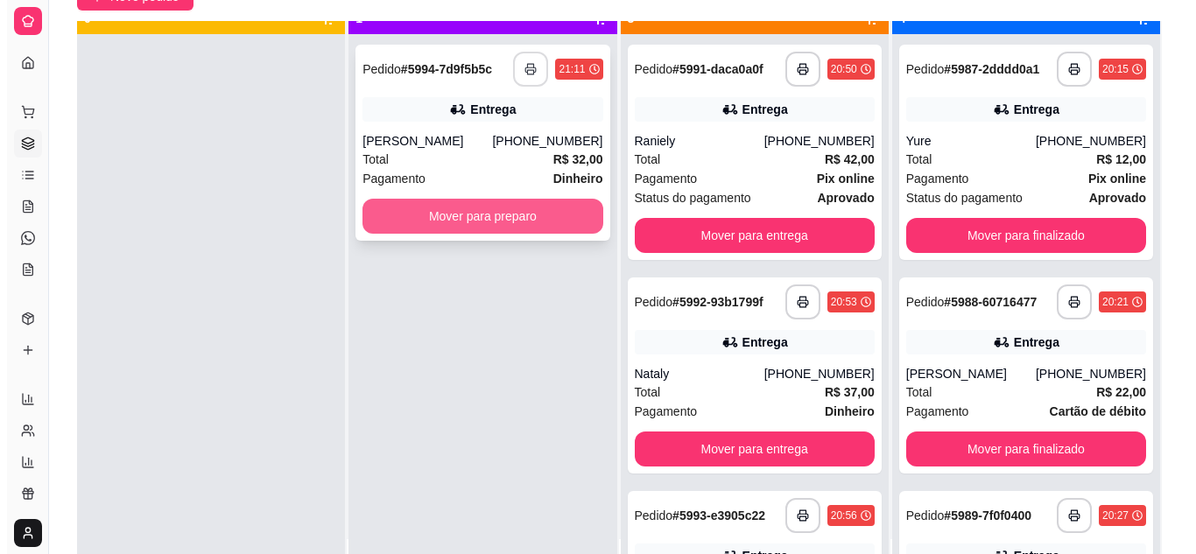
scroll to position [49, 0]
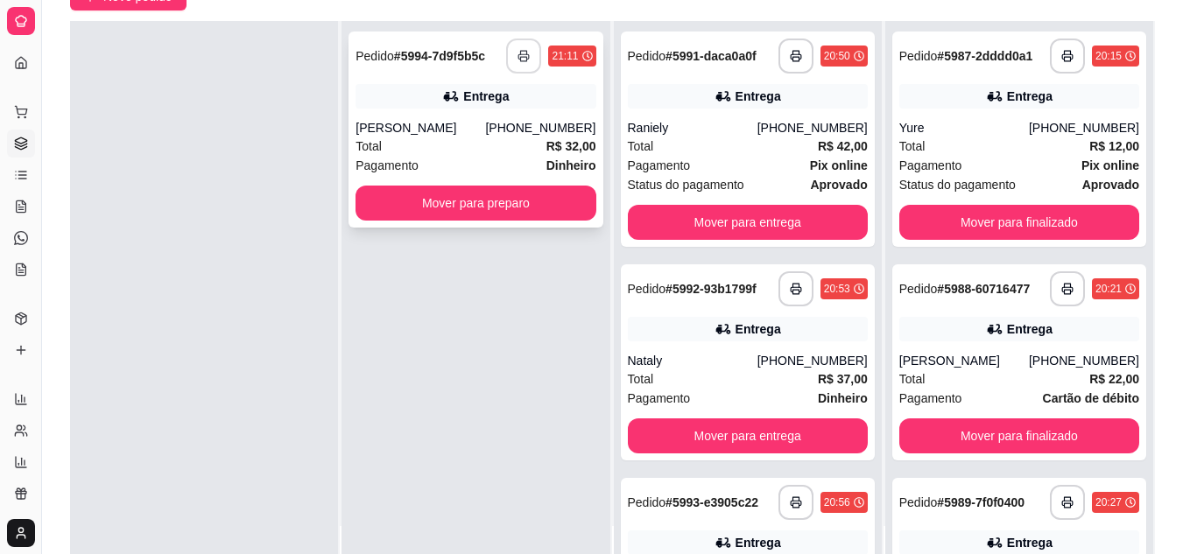
click at [457, 127] on div "Valéria Xavier" at bounding box center [420, 128] width 130 height 18
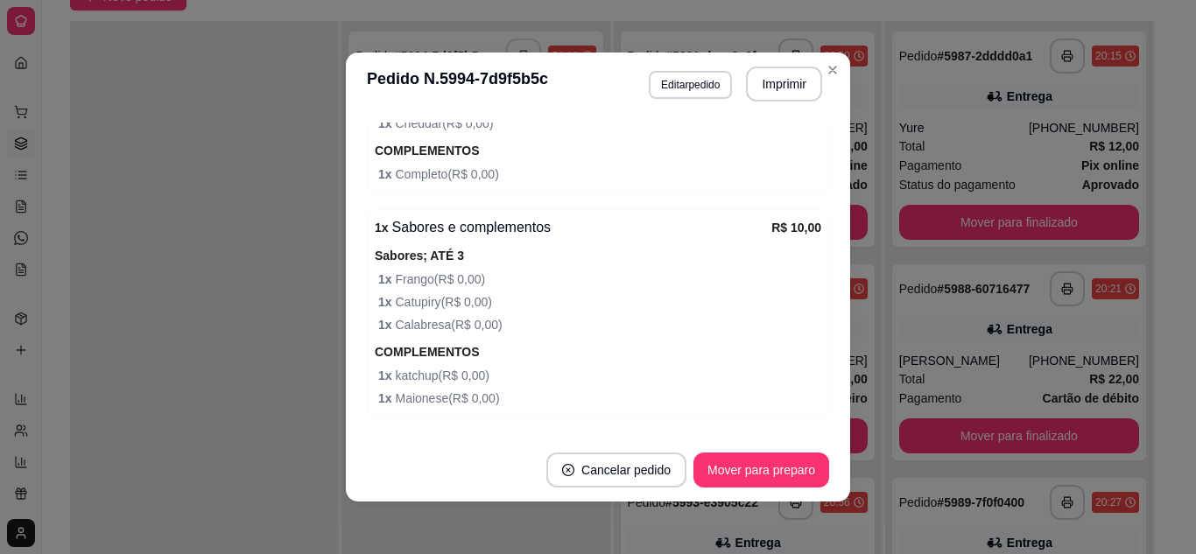
scroll to position [944, 0]
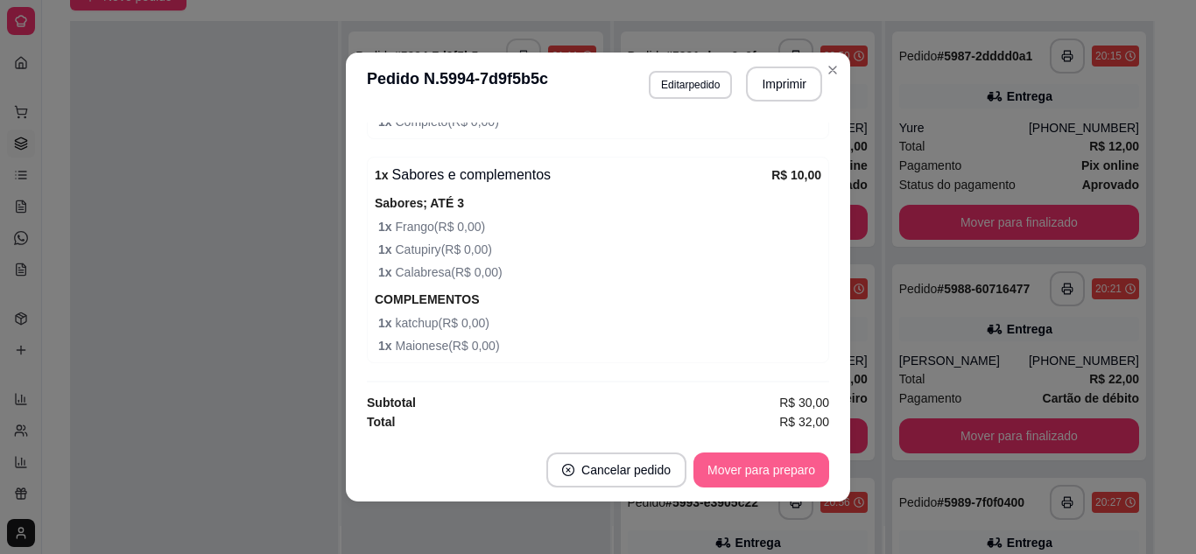
click at [725, 474] on button "Mover para preparo" at bounding box center [761, 470] width 136 height 35
click at [754, 88] on button "Imprimir" at bounding box center [784, 84] width 76 height 35
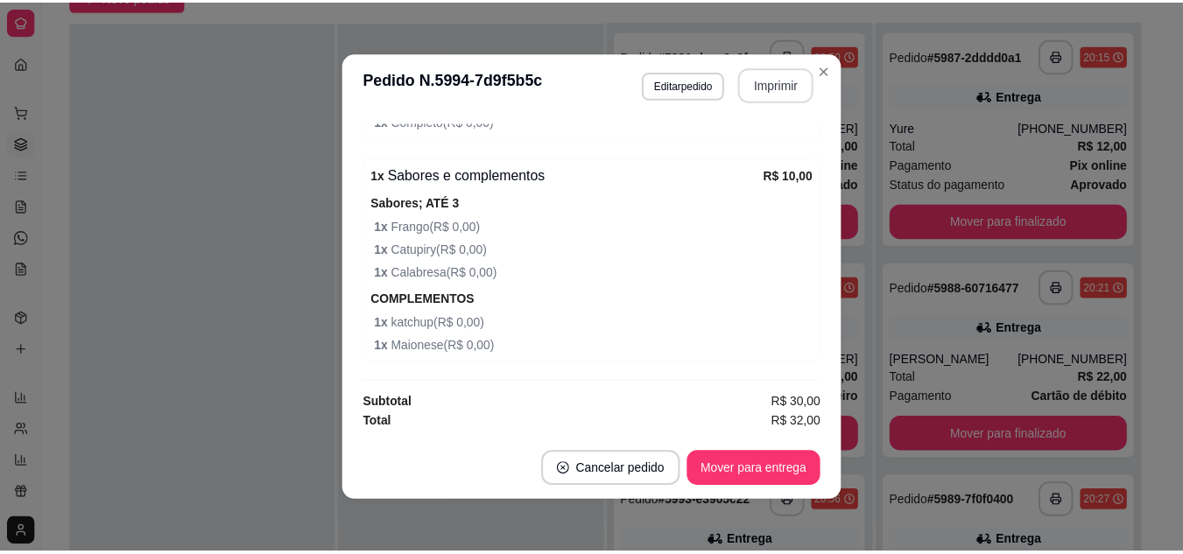
scroll to position [0, 0]
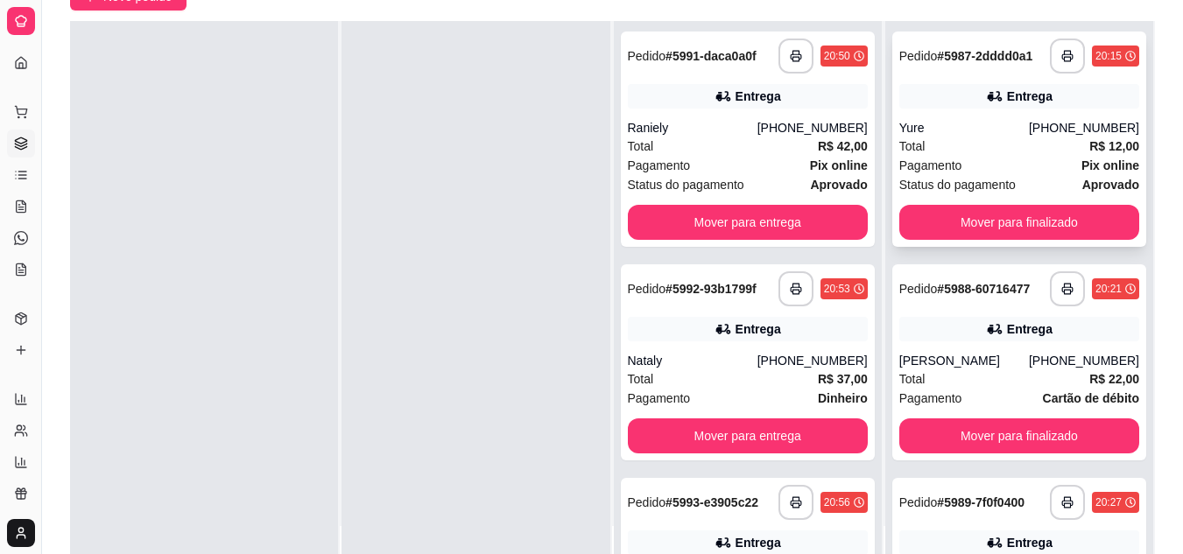
click at [1007, 103] on div "Entrega" at bounding box center [1030, 97] width 46 height 18
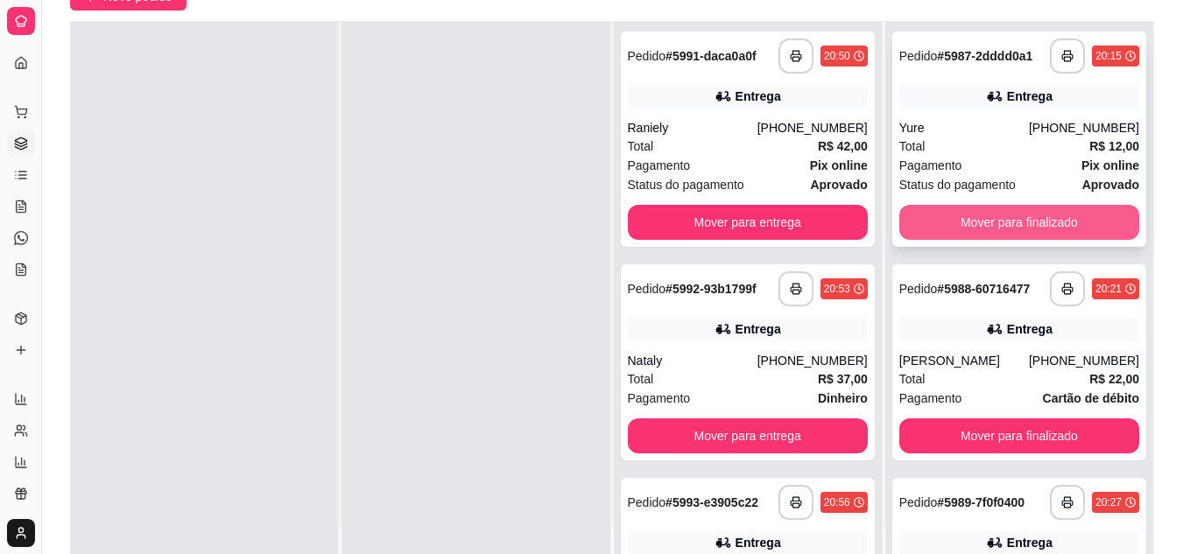
click at [1008, 221] on button "Mover para finalizado" at bounding box center [1019, 222] width 240 height 35
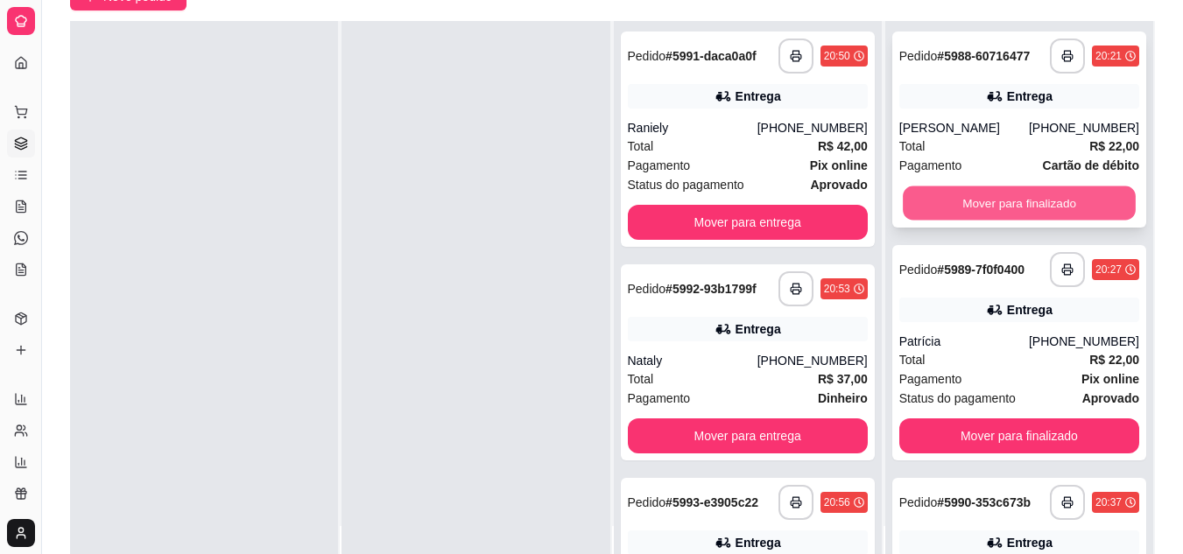
click at [1008, 201] on button "Mover para finalizado" at bounding box center [1019, 203] width 233 height 34
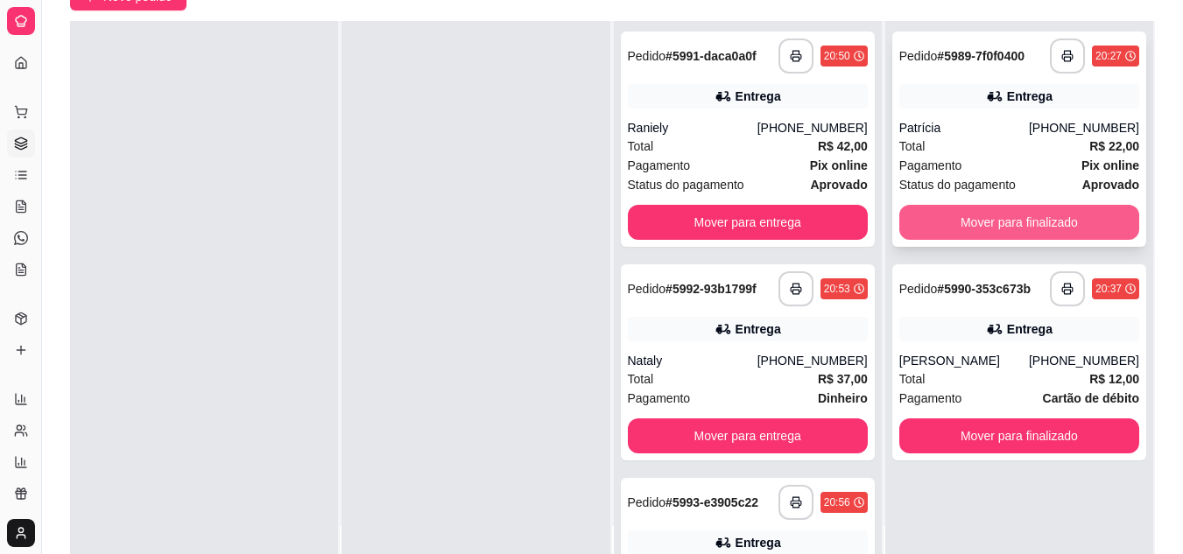
drag, startPoint x: 1008, startPoint y: 201, endPoint x: 1024, endPoint y: 224, distance: 28.2
click at [1024, 224] on div "**********" at bounding box center [1019, 139] width 254 height 215
click at [1033, 229] on div "**********" at bounding box center [1019, 139] width 254 height 215
click at [1022, 222] on button "Mover para finalizado" at bounding box center [1019, 223] width 233 height 34
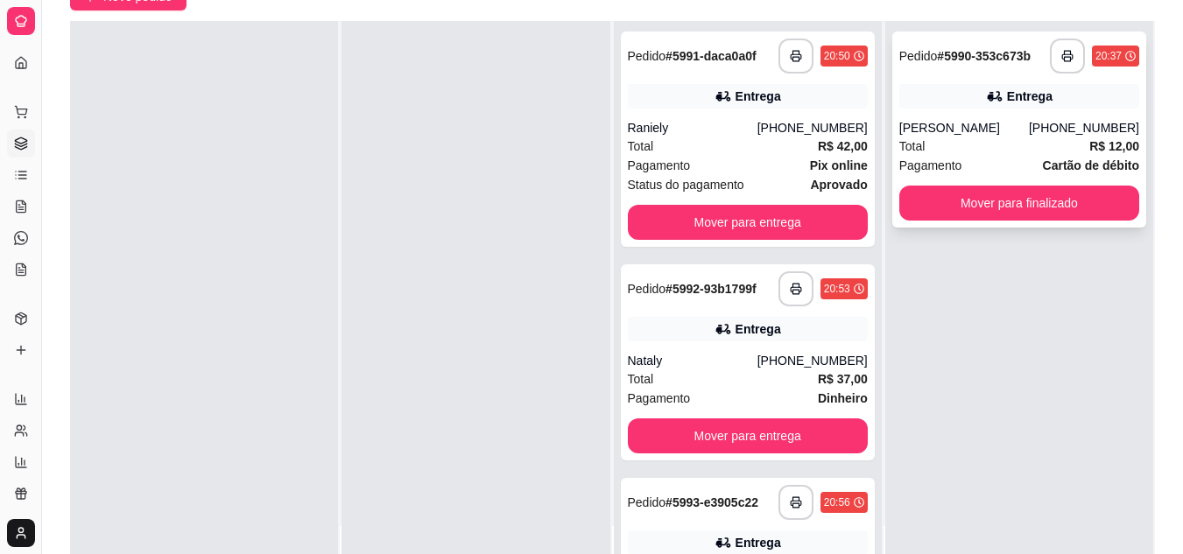
click at [1009, 150] on div "Total R$ 12,00" at bounding box center [1019, 146] width 240 height 19
click at [988, 199] on button "Mover para finalizado" at bounding box center [1019, 203] width 240 height 35
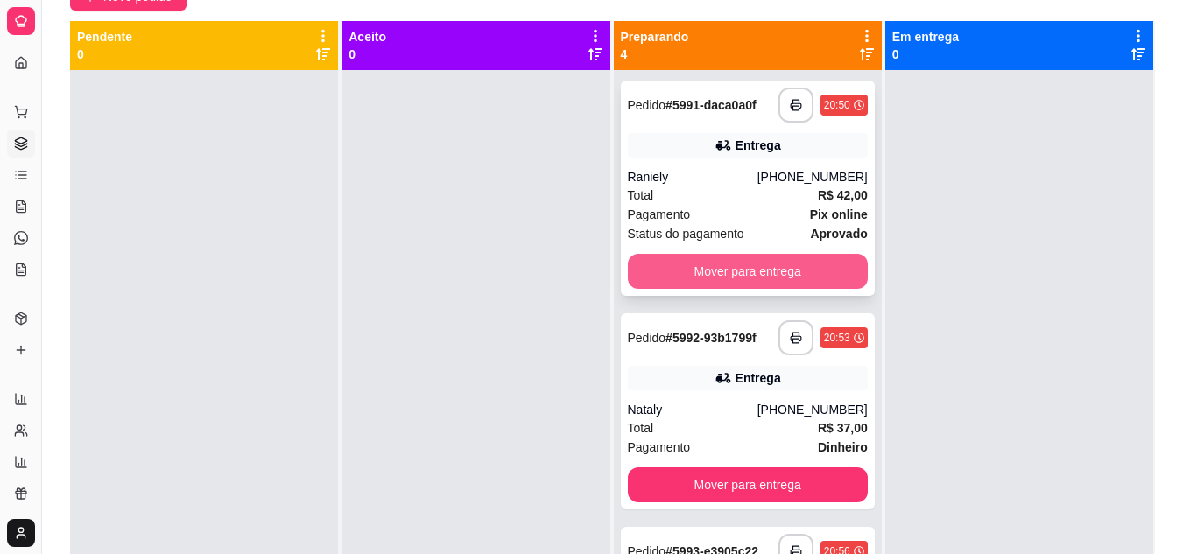
click at [660, 266] on button "Mover para entrega" at bounding box center [748, 271] width 240 height 35
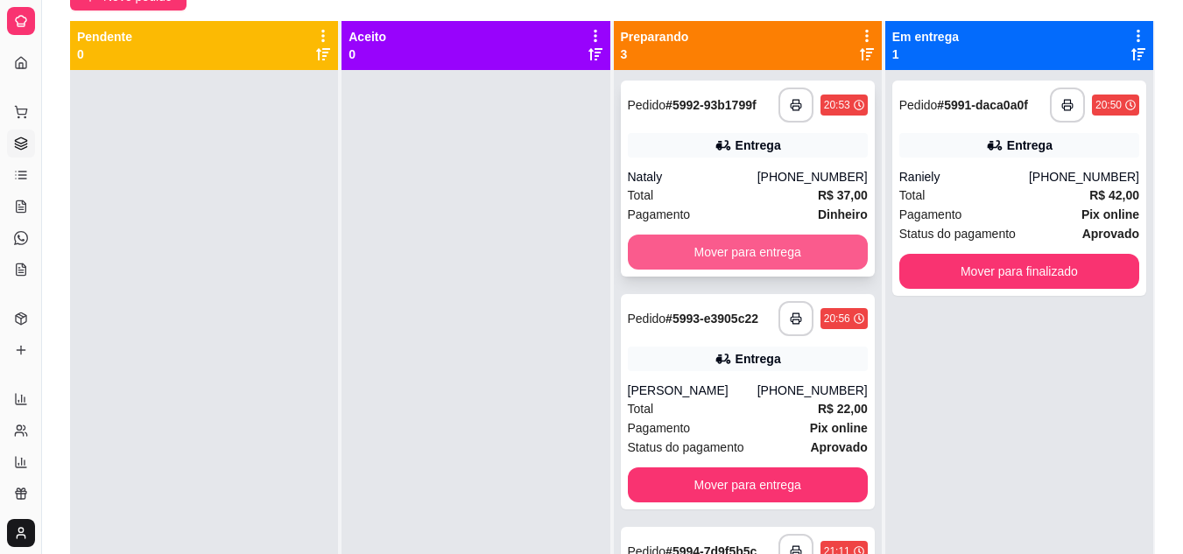
click at [760, 250] on button "Mover para entrega" at bounding box center [748, 252] width 240 height 35
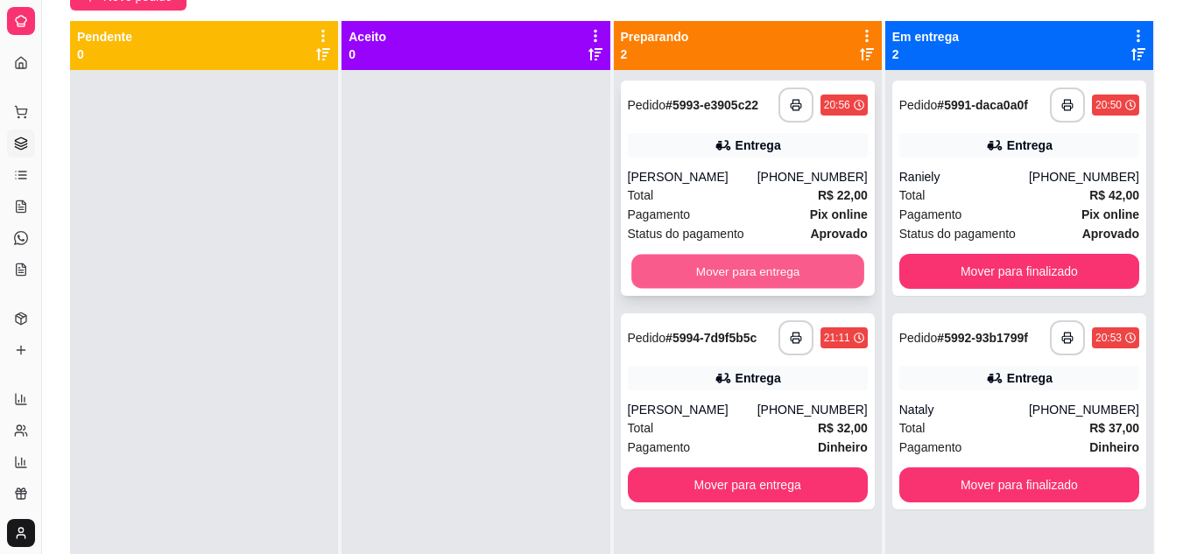
click at [745, 278] on button "Mover para entrega" at bounding box center [747, 272] width 233 height 34
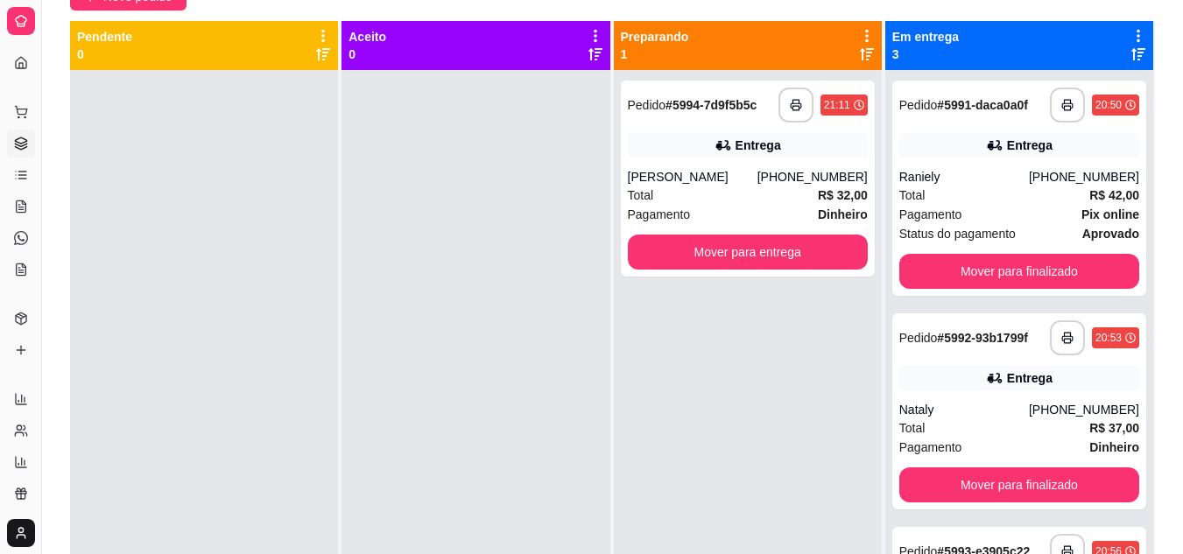
click at [809, 486] on div "**********" at bounding box center [748, 347] width 268 height 554
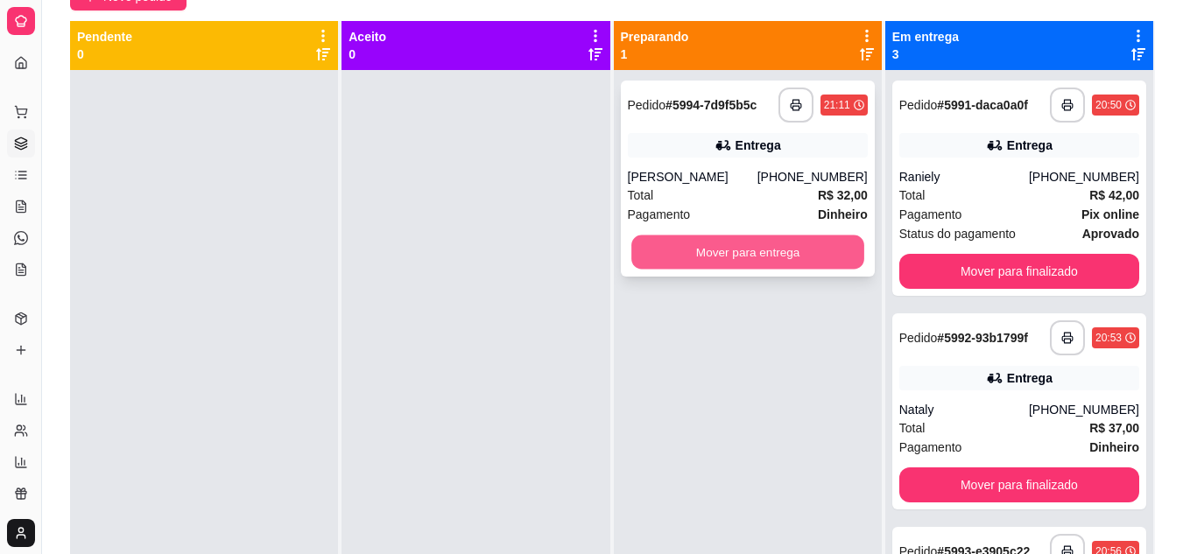
click at [678, 258] on button "Mover para entrega" at bounding box center [747, 253] width 233 height 34
click at [678, 258] on div "Mover para entrega" at bounding box center [748, 252] width 240 height 35
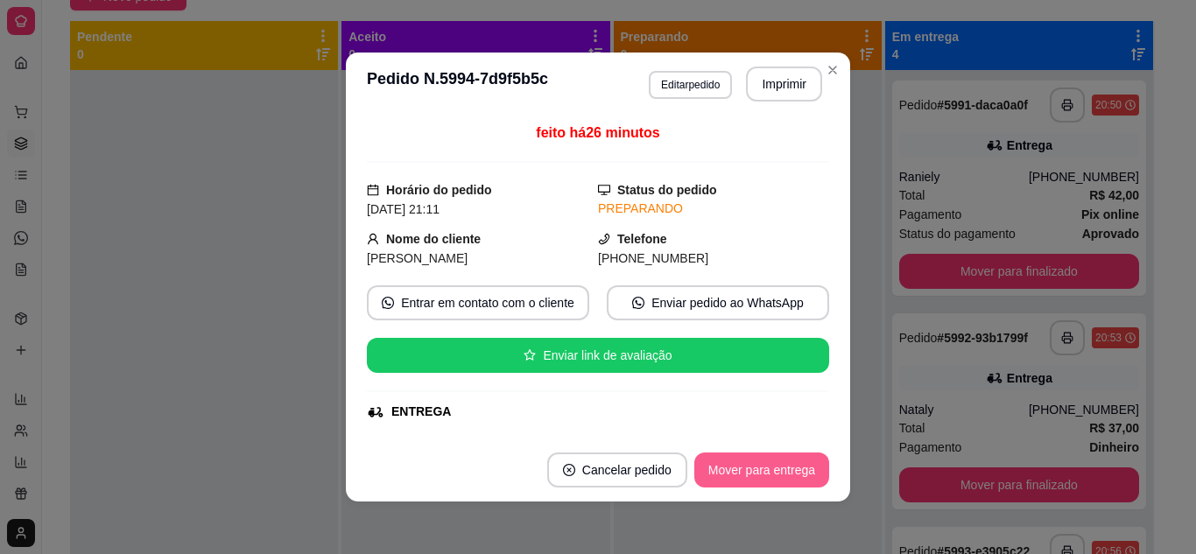
click at [767, 459] on button "Mover para entrega" at bounding box center [761, 470] width 135 height 35
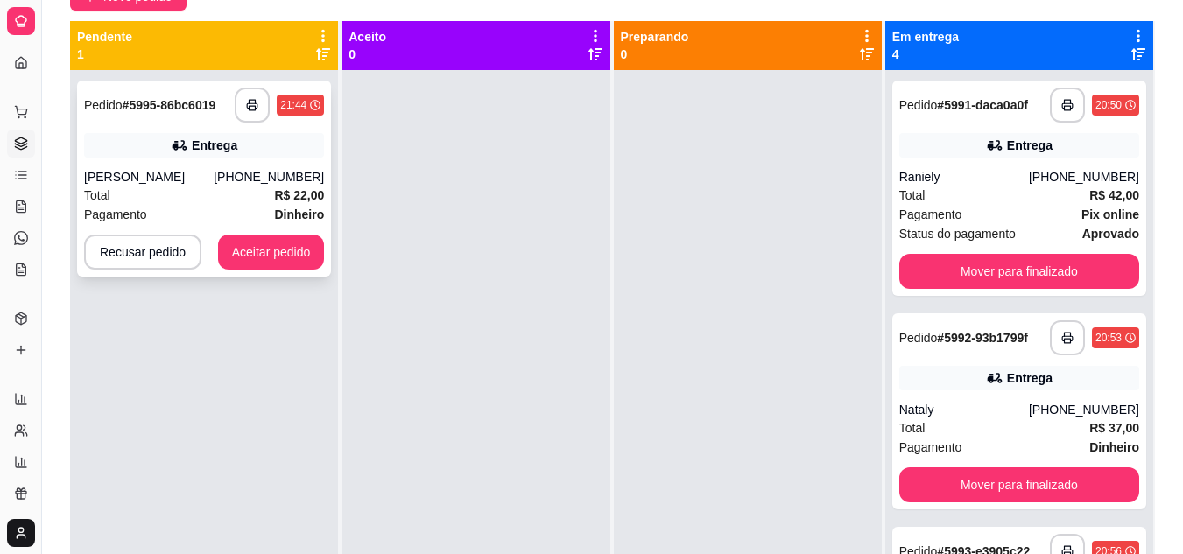
click at [154, 182] on div "João Ardson" at bounding box center [149, 177] width 130 height 18
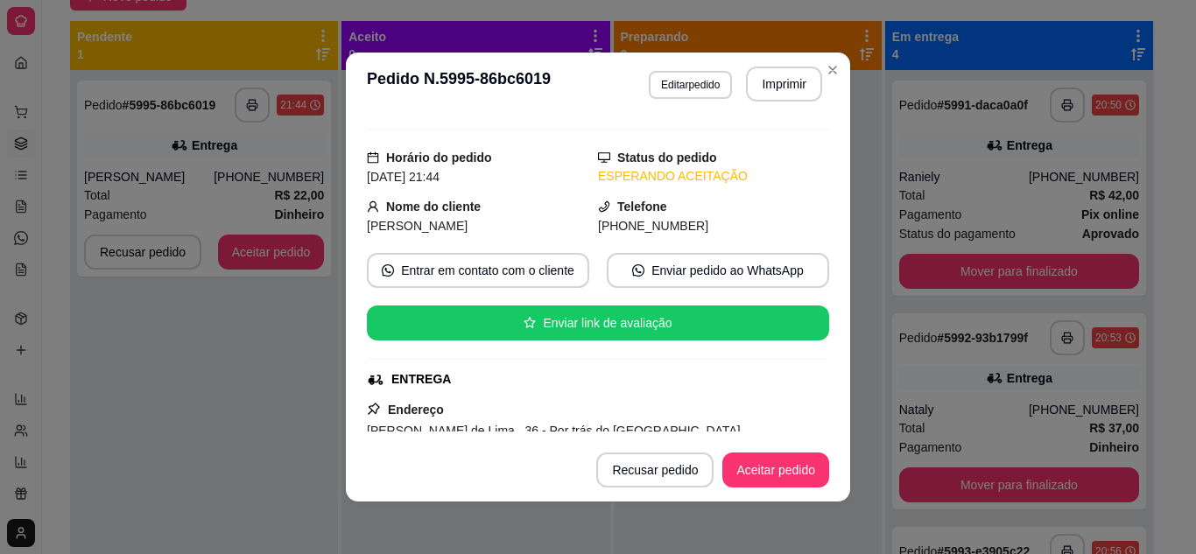
scroll to position [175, 0]
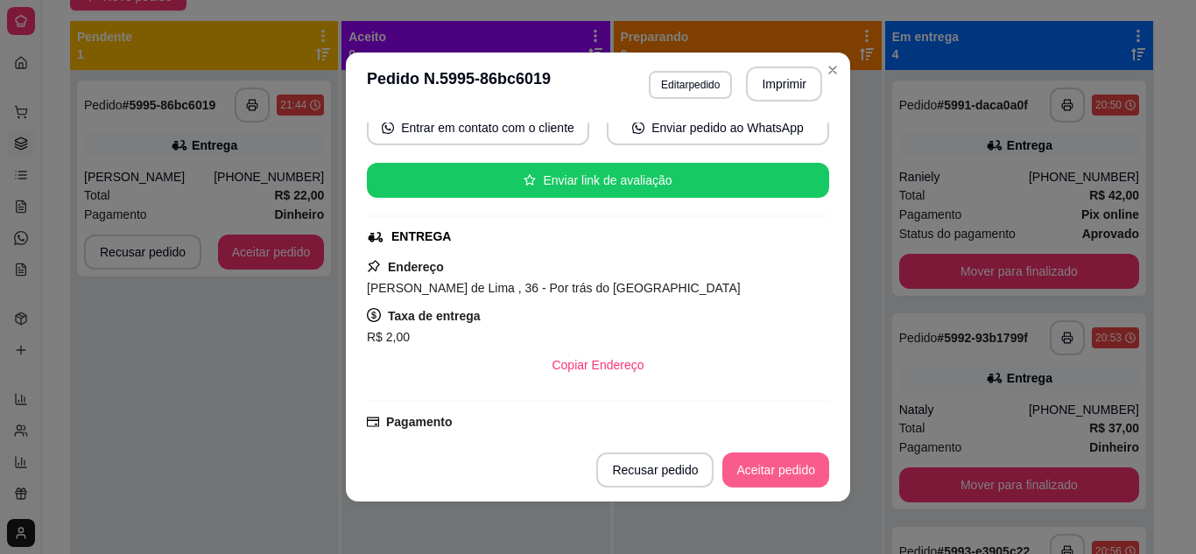
click at [733, 463] on button "Aceitar pedido" at bounding box center [775, 470] width 107 height 35
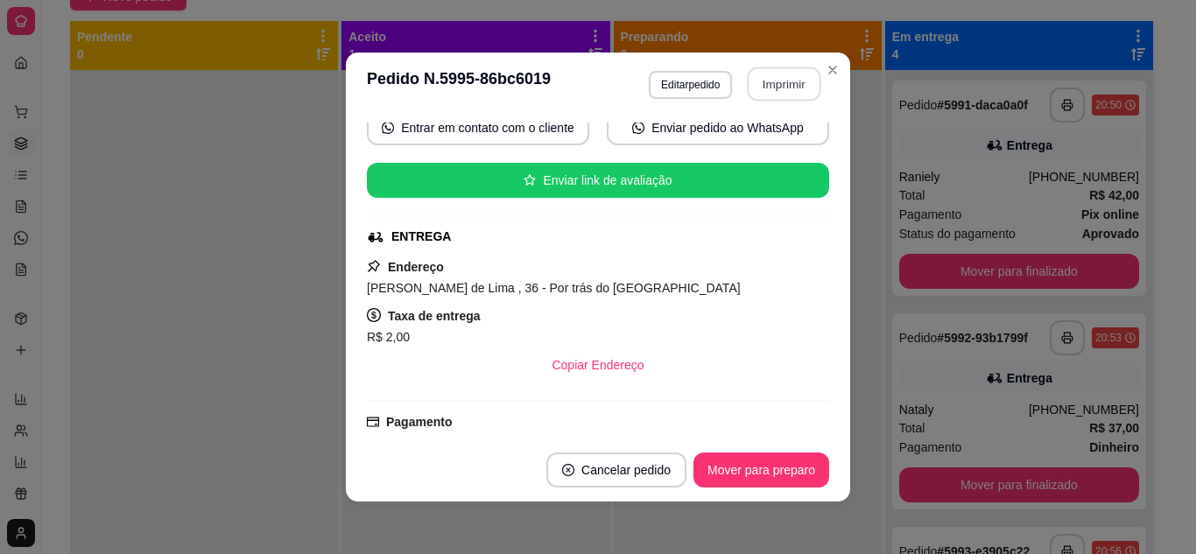
click at [775, 84] on button "Imprimir" at bounding box center [785, 84] width 74 height 34
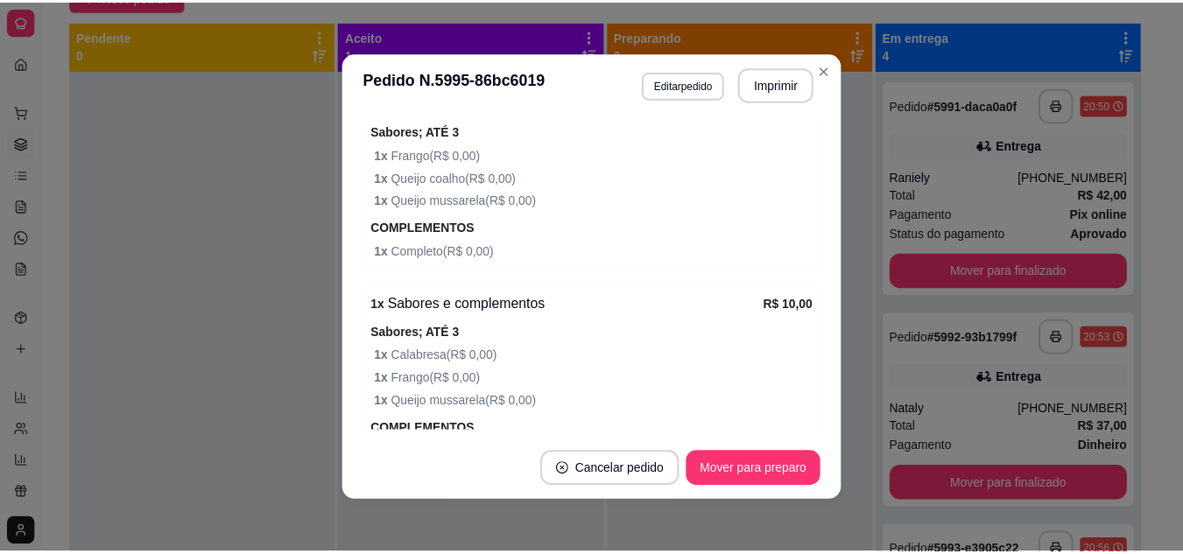
scroll to position [700, 0]
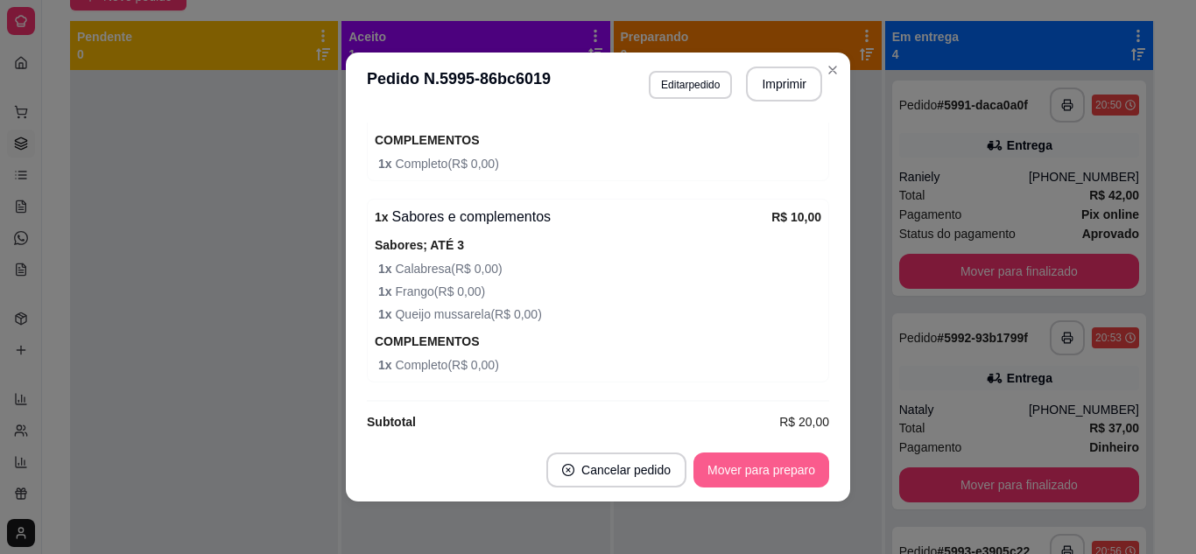
click at [770, 467] on button "Mover para preparo" at bounding box center [761, 470] width 136 height 35
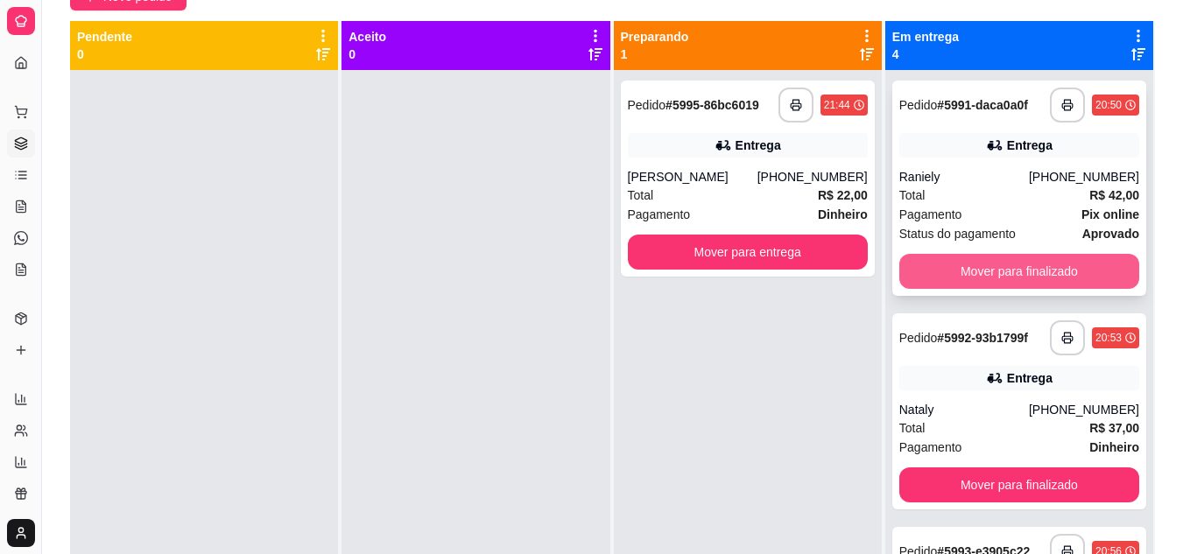
click at [1004, 273] on button "Mover para finalizado" at bounding box center [1019, 271] width 240 height 35
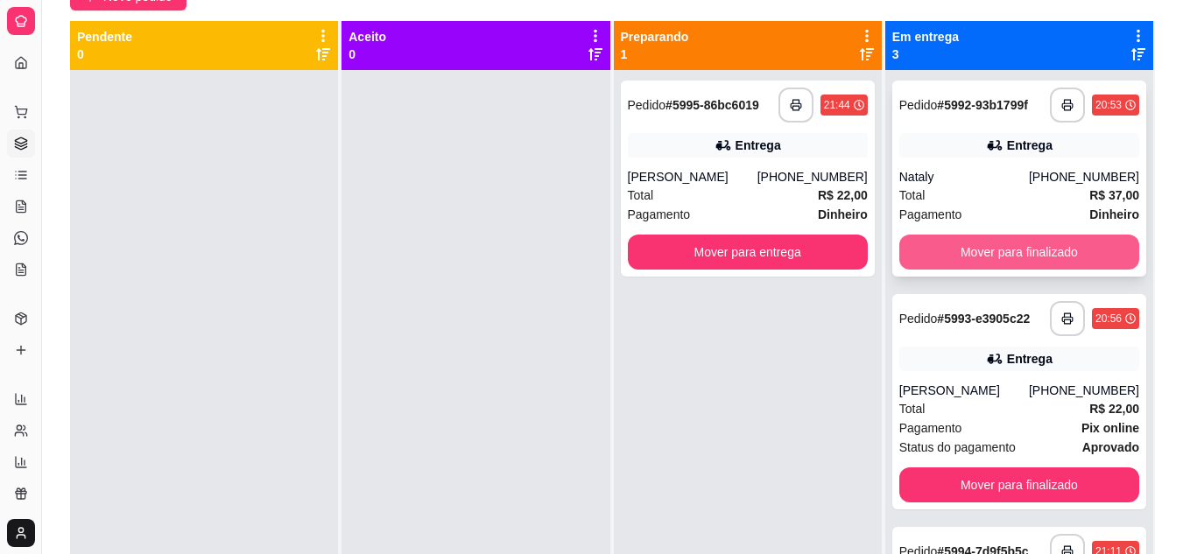
click at [995, 236] on button "Mover para finalizado" at bounding box center [1019, 252] width 240 height 35
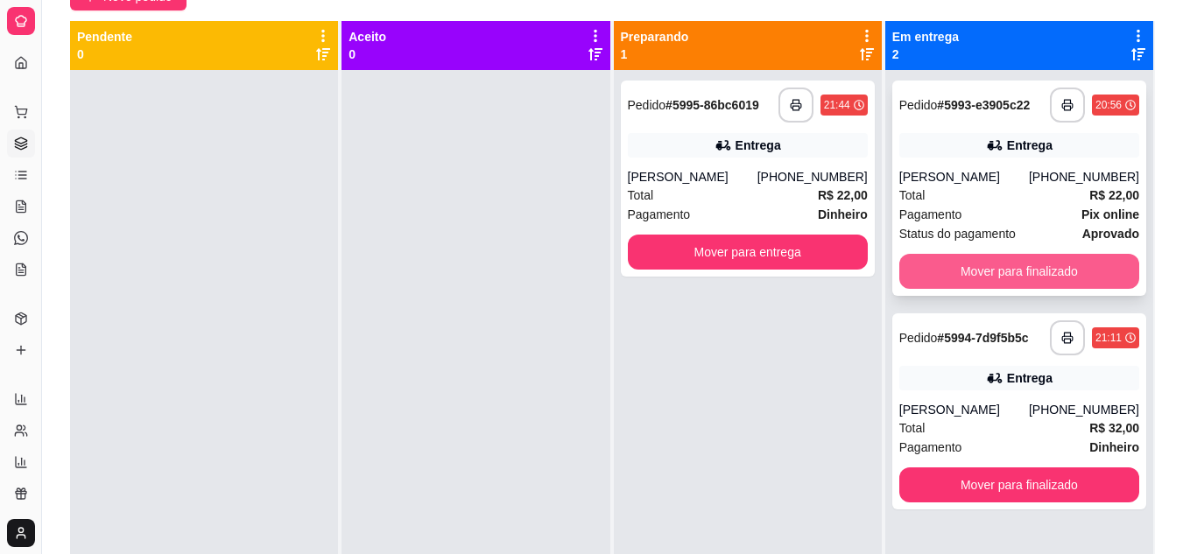
click at [989, 268] on button "Mover para finalizado" at bounding box center [1019, 271] width 240 height 35
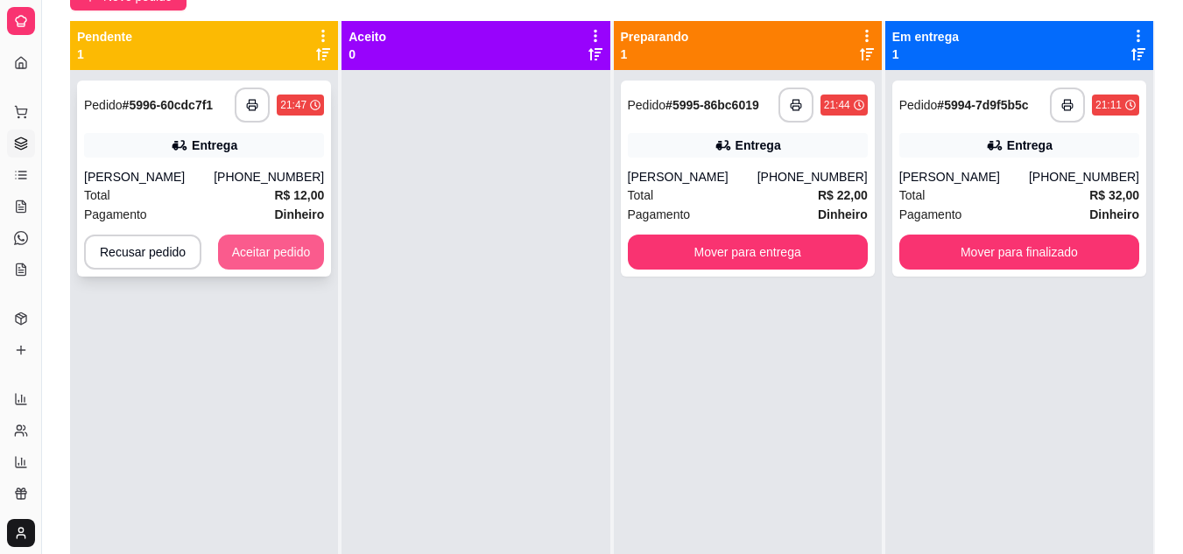
click at [250, 262] on button "Aceitar pedido" at bounding box center [271, 252] width 107 height 35
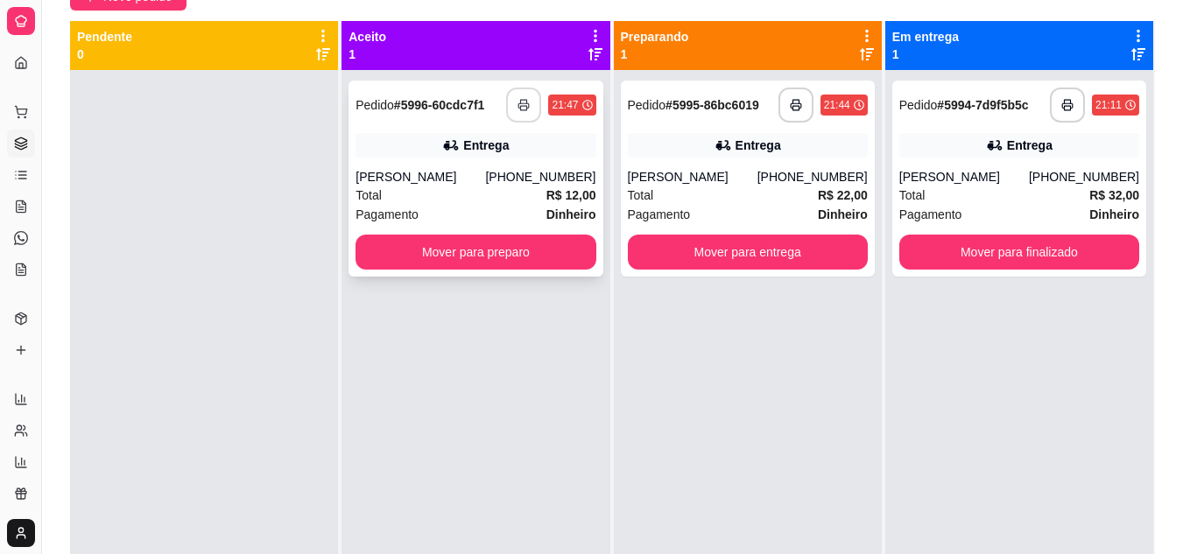
click at [531, 109] on button "button" at bounding box center [523, 105] width 35 height 35
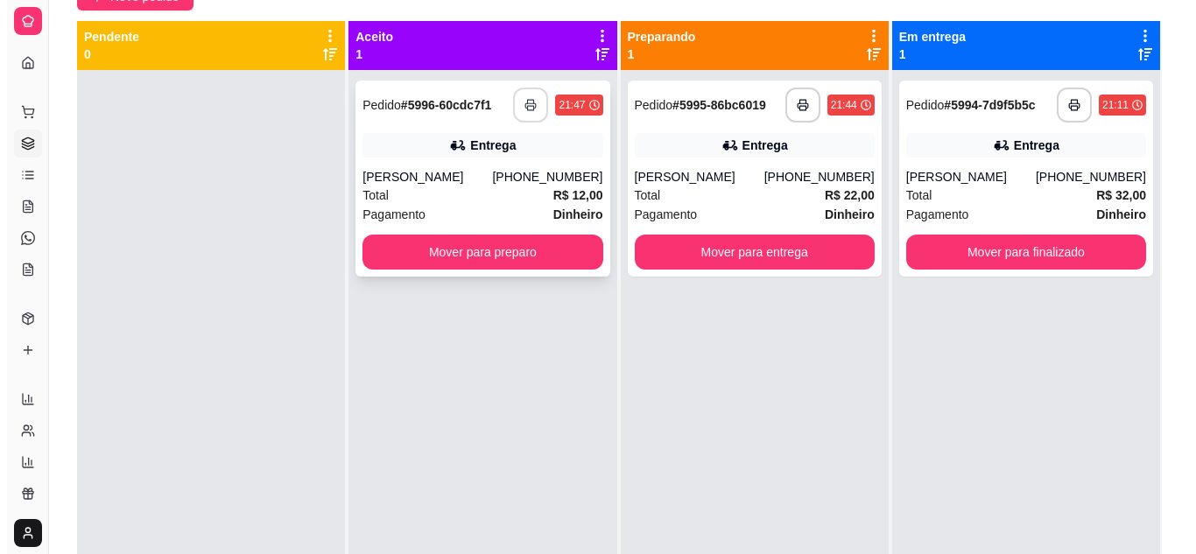
scroll to position [0, 0]
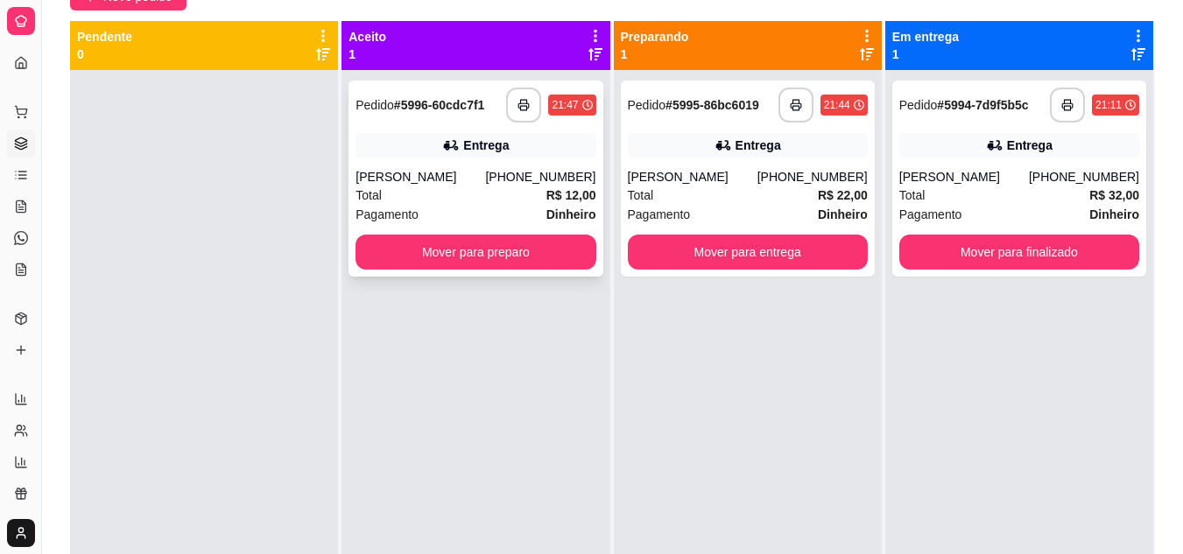
click at [480, 188] on div "Total R$ 12,00" at bounding box center [475, 195] width 240 height 19
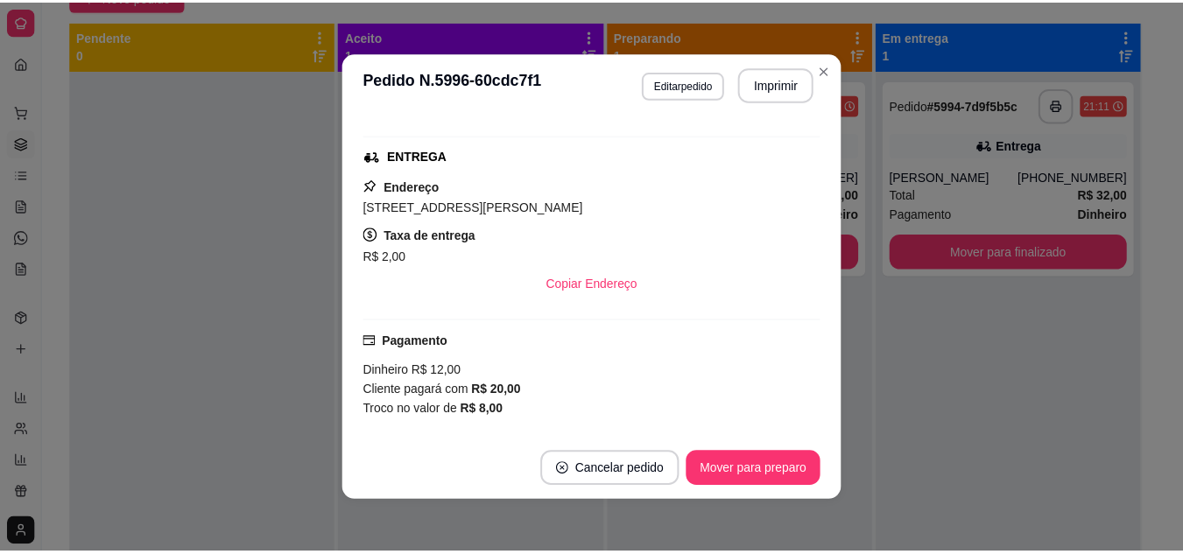
scroll to position [233, 0]
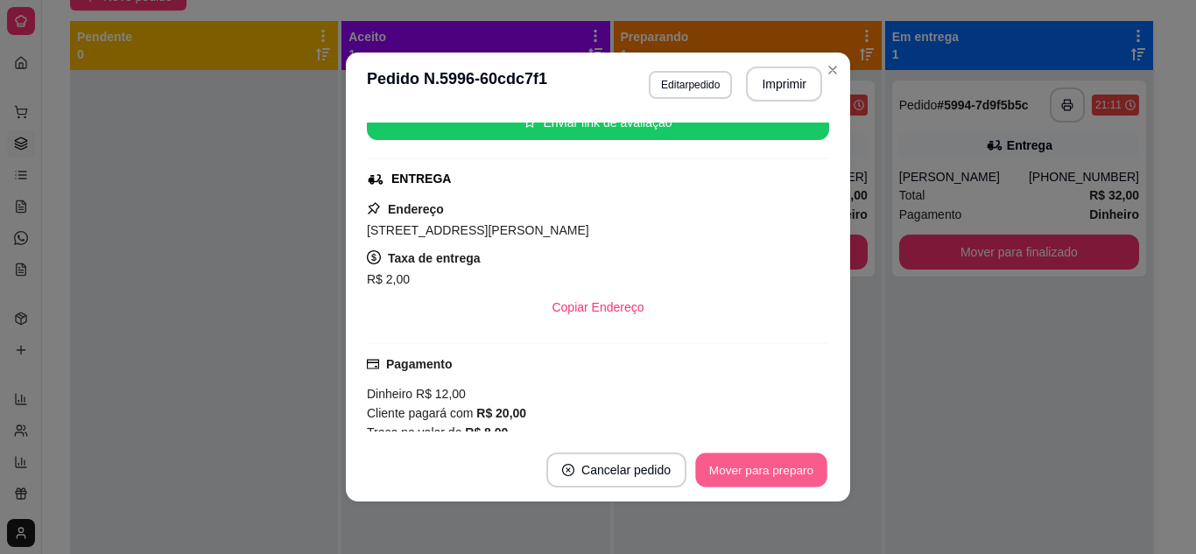
click at [737, 462] on button "Mover para preparo" at bounding box center [760, 471] width 131 height 34
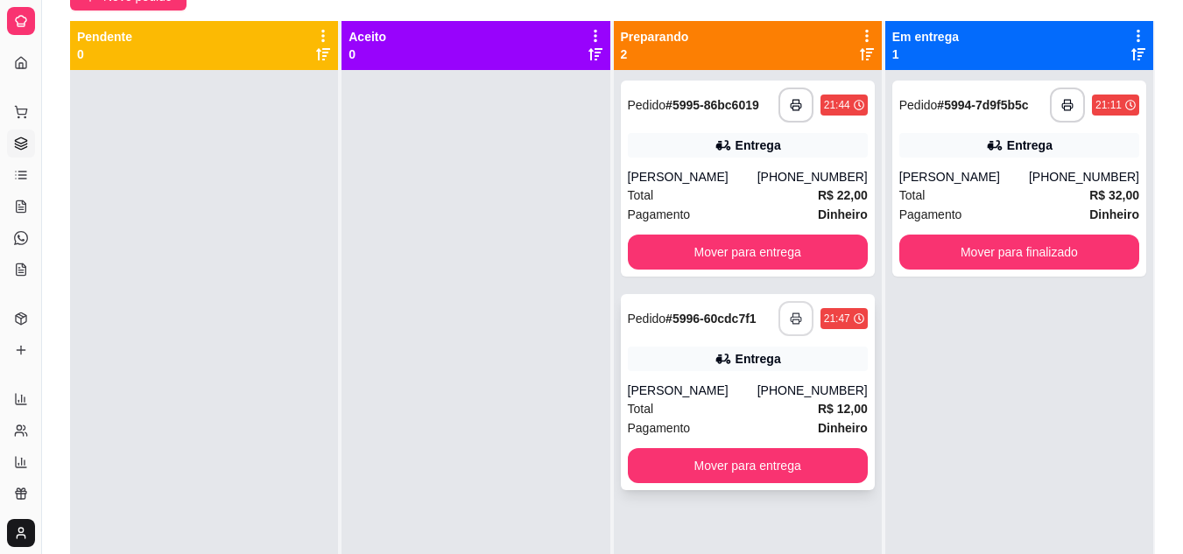
click at [793, 321] on button "button" at bounding box center [795, 318] width 35 height 35
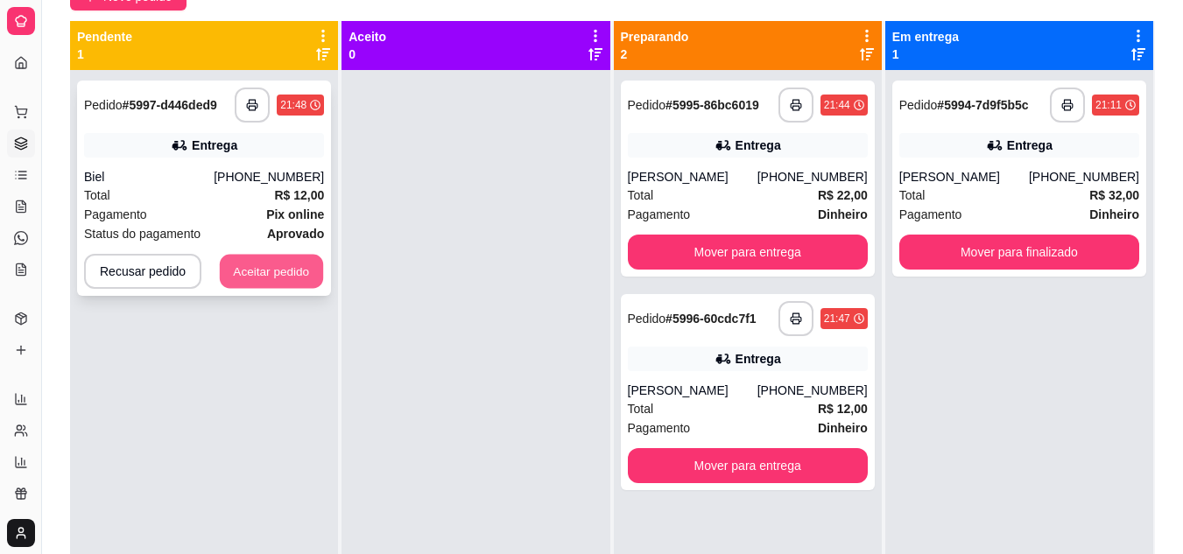
click at [275, 261] on button "Aceitar pedido" at bounding box center [271, 272] width 103 height 34
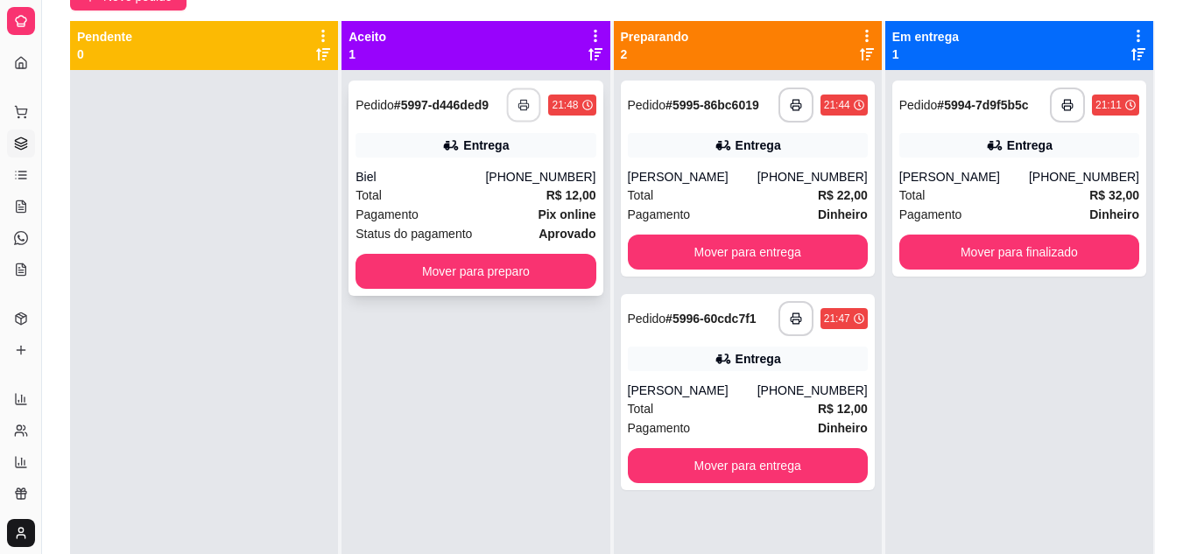
click at [508, 108] on button "button" at bounding box center [524, 105] width 34 height 34
click at [445, 189] on div "Total R$ 12,00" at bounding box center [475, 195] width 240 height 19
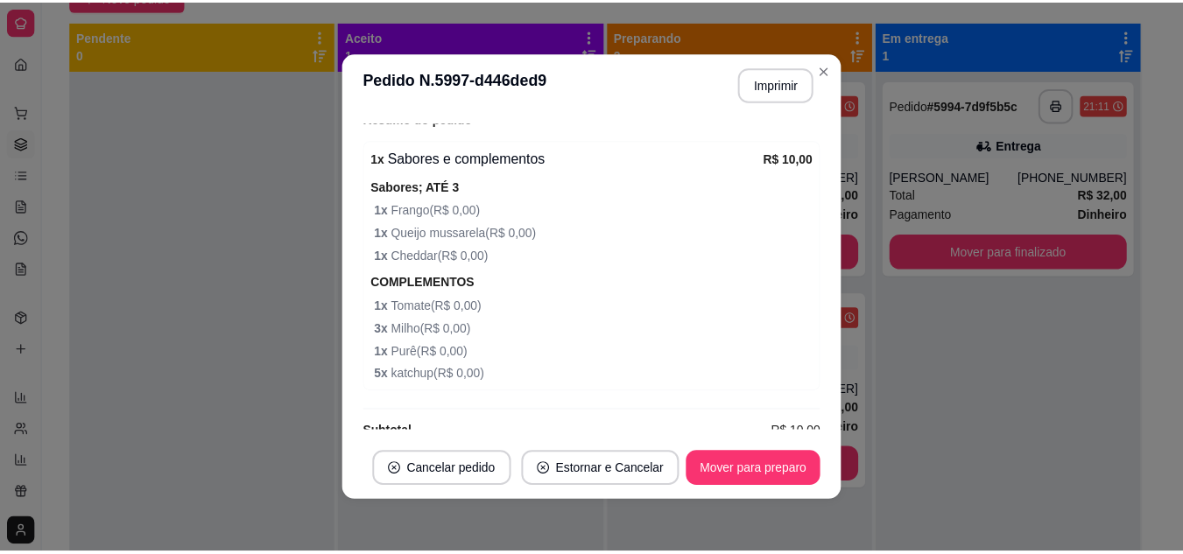
scroll to position [587, 0]
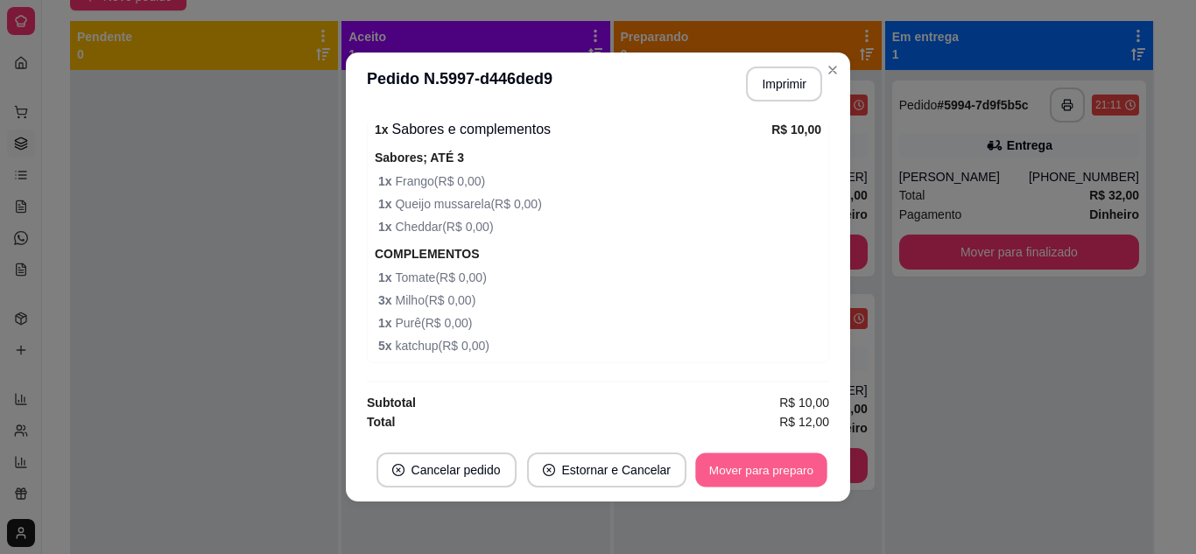
click at [742, 480] on button "Mover para preparo" at bounding box center [760, 471] width 131 height 34
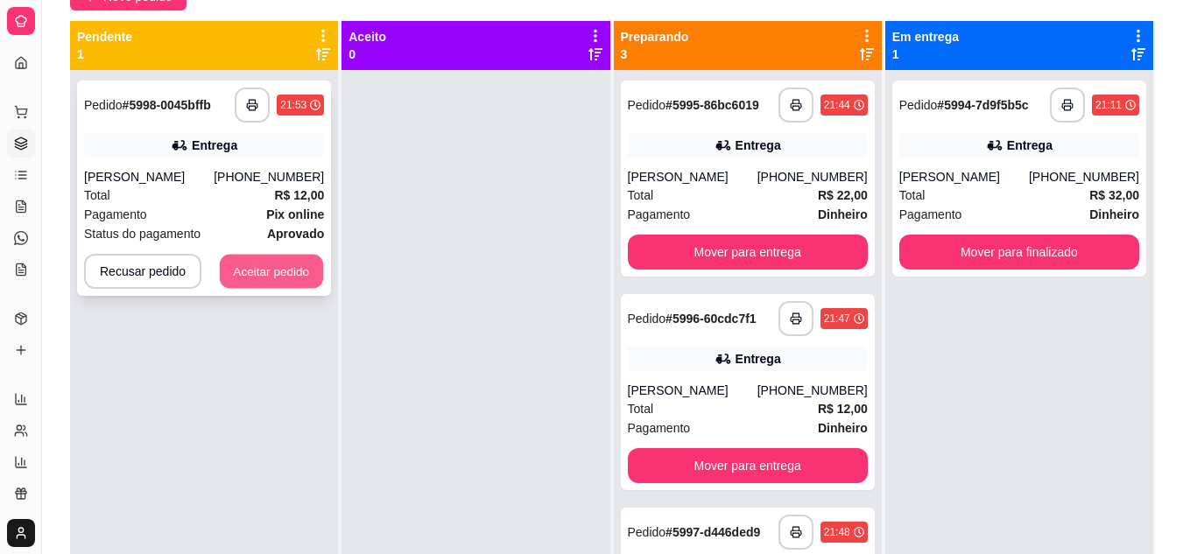
click at [266, 273] on button "Aceitar pedido" at bounding box center [271, 272] width 103 height 34
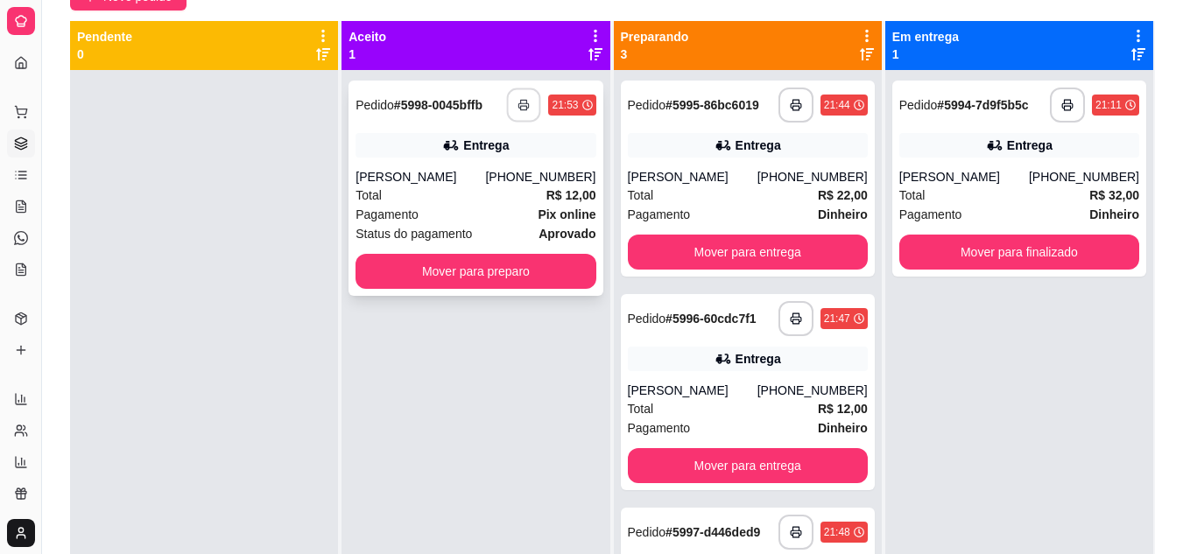
click at [524, 105] on icon "button" at bounding box center [524, 105] width 12 height 12
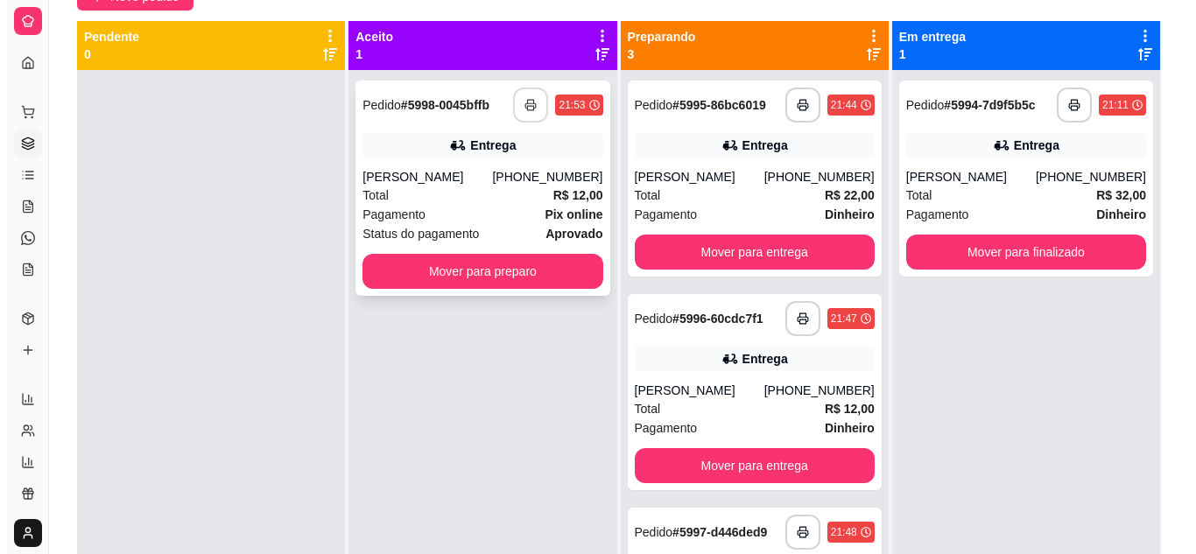
scroll to position [0, 0]
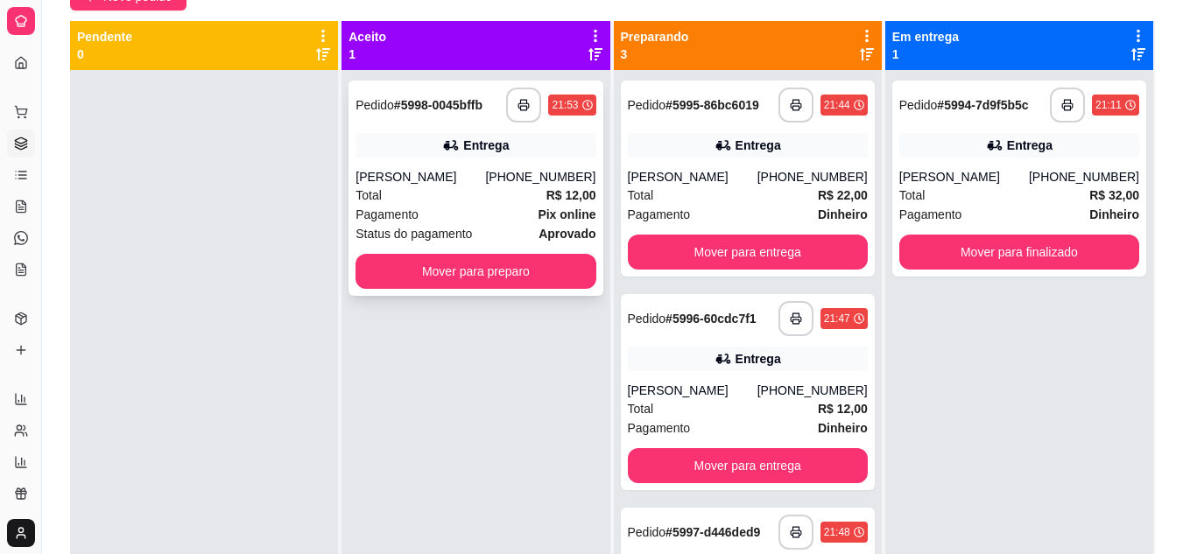
click at [511, 199] on div "Total R$ 12,00" at bounding box center [475, 195] width 240 height 19
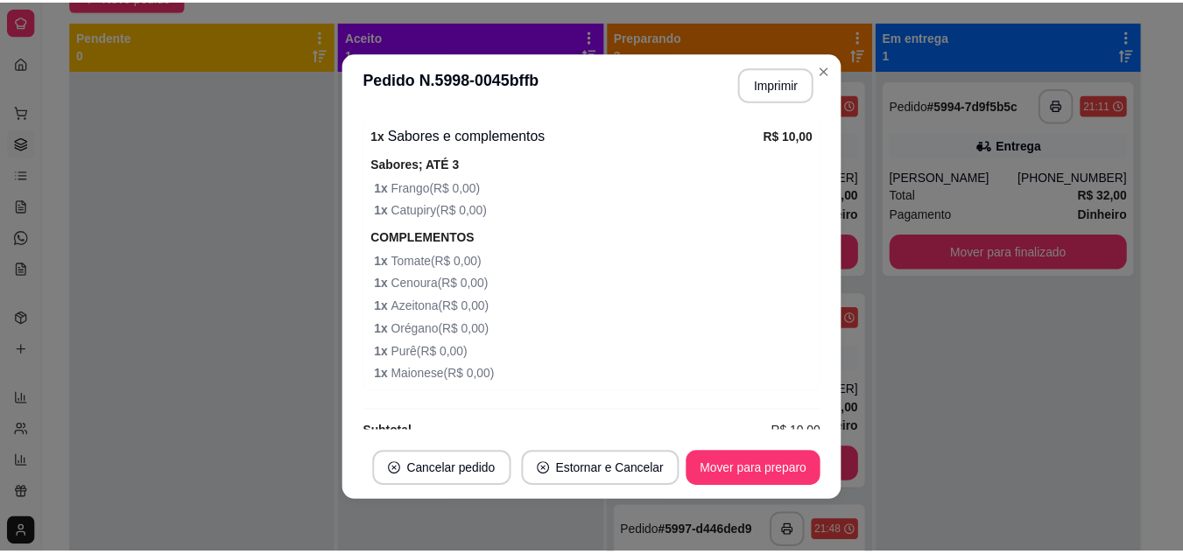
scroll to position [609, 0]
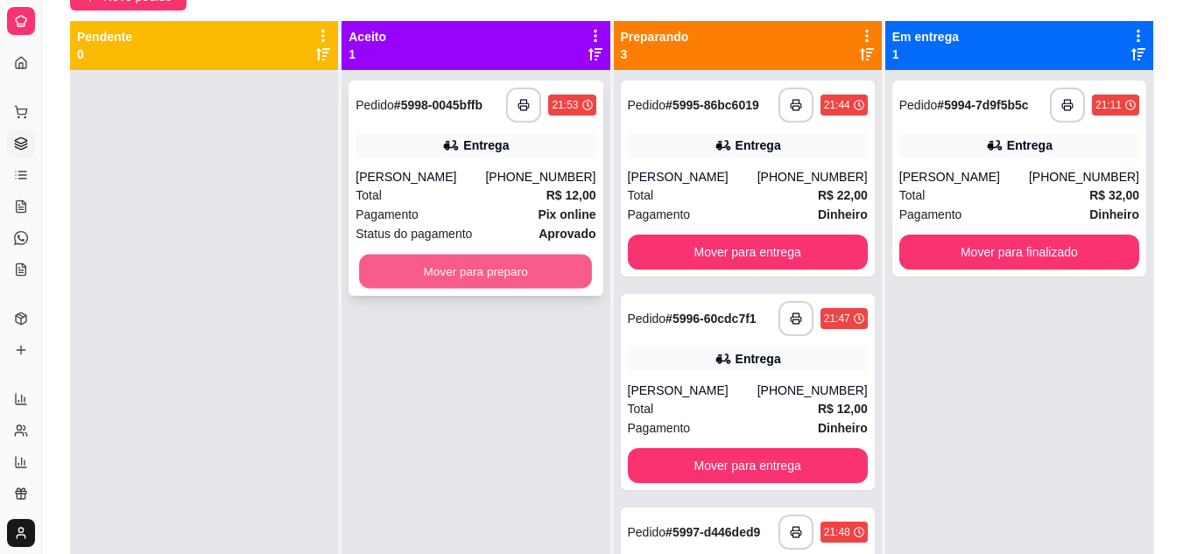
click at [423, 278] on button "Mover para preparo" at bounding box center [475, 272] width 233 height 34
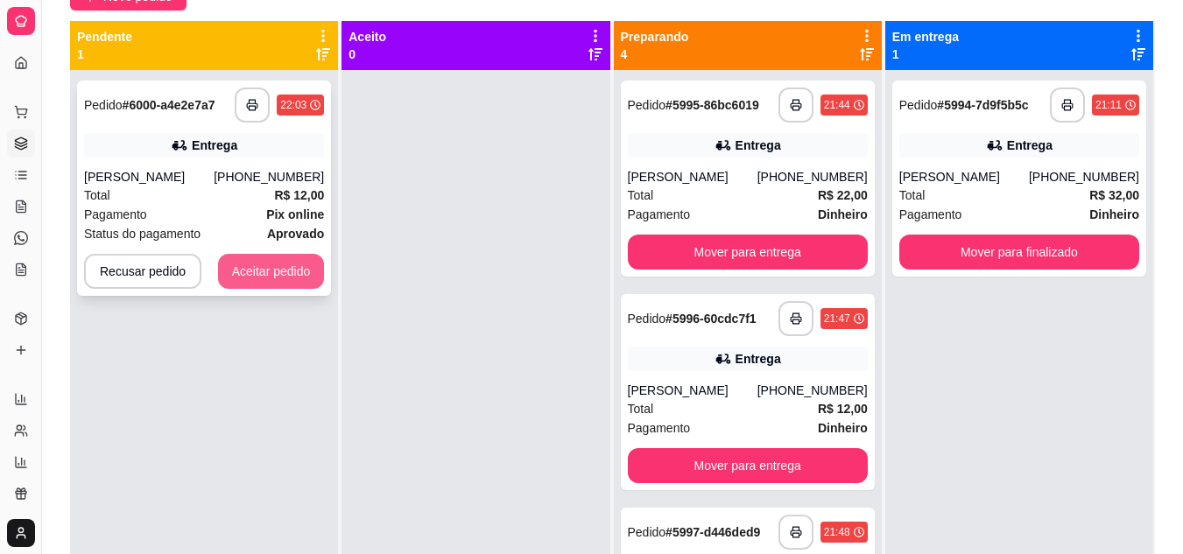
click at [283, 277] on button "Aceitar pedido" at bounding box center [271, 271] width 107 height 35
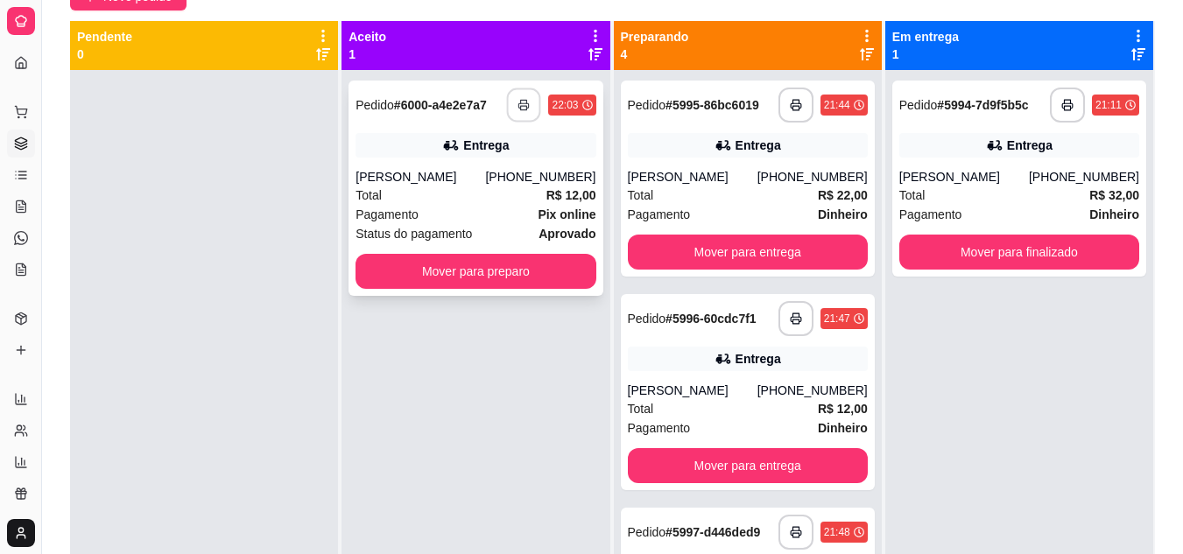
click at [524, 93] on button "button" at bounding box center [524, 105] width 34 height 34
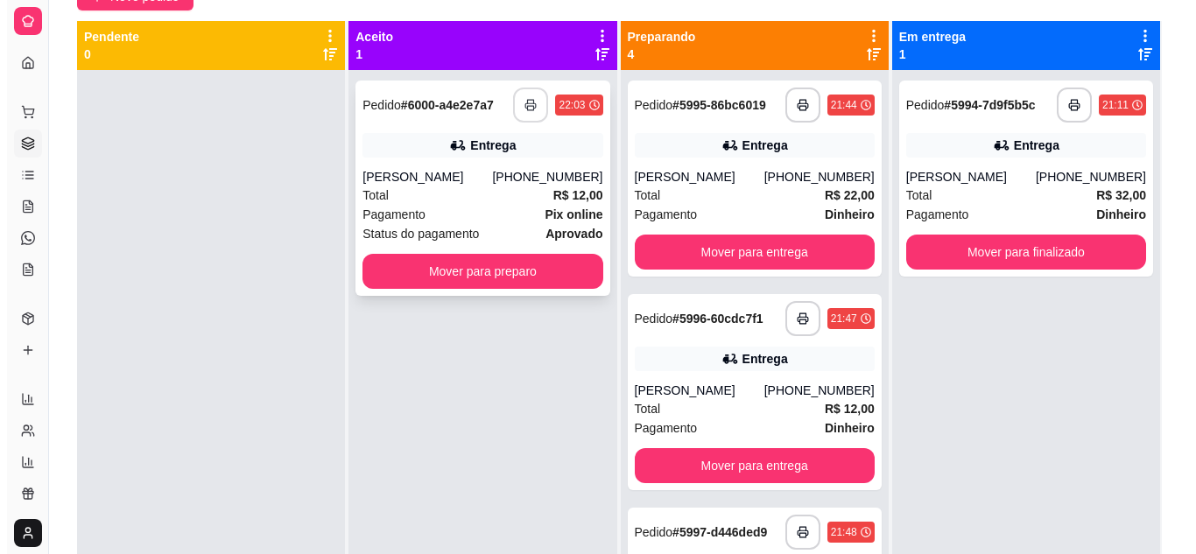
scroll to position [0, 0]
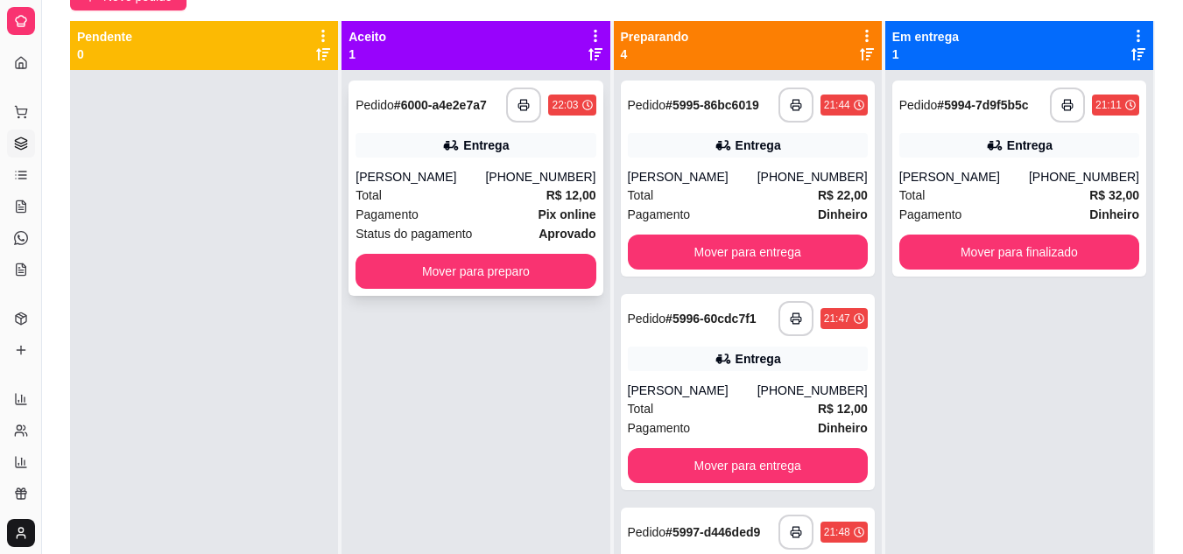
click at [467, 182] on div "Ivylaine" at bounding box center [420, 177] width 130 height 18
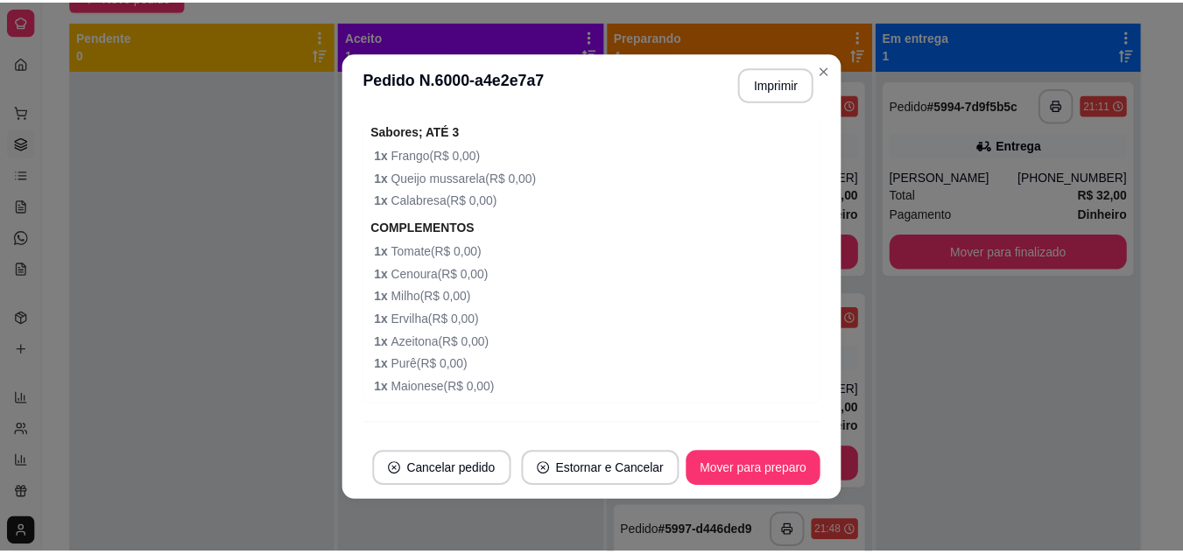
scroll to position [655, 0]
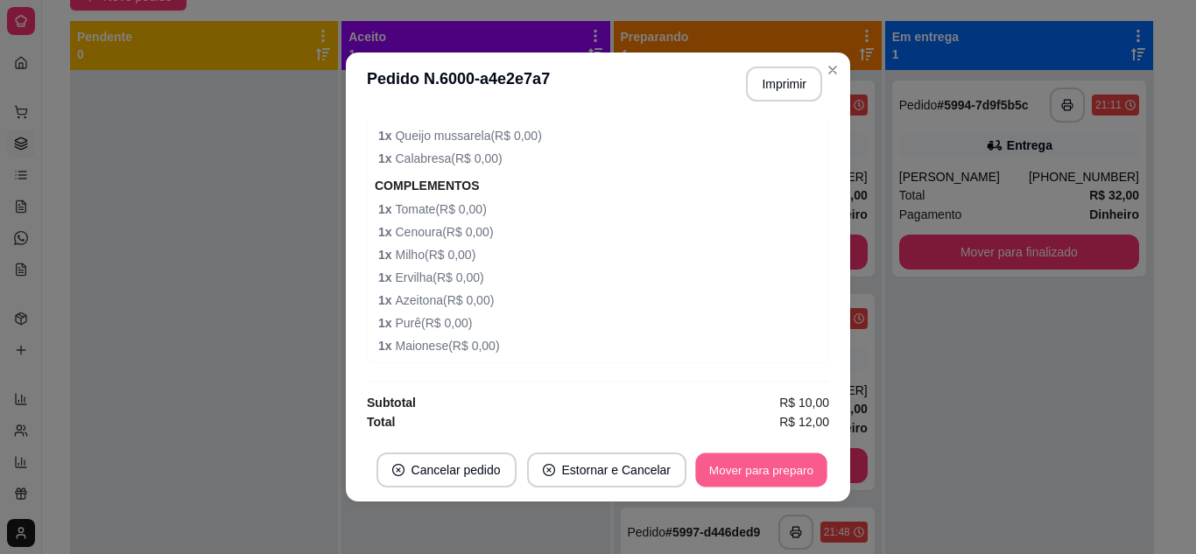
click at [738, 461] on button "Mover para preparo" at bounding box center [760, 471] width 131 height 34
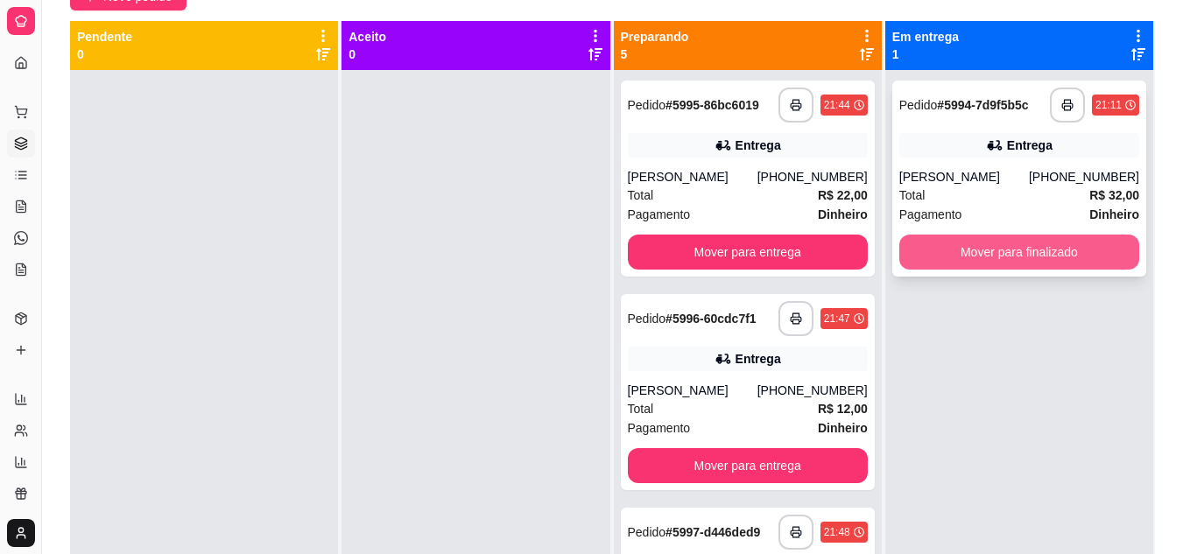
click at [1030, 245] on button "Mover para finalizado" at bounding box center [1019, 252] width 240 height 35
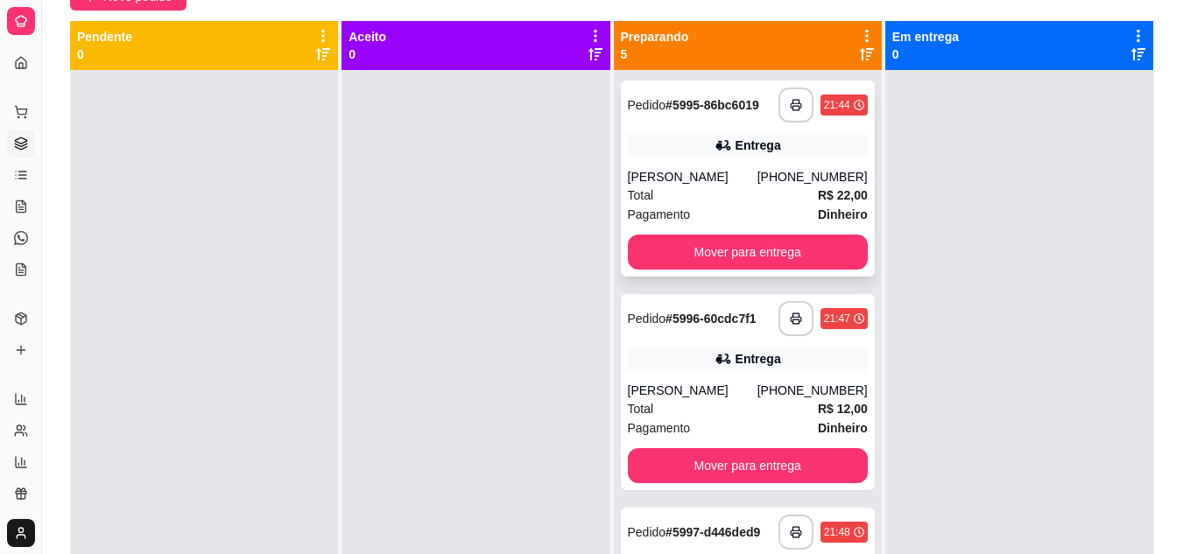
click at [678, 186] on div "Total R$ 22,00" at bounding box center [748, 195] width 240 height 19
click at [707, 264] on button "Mover para entrega" at bounding box center [748, 252] width 240 height 35
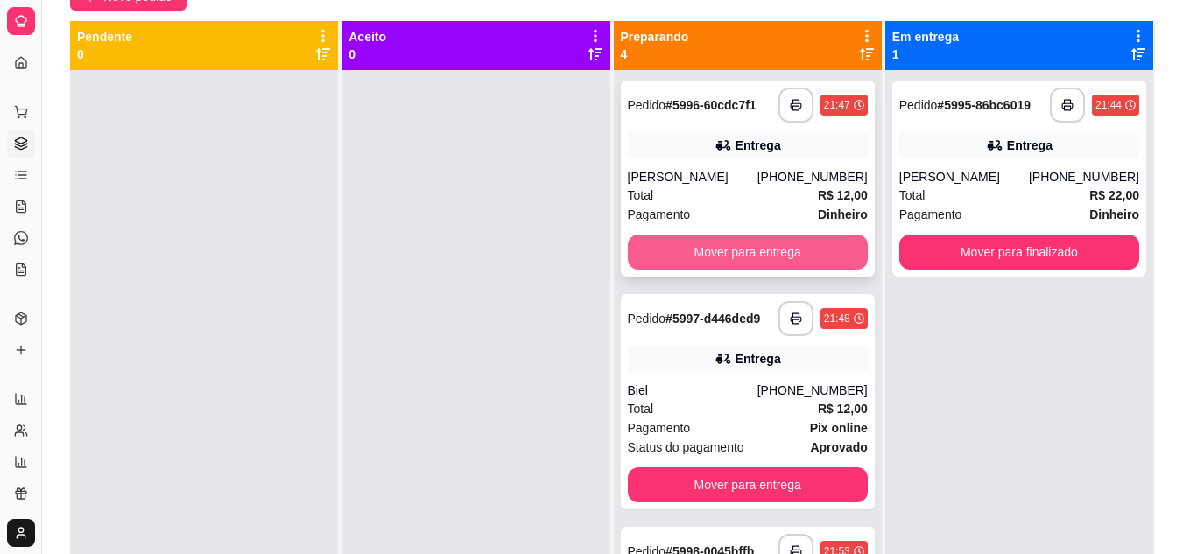
click at [700, 254] on button "Mover para entrega" at bounding box center [748, 252] width 240 height 35
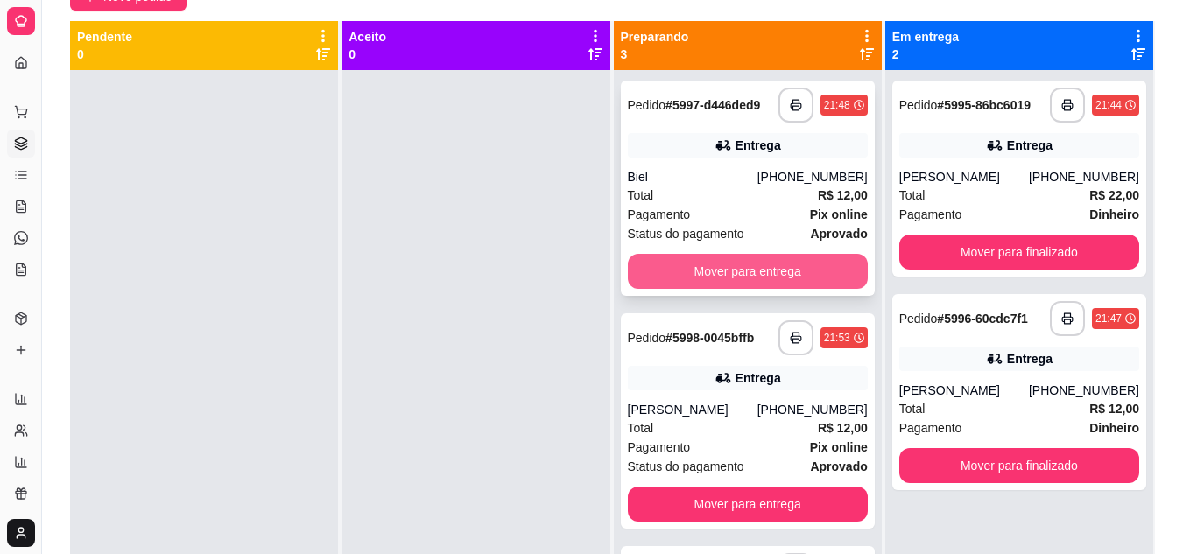
click at [713, 271] on button "Mover para entrega" at bounding box center [748, 271] width 240 height 35
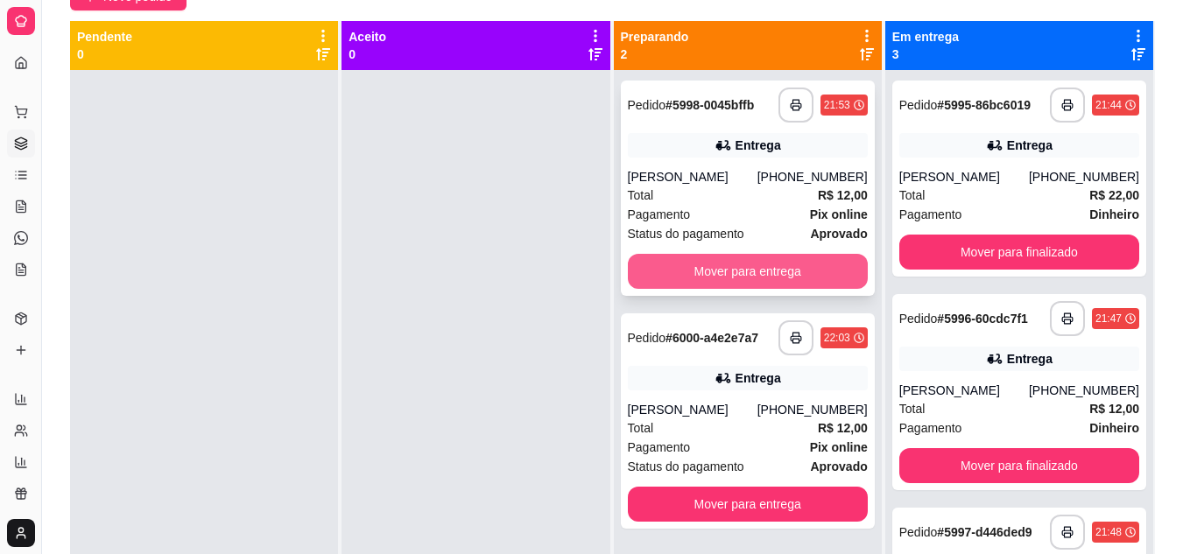
click at [714, 274] on button "Mover para entrega" at bounding box center [748, 271] width 240 height 35
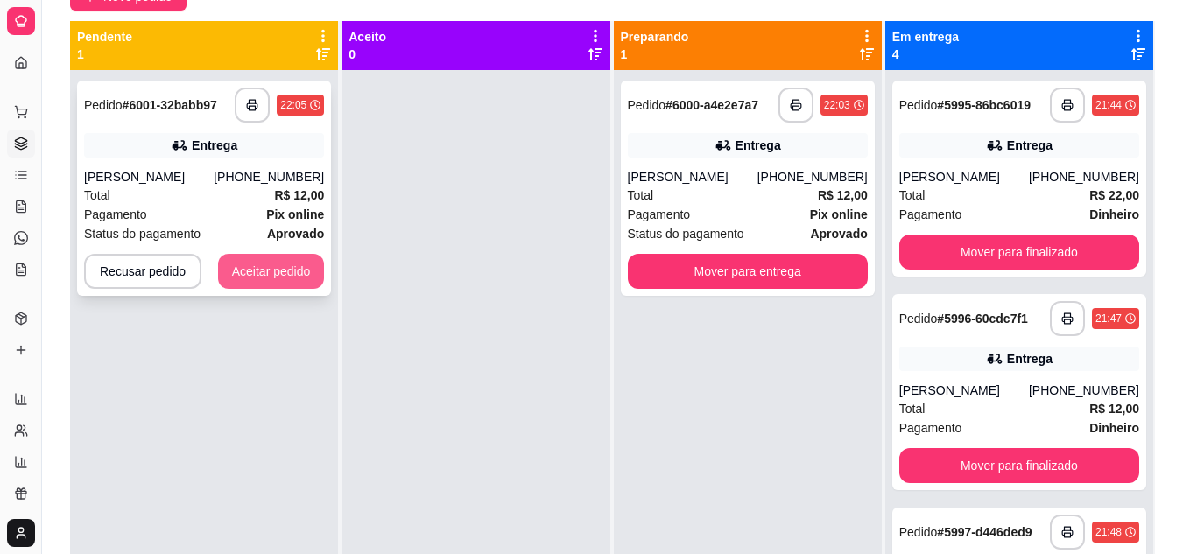
click at [259, 264] on button "Aceitar pedido" at bounding box center [271, 271] width 107 height 35
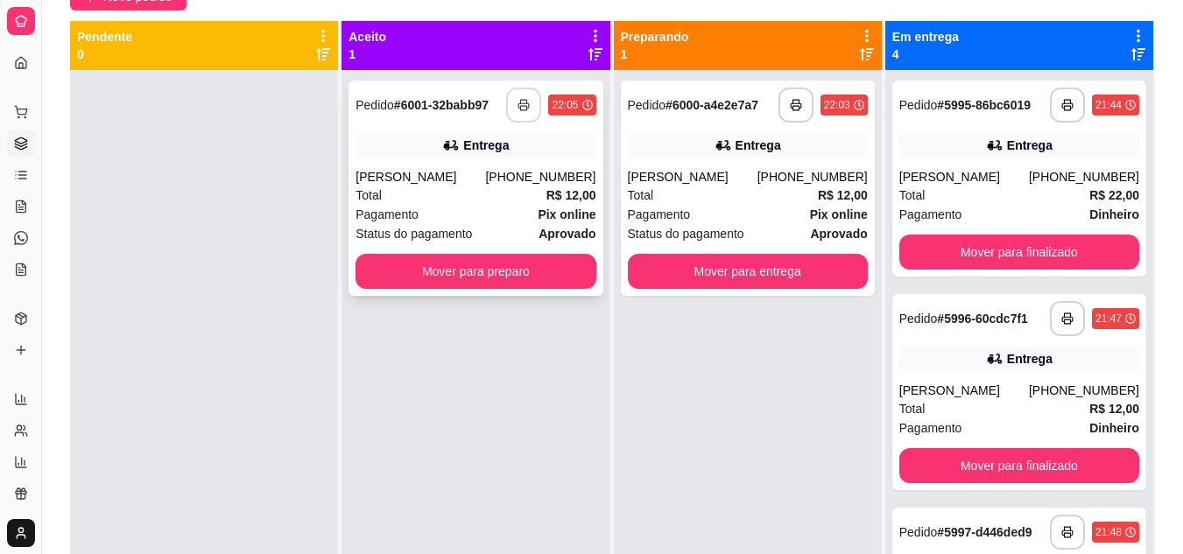
click at [522, 103] on icon "button" at bounding box center [524, 105] width 11 height 4
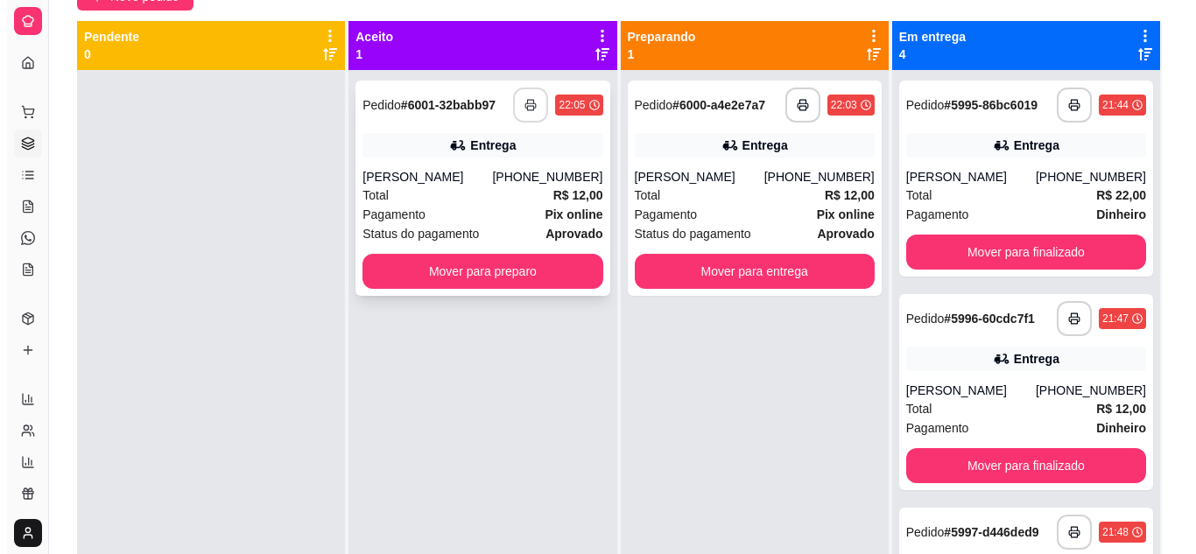
scroll to position [0, 0]
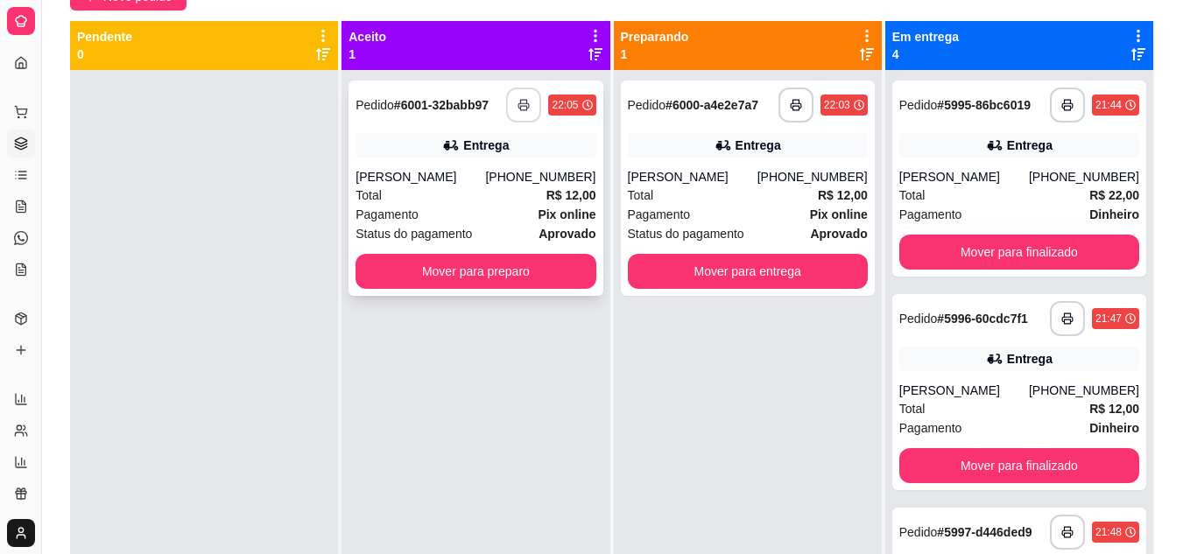
click at [454, 181] on div "Renata maria" at bounding box center [420, 177] width 130 height 18
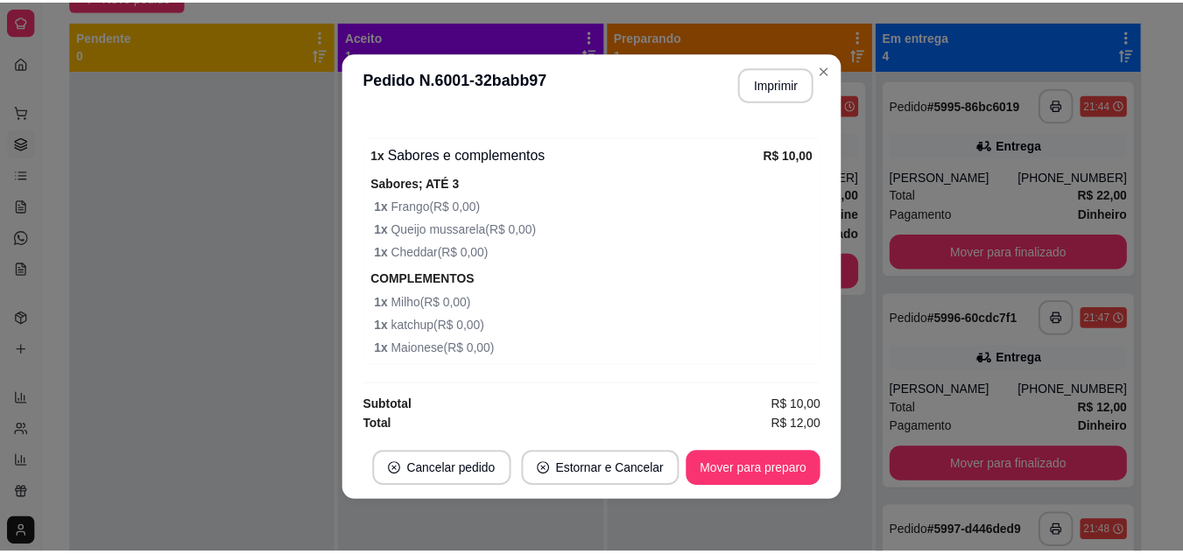
scroll to position [564, 0]
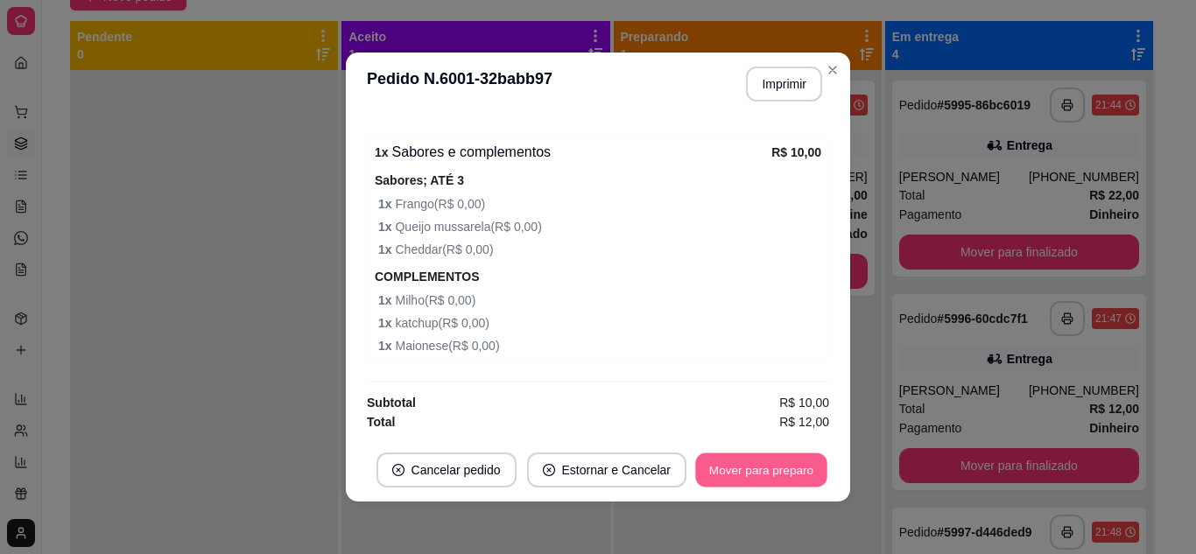
click at [745, 479] on button "Mover para preparo" at bounding box center [760, 471] width 131 height 34
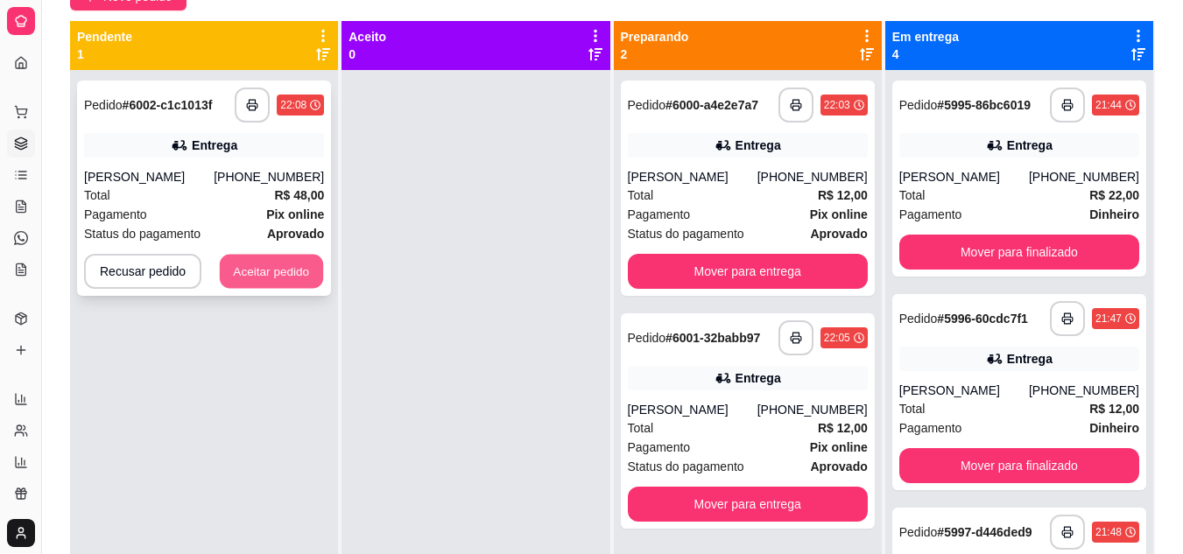
click at [298, 279] on button "Aceitar pedido" at bounding box center [271, 272] width 103 height 34
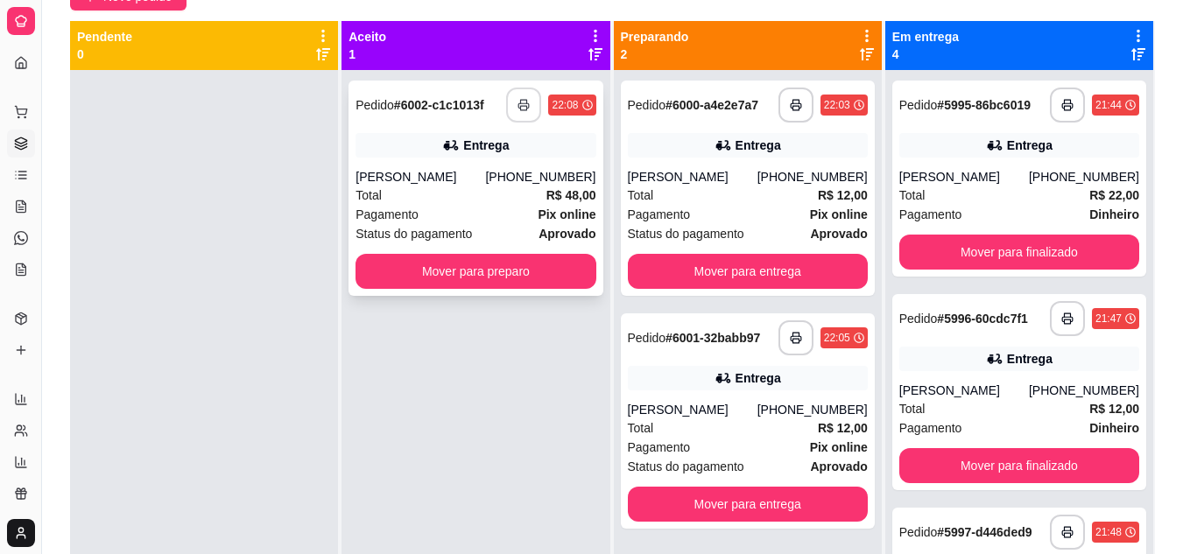
click at [524, 111] on button "button" at bounding box center [523, 105] width 35 height 35
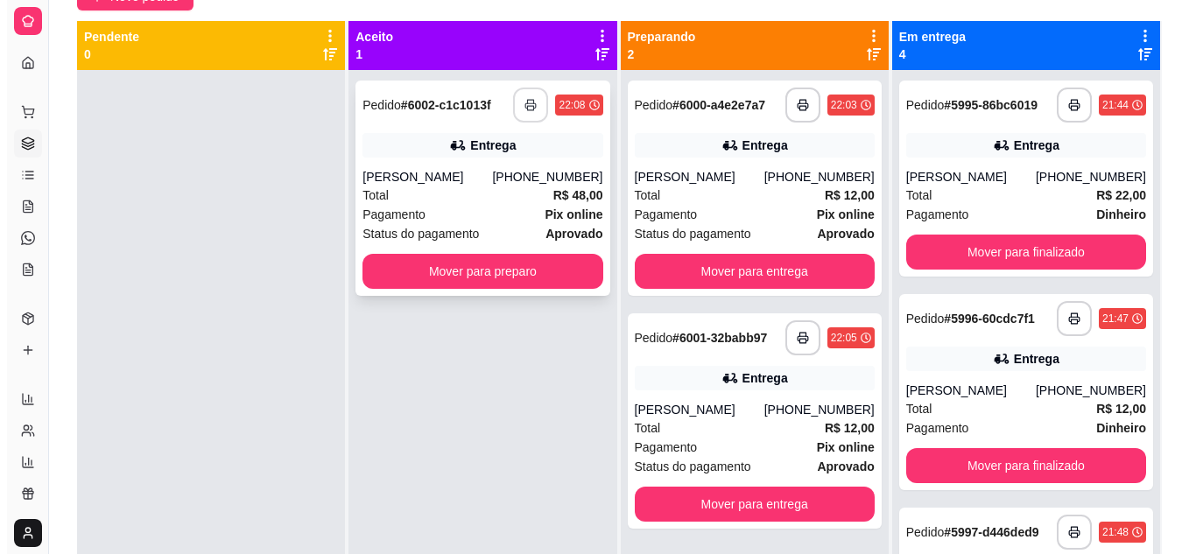
scroll to position [0, 0]
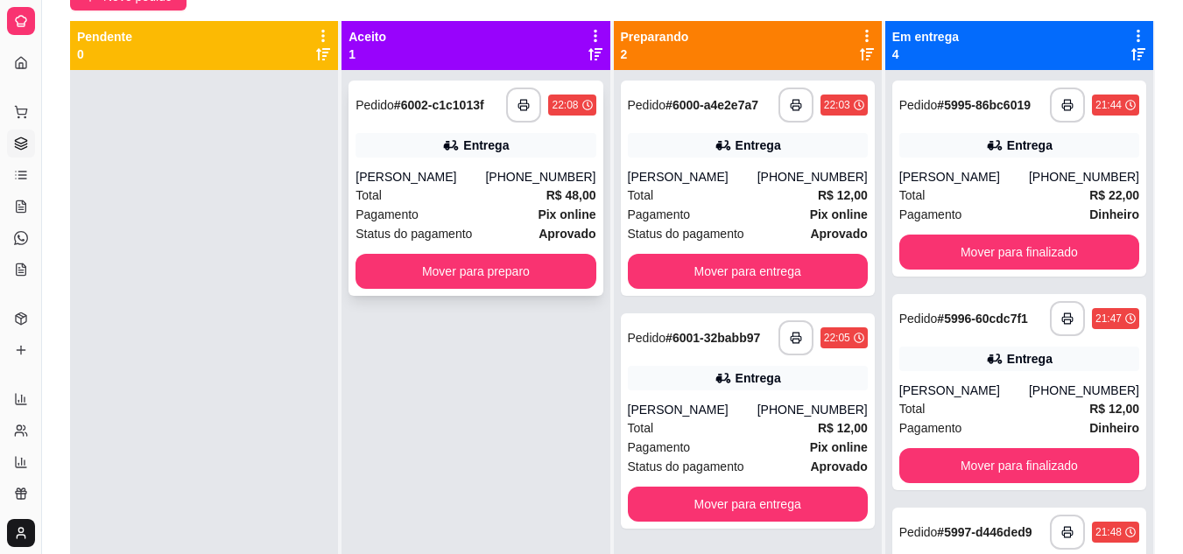
click at [487, 213] on div "Pagamento Pix online" at bounding box center [475, 214] width 240 height 19
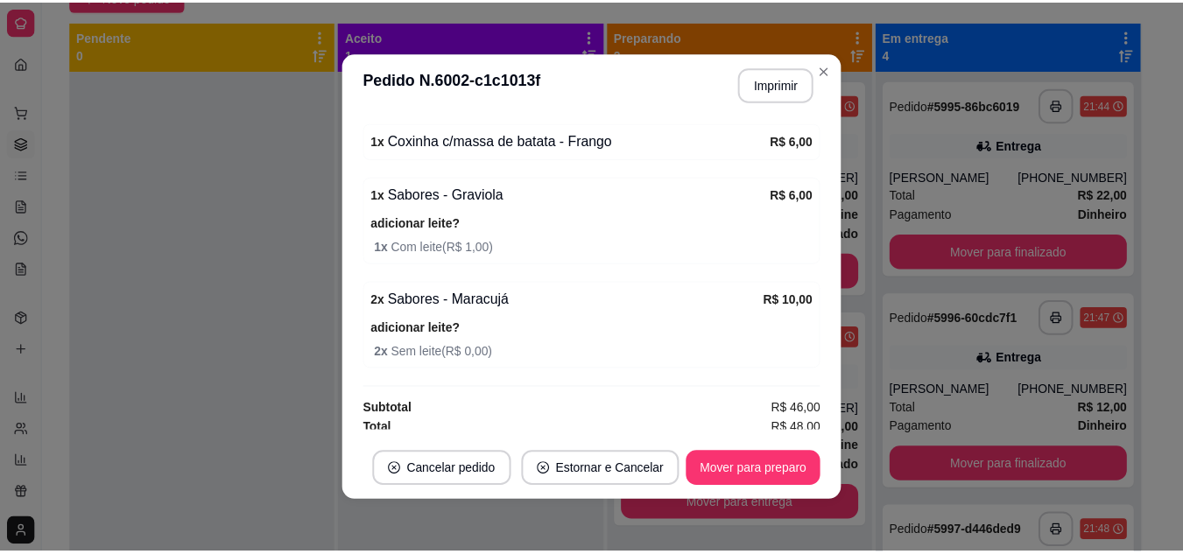
scroll to position [1326, 0]
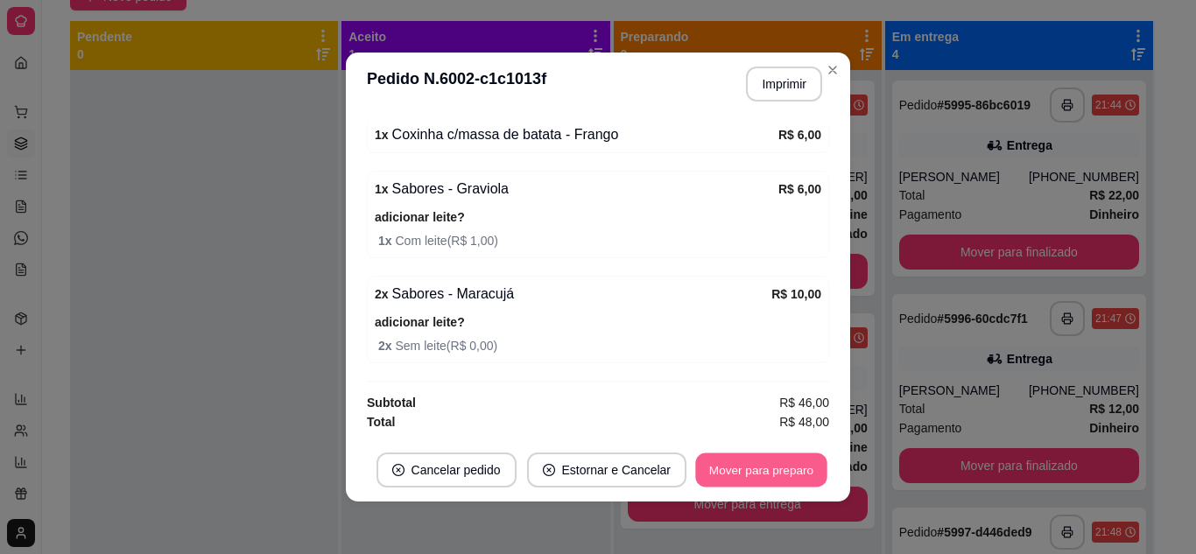
click at [719, 469] on button "Mover para preparo" at bounding box center [760, 471] width 131 height 34
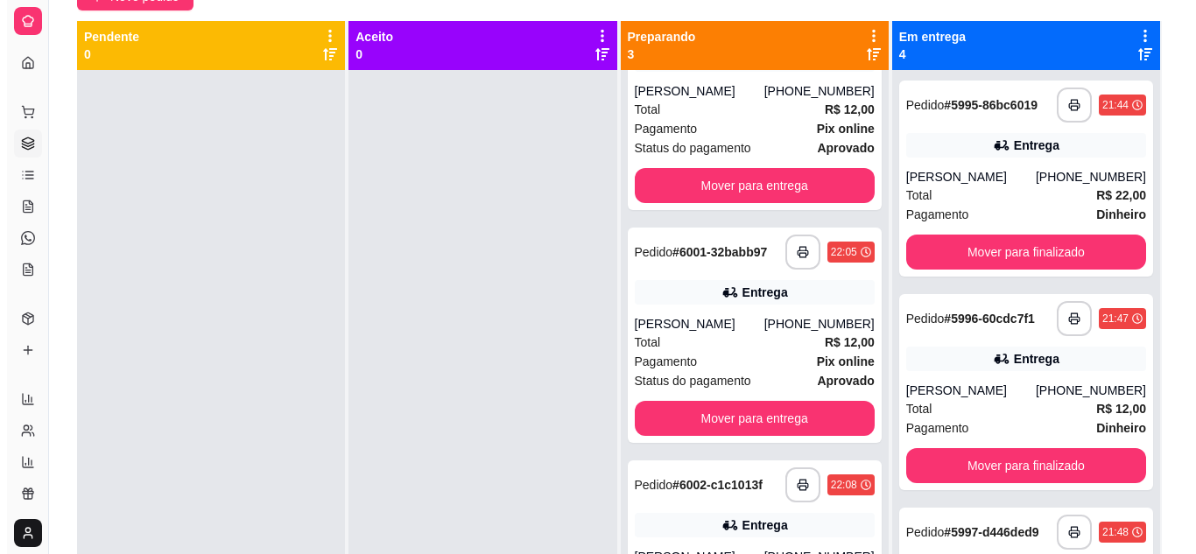
scroll to position [0, 0]
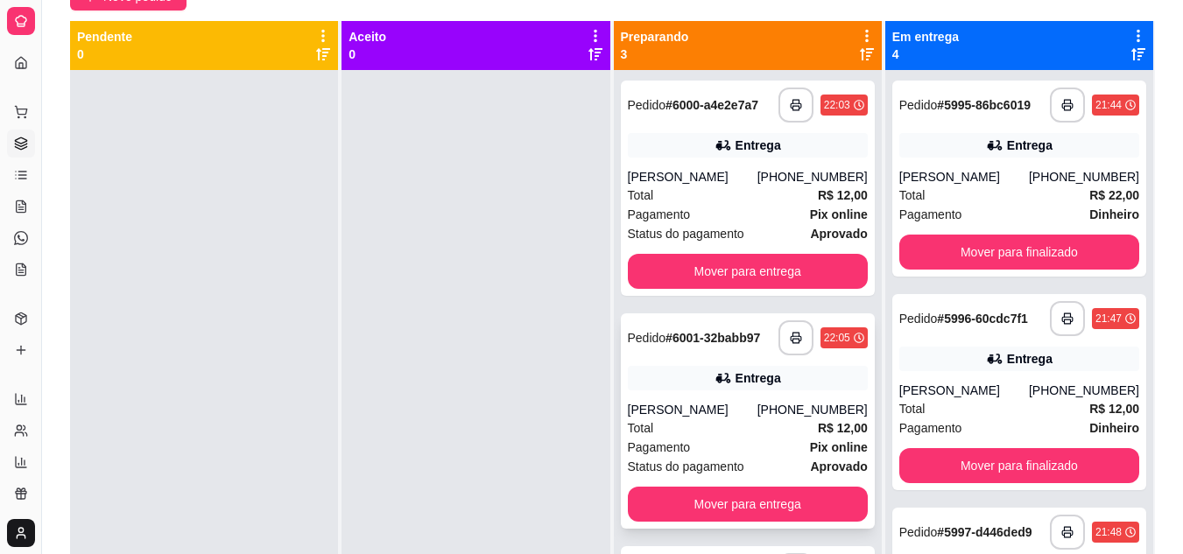
click at [756, 433] on div "Total R$ 12,00" at bounding box center [748, 427] width 240 height 19
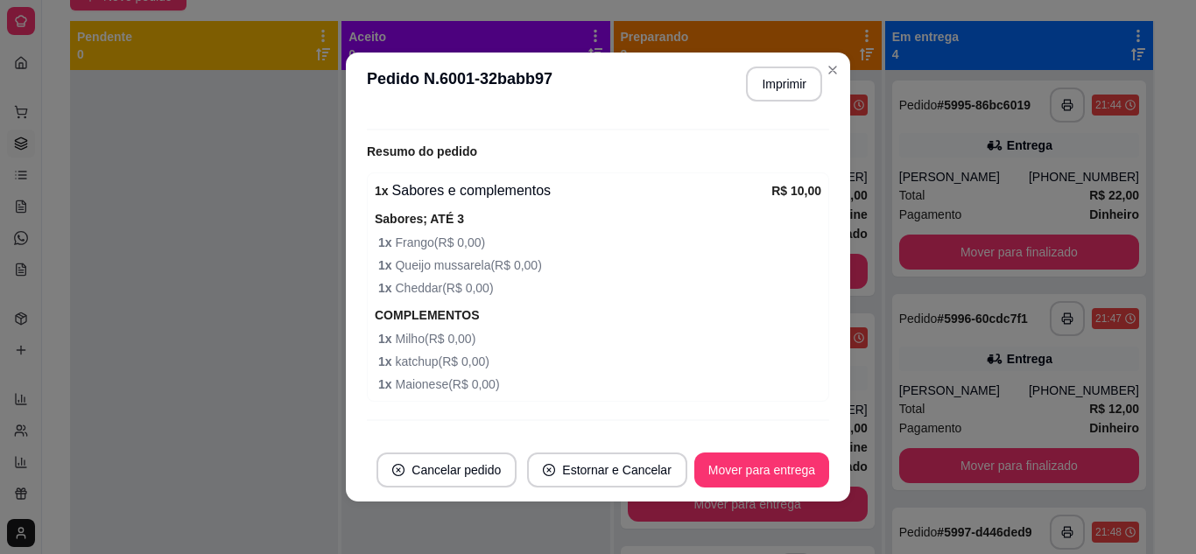
scroll to position [564, 0]
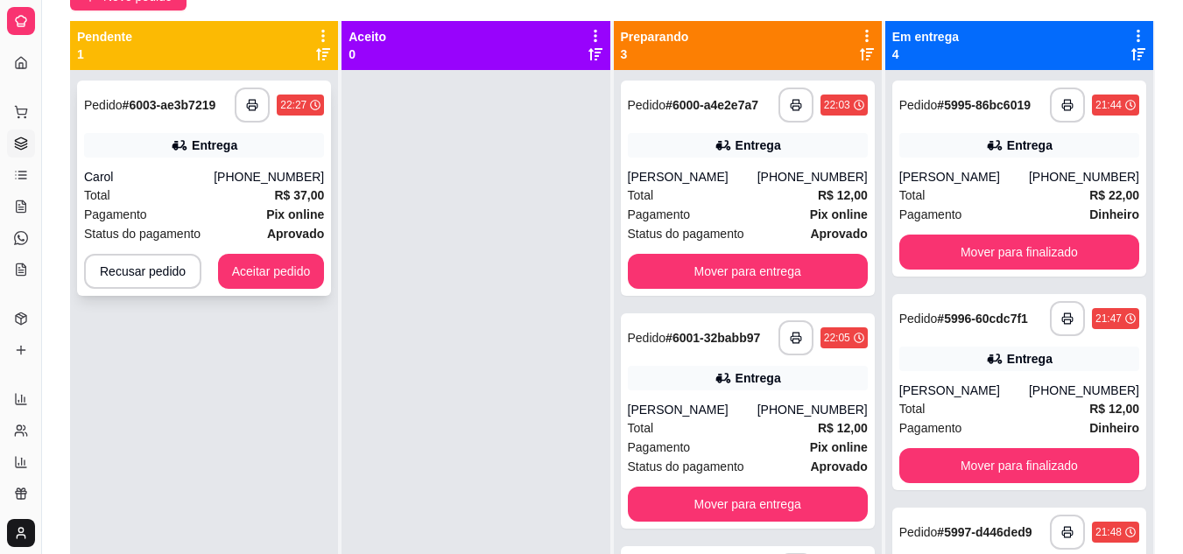
click at [271, 253] on div "**********" at bounding box center [204, 188] width 254 height 215
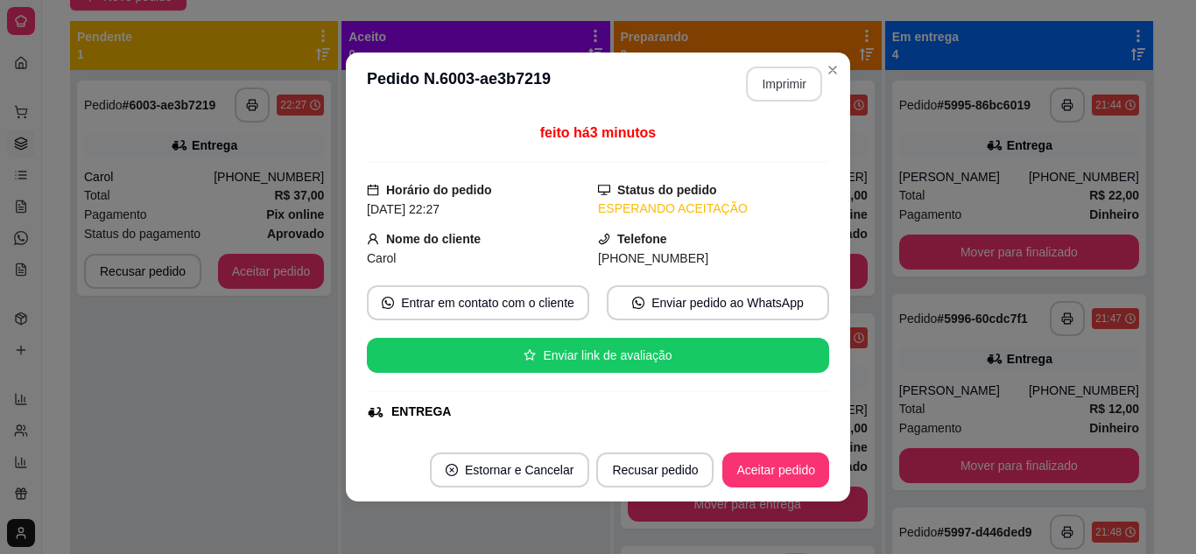
click at [753, 72] on button "Imprimir" at bounding box center [784, 84] width 76 height 35
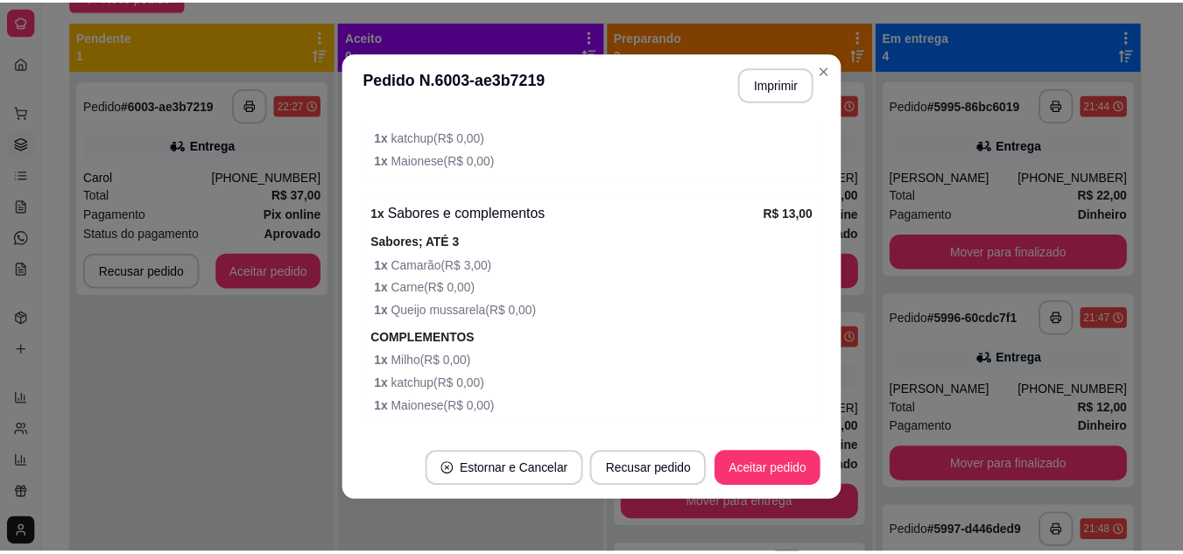
scroll to position [788, 0]
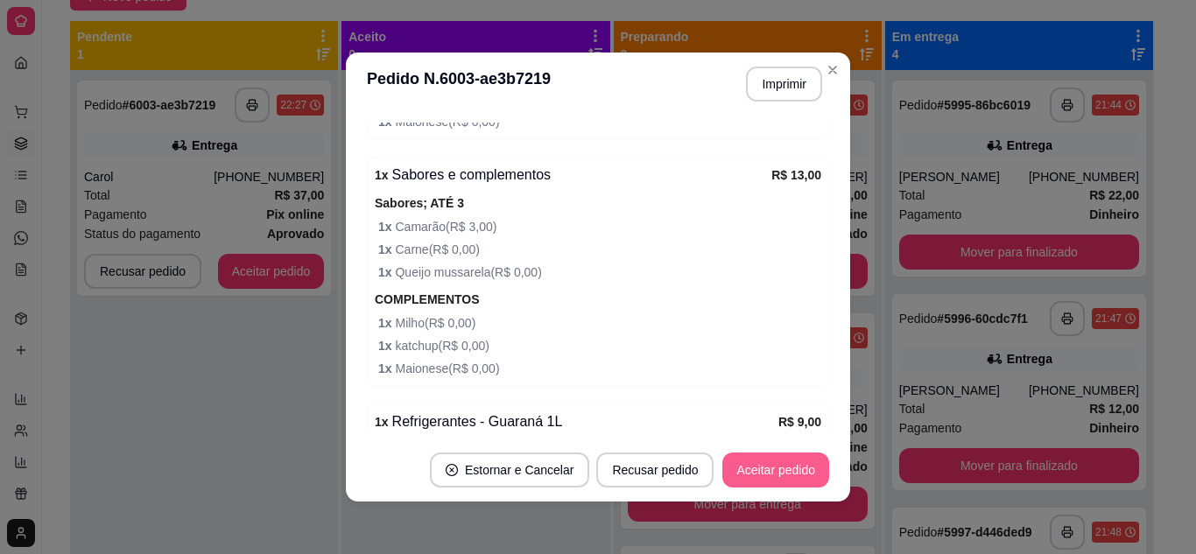
click at [756, 460] on button "Aceitar pedido" at bounding box center [775, 470] width 107 height 35
click at [756, 460] on div "Recusar pedido Aceitar pedido" at bounding box center [712, 470] width 233 height 35
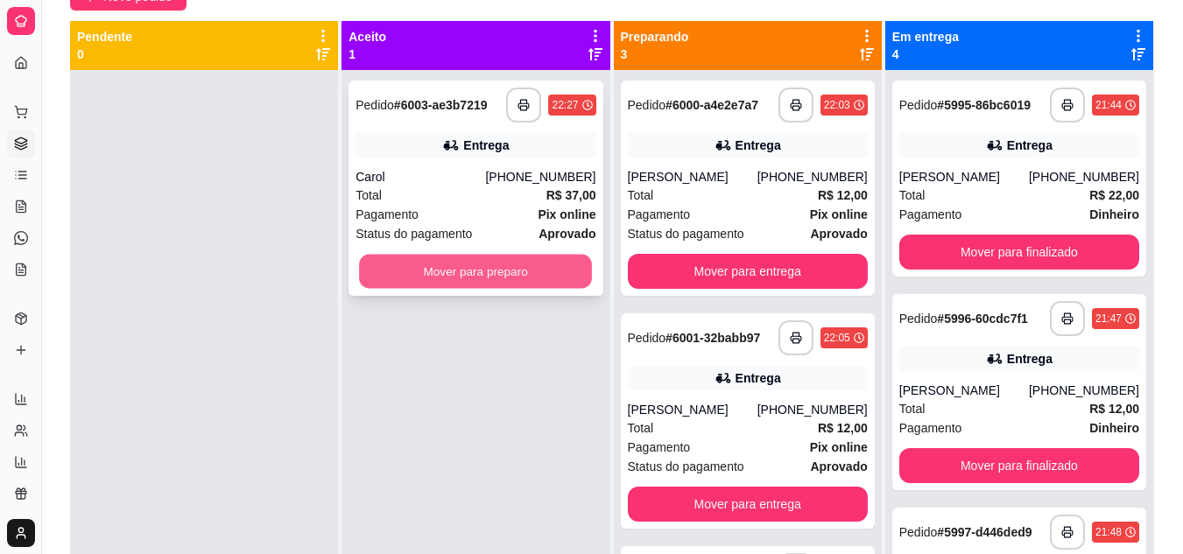
click at [496, 267] on button "Mover para preparo" at bounding box center [475, 272] width 233 height 34
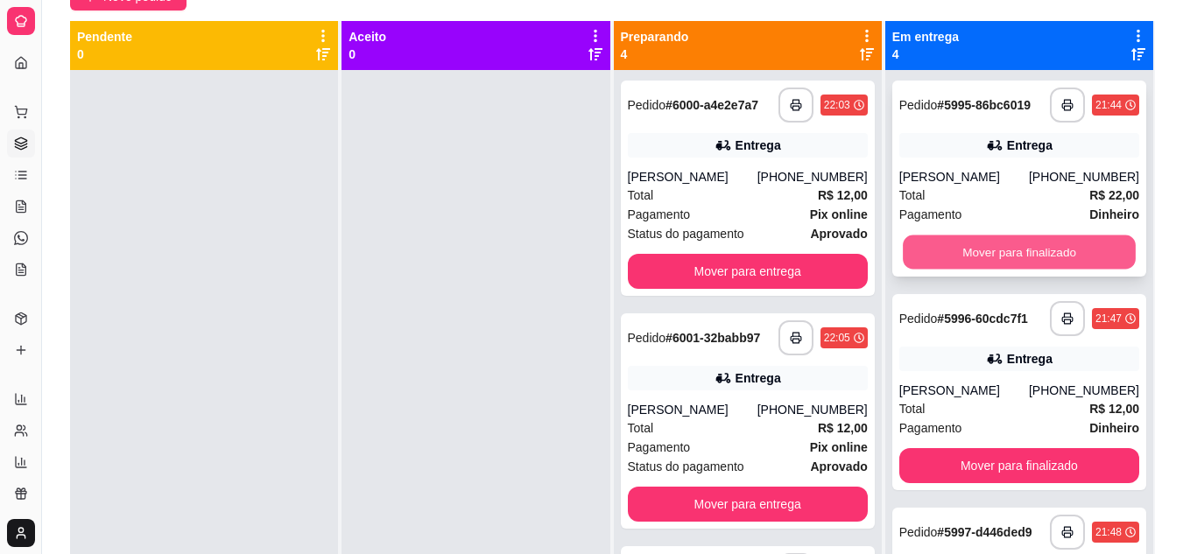
click at [994, 249] on button "Mover para finalizado" at bounding box center [1019, 253] width 233 height 34
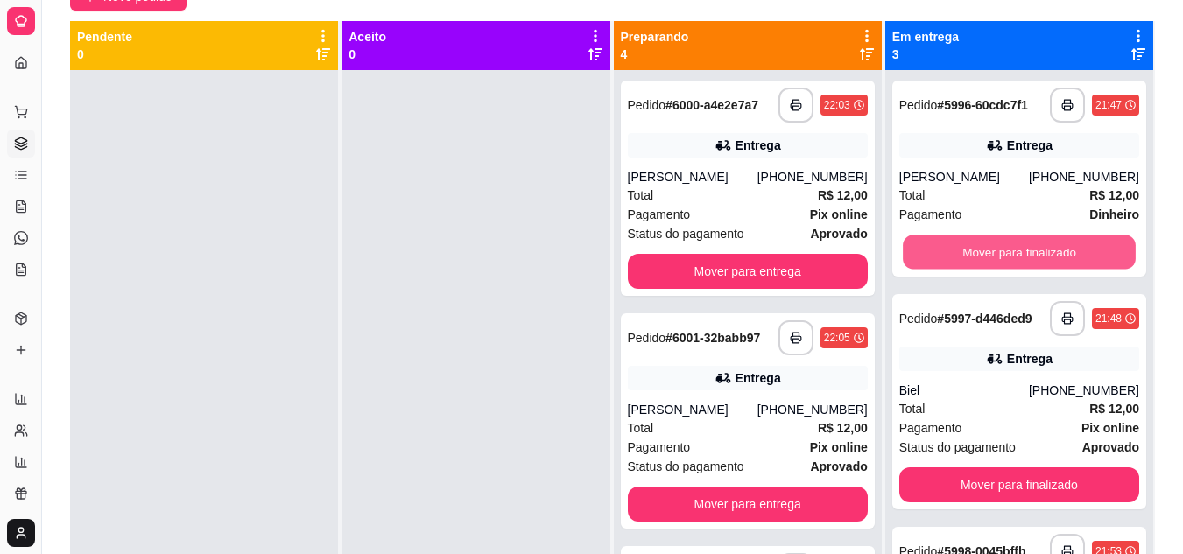
click at [994, 249] on button "Mover para finalizado" at bounding box center [1019, 253] width 233 height 34
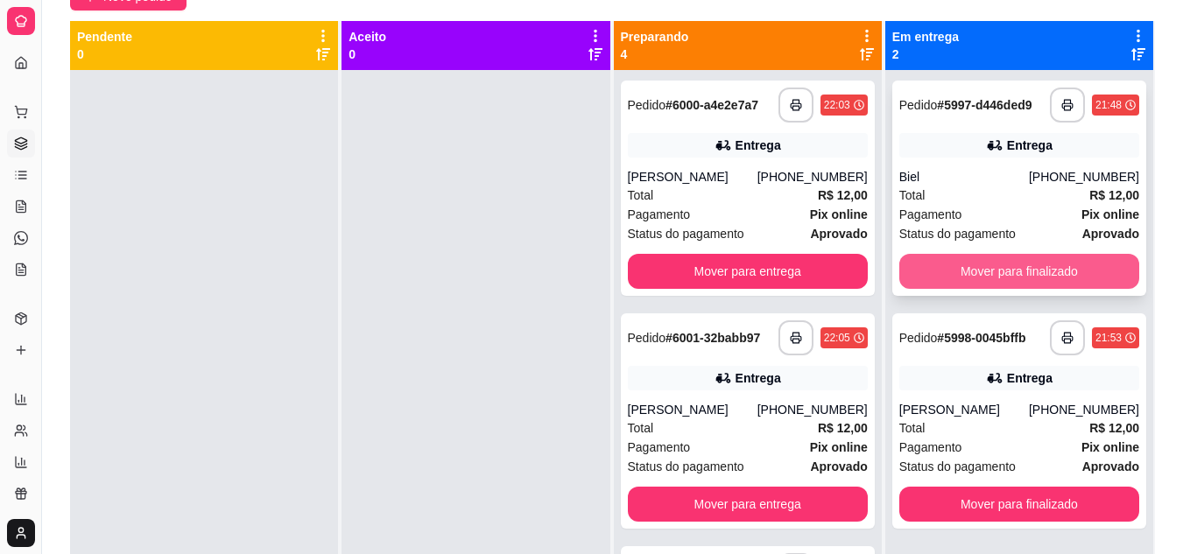
click at [999, 272] on button "Mover para finalizado" at bounding box center [1019, 271] width 240 height 35
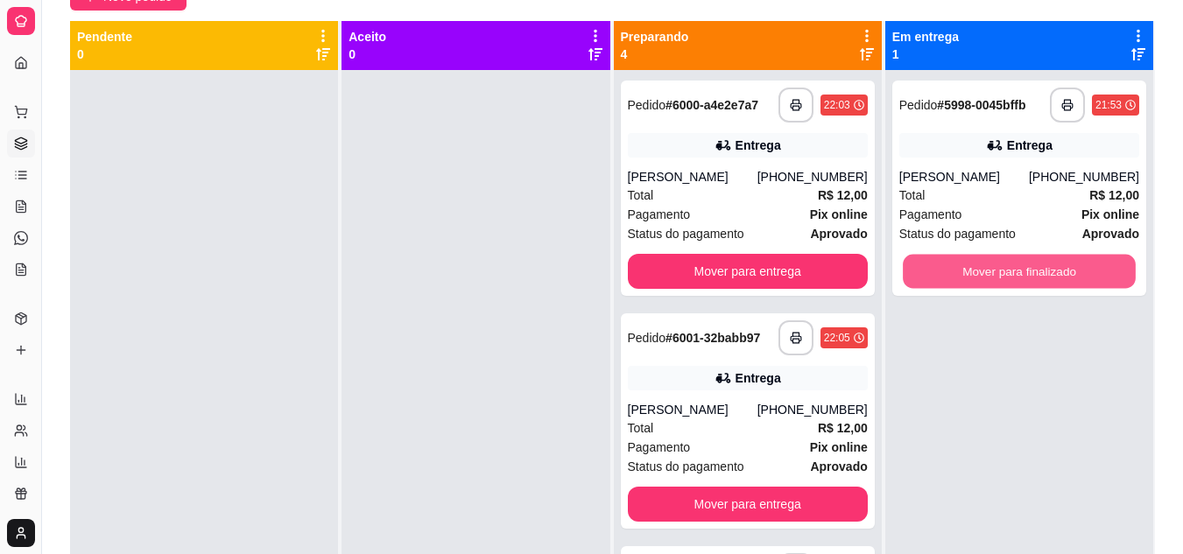
click at [999, 272] on button "Mover para finalizado" at bounding box center [1019, 272] width 233 height 34
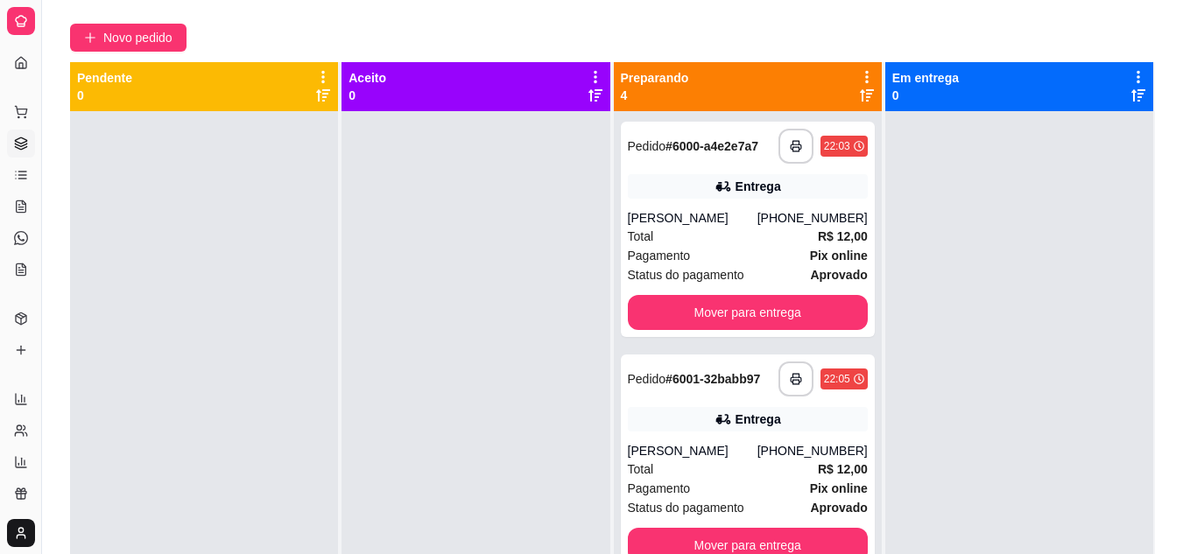
scroll to position [175, 0]
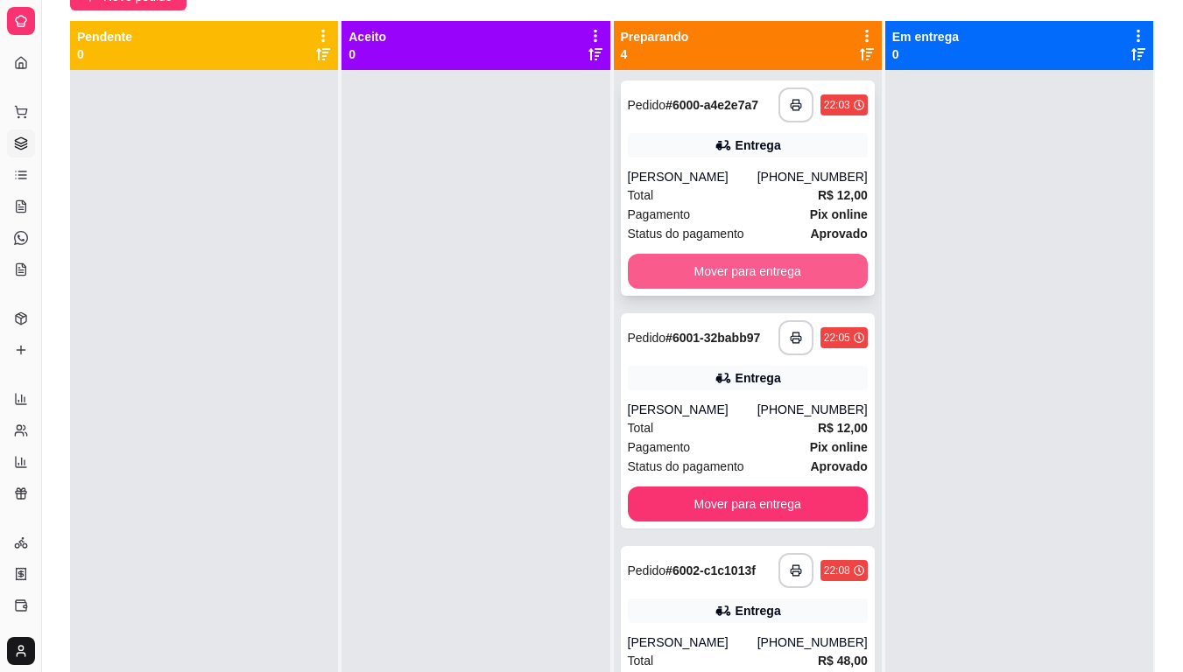
click at [753, 274] on button "Mover para entrega" at bounding box center [748, 271] width 240 height 35
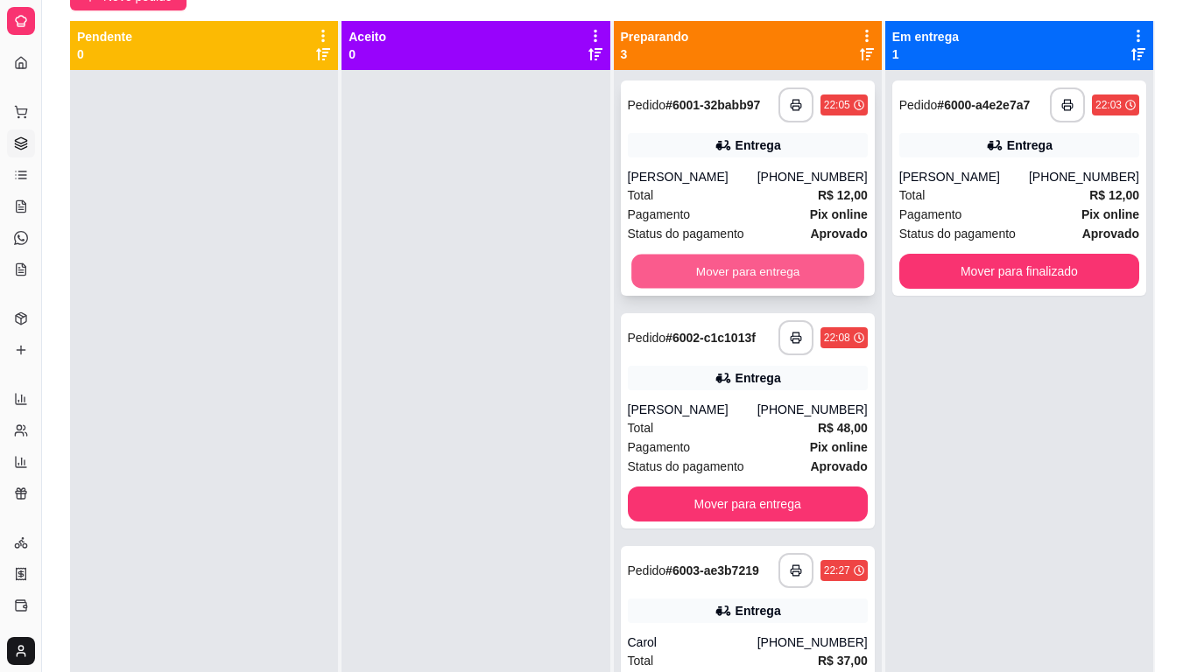
click at [758, 268] on button "Mover para entrega" at bounding box center [747, 272] width 233 height 34
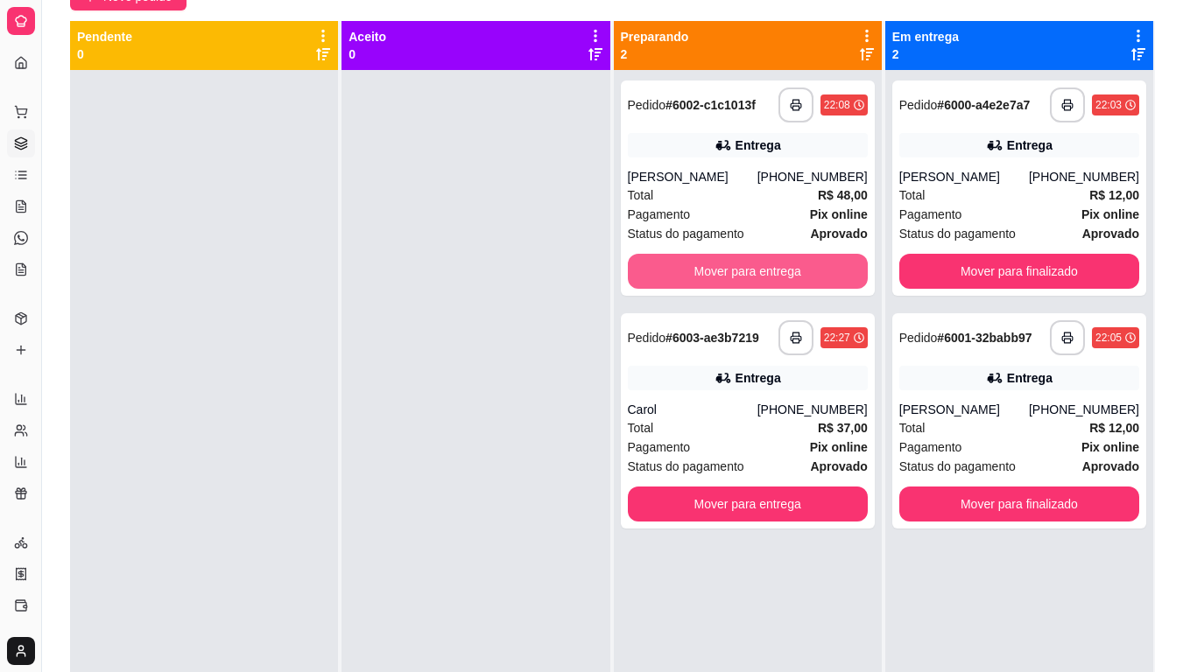
click at [758, 268] on button "Mover para entrega" at bounding box center [748, 271] width 240 height 35
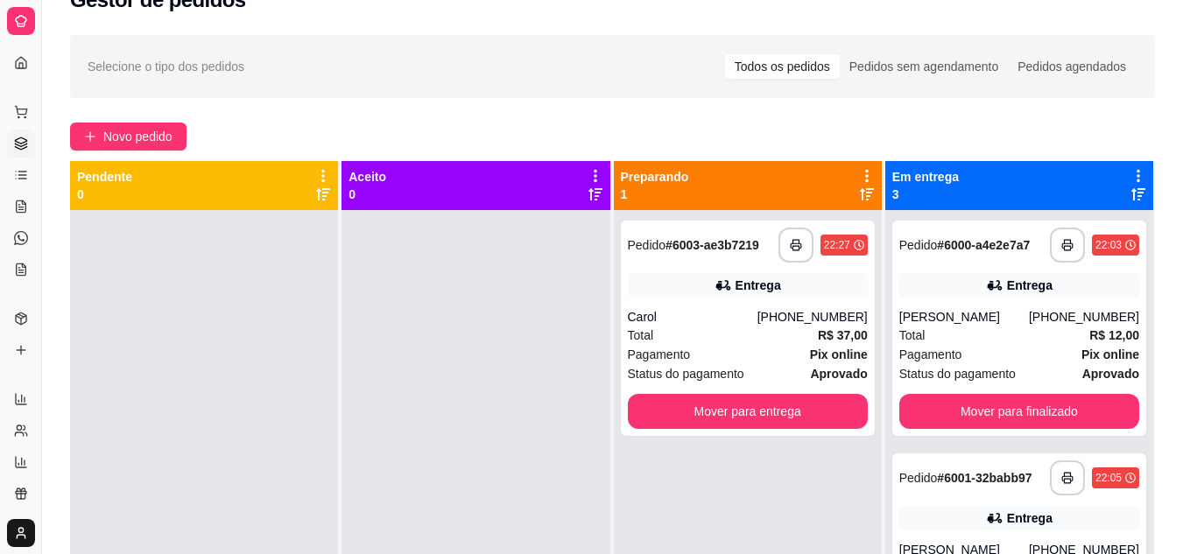
scroll to position [0, 0]
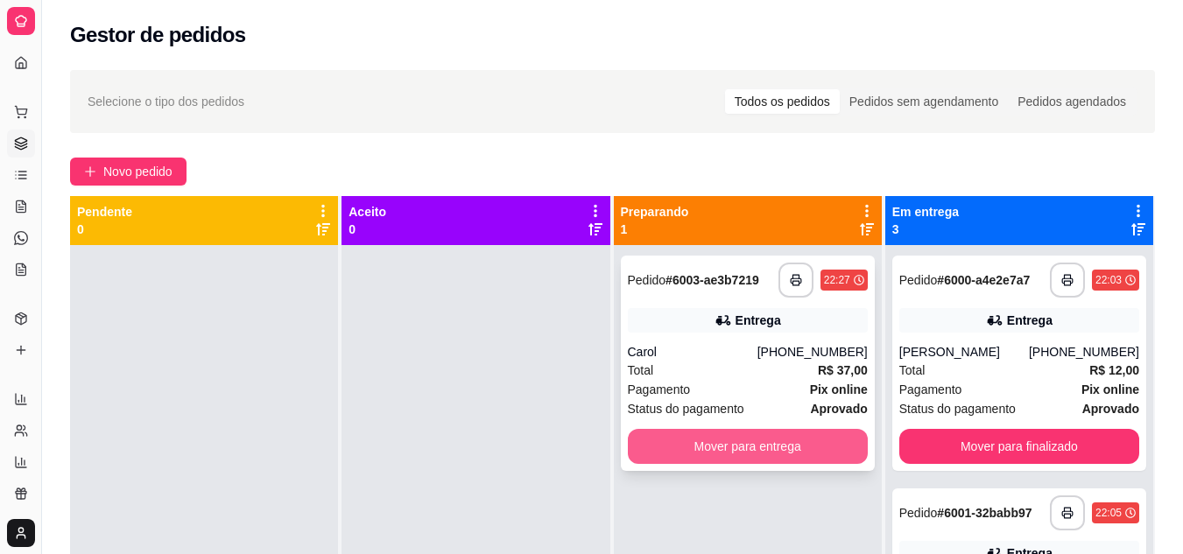
click at [734, 435] on button "Mover para entrega" at bounding box center [748, 446] width 240 height 35
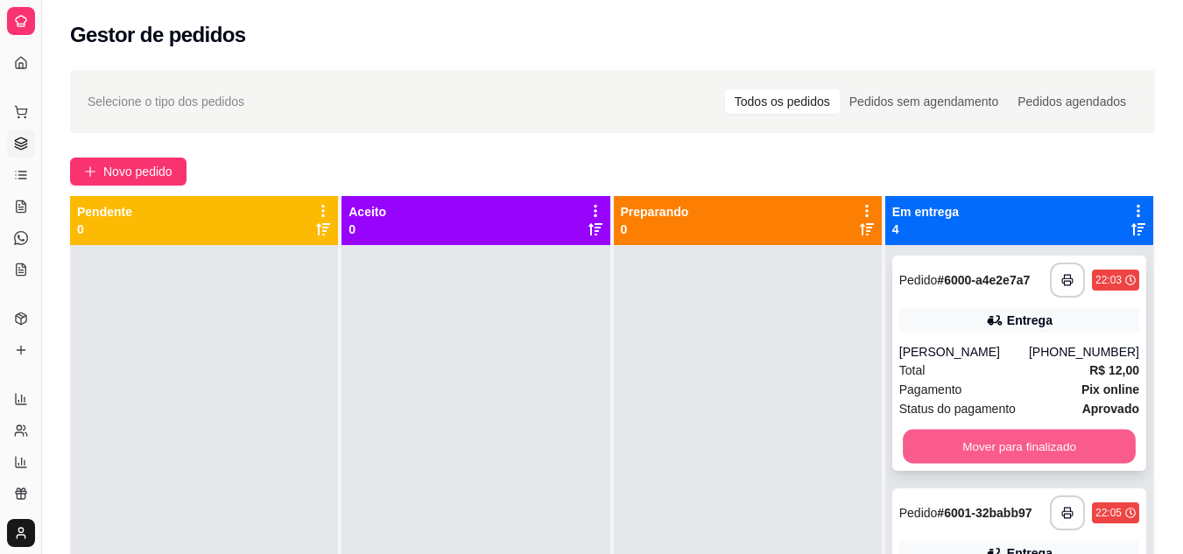
click at [991, 447] on button "Mover para finalizado" at bounding box center [1019, 447] width 233 height 34
click at [994, 439] on button "Mover para finalizado" at bounding box center [1019, 447] width 233 height 34
click at [1000, 444] on button "Mover para finalizado" at bounding box center [1019, 447] width 233 height 34
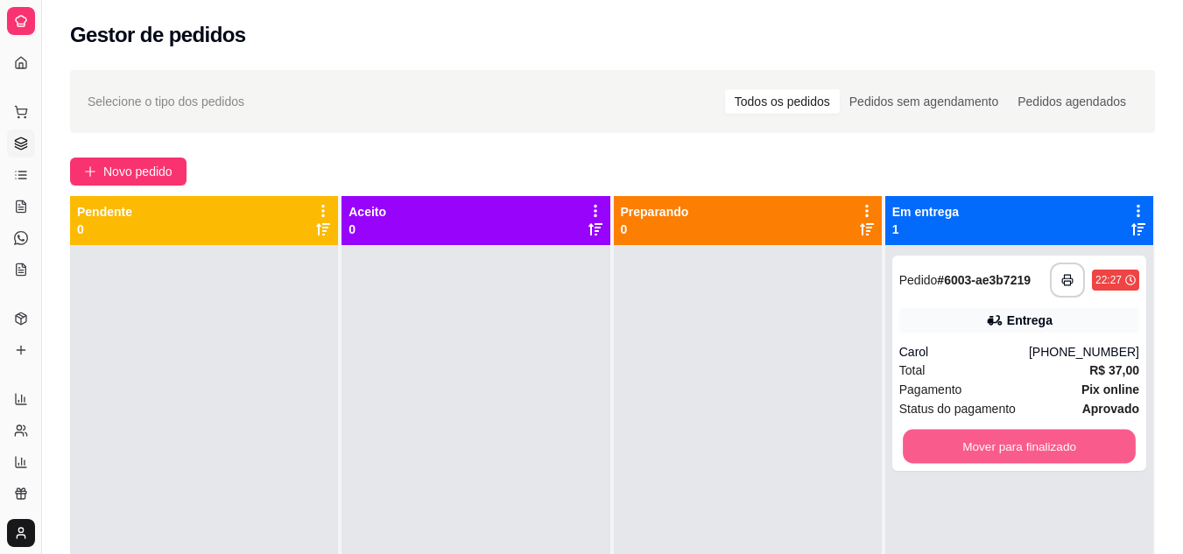
click at [1000, 444] on button "Mover para finalizado" at bounding box center [1019, 447] width 233 height 34
